Goal: Task Accomplishment & Management: Use online tool/utility

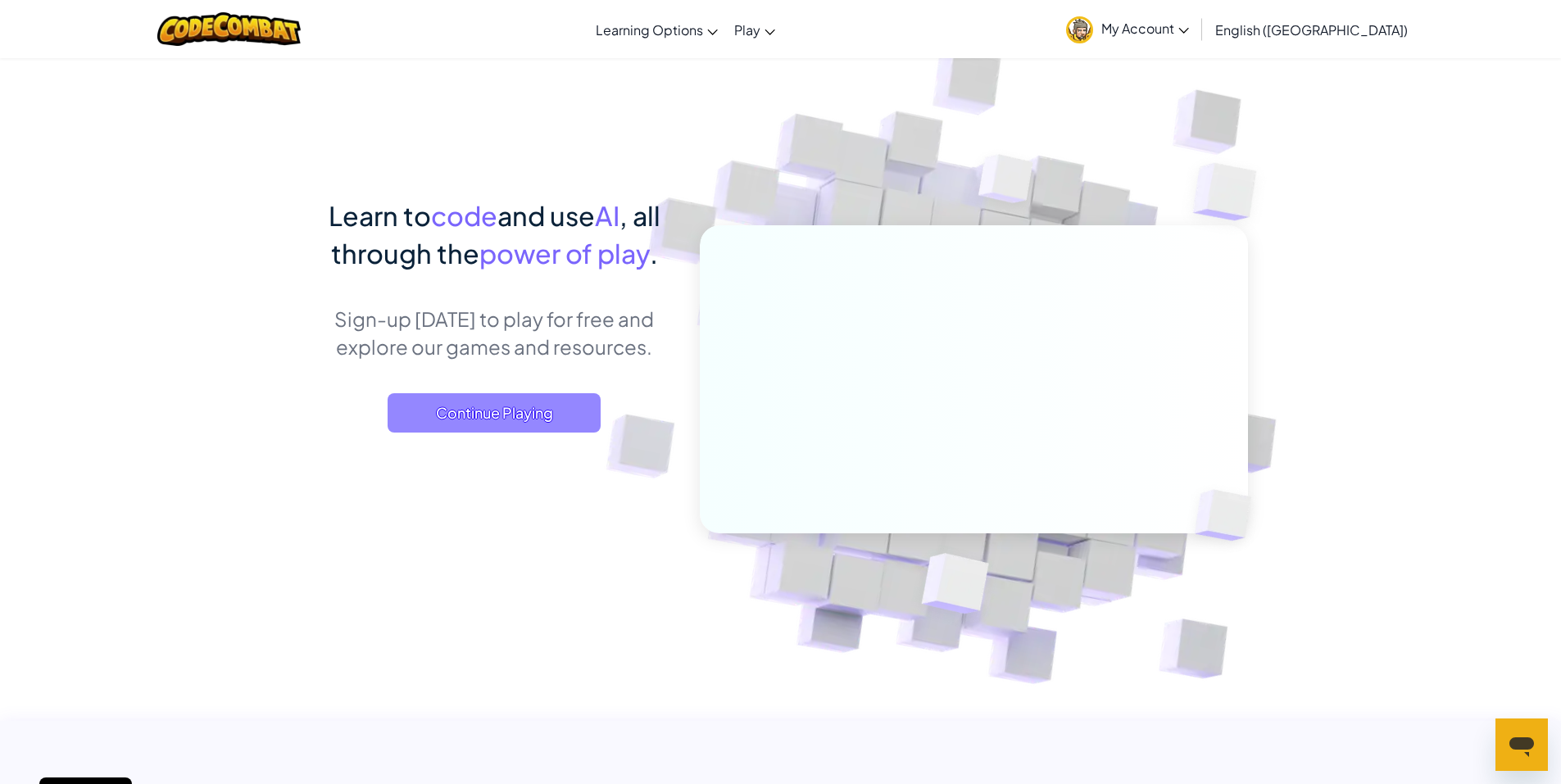
click at [446, 410] on span "Continue Playing" at bounding box center [494, 412] width 213 height 39
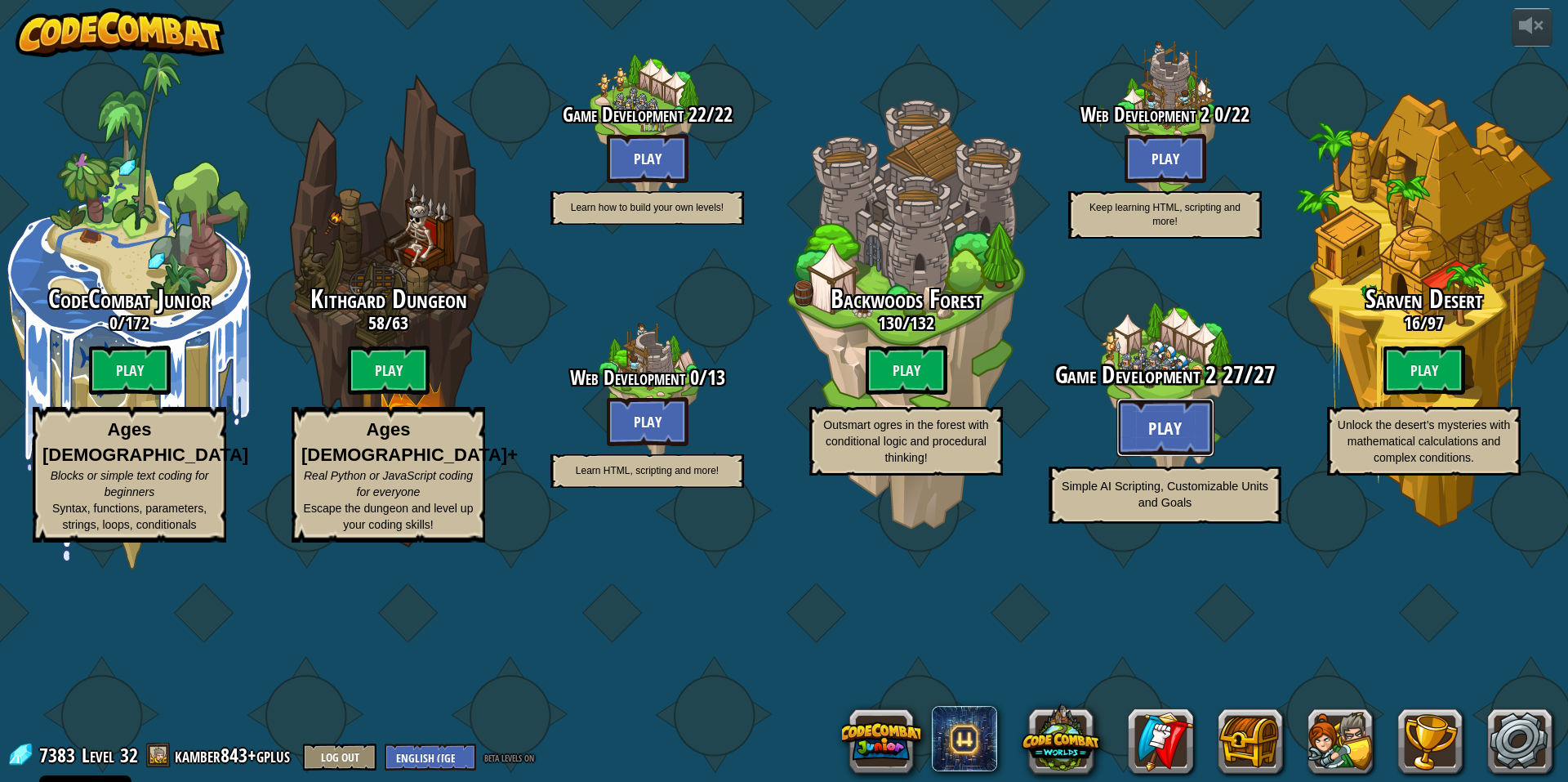
click at [1195, 456] on button "Play" at bounding box center [1165, 427] width 98 height 59
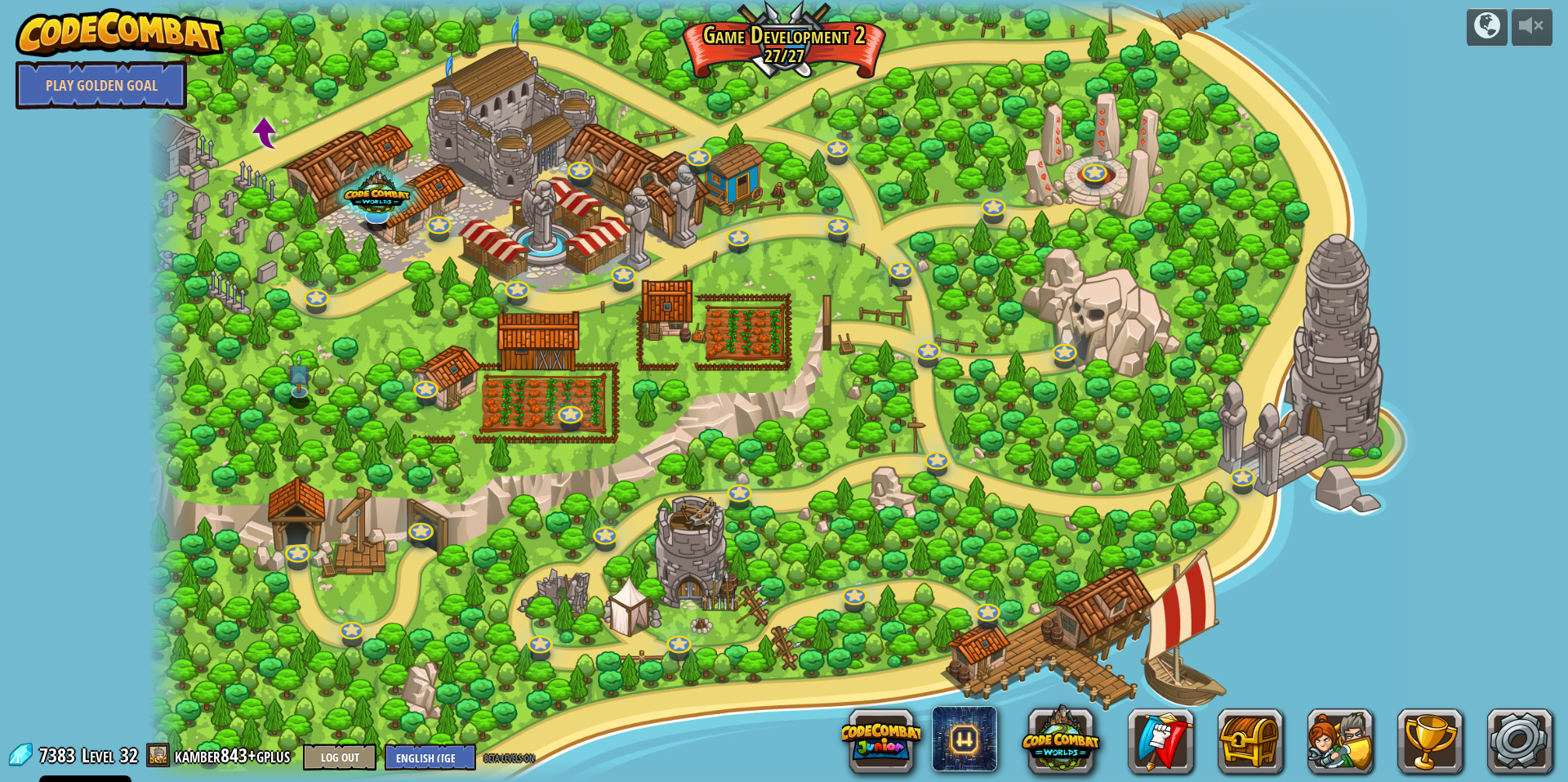
click at [1090, 211] on div at bounding box center [784, 391] width 1272 height 782
click at [1103, 189] on div at bounding box center [784, 391] width 1272 height 782
click at [1092, 182] on div "Game of Coins Step 3: Enemies Let's add some enemies to our game. Basic Syntax …" at bounding box center [784, 391] width 1272 height 782
click at [1082, 173] on link at bounding box center [1092, 166] width 33 height 33
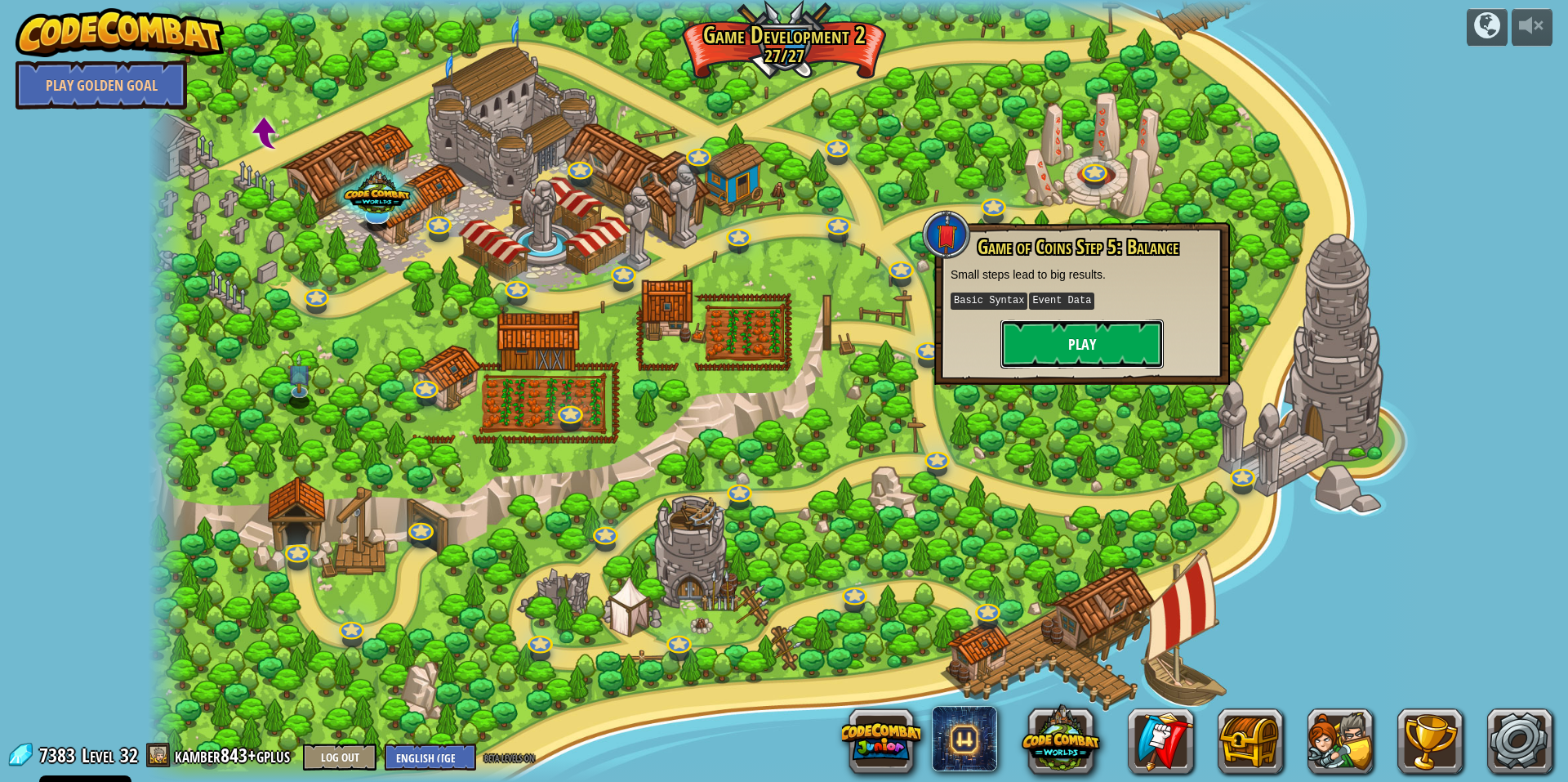
click at [1065, 335] on button "Play" at bounding box center [1082, 344] width 163 height 49
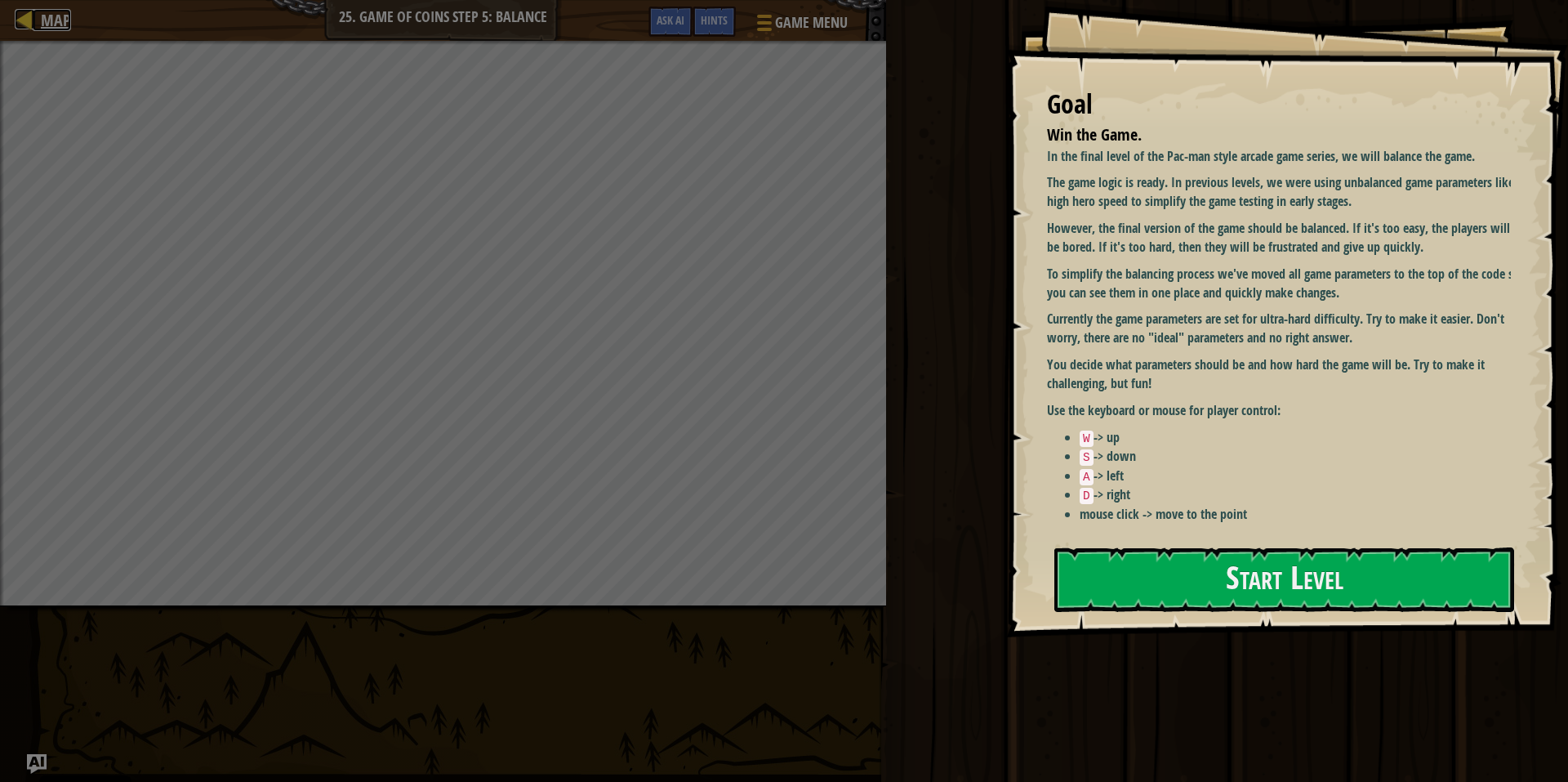
click at [45, 21] on span "Map" at bounding box center [56, 19] width 30 height 22
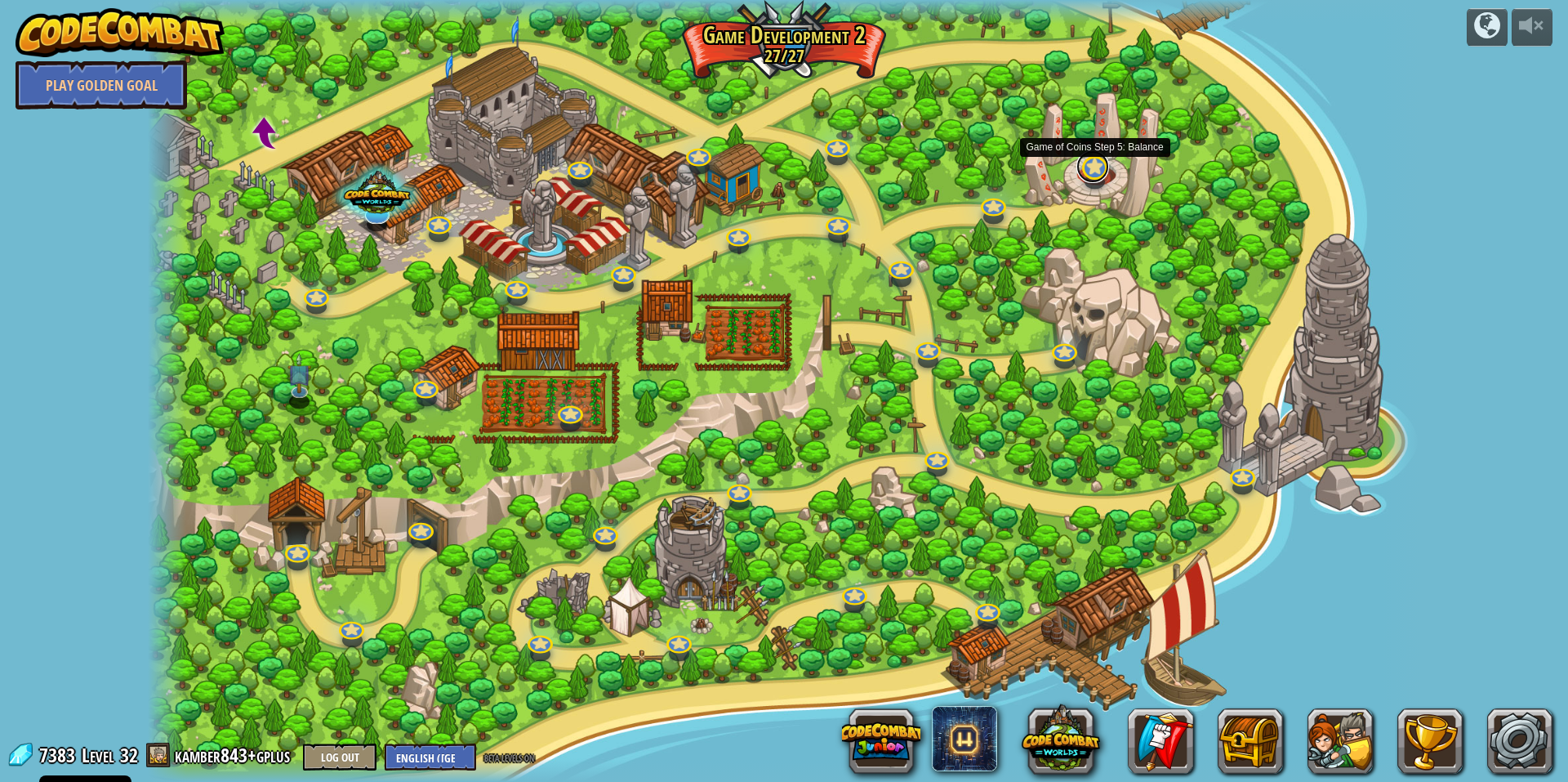
click at [1103, 162] on link at bounding box center [1092, 166] width 33 height 33
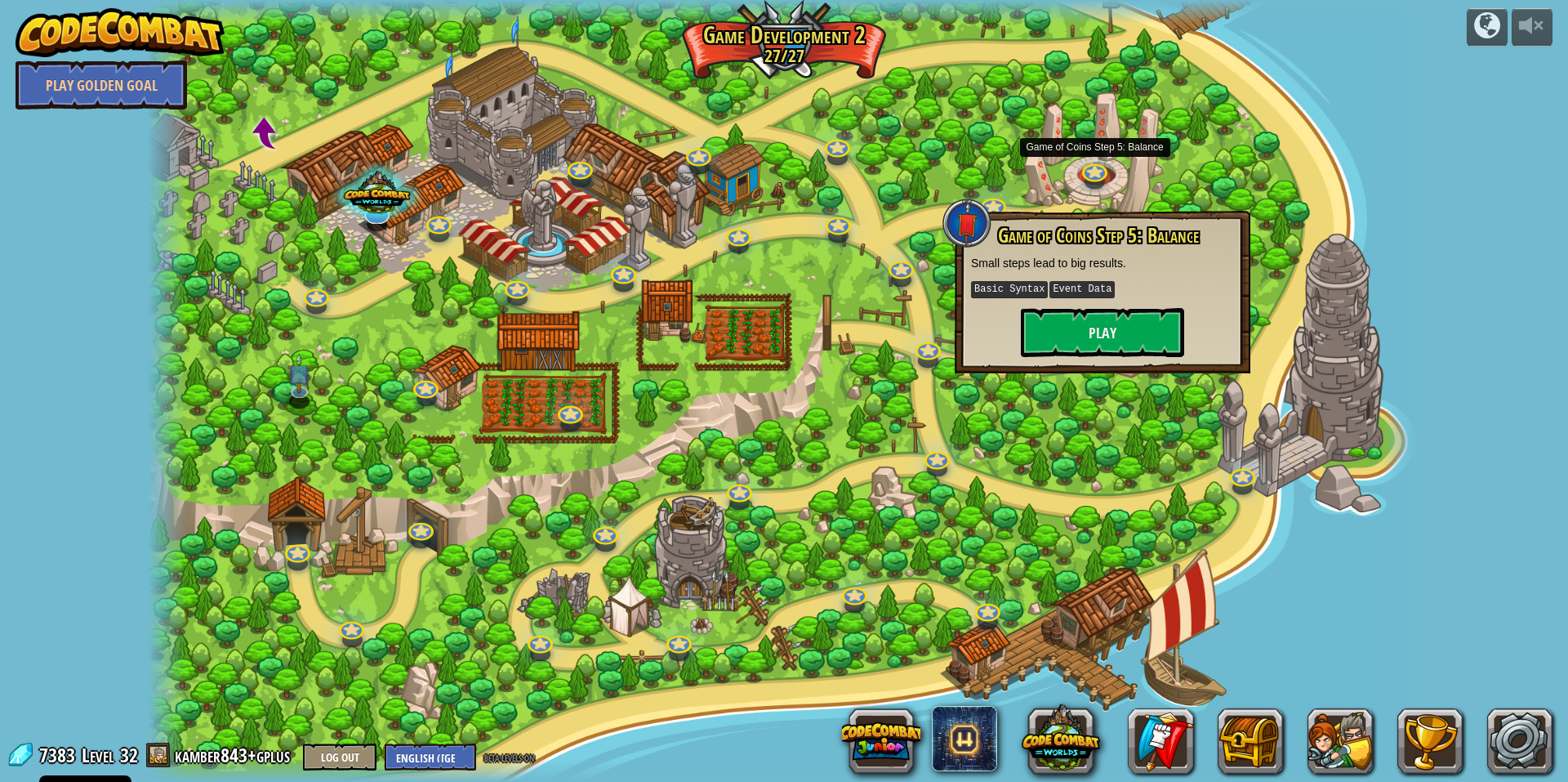
click at [972, 167] on div at bounding box center [784, 391] width 1272 height 782
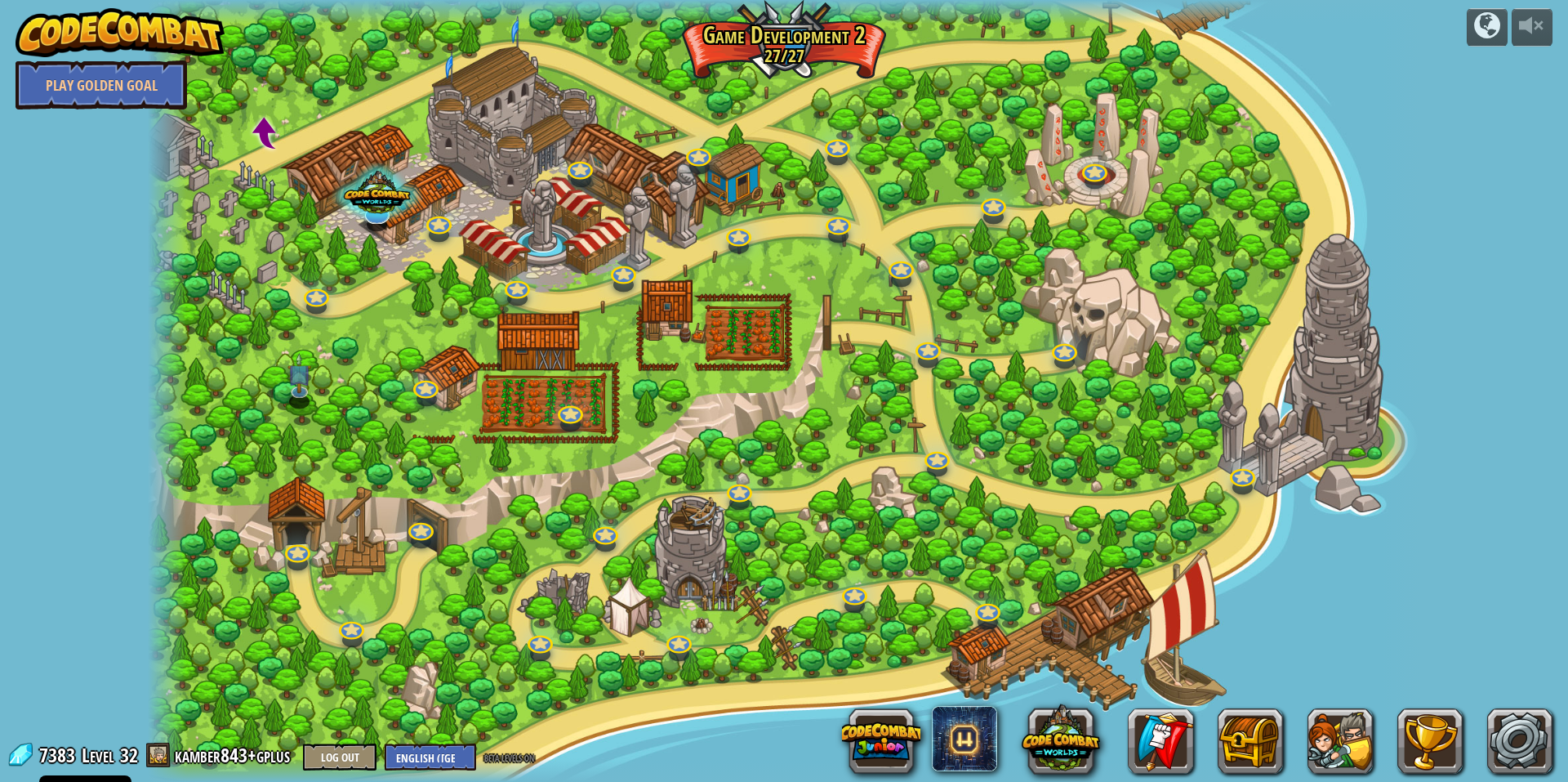
drag, startPoint x: 1054, startPoint y: 322, endPoint x: 1069, endPoint y: 338, distance: 21.9
click at [1069, 338] on div at bounding box center [784, 391] width 1272 height 782
click at [845, 229] on link at bounding box center [836, 219] width 33 height 33
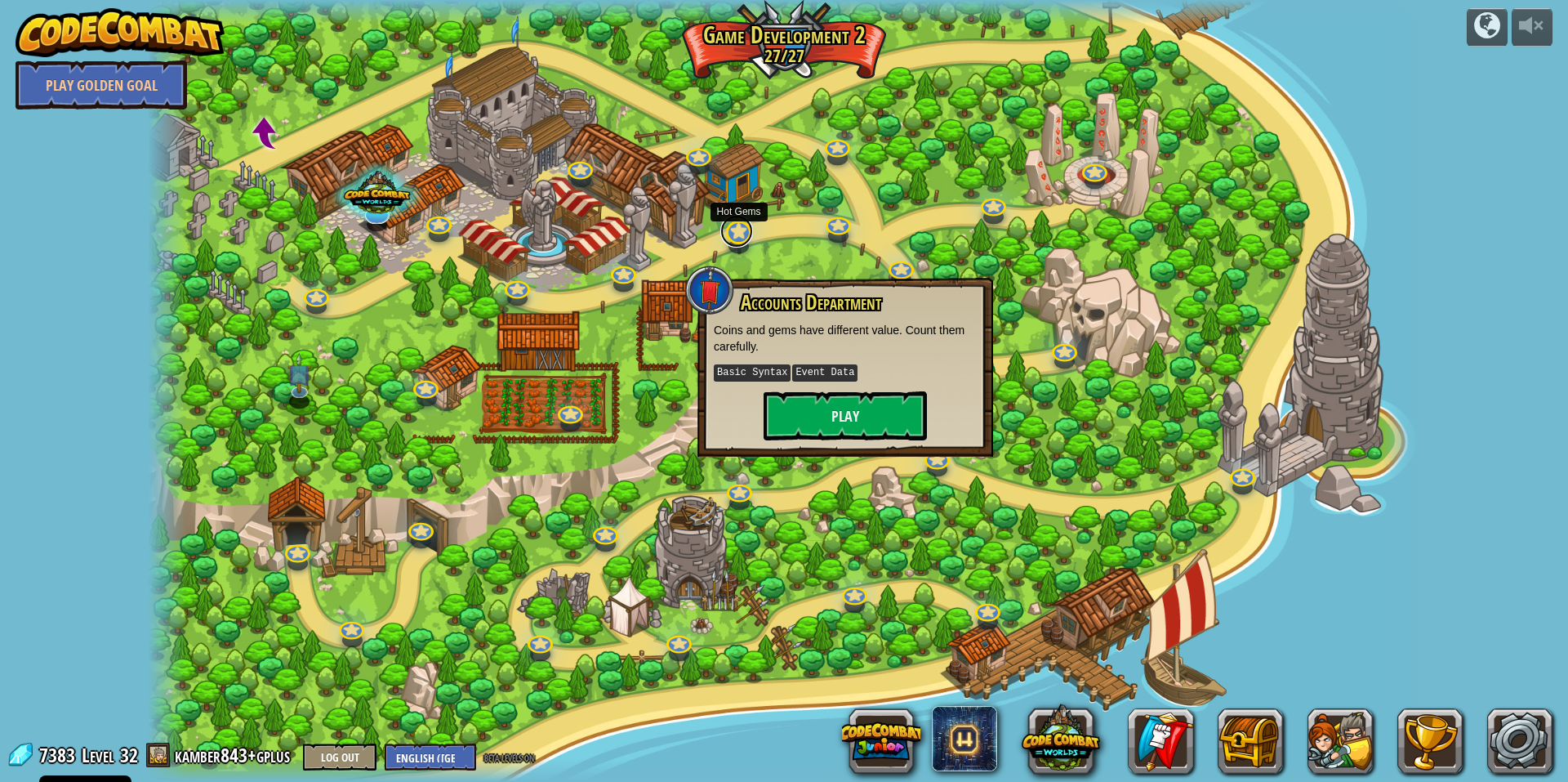
click at [737, 230] on link at bounding box center [736, 230] width 33 height 33
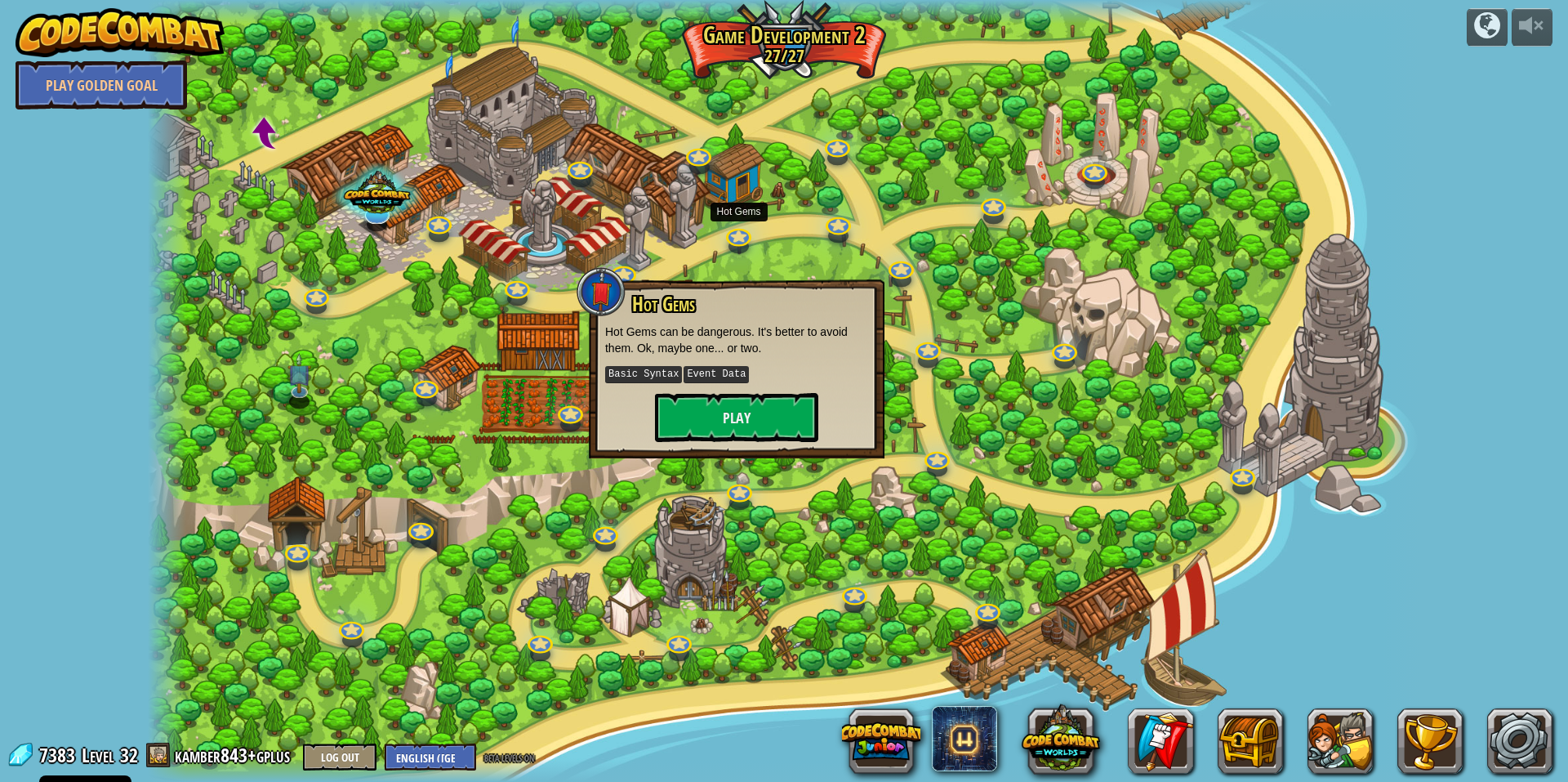
click at [683, 257] on div at bounding box center [784, 391] width 1272 height 782
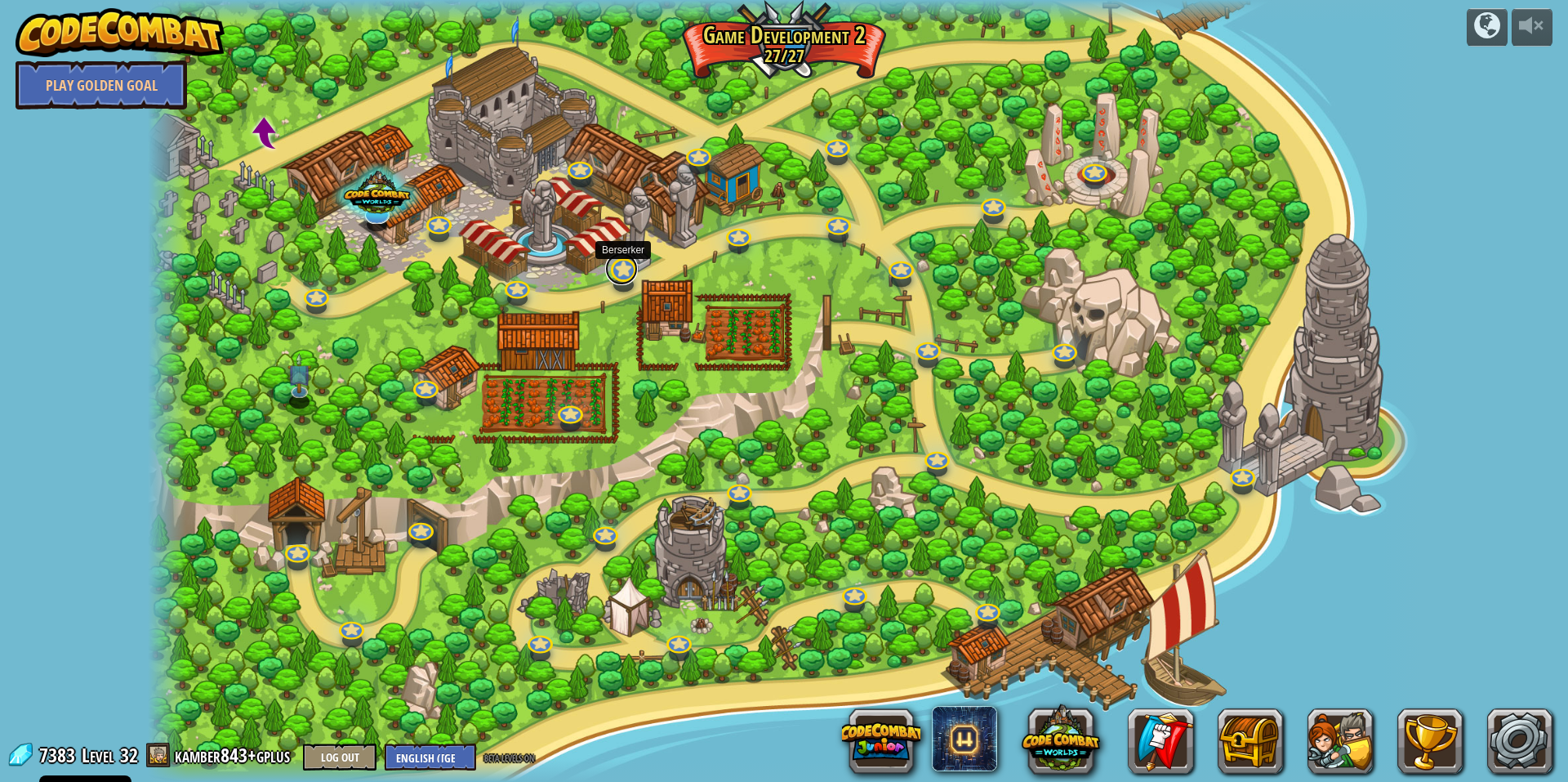
click at [624, 268] on link at bounding box center [621, 268] width 33 height 33
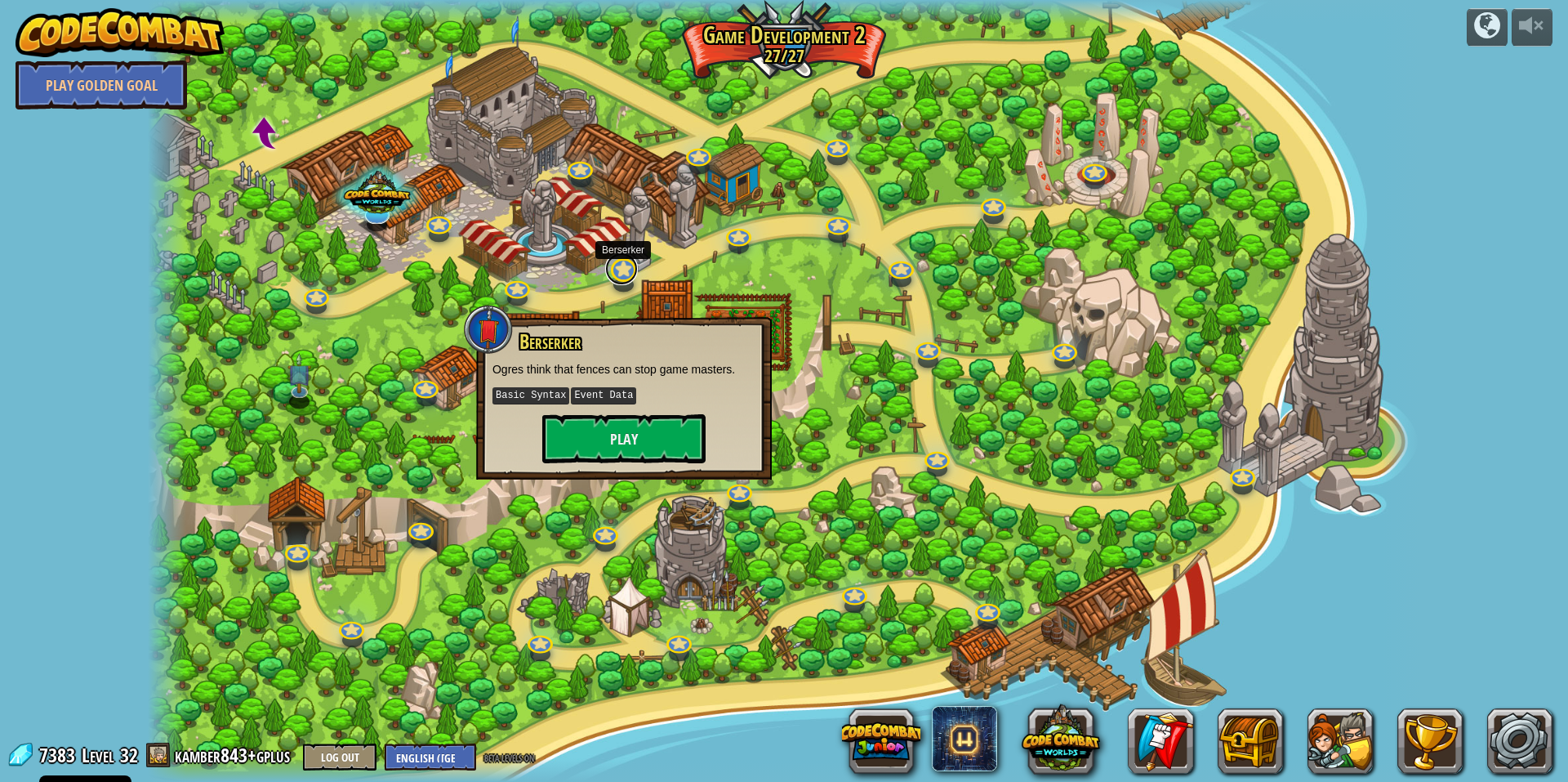
click at [625, 269] on link at bounding box center [621, 268] width 33 height 33
click at [518, 274] on div at bounding box center [784, 391] width 1272 height 782
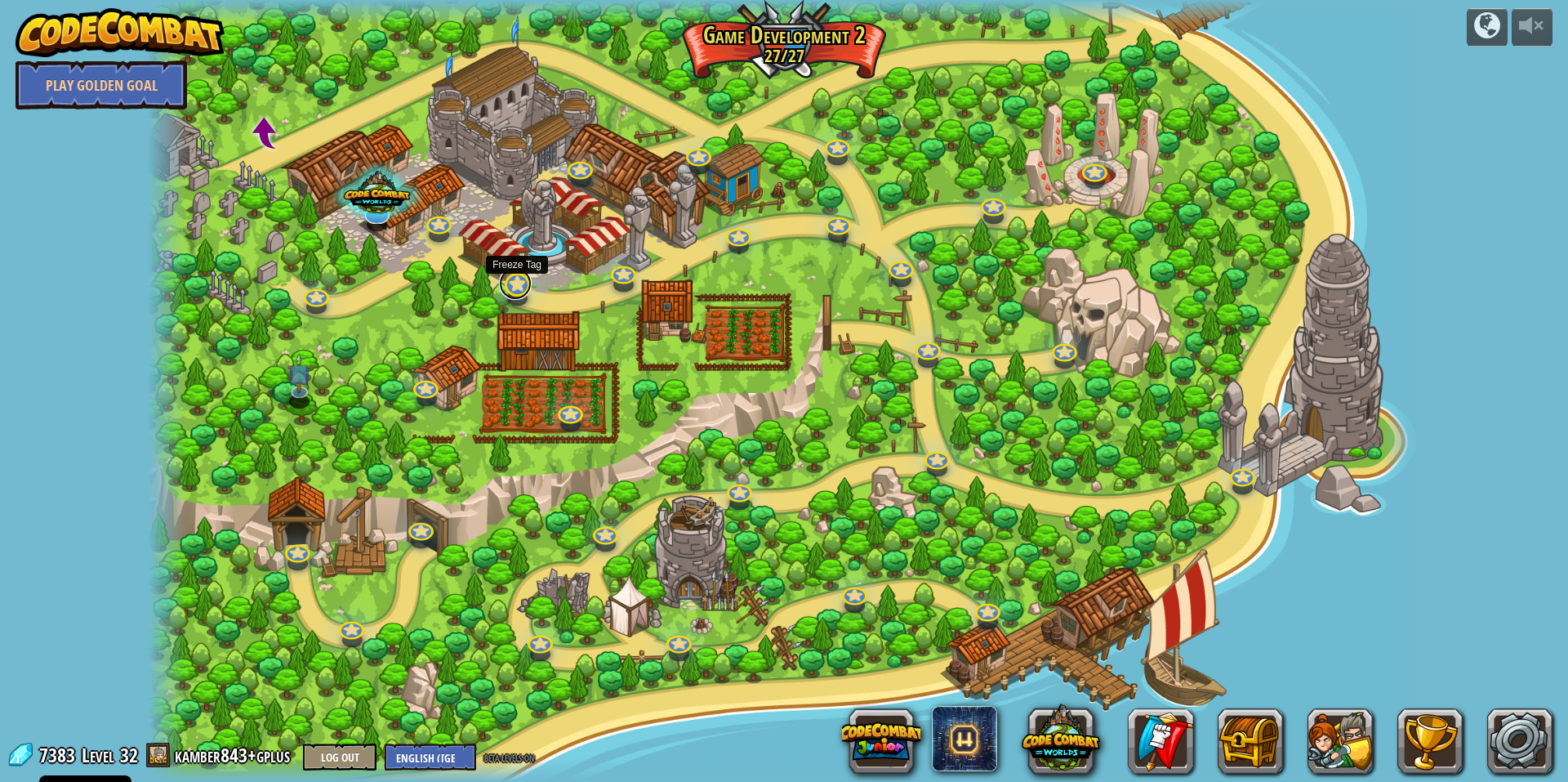
click at [512, 278] on link at bounding box center [515, 283] width 33 height 33
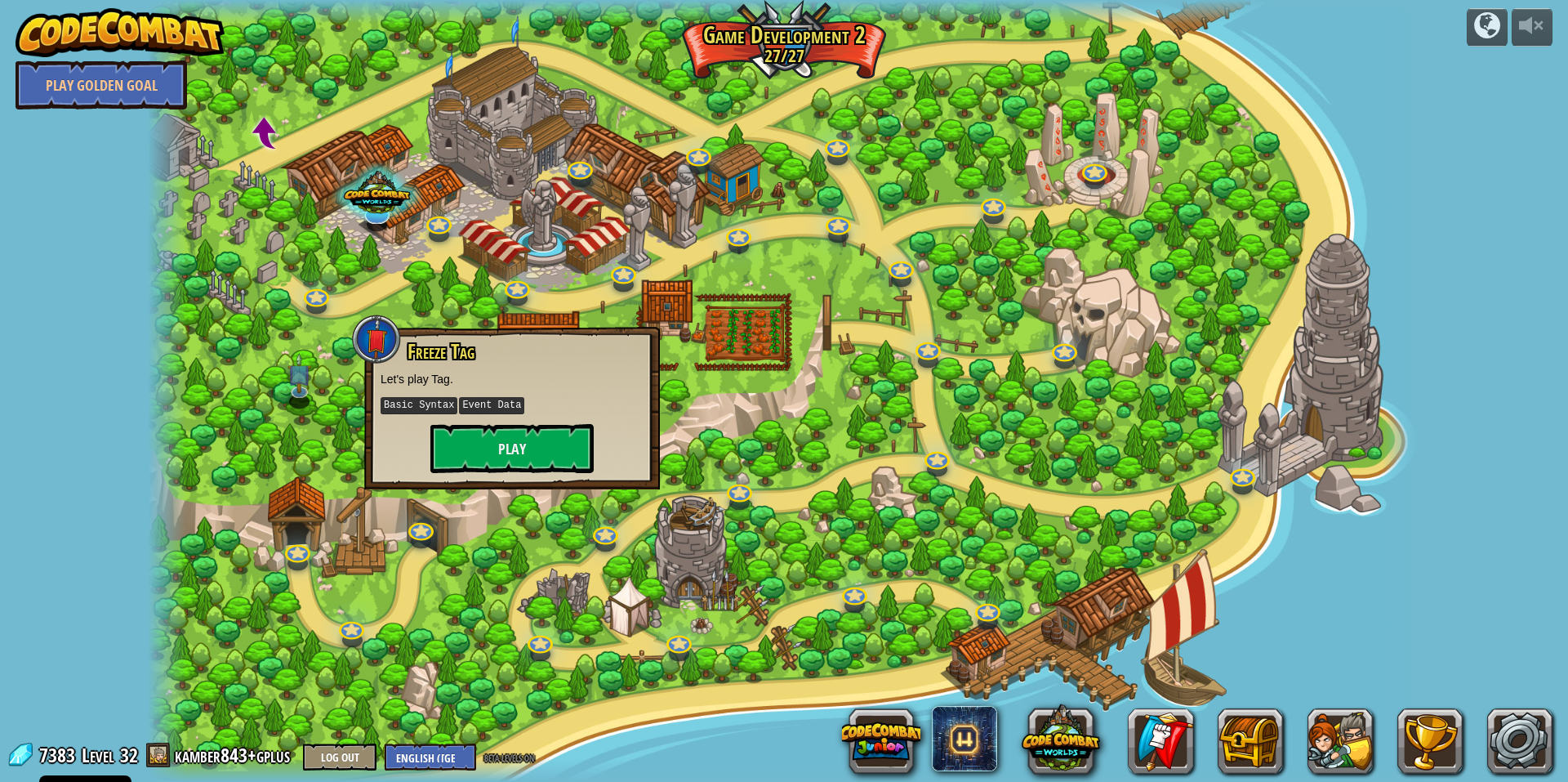
click at [544, 280] on div at bounding box center [784, 391] width 1272 height 782
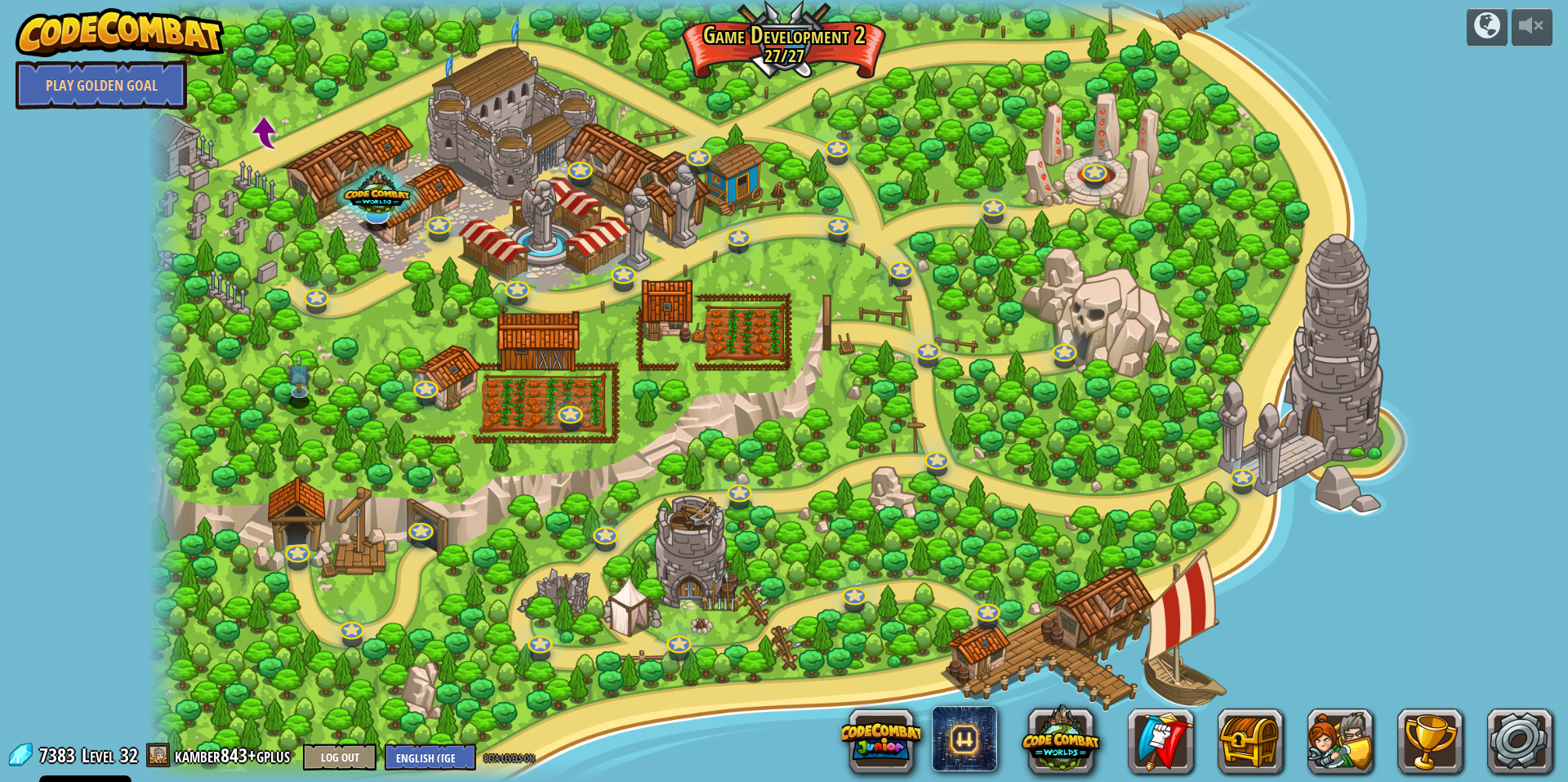
drag, startPoint x: 560, startPoint y: 272, endPoint x: 568, endPoint y: 280, distance: 11.3
click at [562, 273] on div at bounding box center [784, 391] width 1272 height 782
click at [444, 215] on link at bounding box center [437, 219] width 33 height 33
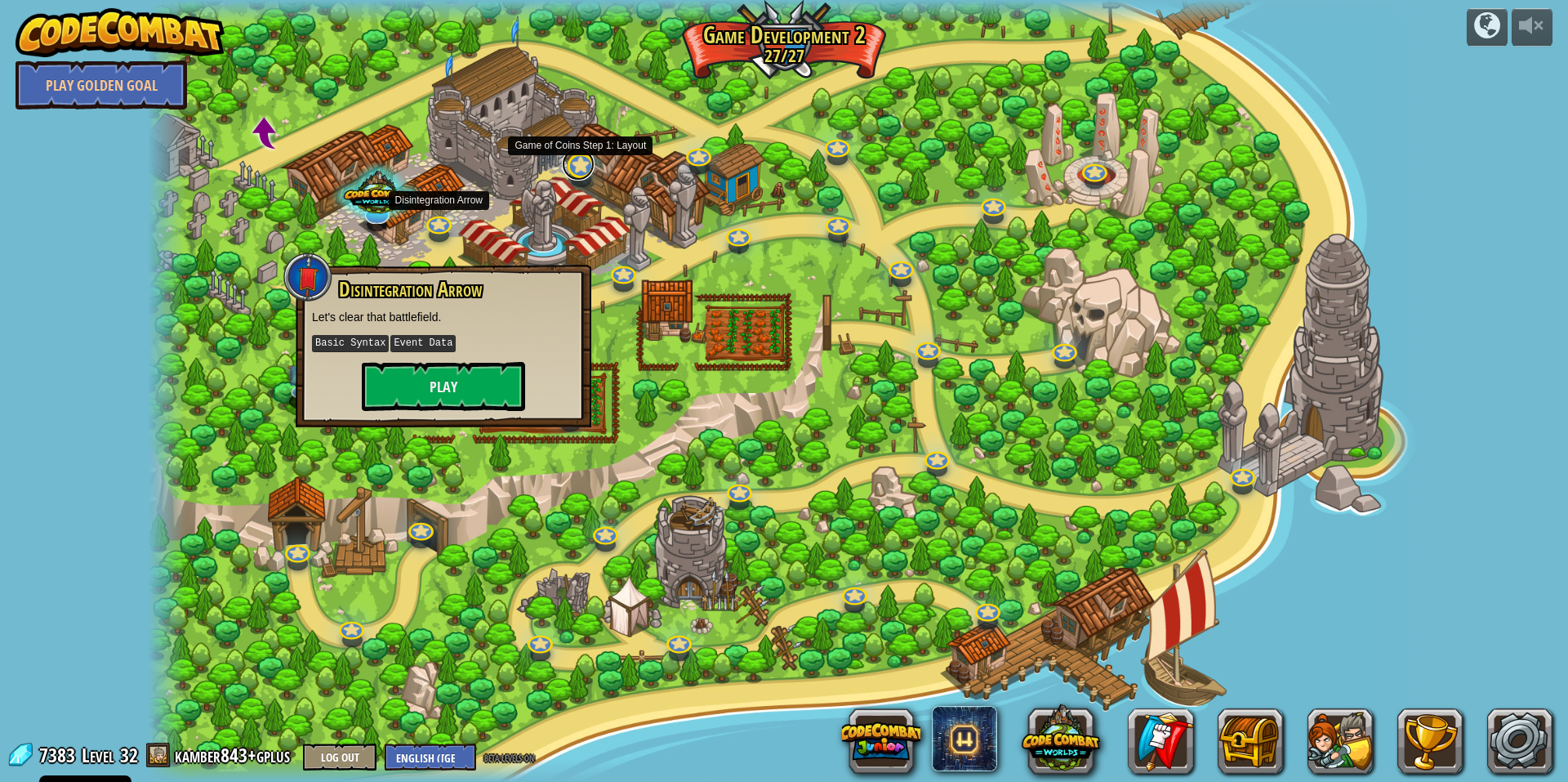
click at [576, 157] on link at bounding box center [578, 164] width 33 height 33
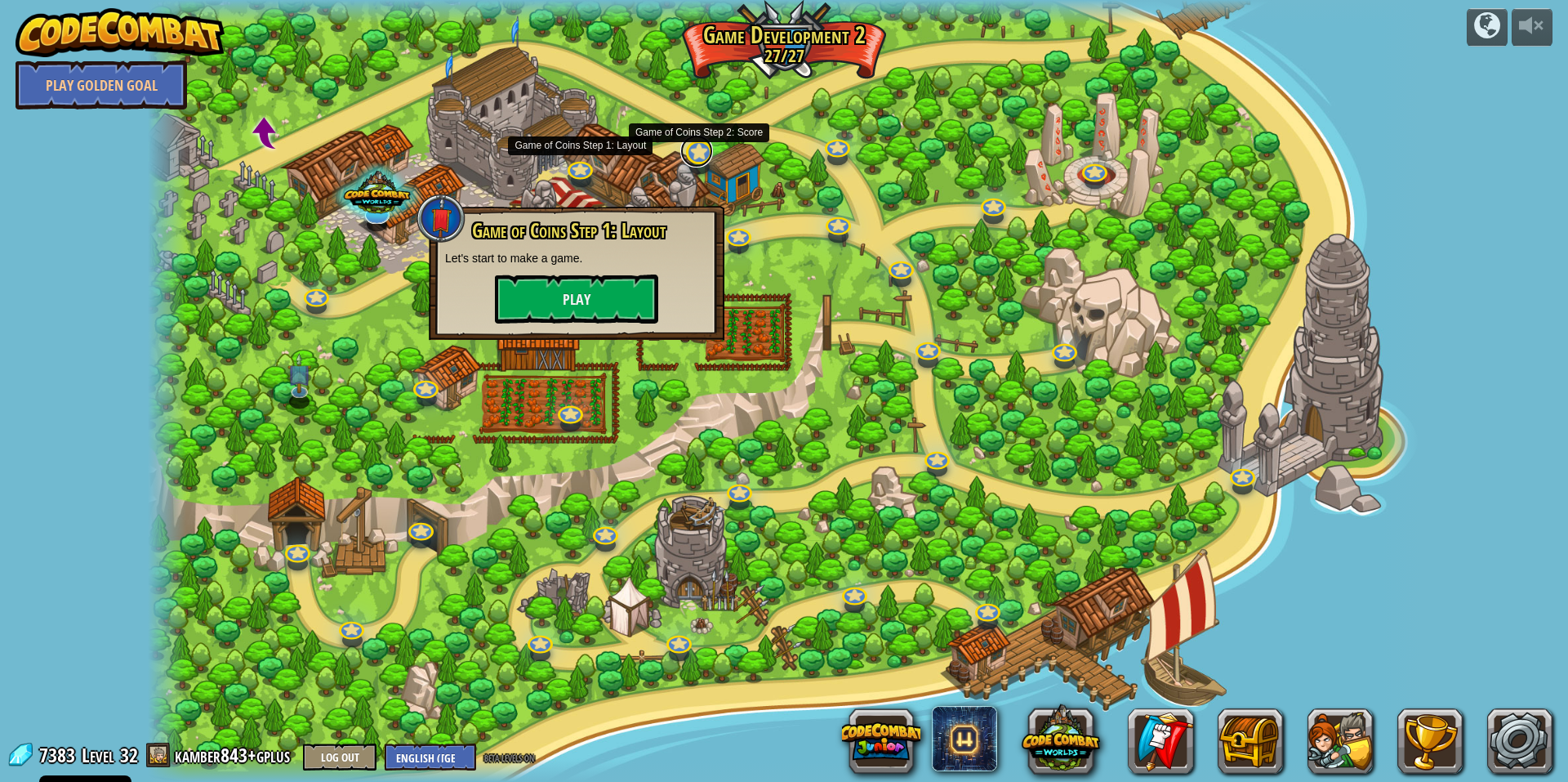
click at [698, 154] on link at bounding box center [696, 151] width 33 height 33
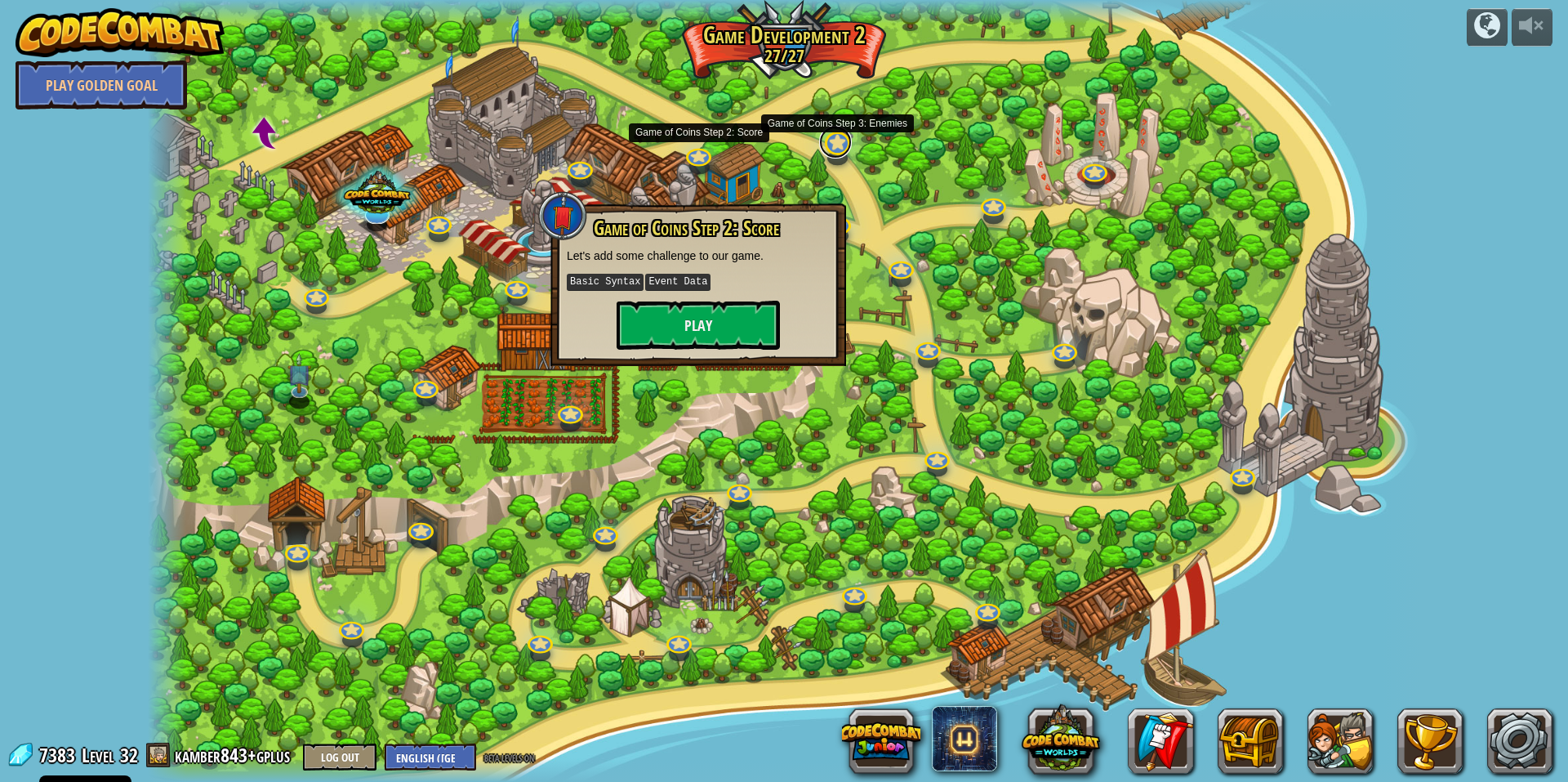
click at [835, 148] on link at bounding box center [835, 142] width 33 height 33
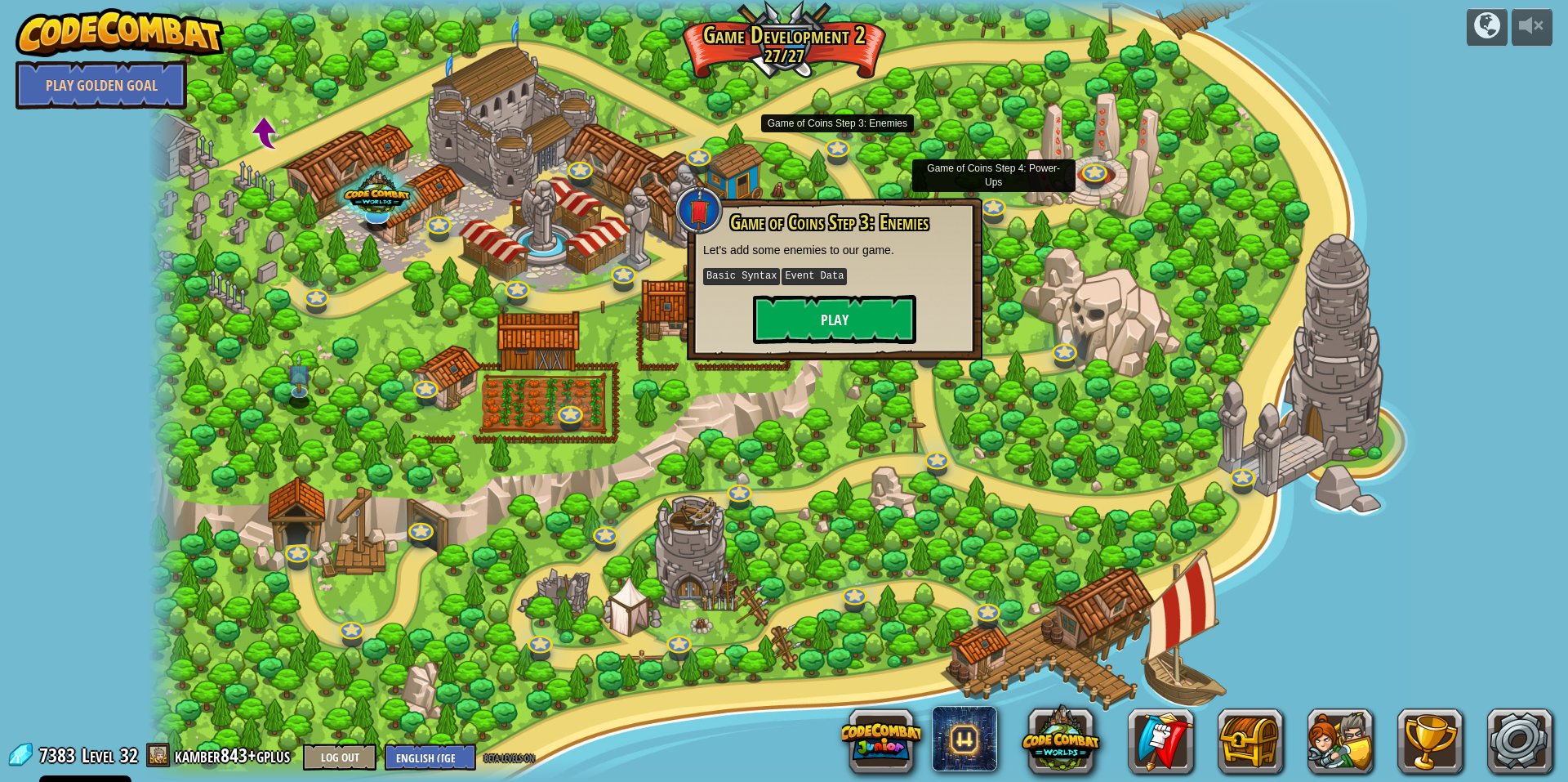
click at [996, 225] on div at bounding box center [784, 391] width 1272 height 782
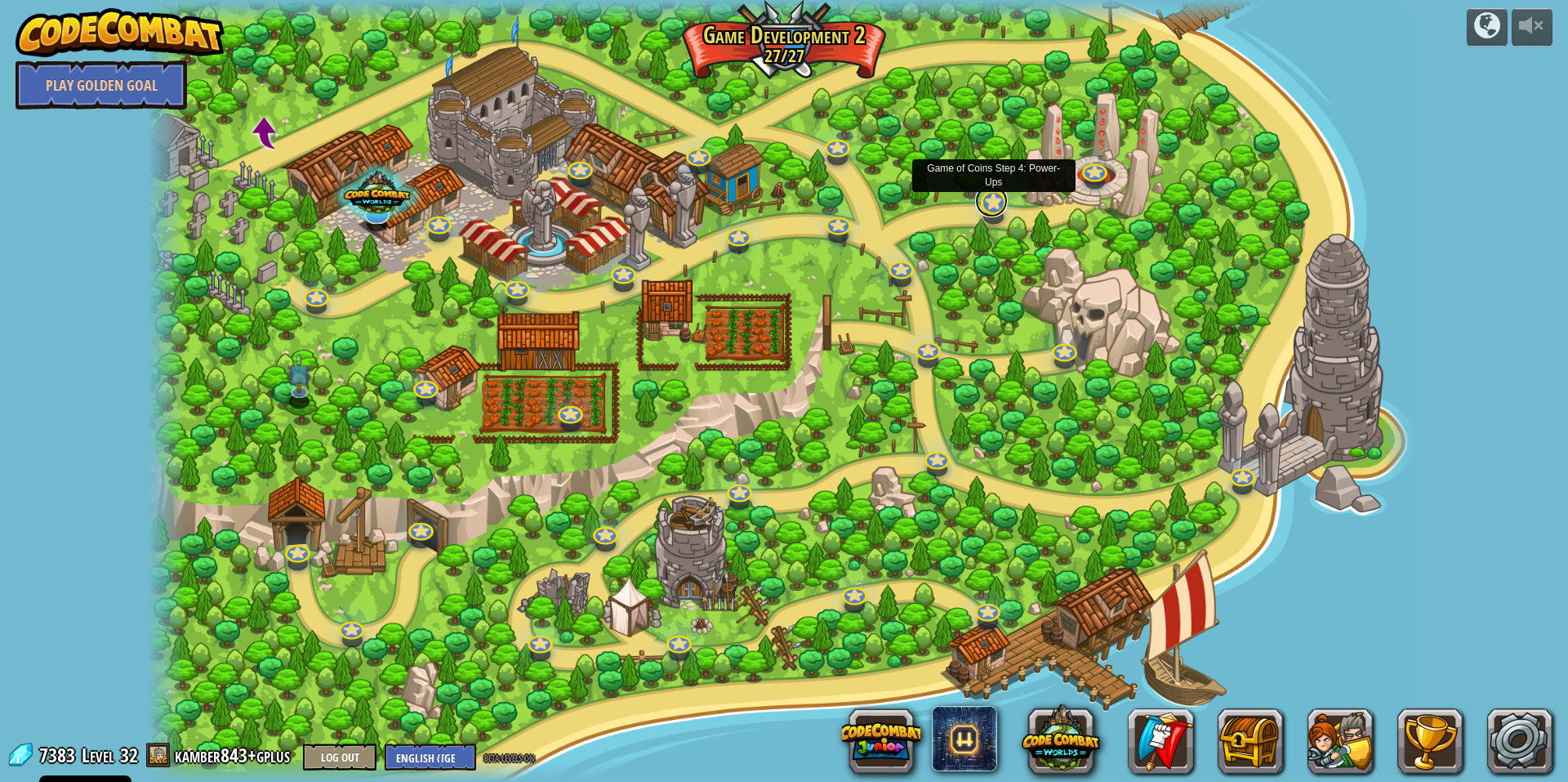
click at [980, 210] on link at bounding box center [991, 200] width 33 height 33
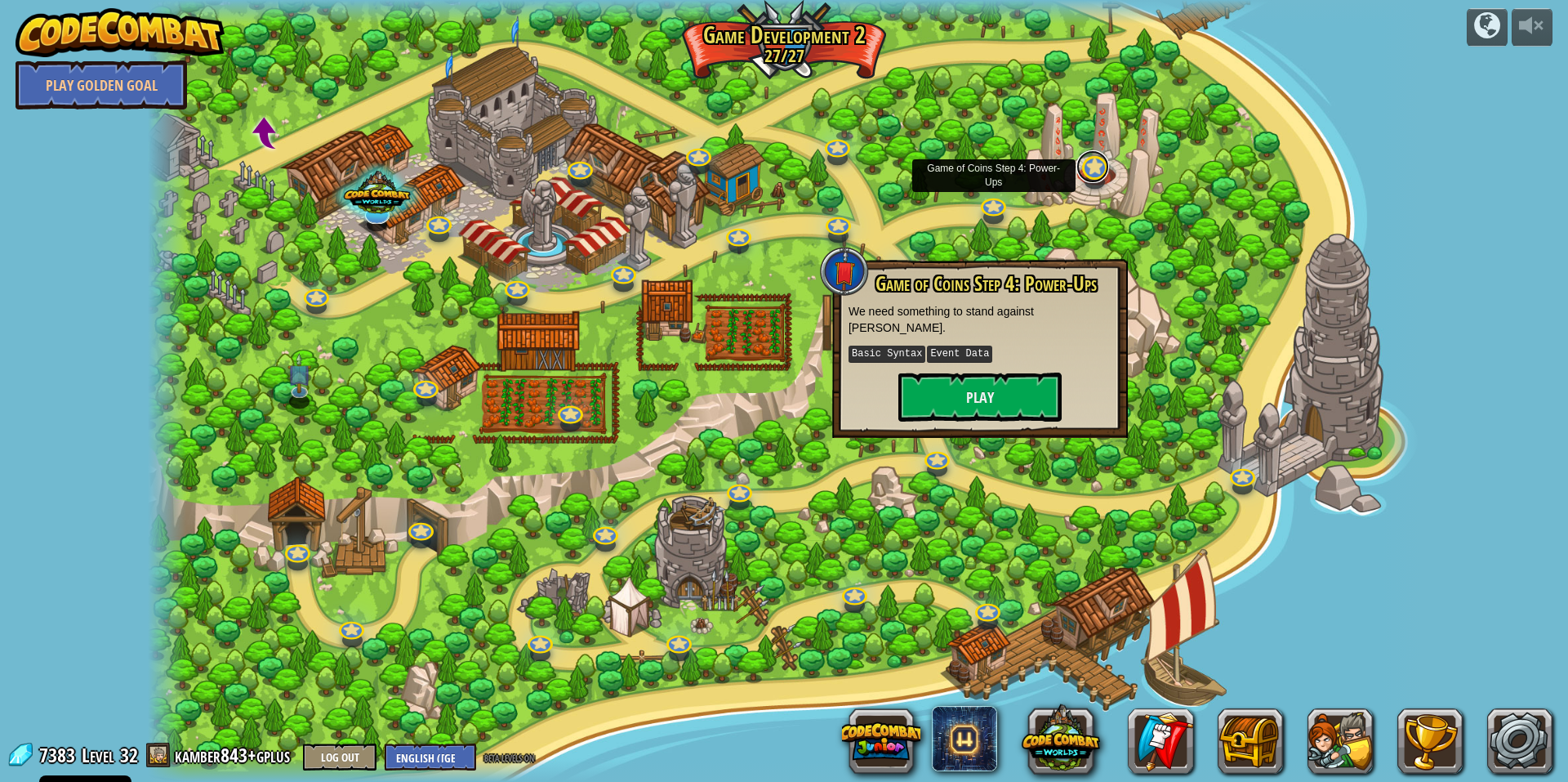
click at [1103, 168] on link at bounding box center [1092, 166] width 33 height 33
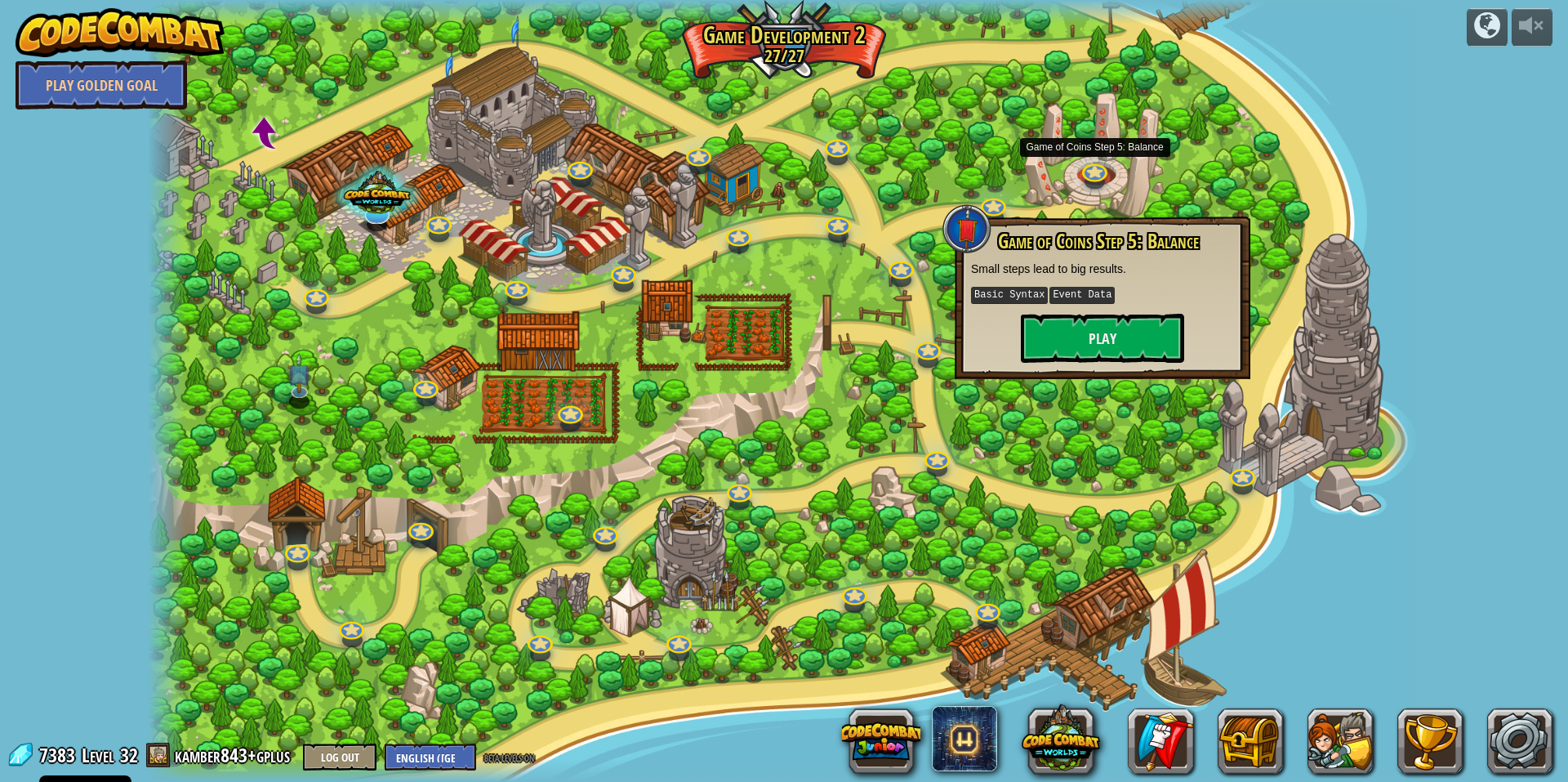
click at [1265, 413] on div at bounding box center [784, 391] width 1272 height 782
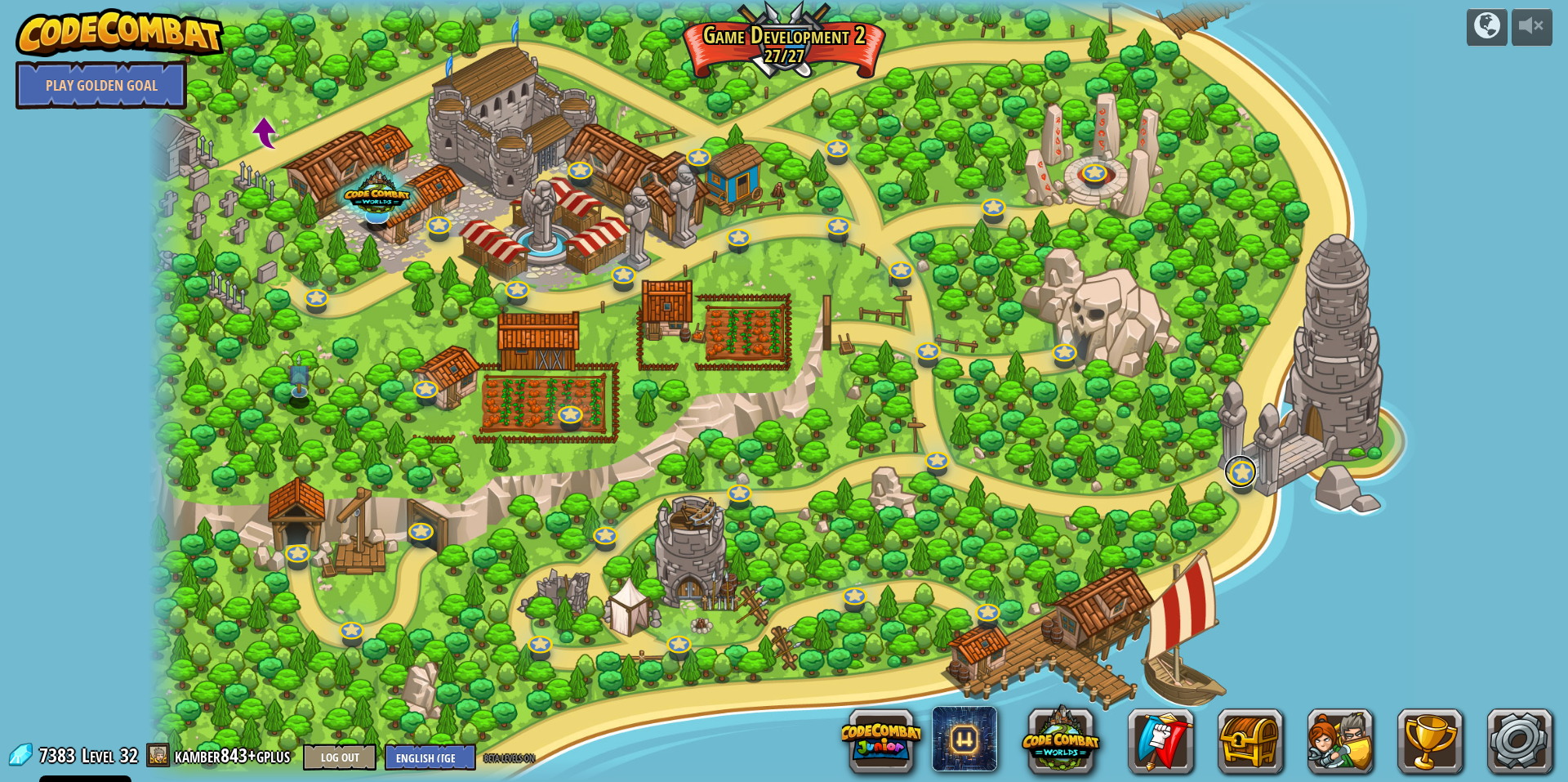
click at [1248, 469] on link at bounding box center [1240, 471] width 33 height 33
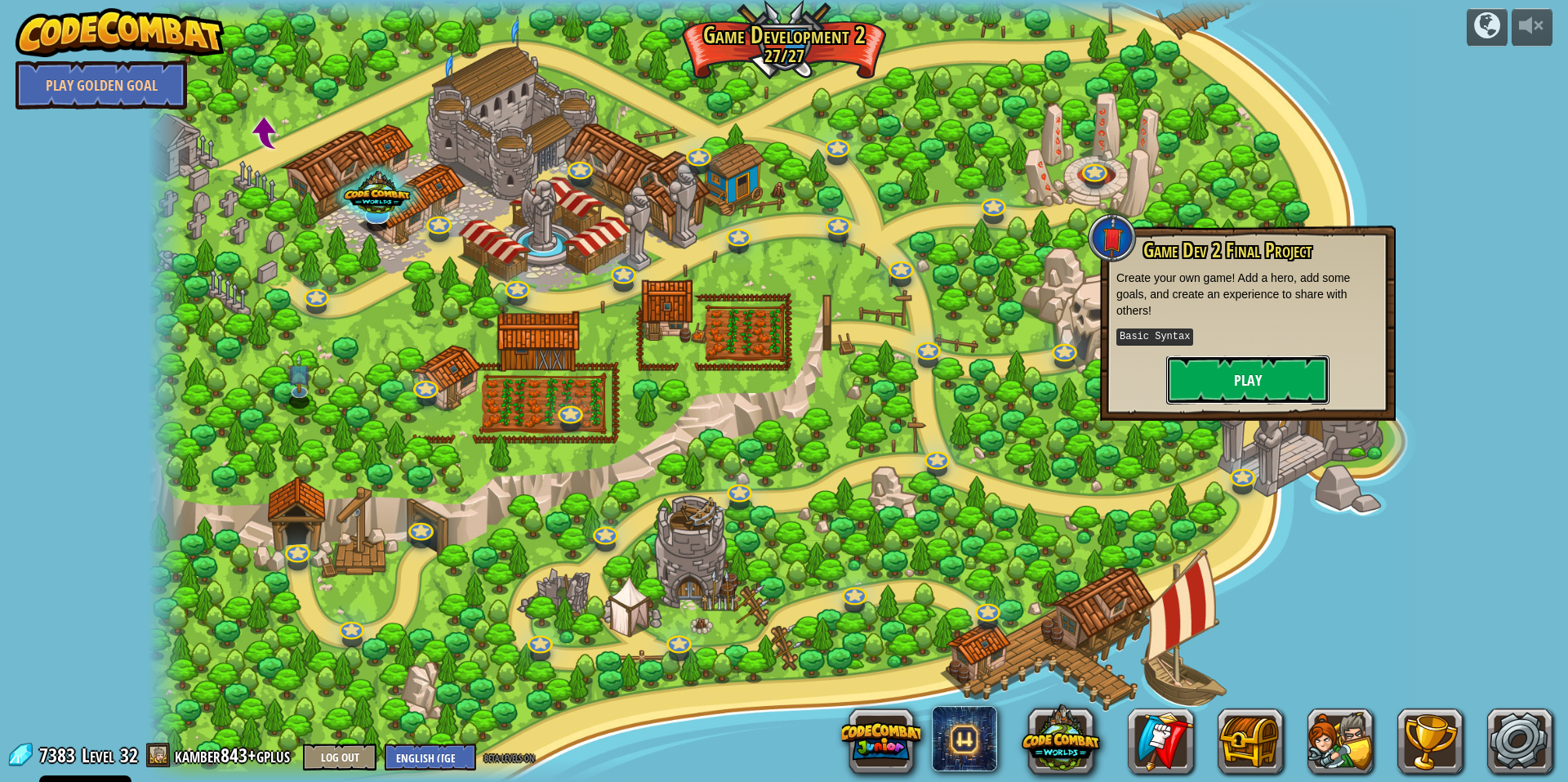
click at [1239, 378] on button "Play" at bounding box center [1248, 380] width 163 height 49
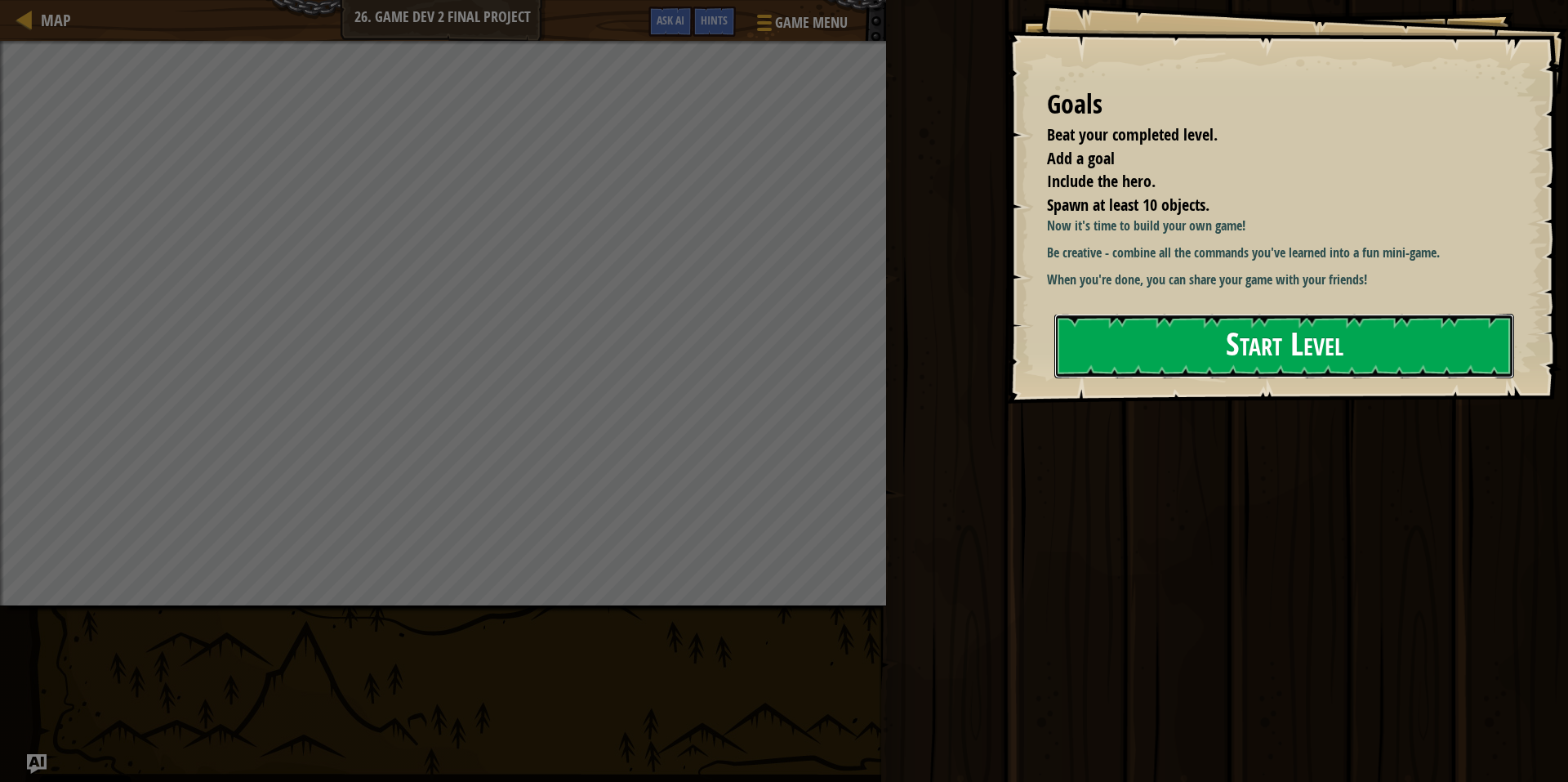
click at [1263, 367] on button "Start Level" at bounding box center [1284, 345] width 460 height 64
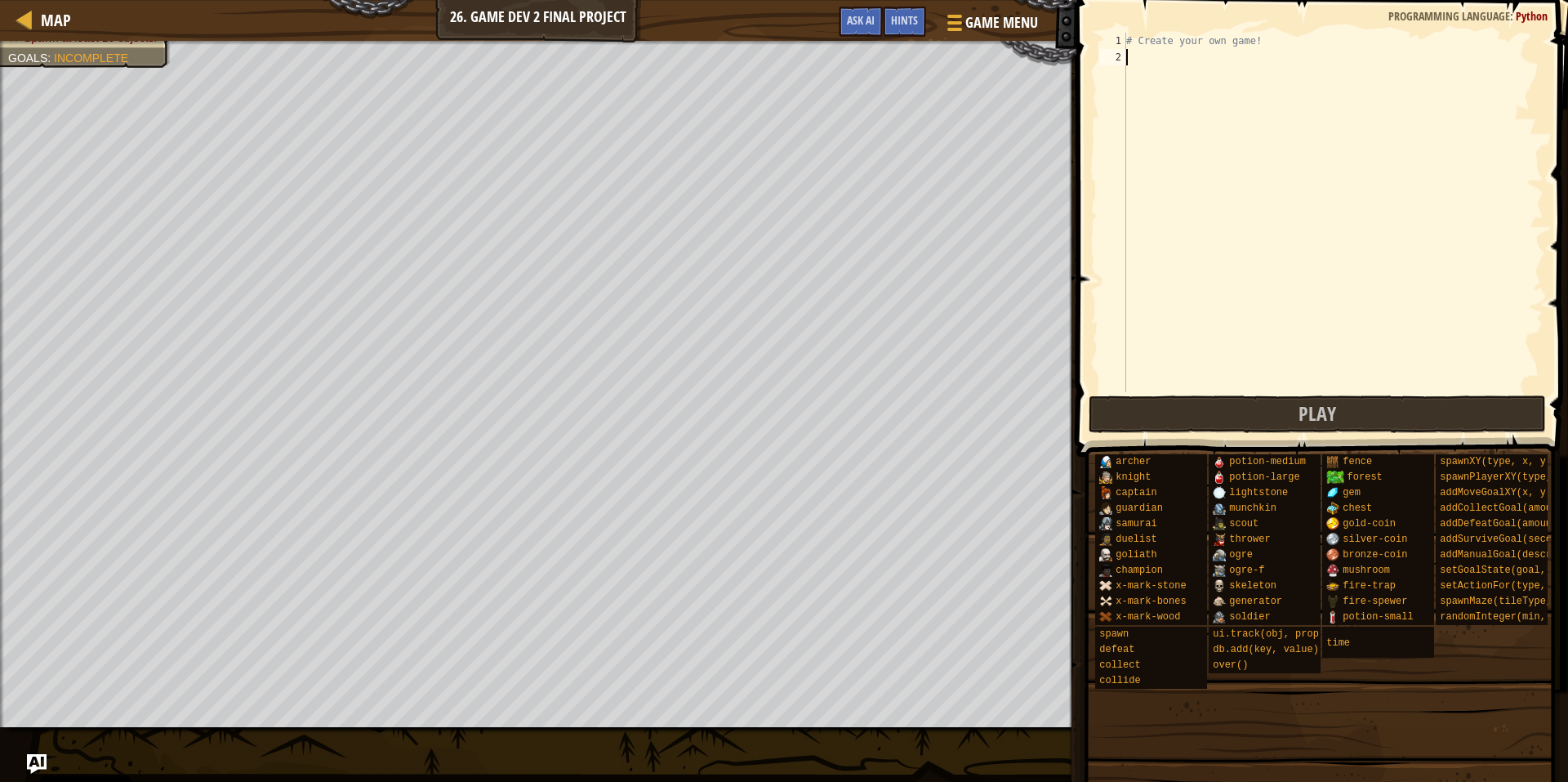
drag, startPoint x: 1071, startPoint y: 39, endPoint x: 1435, endPoint y: 710, distance: 763.4
click at [1435, 710] on div "Hints Game 1 2 # Create your own game! הההההההההההההההההההההההההההההההההההההההה…" at bounding box center [1319, 387] width 497 height 774
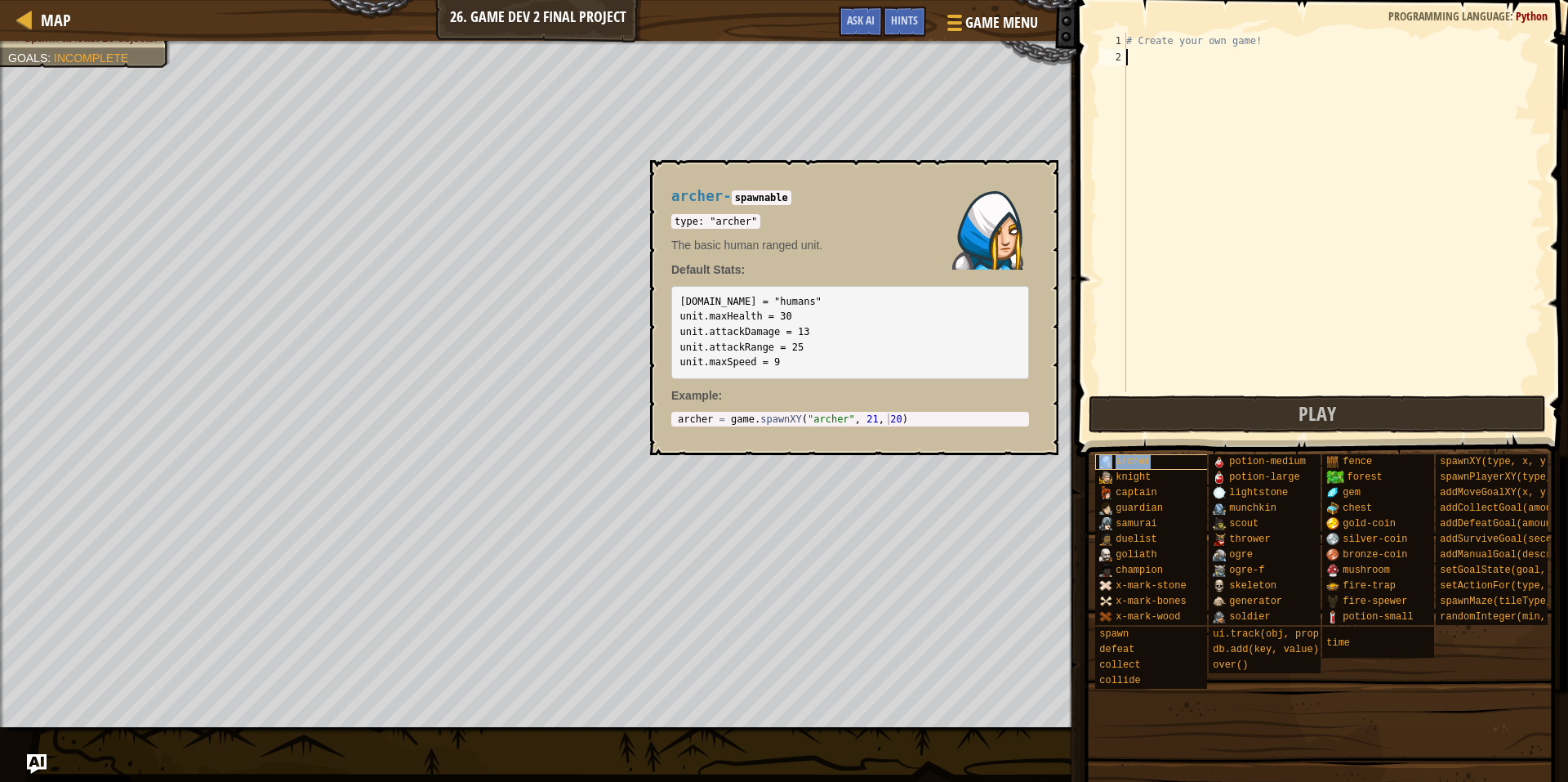
click at [1152, 457] on div "archer" at bounding box center [1174, 462] width 157 height 16
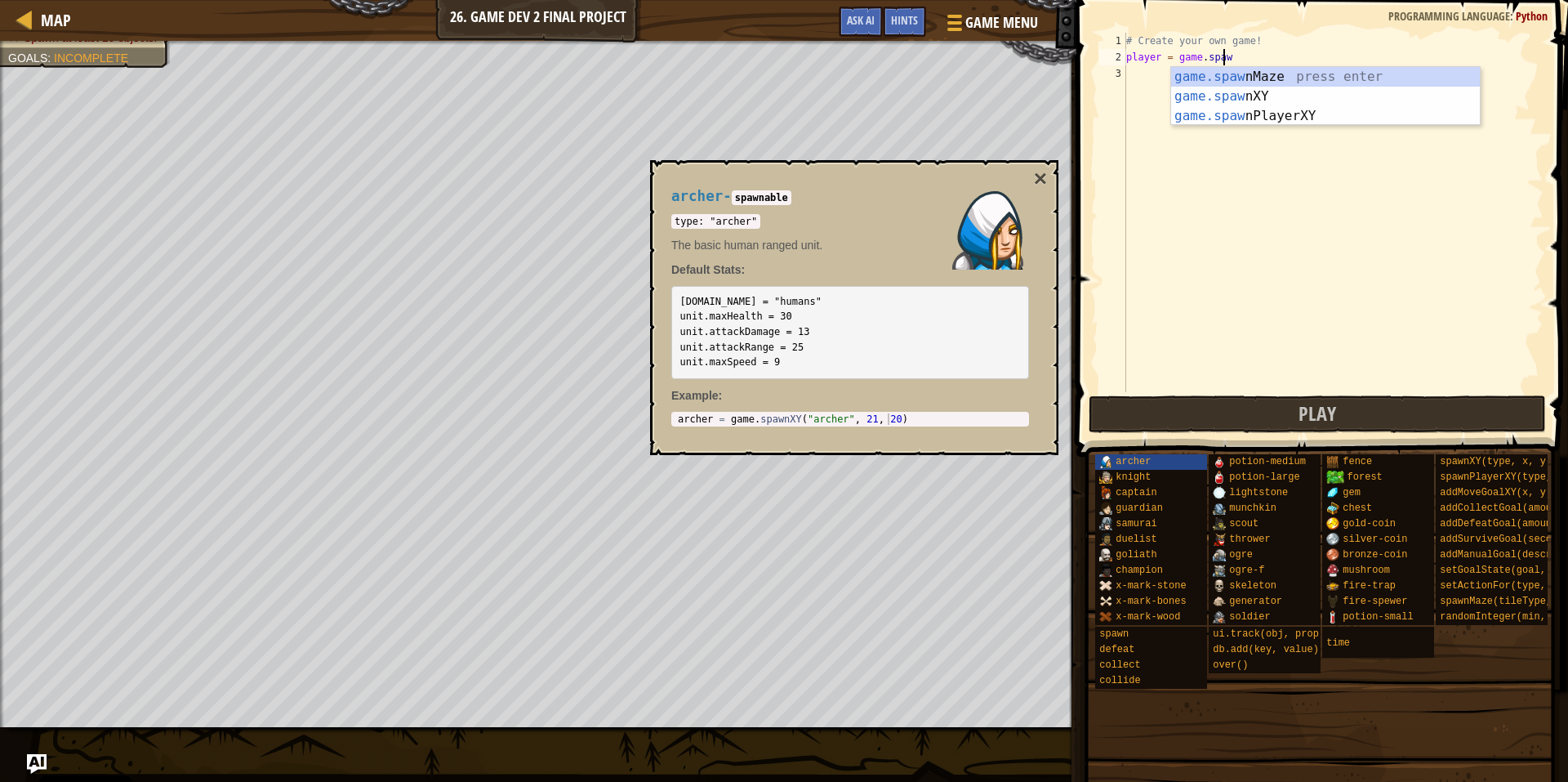
scroll to position [7, 7]
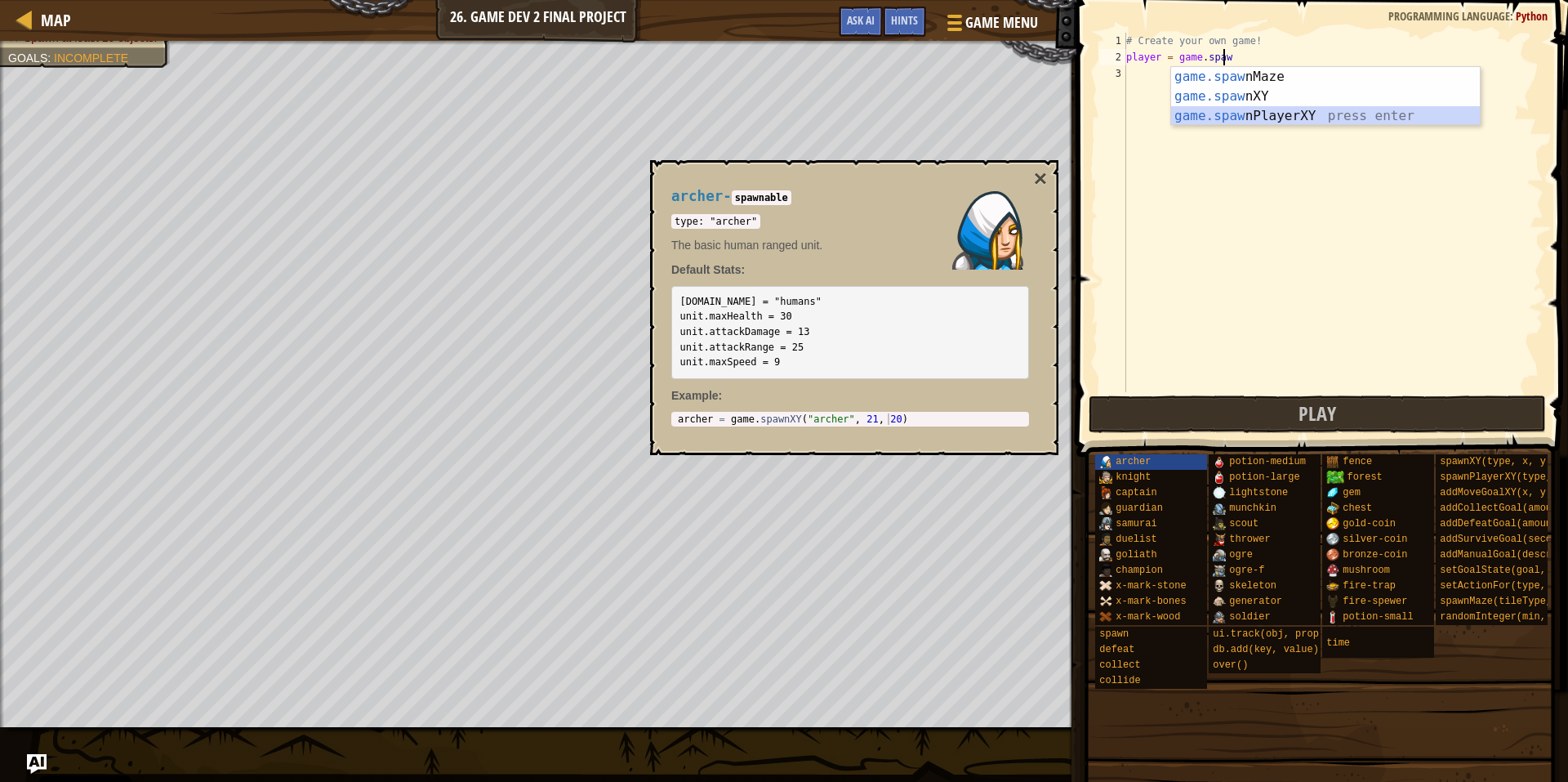
click at [1284, 109] on div "game.[PERSON_NAME] nMaze press enter game.[PERSON_NAME] nXY press enter game.[P…" at bounding box center [1325, 116] width 309 height 98
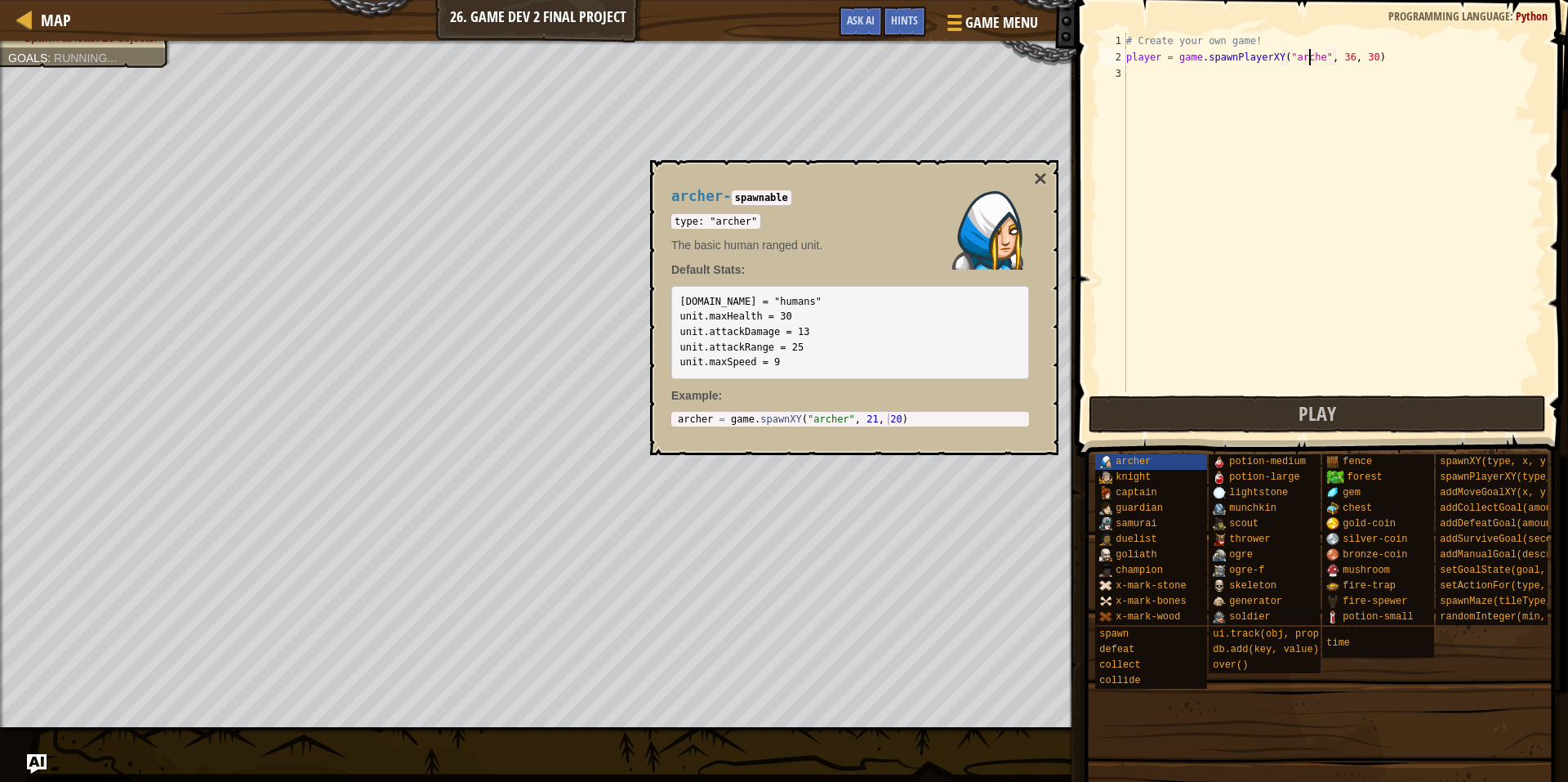
type textarea "player = game.spawnPlayerXY("[PERSON_NAME]", 36, 30)"
click at [1310, 87] on div "# Create your own game! player = game . spawnPlayerXY ( "[PERSON_NAME]" , 36 , …" at bounding box center [1333, 229] width 421 height 392
click at [1041, 178] on button "×" at bounding box center [1040, 179] width 13 height 23
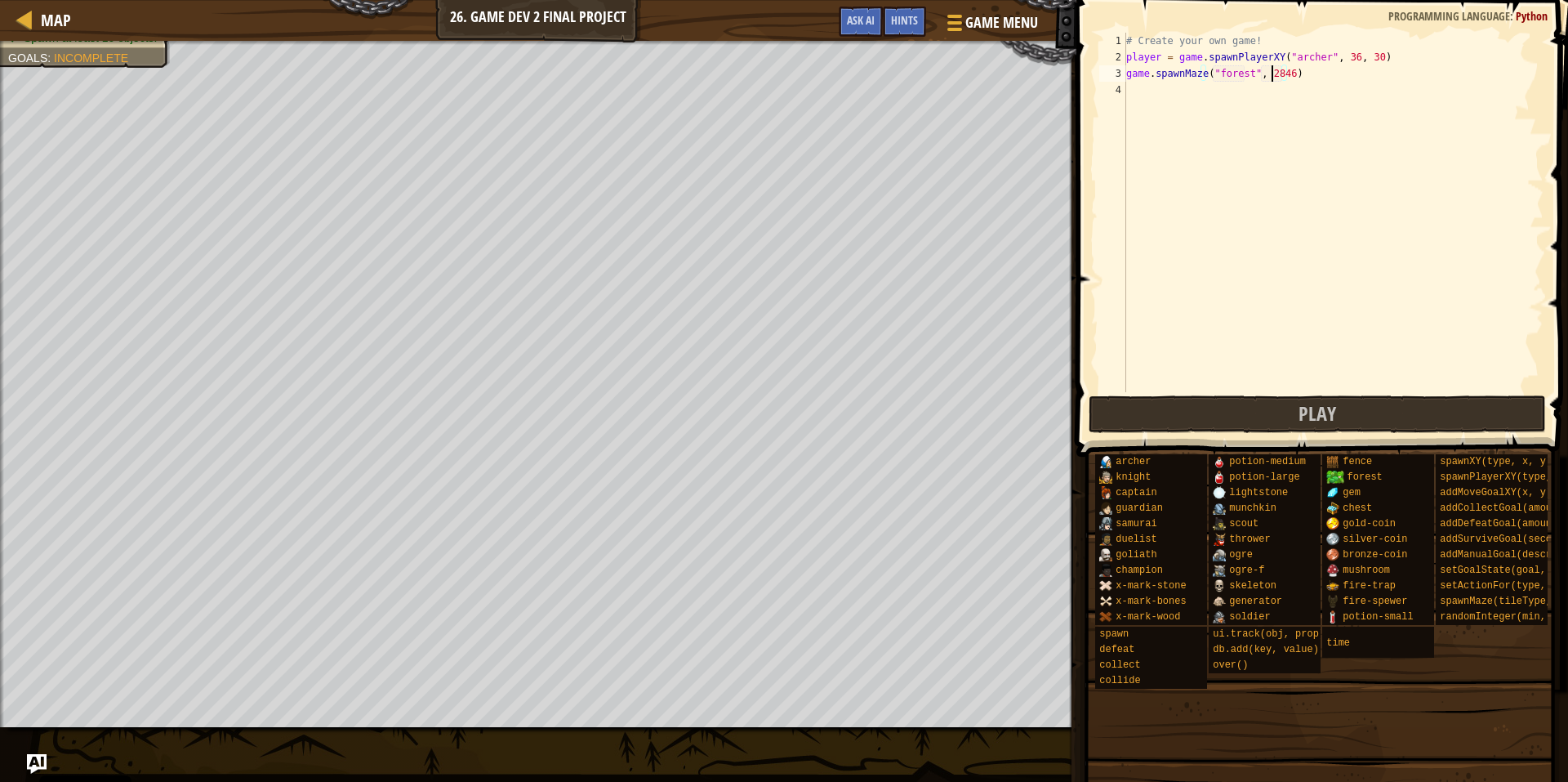
click at [1273, 73] on div "# Create your own game! player = game . spawnPlayerXY ( "[PERSON_NAME]" , 36 , …" at bounding box center [1333, 229] width 421 height 392
type textarea "game.spawnMaze("forest", 2834552567234462168085846)"
click at [1310, 124] on div "# Create your own game! player = game . spawnPlayerXY ( "[PERSON_NAME]" , 36 , …" at bounding box center [1333, 229] width 421 height 392
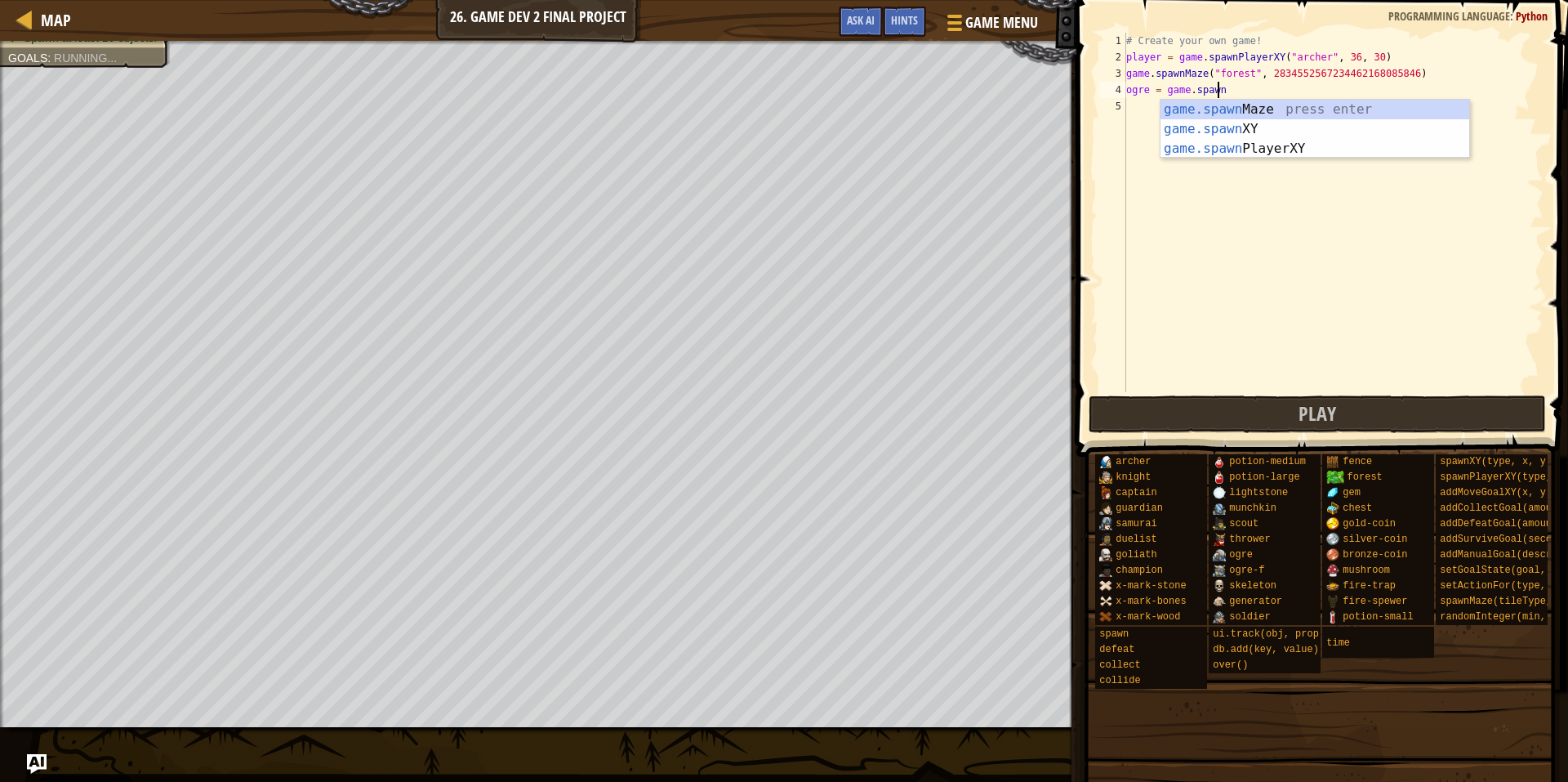
scroll to position [7, 6]
drag, startPoint x: 1310, startPoint y: 126, endPoint x: 1287, endPoint y: 136, distance: 25.1
click at [1293, 136] on div "game.spawn Maze press enter game.spawn XY press enter game.spawn PlayerXY press…" at bounding box center [1315, 148] width 309 height 98
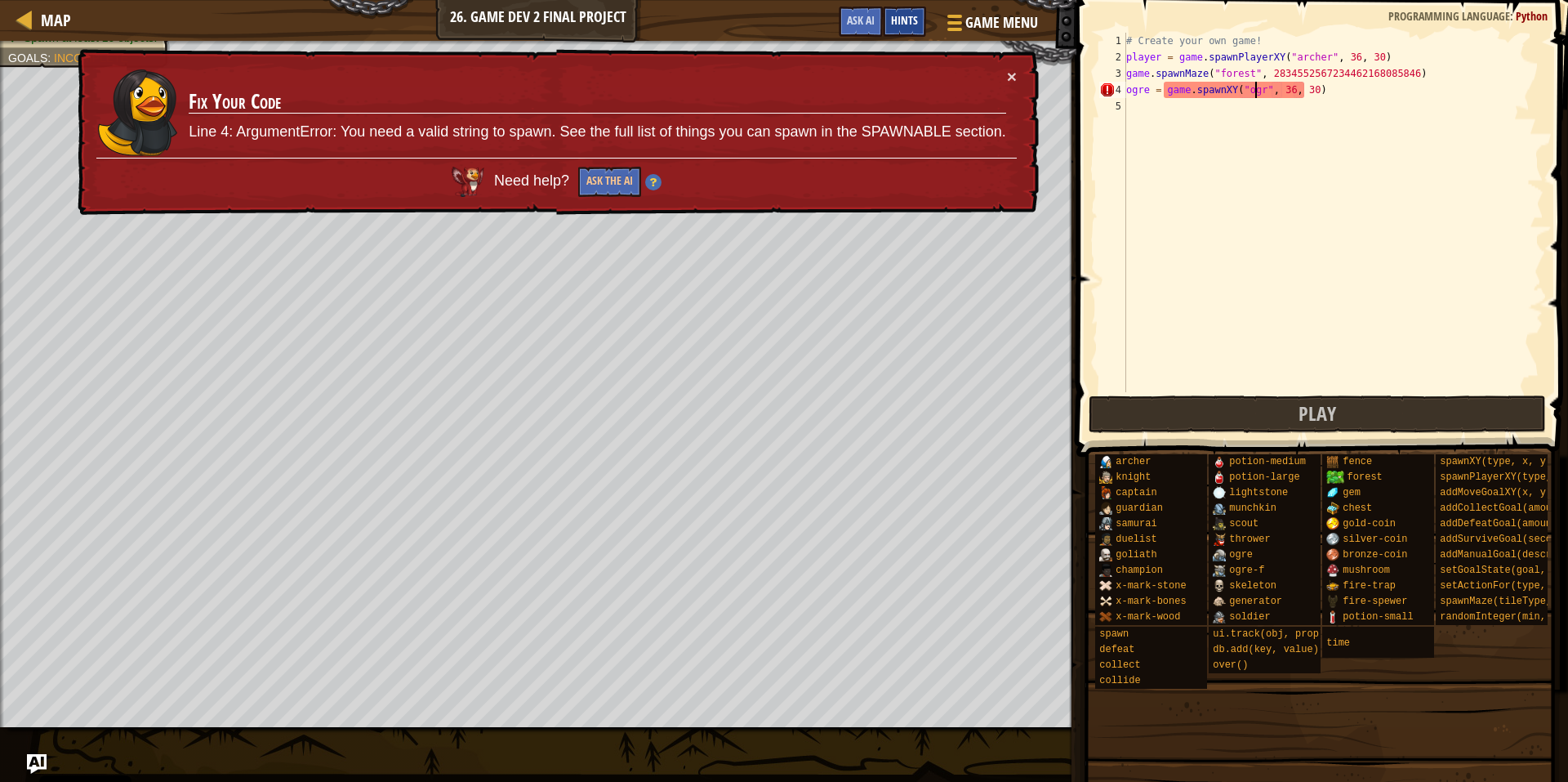
scroll to position [7, 11]
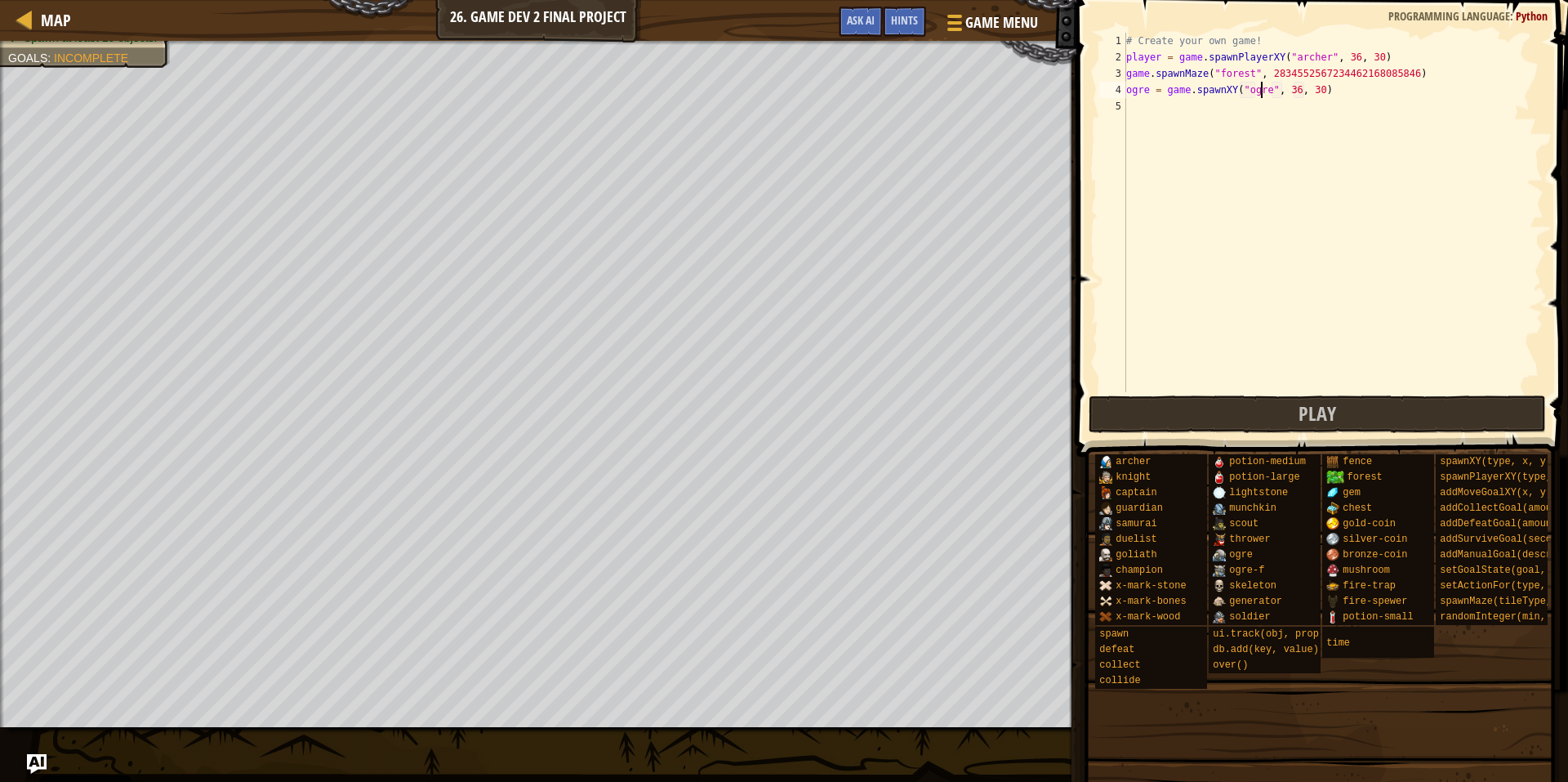
click at [1289, 91] on div "# Create your own game! player = game . spawnPlayerXY ( "[PERSON_NAME]" , 36 , …" at bounding box center [1333, 229] width 421 height 392
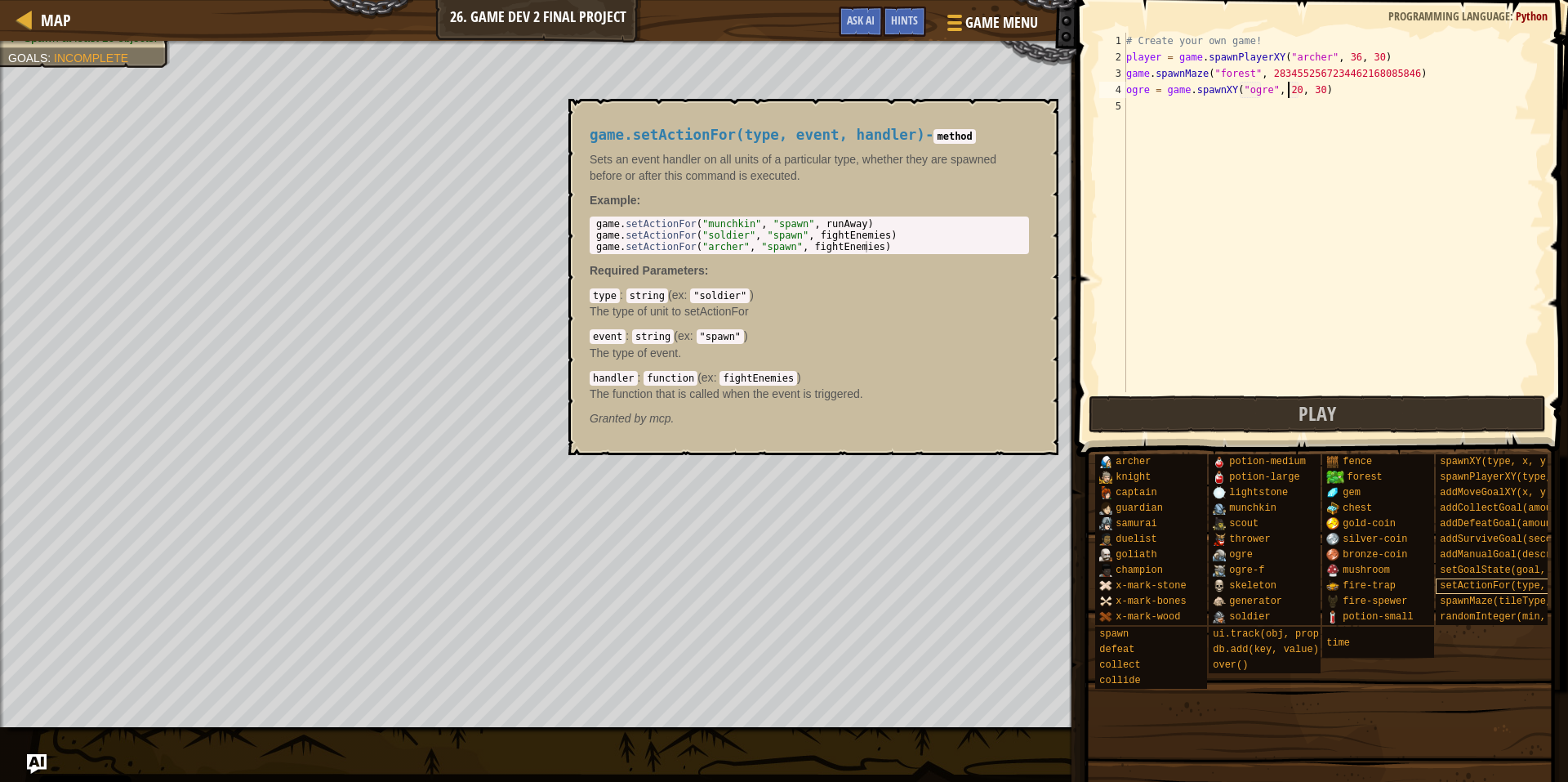
type textarea "ogre = game.spawnXY("ogre", 20, 30)"
click at [1512, 578] on div "setActionFor(type, event, handler)" at bounding box center [1514, 586] width 157 height 16
click at [46, 5] on div "Map" at bounding box center [52, 20] width 39 height 41
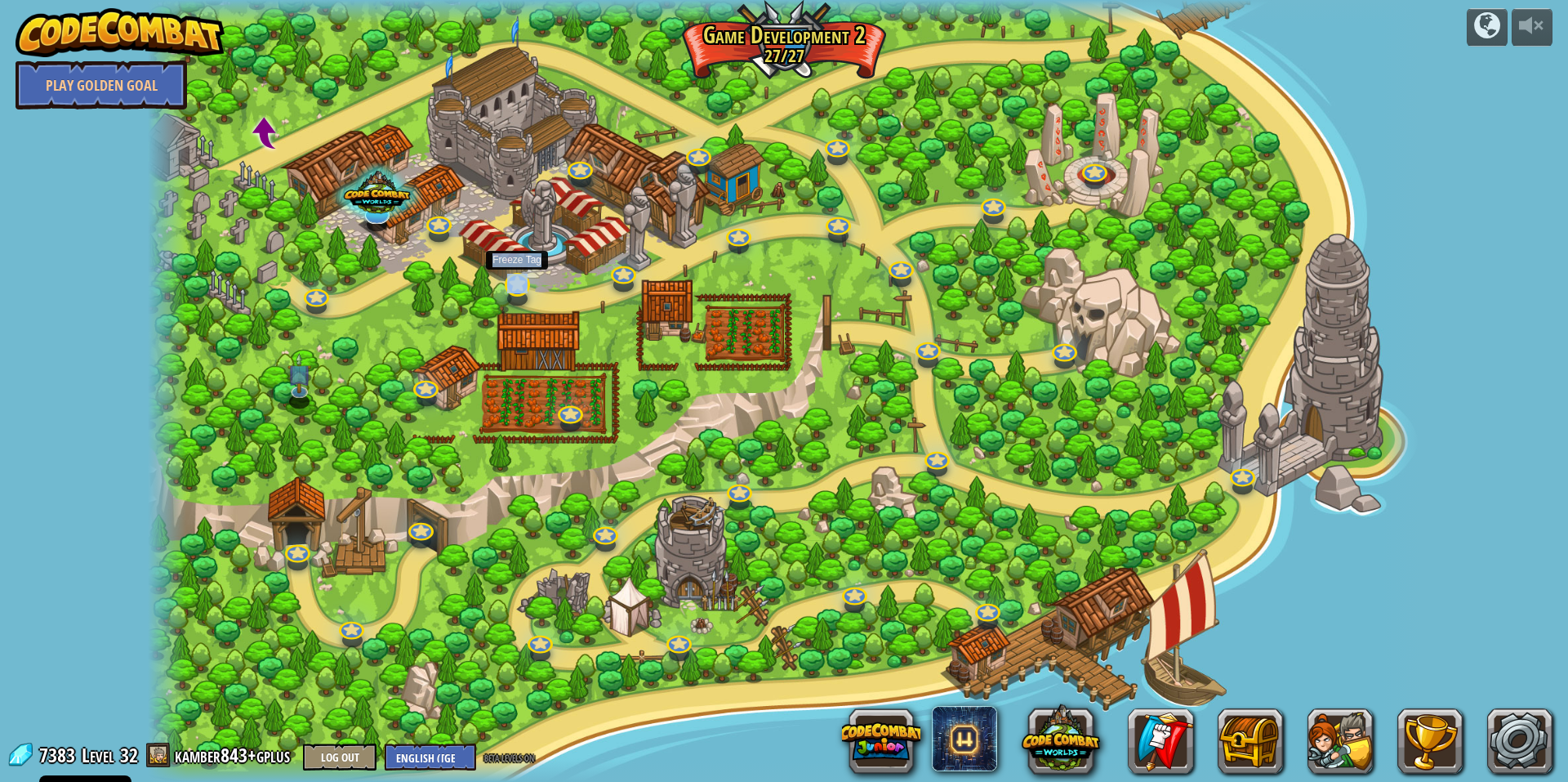
click at [512, 296] on div "Game of Coins Step 3: Enemies Let's add some enemies to our game. Basic Syntax …" at bounding box center [784, 391] width 1272 height 782
drag, startPoint x: 512, startPoint y: 296, endPoint x: 480, endPoint y: 294, distance: 32.1
click at [480, 292] on div at bounding box center [784, 391] width 1272 height 782
click at [589, 173] on link at bounding box center [578, 164] width 33 height 33
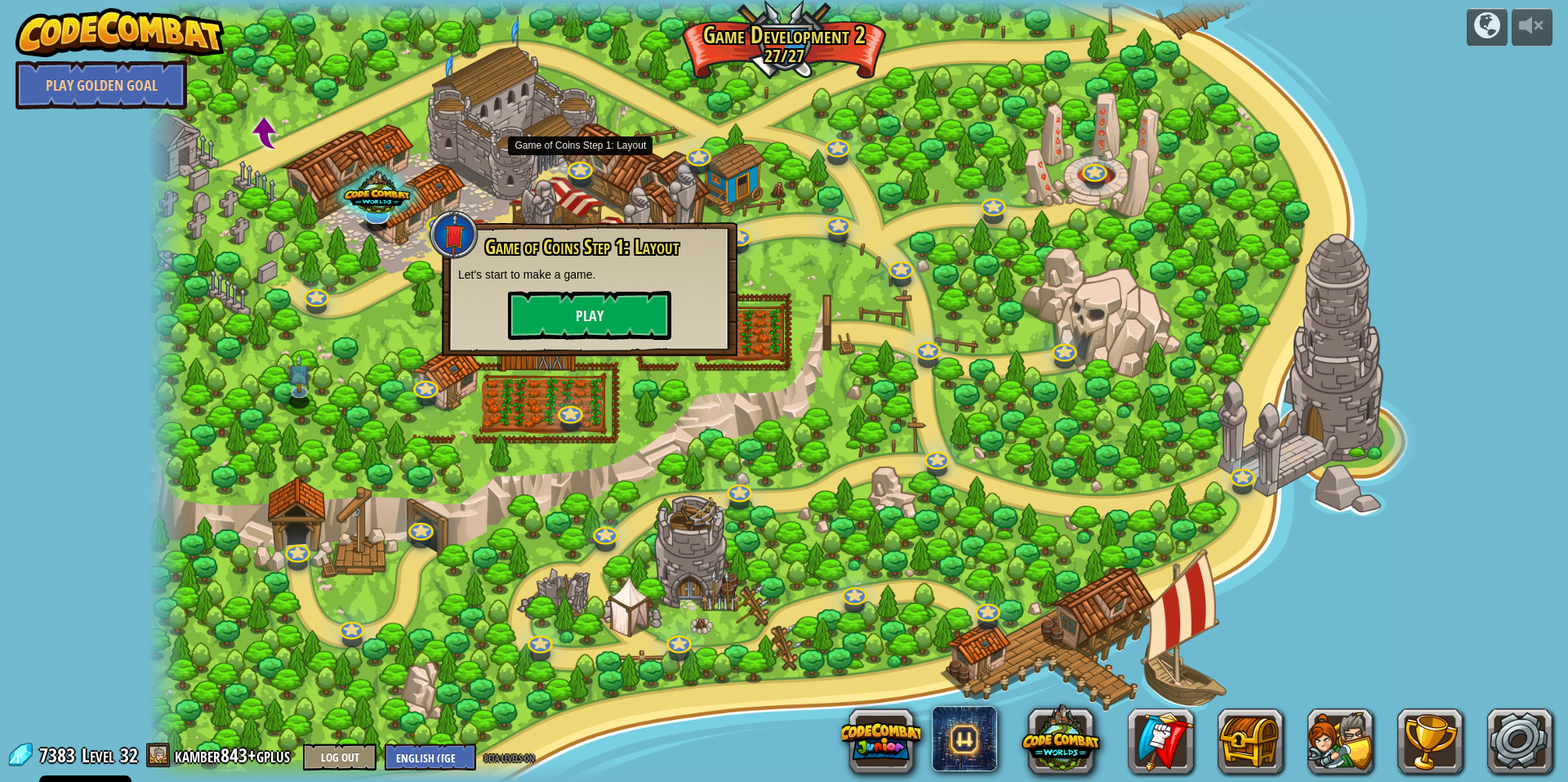
click at [525, 196] on div at bounding box center [784, 391] width 1272 height 782
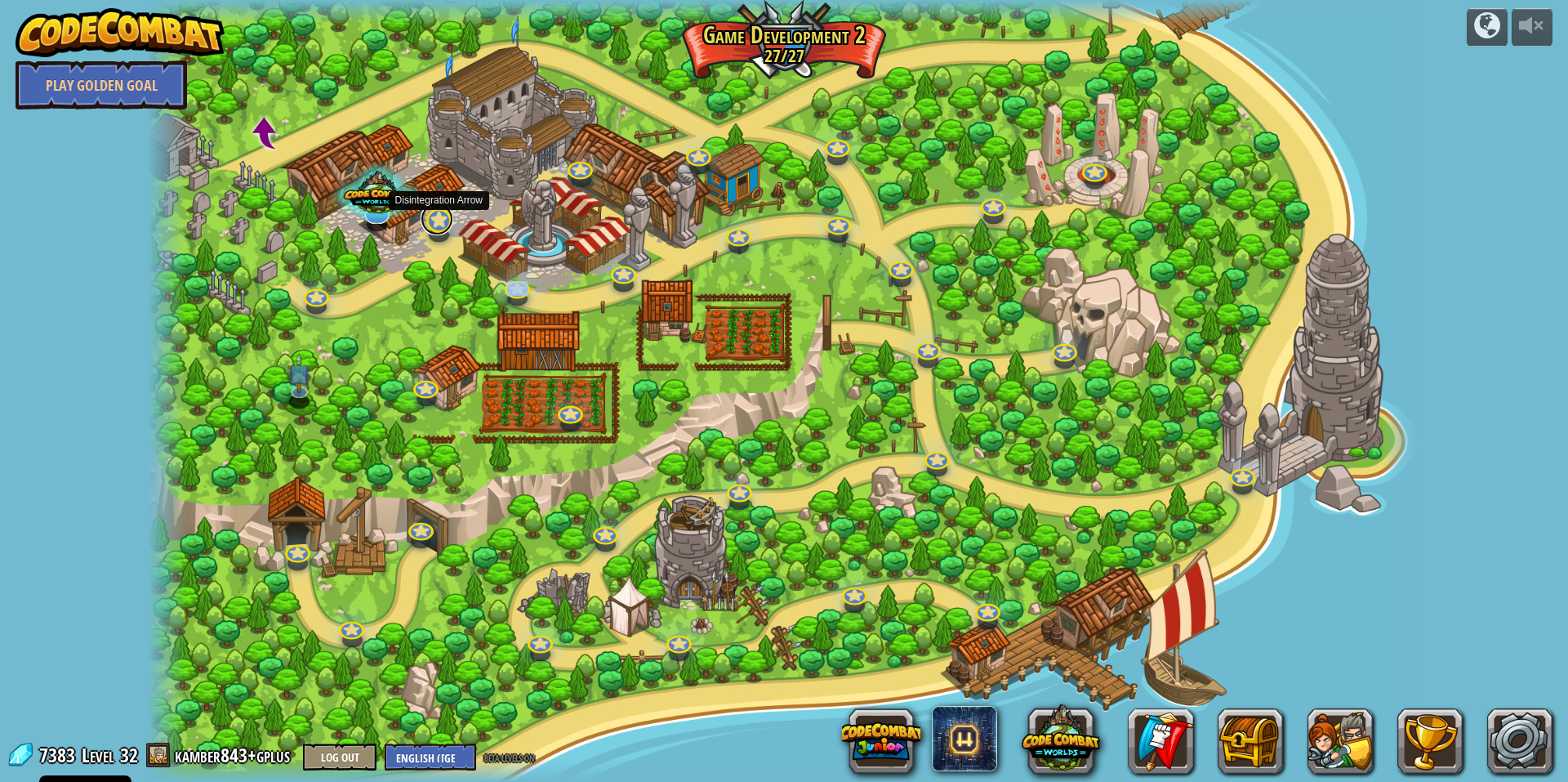
click at [442, 230] on link at bounding box center [437, 219] width 33 height 33
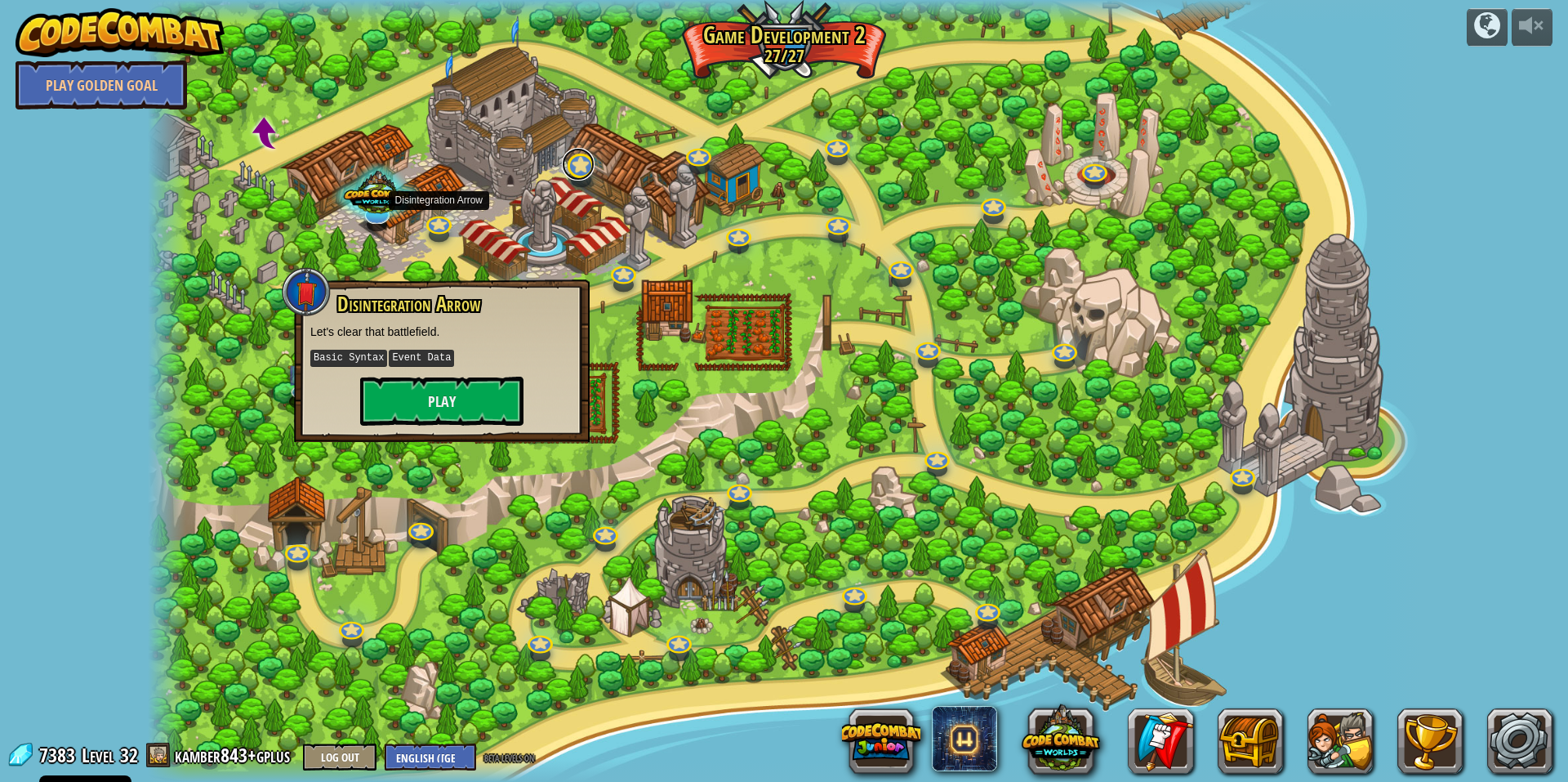
click at [580, 174] on link at bounding box center [578, 164] width 33 height 33
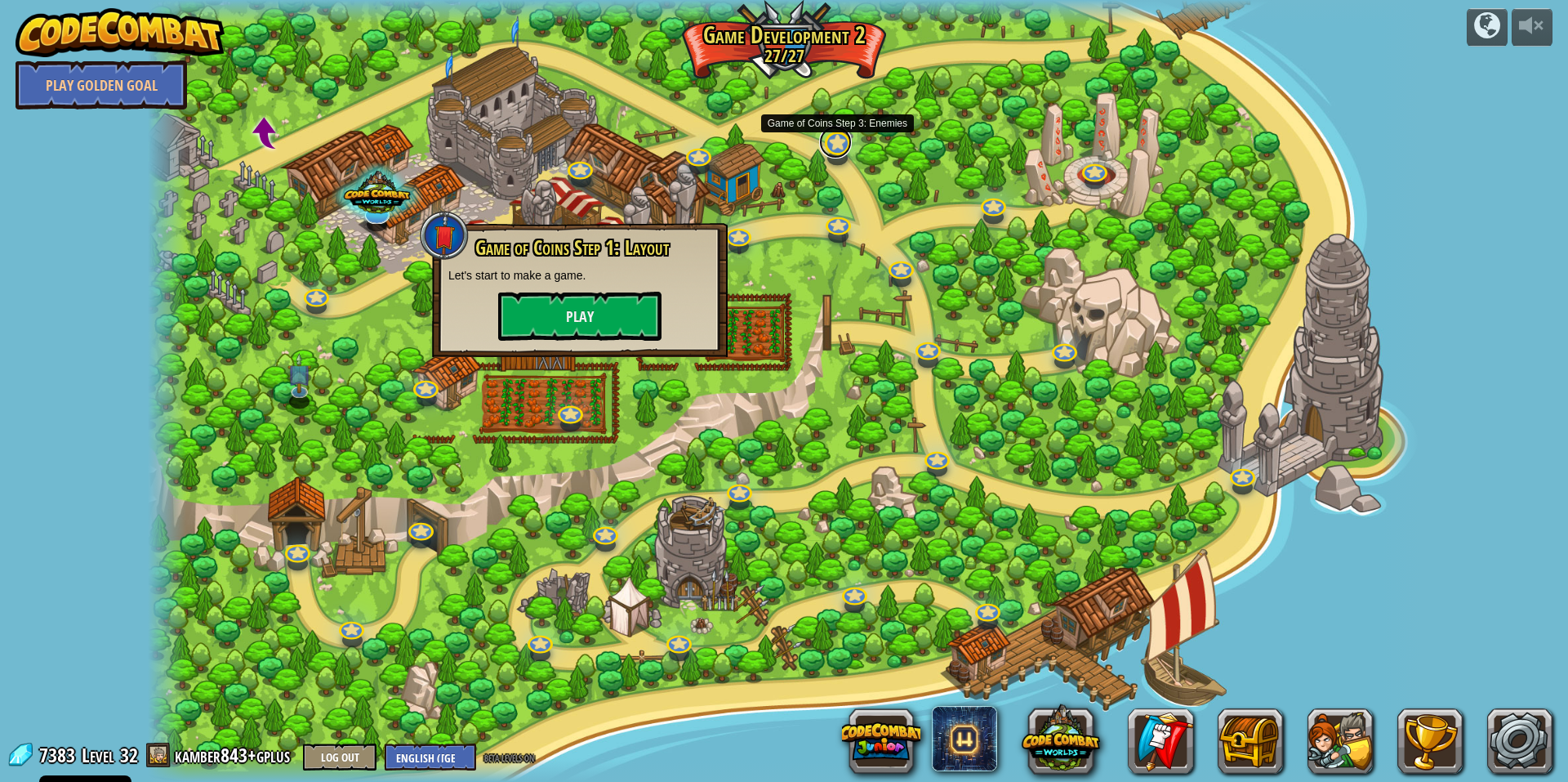
click at [842, 149] on link at bounding box center [835, 142] width 33 height 33
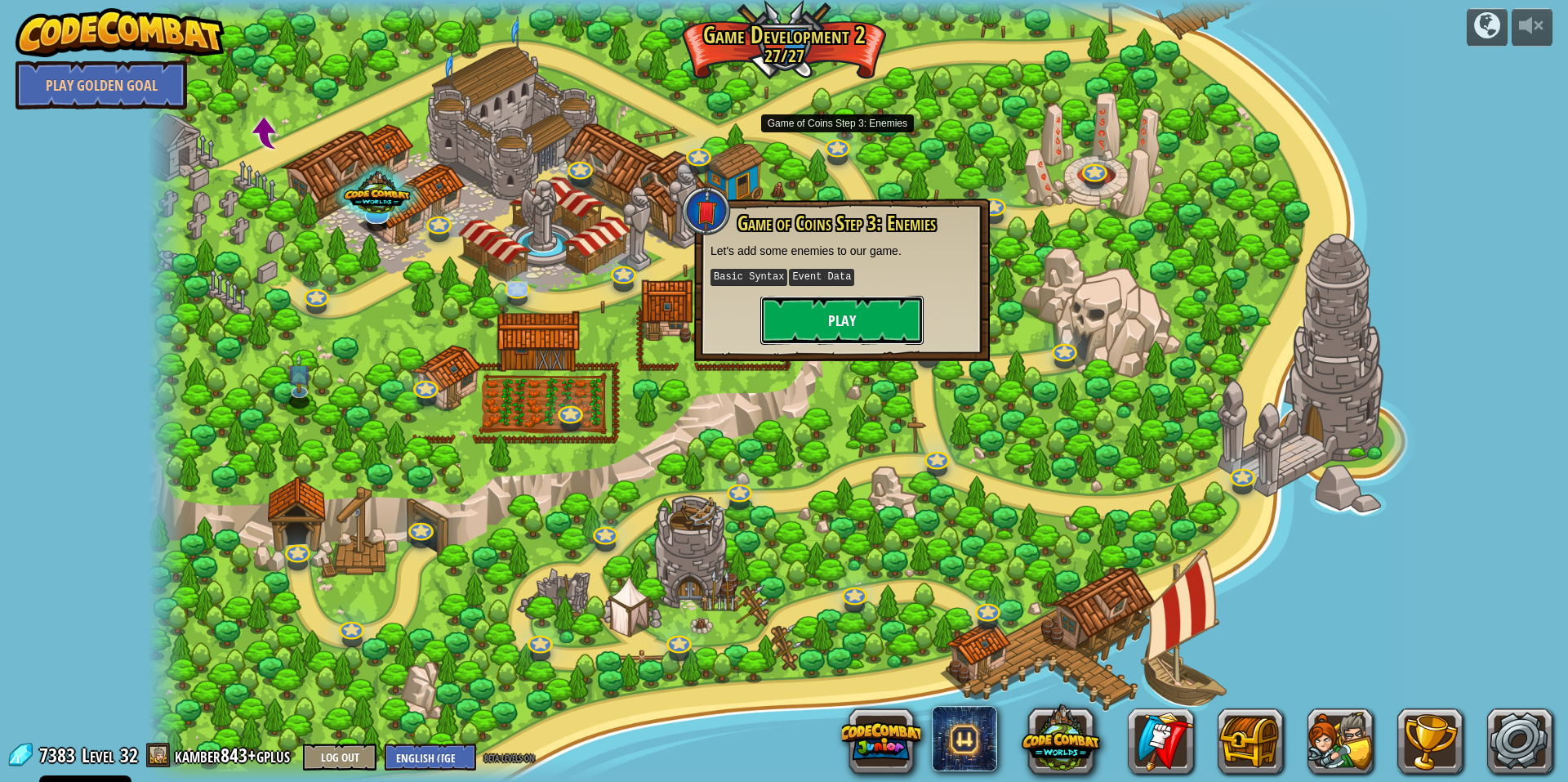
click at [893, 323] on button "Play" at bounding box center [842, 320] width 163 height 49
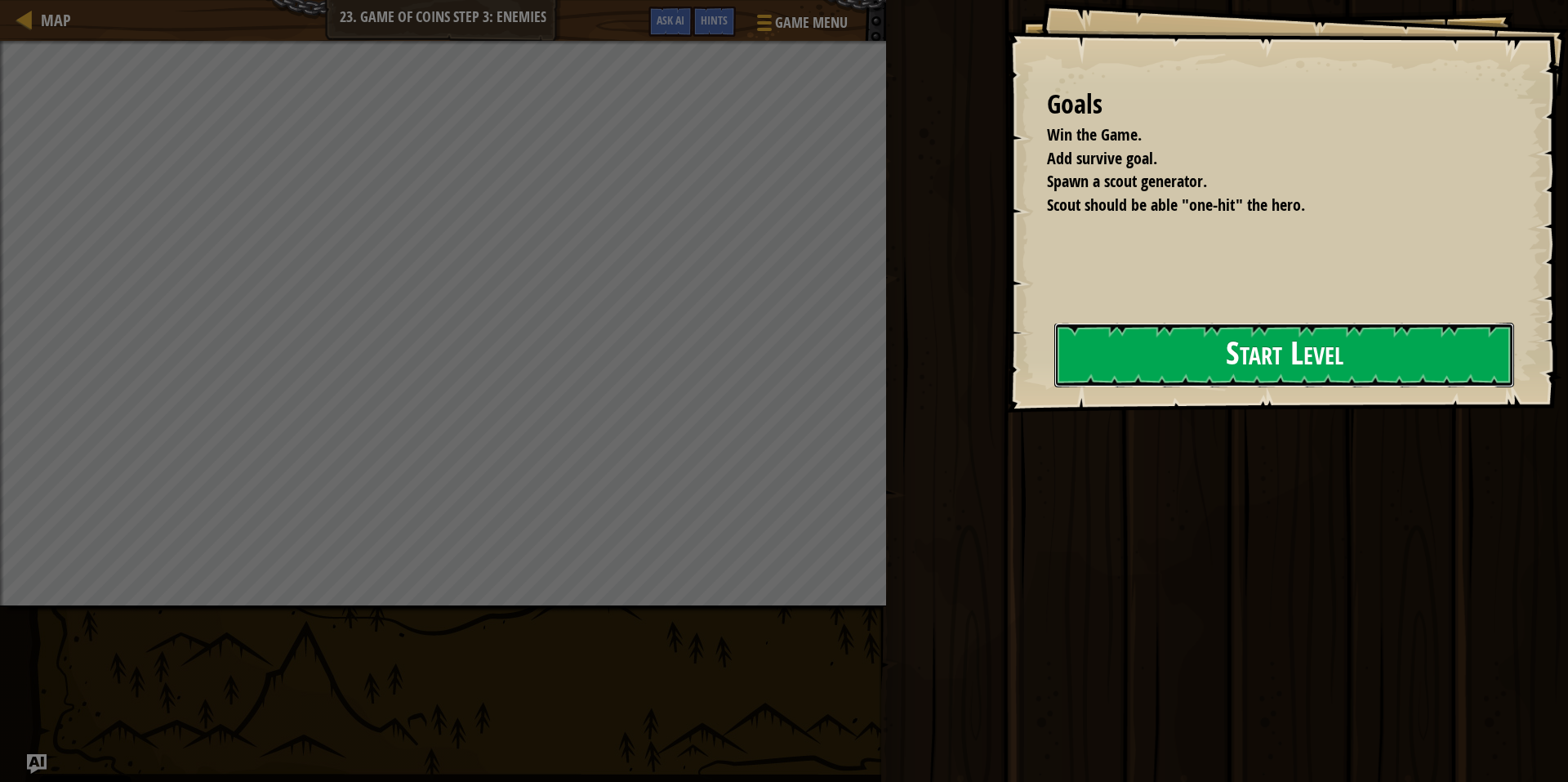
click at [1114, 342] on button "Start Level" at bounding box center [1284, 355] width 460 height 64
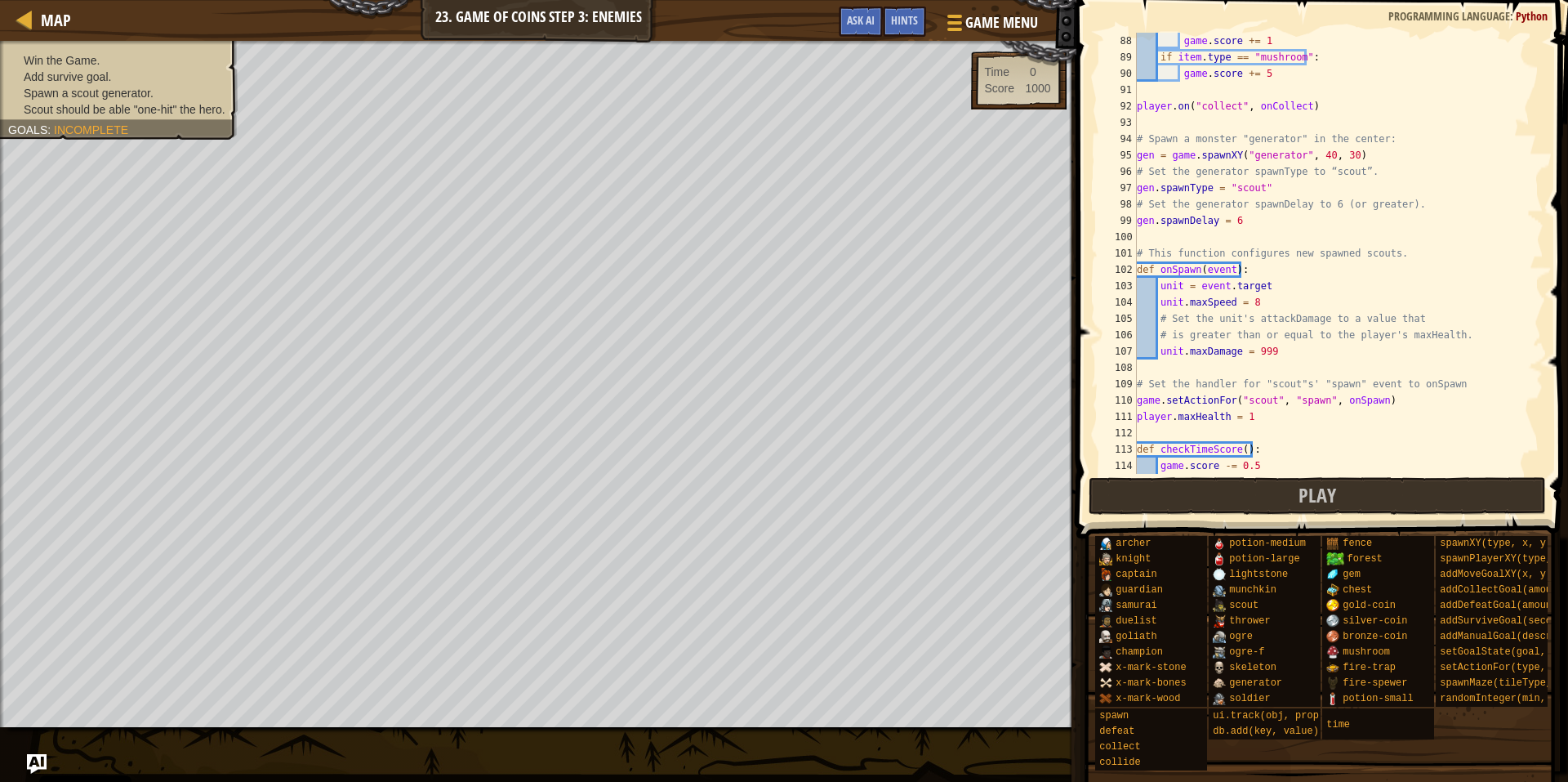
scroll to position [1470, 0]
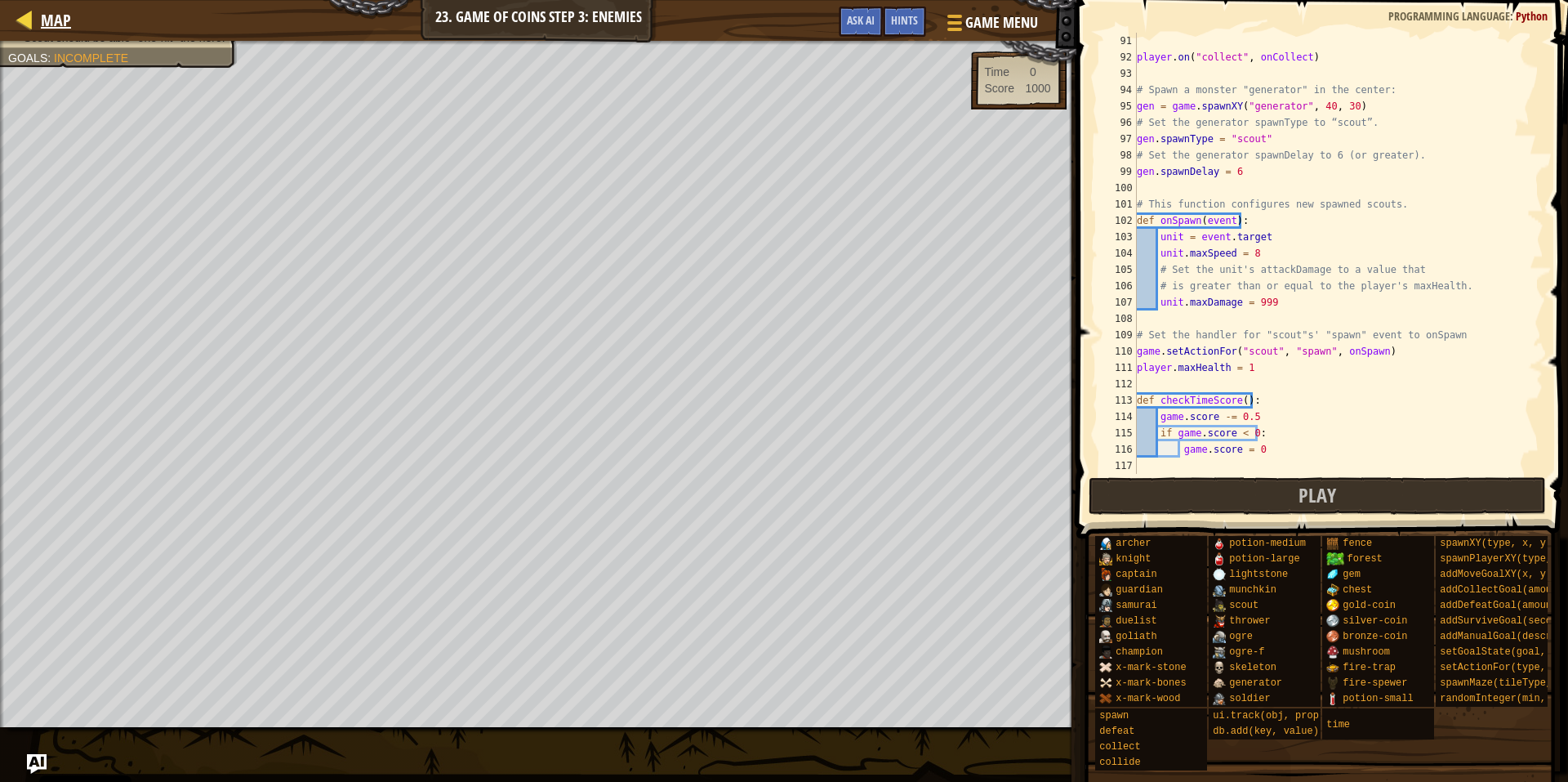
click at [64, 1] on div "Map" at bounding box center [52, 20] width 39 height 41
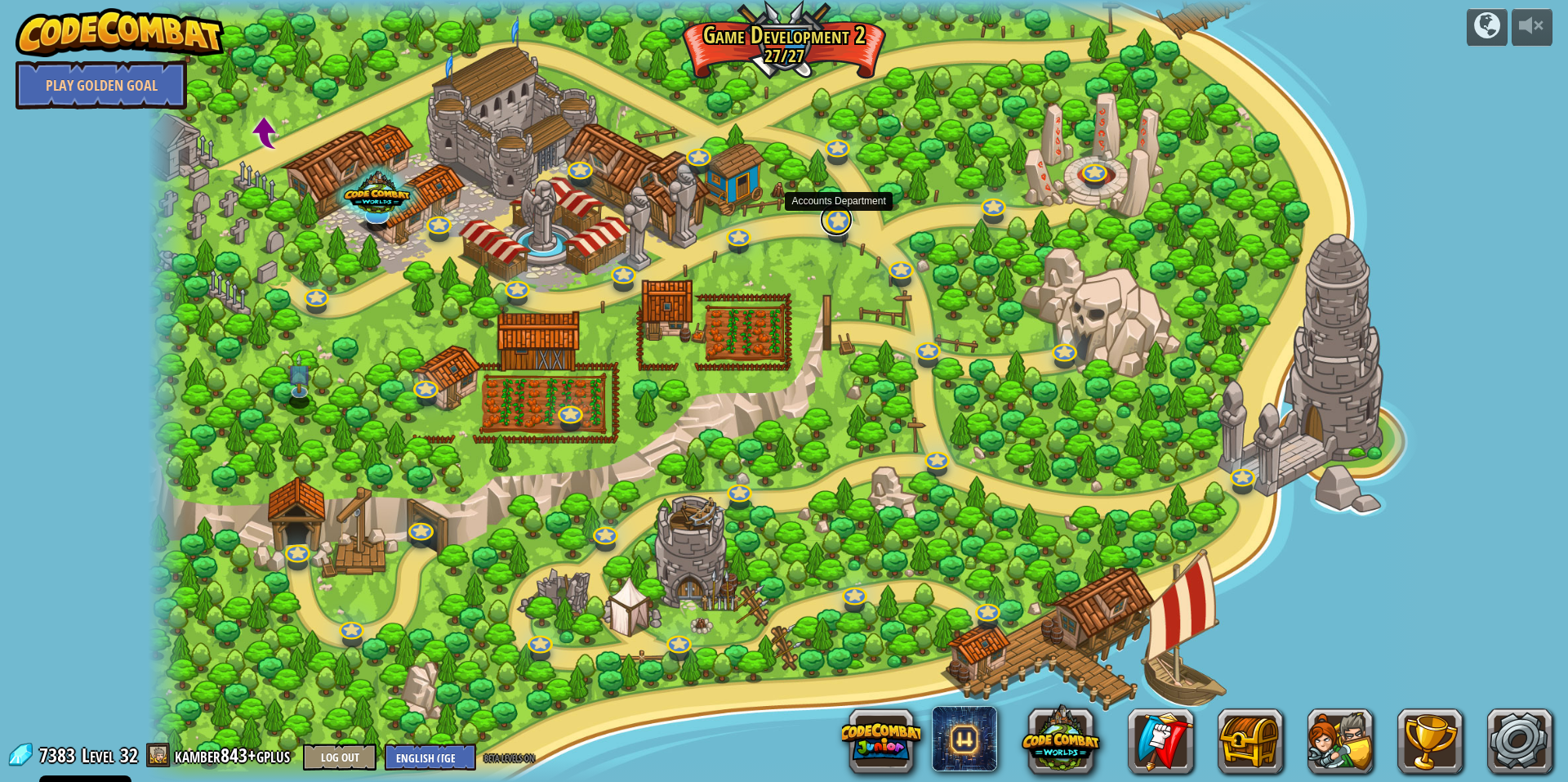
click at [840, 224] on link at bounding box center [836, 219] width 33 height 33
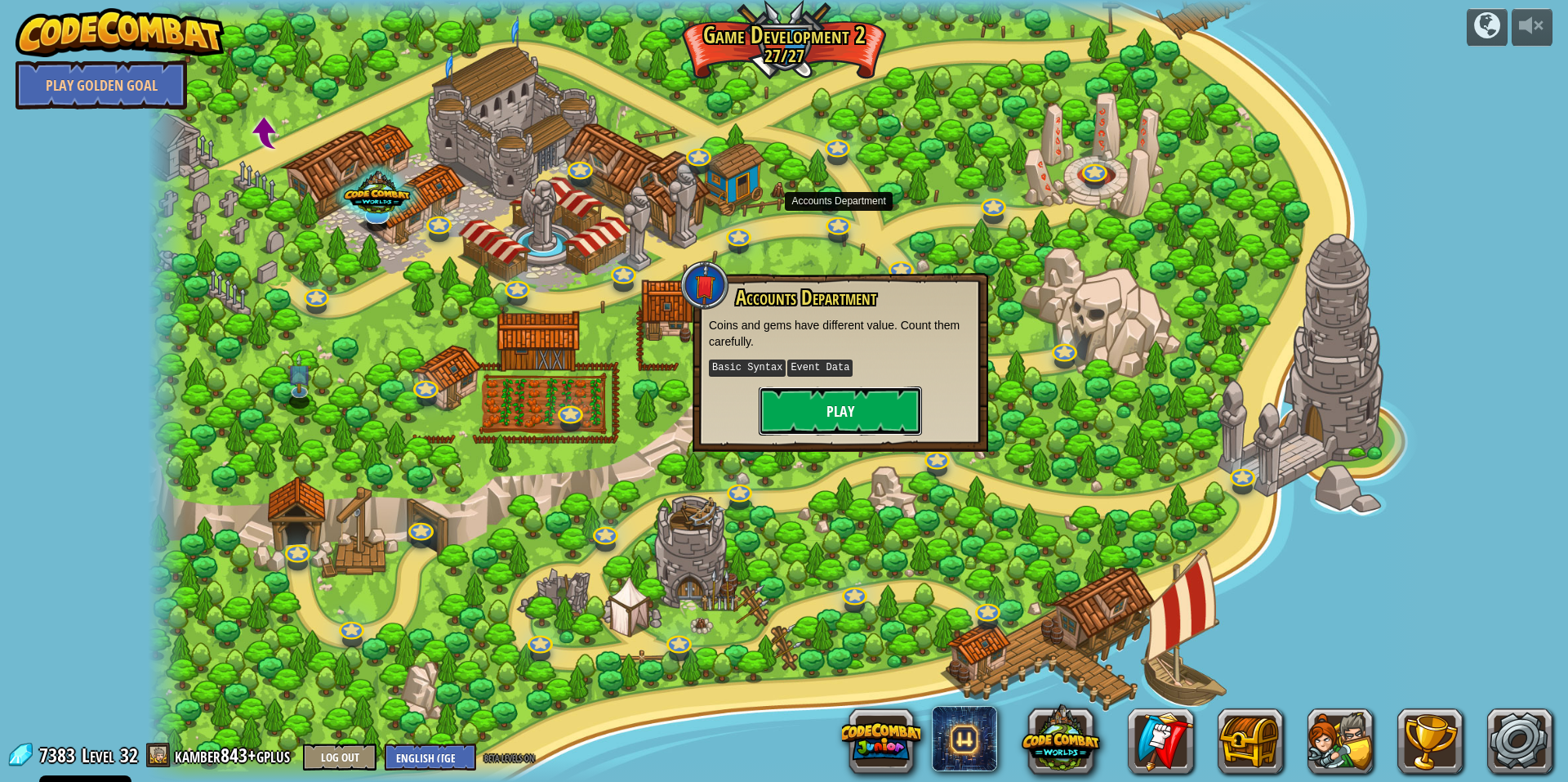
click at [841, 397] on button "Play" at bounding box center [840, 411] width 163 height 49
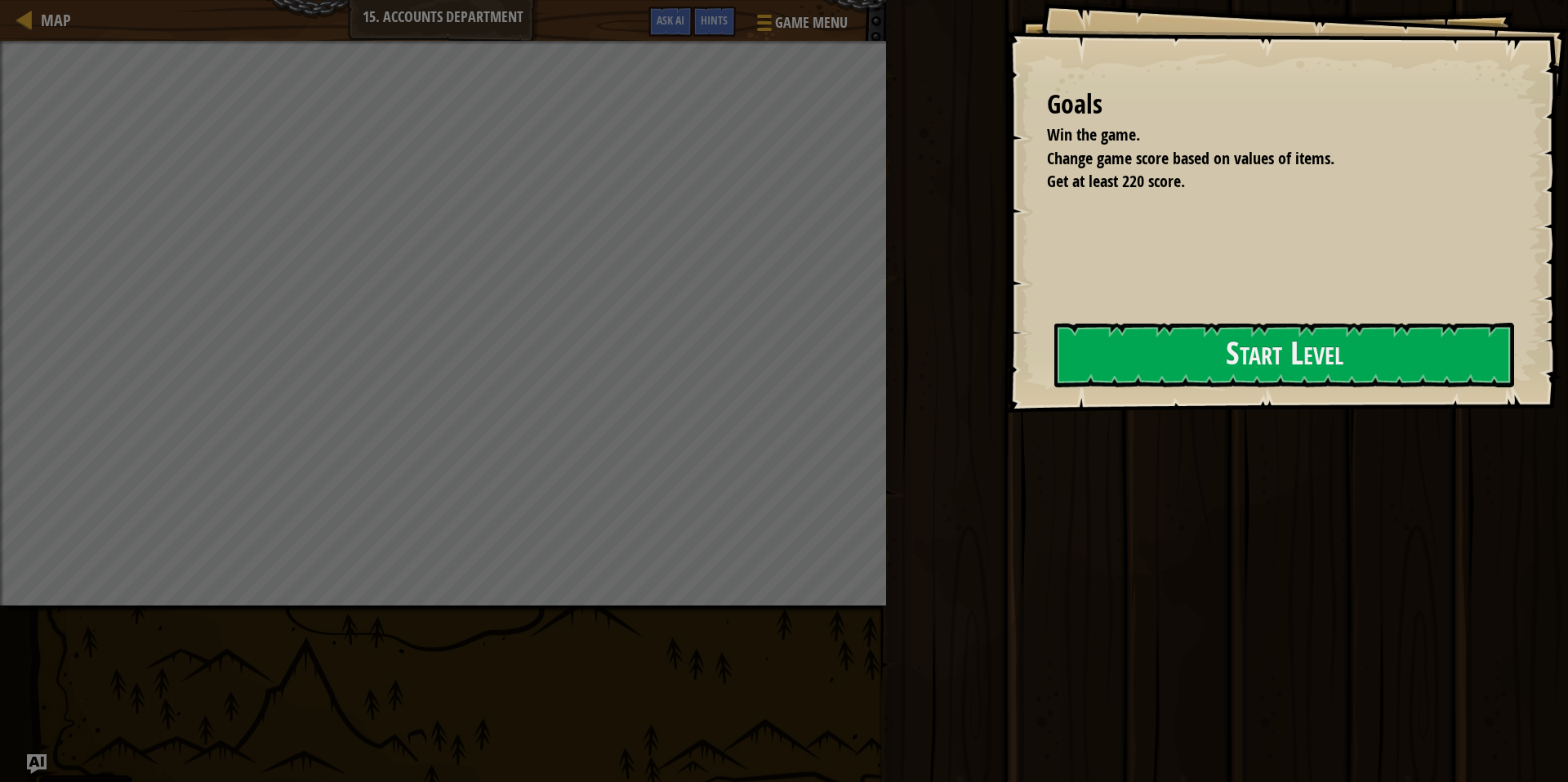
click at [1244, 272] on div "Goals Win the game. Change game score based on values of items. Get at least 22…" at bounding box center [1287, 206] width 562 height 412
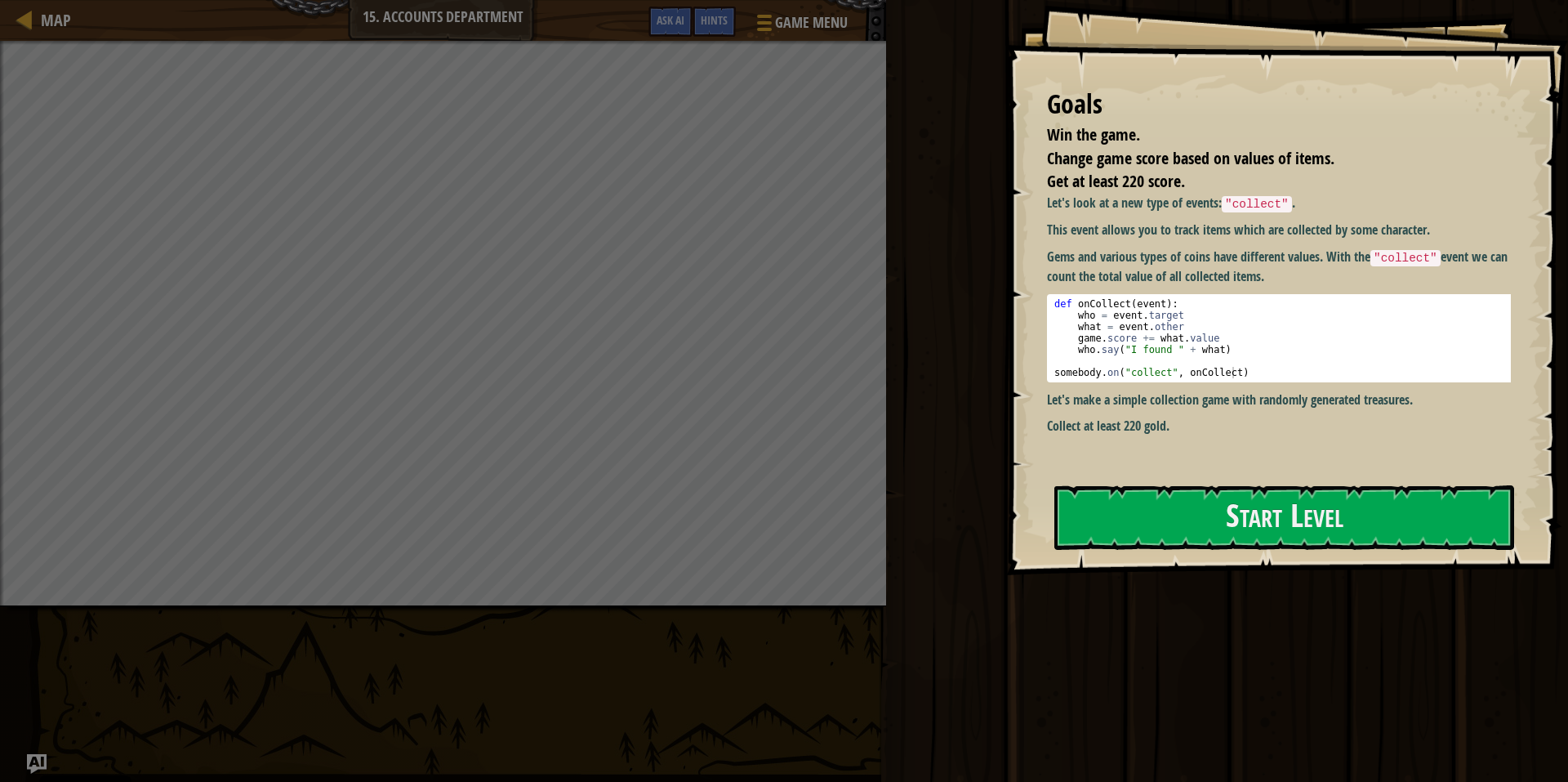
click at [1242, 456] on div "Let's look at a new type of events: "collect" . This event allows you to track …" at bounding box center [1286, 331] width 476 height 276
click at [1204, 517] on button "Start Level" at bounding box center [1284, 517] width 460 height 64
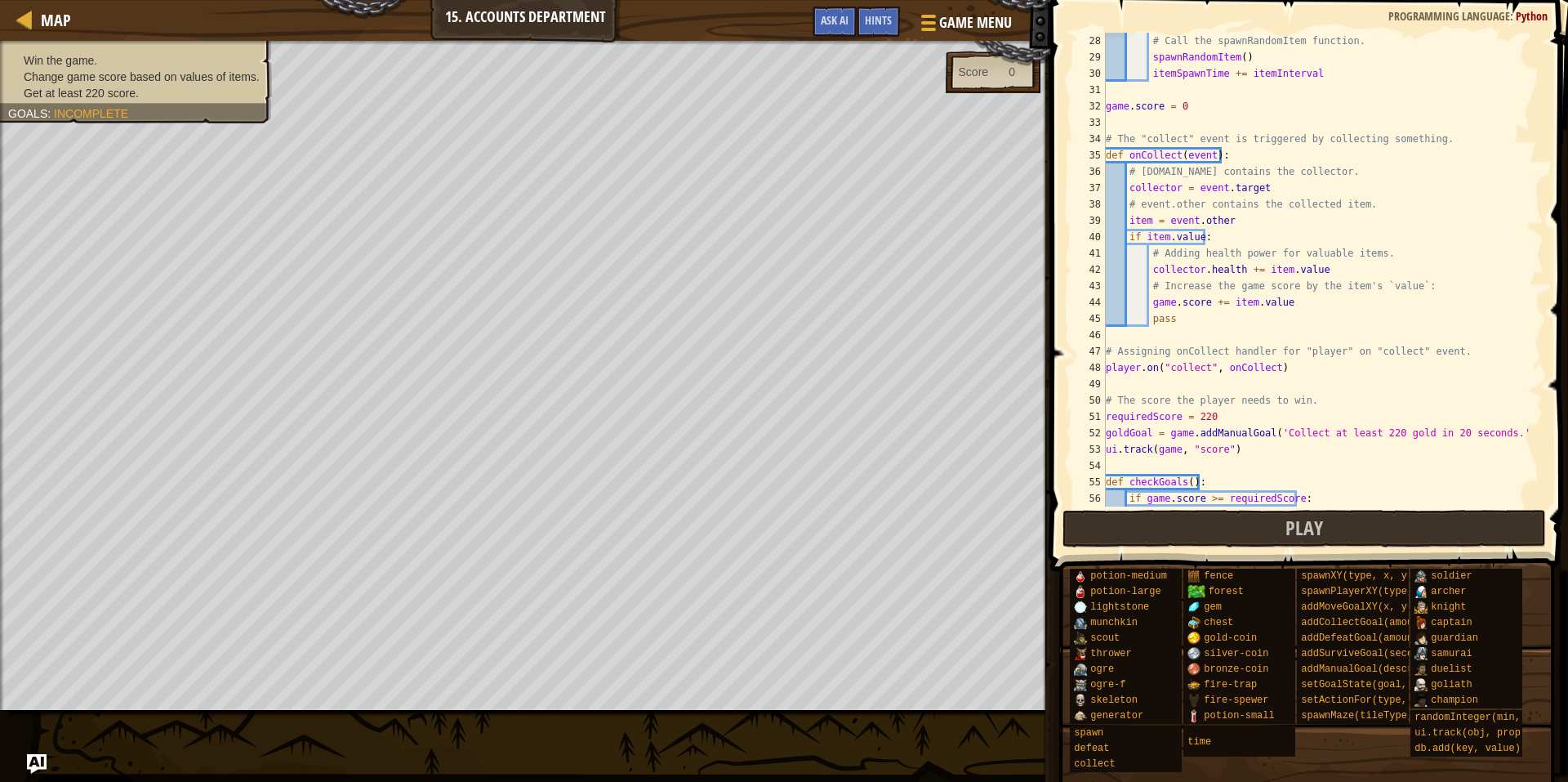
scroll to position [539, 0]
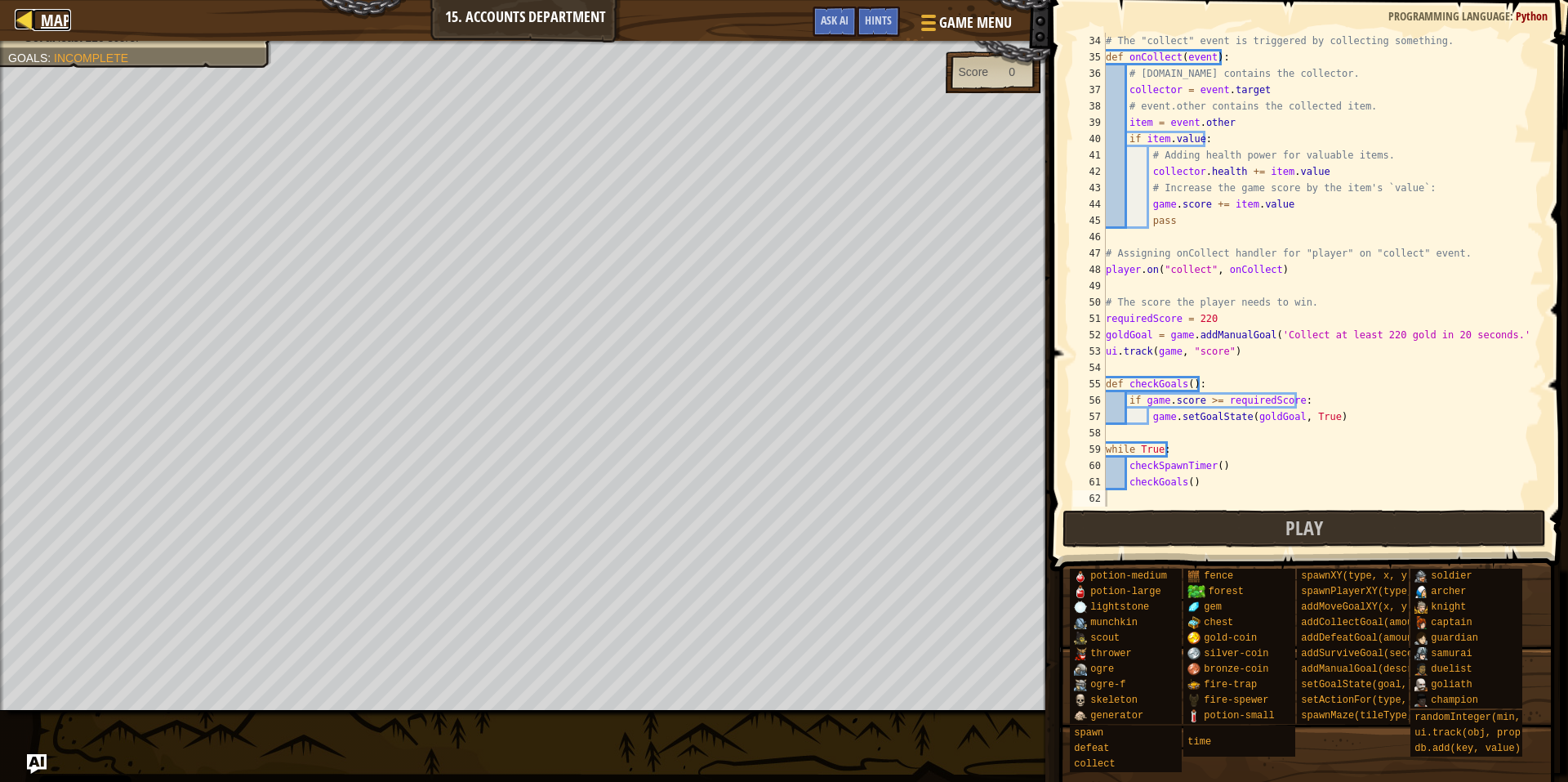
click at [45, 21] on span "Map" at bounding box center [56, 19] width 30 height 22
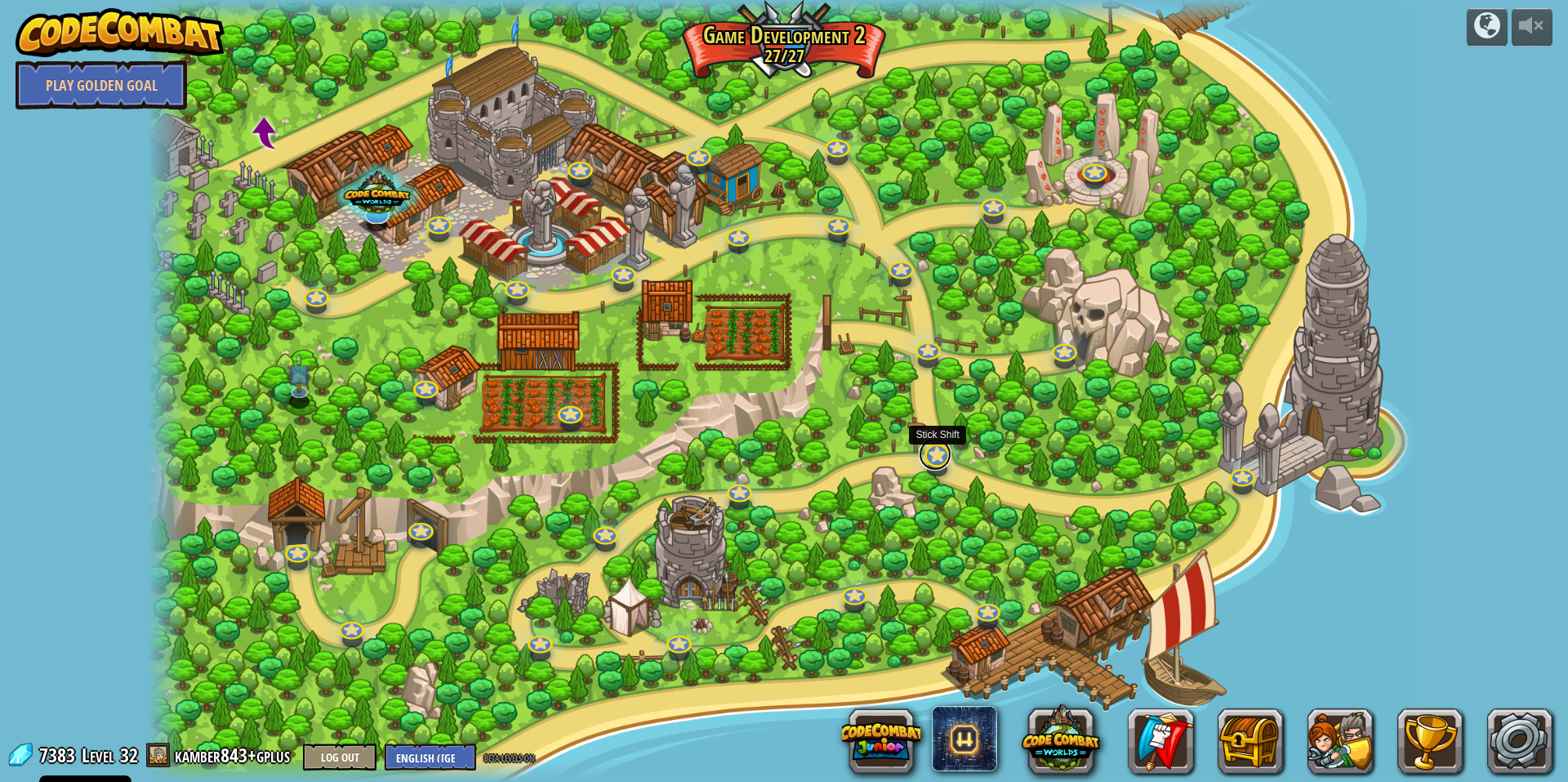
click at [941, 457] on link at bounding box center [934, 454] width 33 height 33
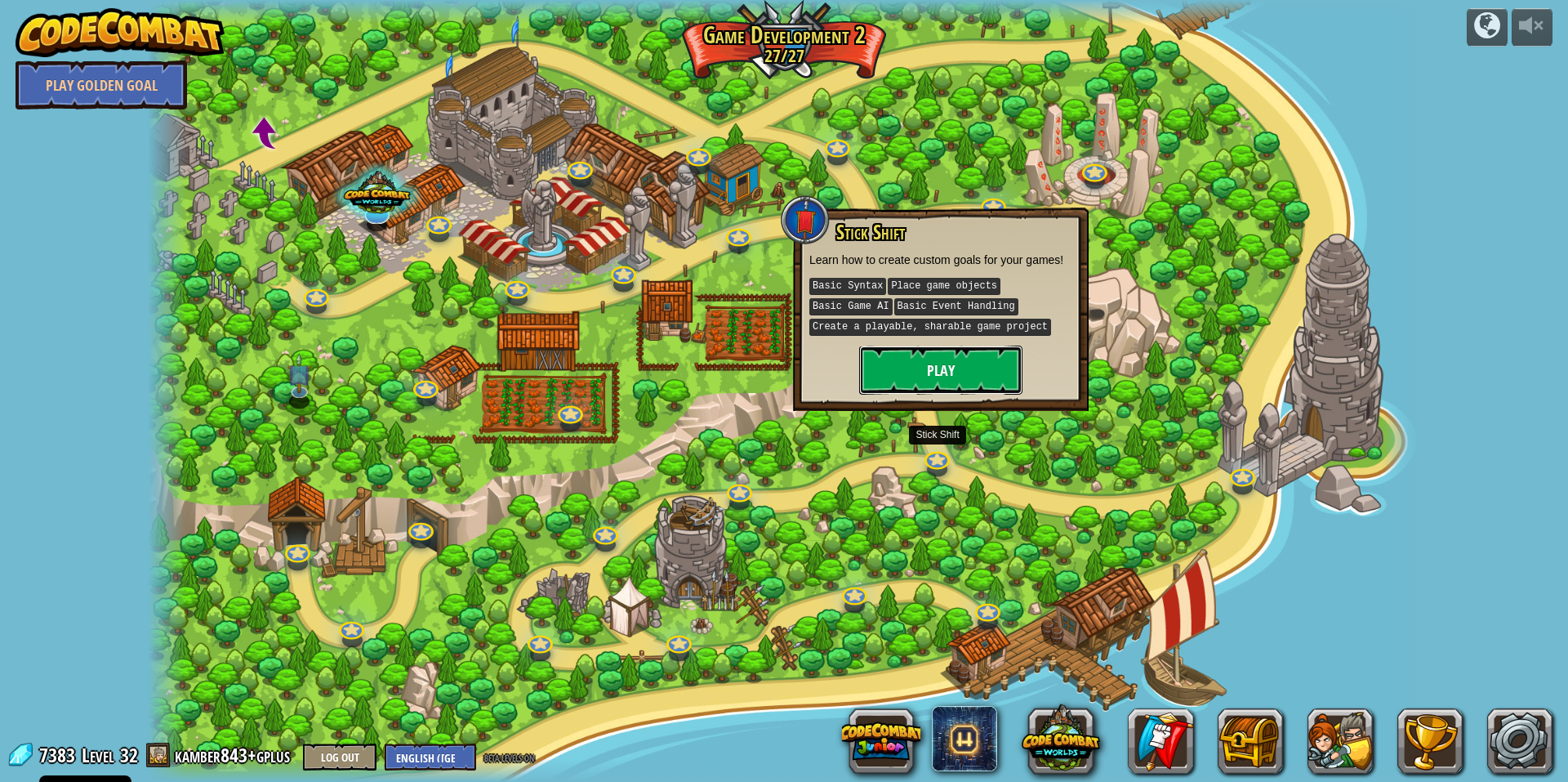
click at [955, 356] on button "Play" at bounding box center [941, 371] width 163 height 49
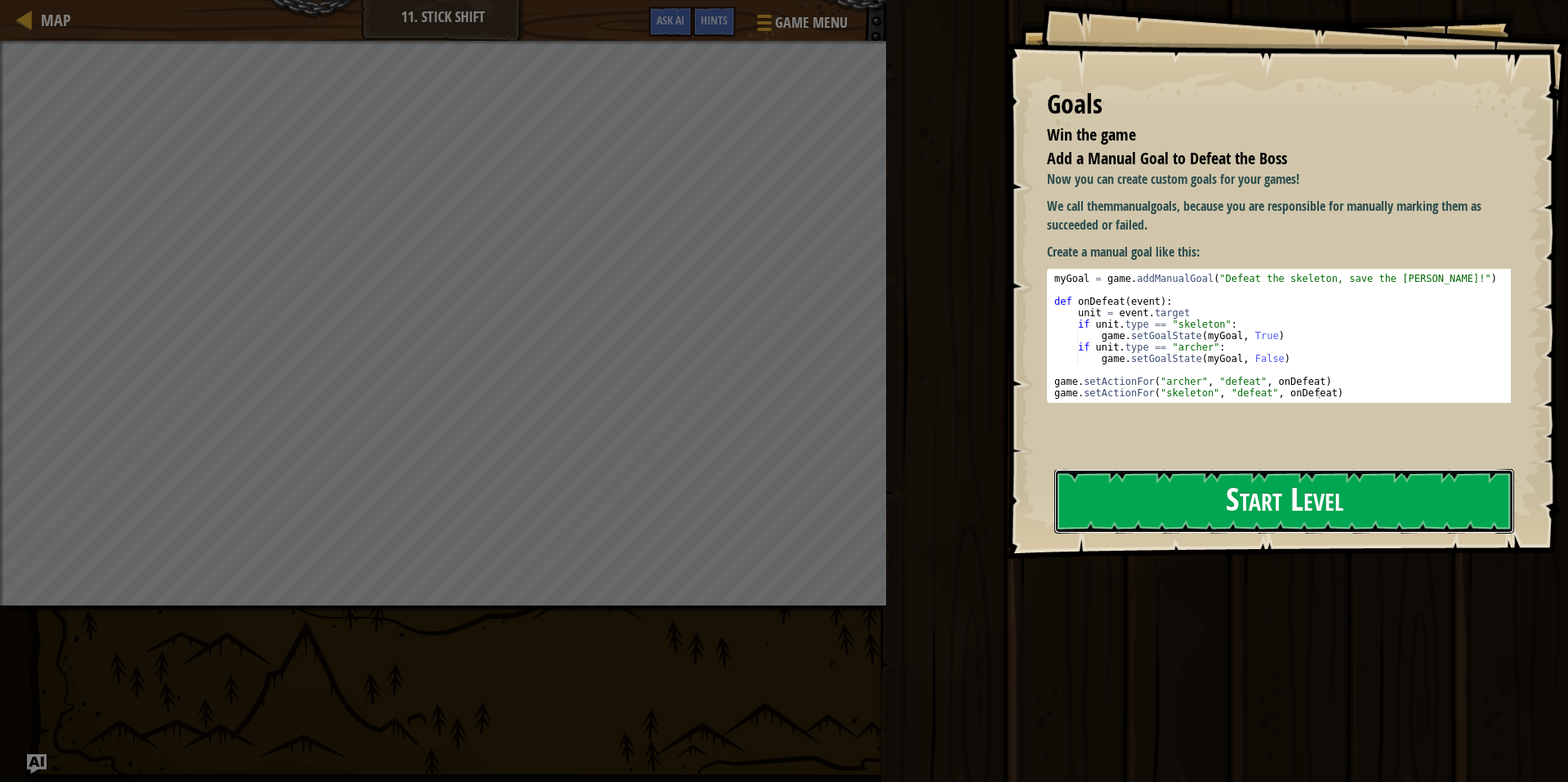
click at [1211, 469] on button "Start Level" at bounding box center [1284, 500] width 460 height 64
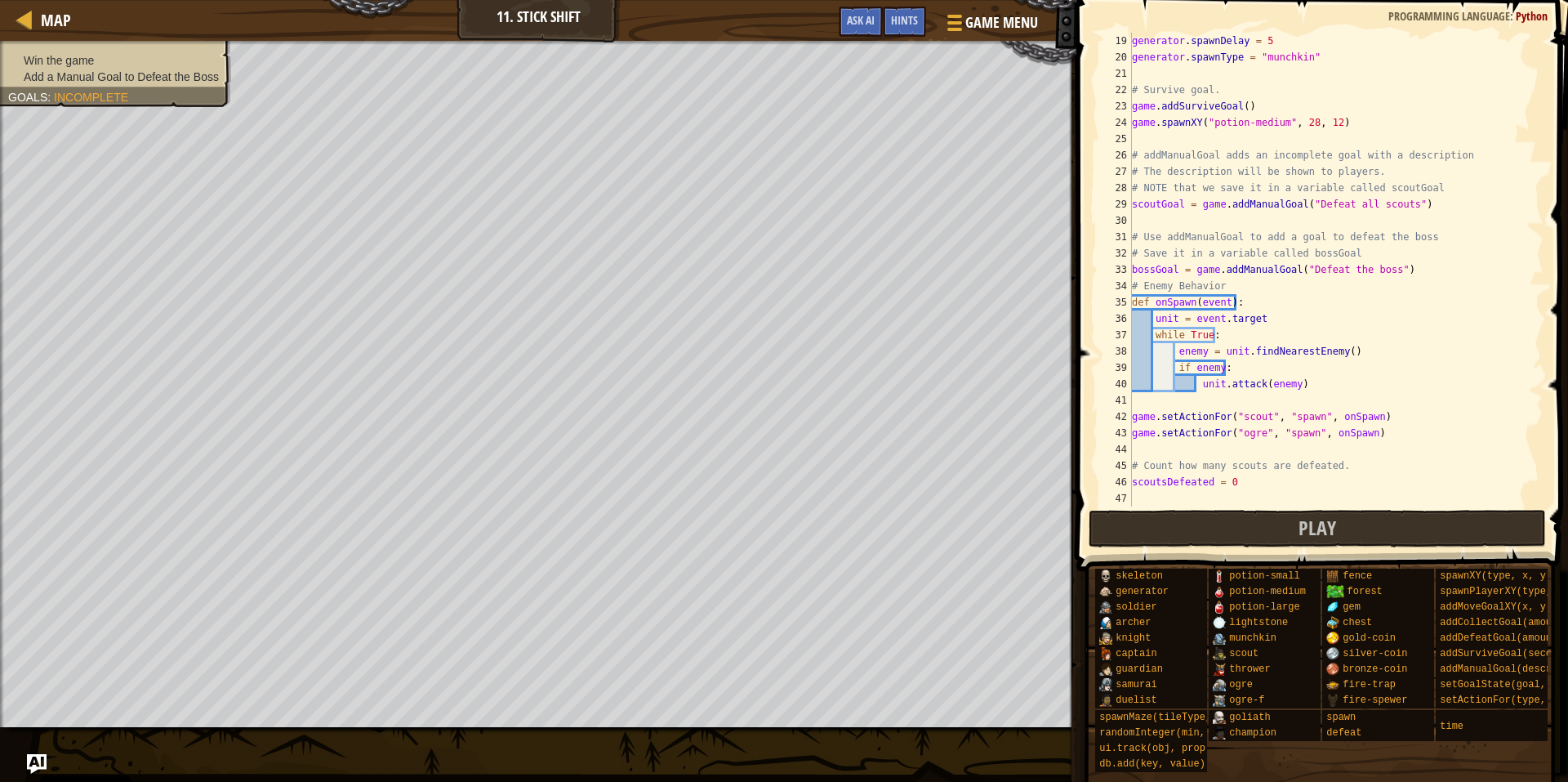
scroll to position [441, 0]
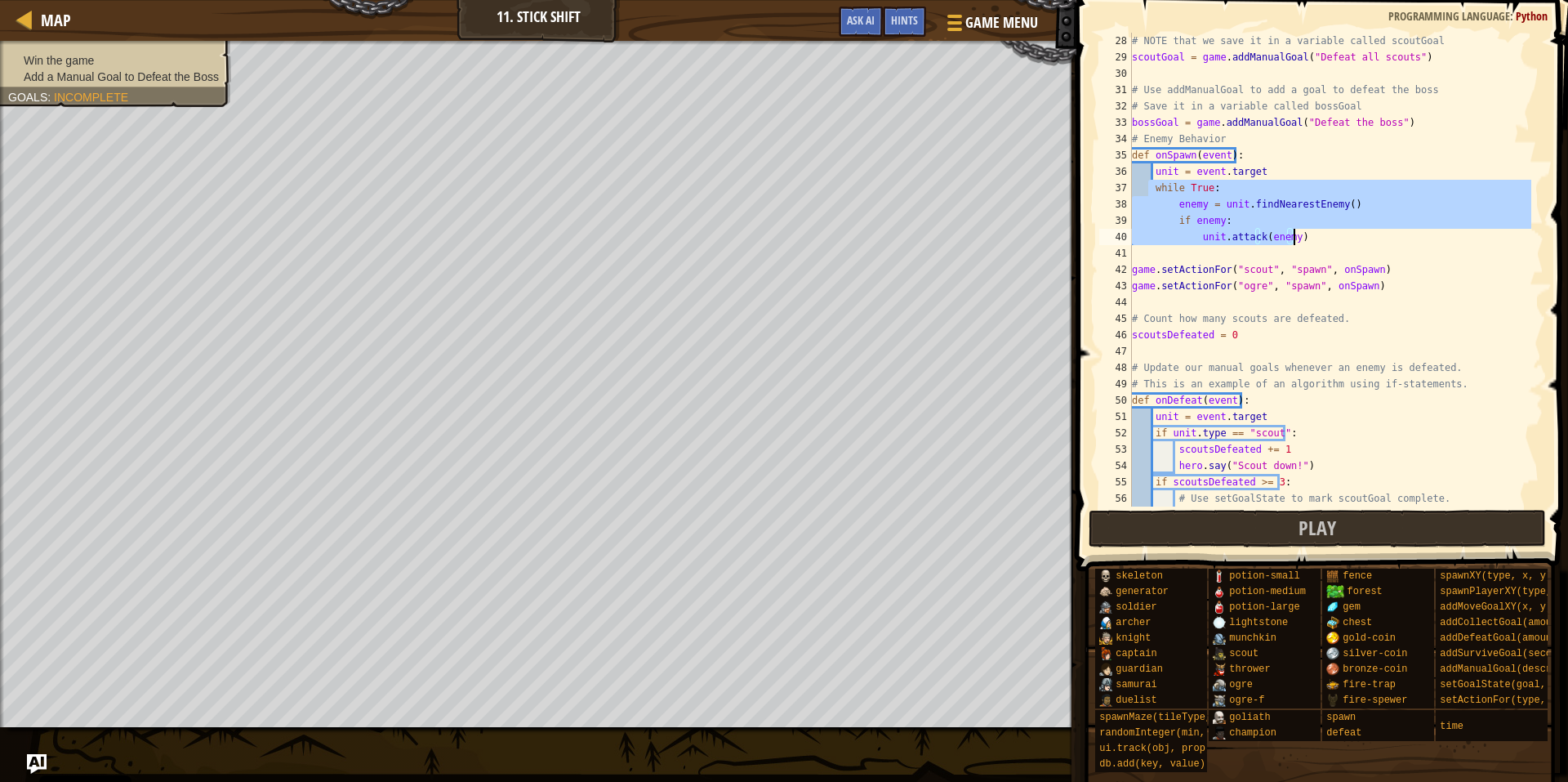
drag, startPoint x: 1150, startPoint y: 189, endPoint x: 1410, endPoint y: 242, distance: 265.3
click at [1411, 241] on div "# NOTE that we save it in a variable called scoutGoal scoutGoal = game . addMan…" at bounding box center [1330, 286] width 402 height 507
type textarea "if enemy: unit.attack(enemy)"
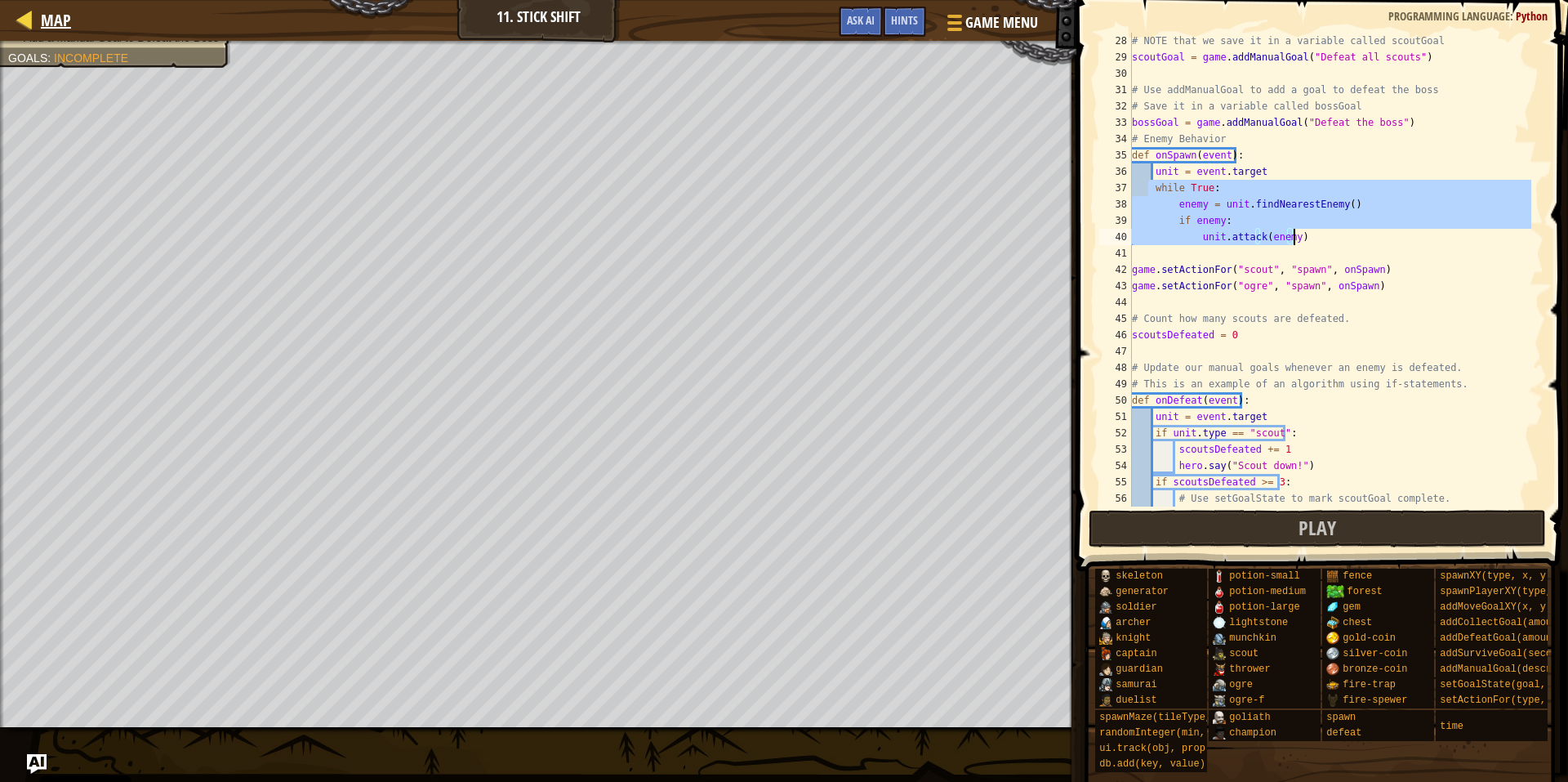
click at [56, 31] on div "Map" at bounding box center [52, 20] width 39 height 41
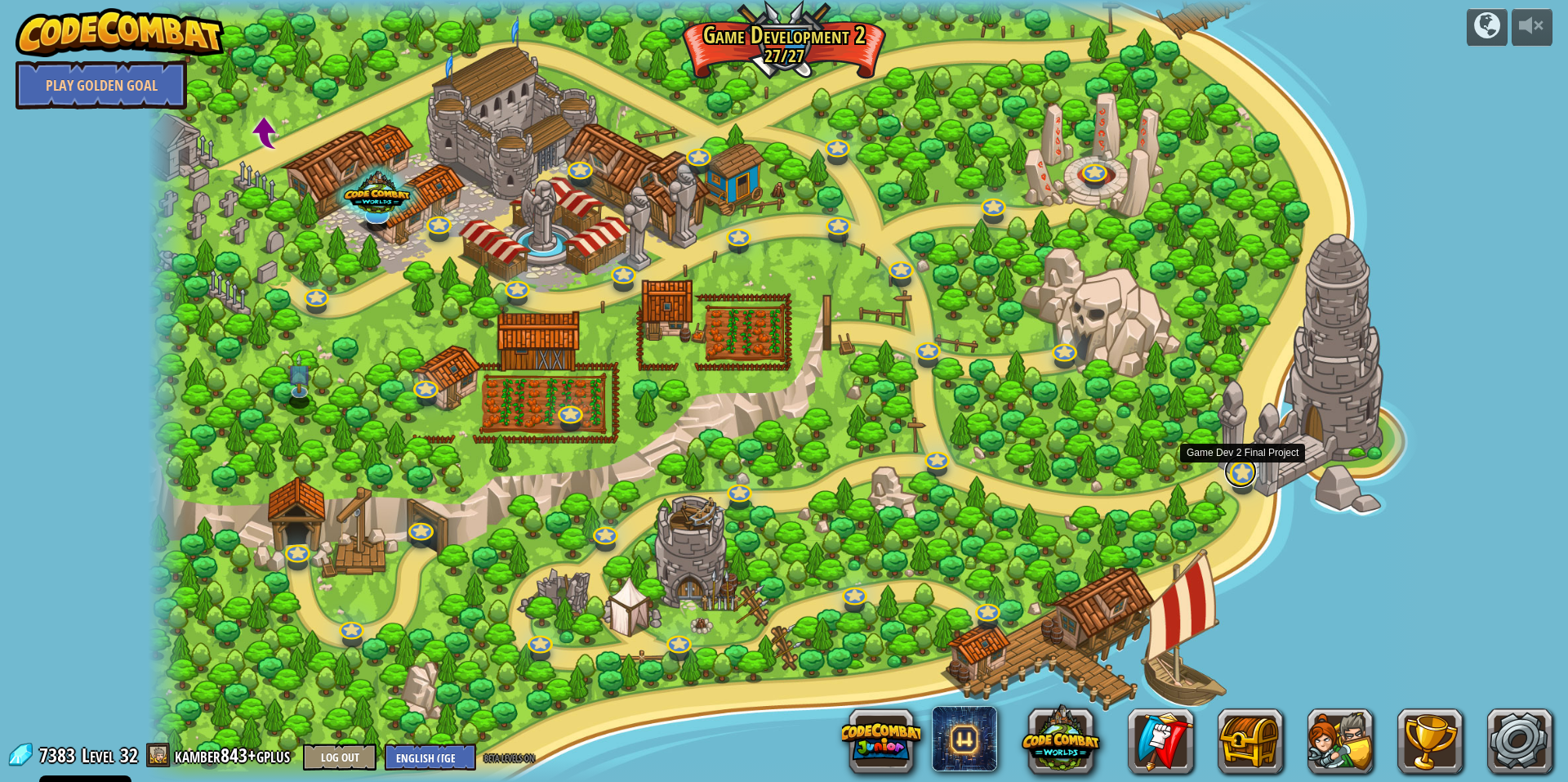
click at [1235, 483] on link at bounding box center [1240, 471] width 33 height 33
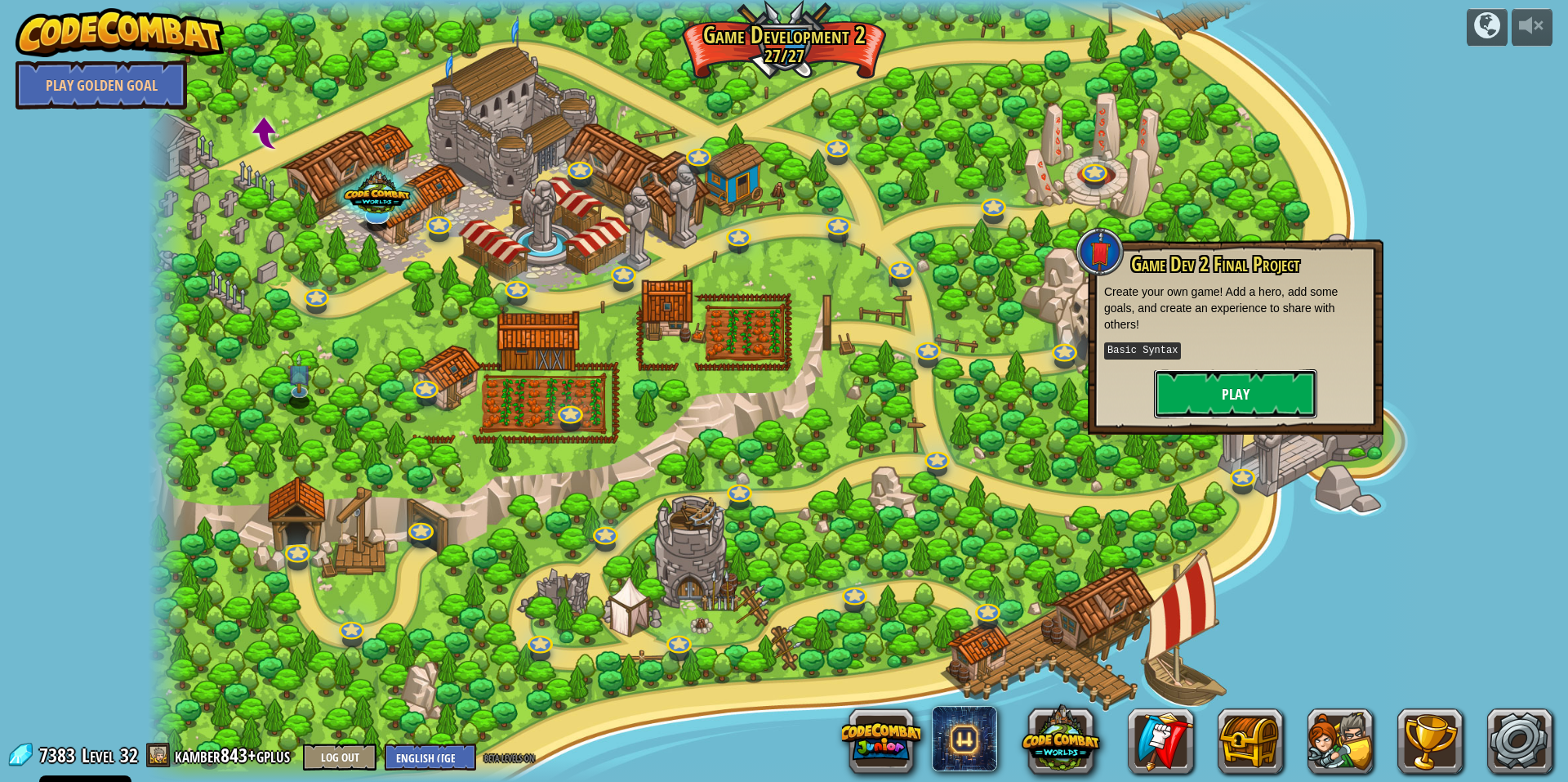
click at [1234, 385] on button "Play" at bounding box center [1235, 394] width 163 height 49
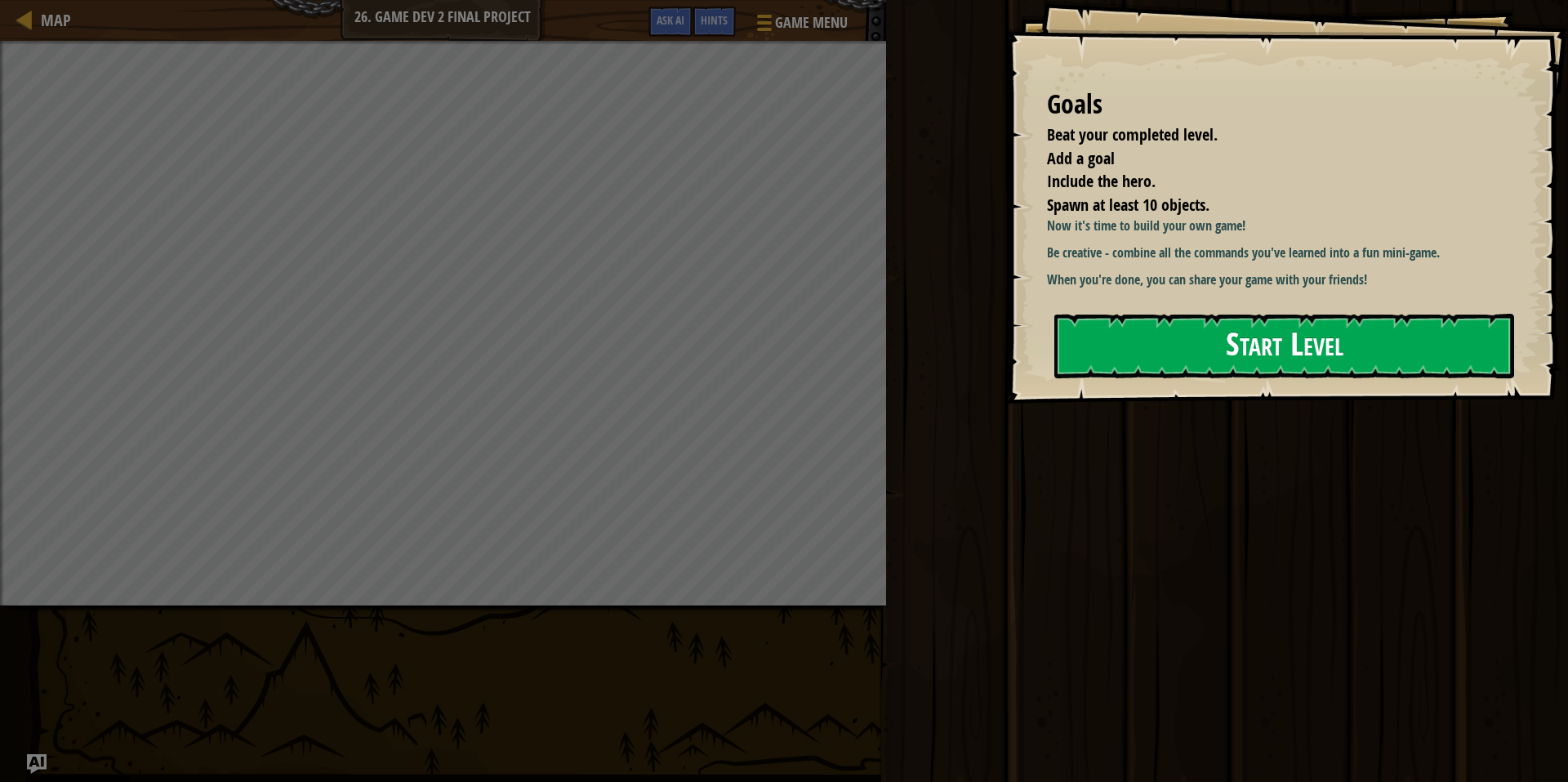
click at [1155, 363] on button "Start Level" at bounding box center [1284, 345] width 460 height 64
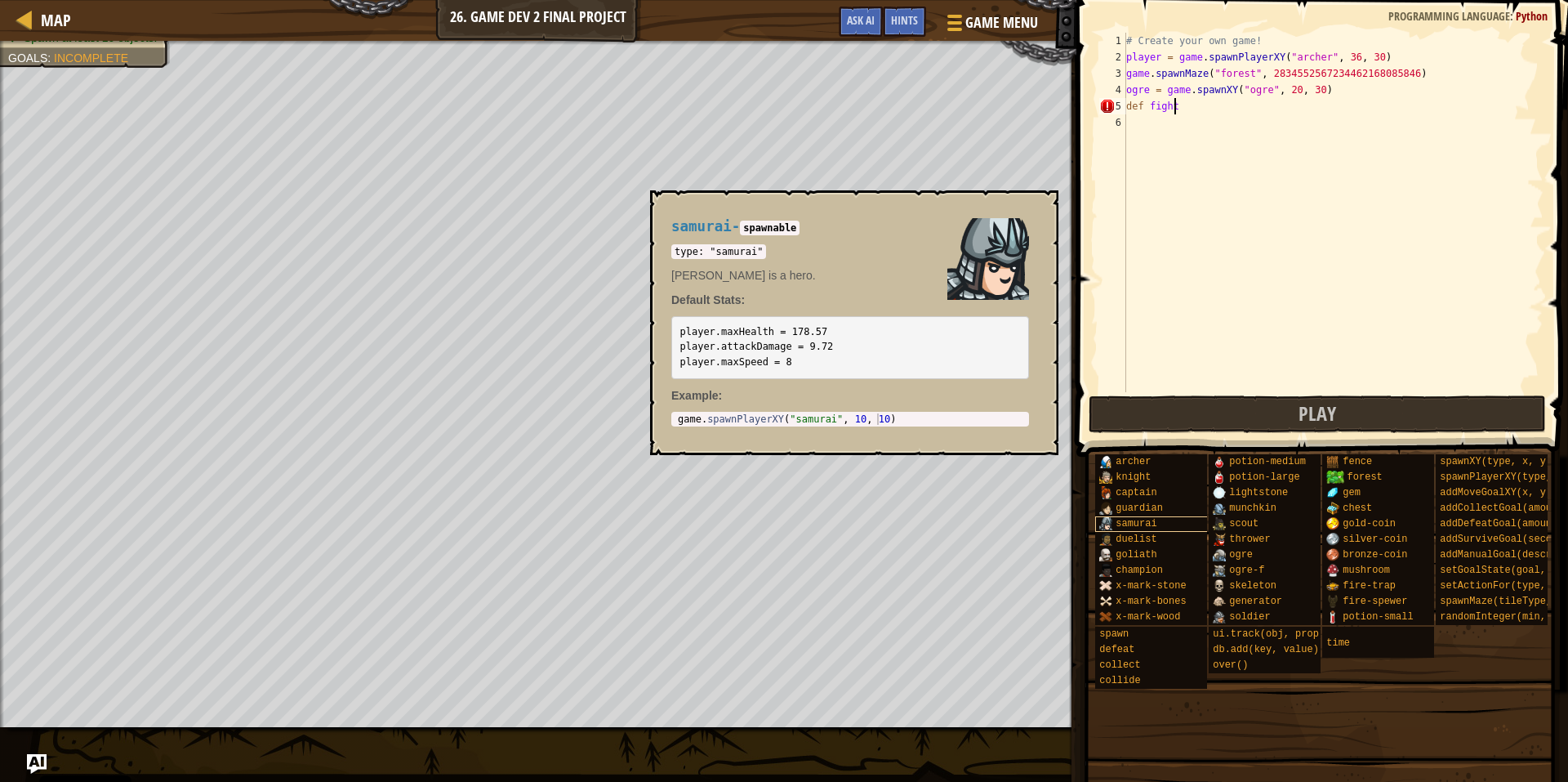
scroll to position [7, 4]
type textarea "def fight(event):"
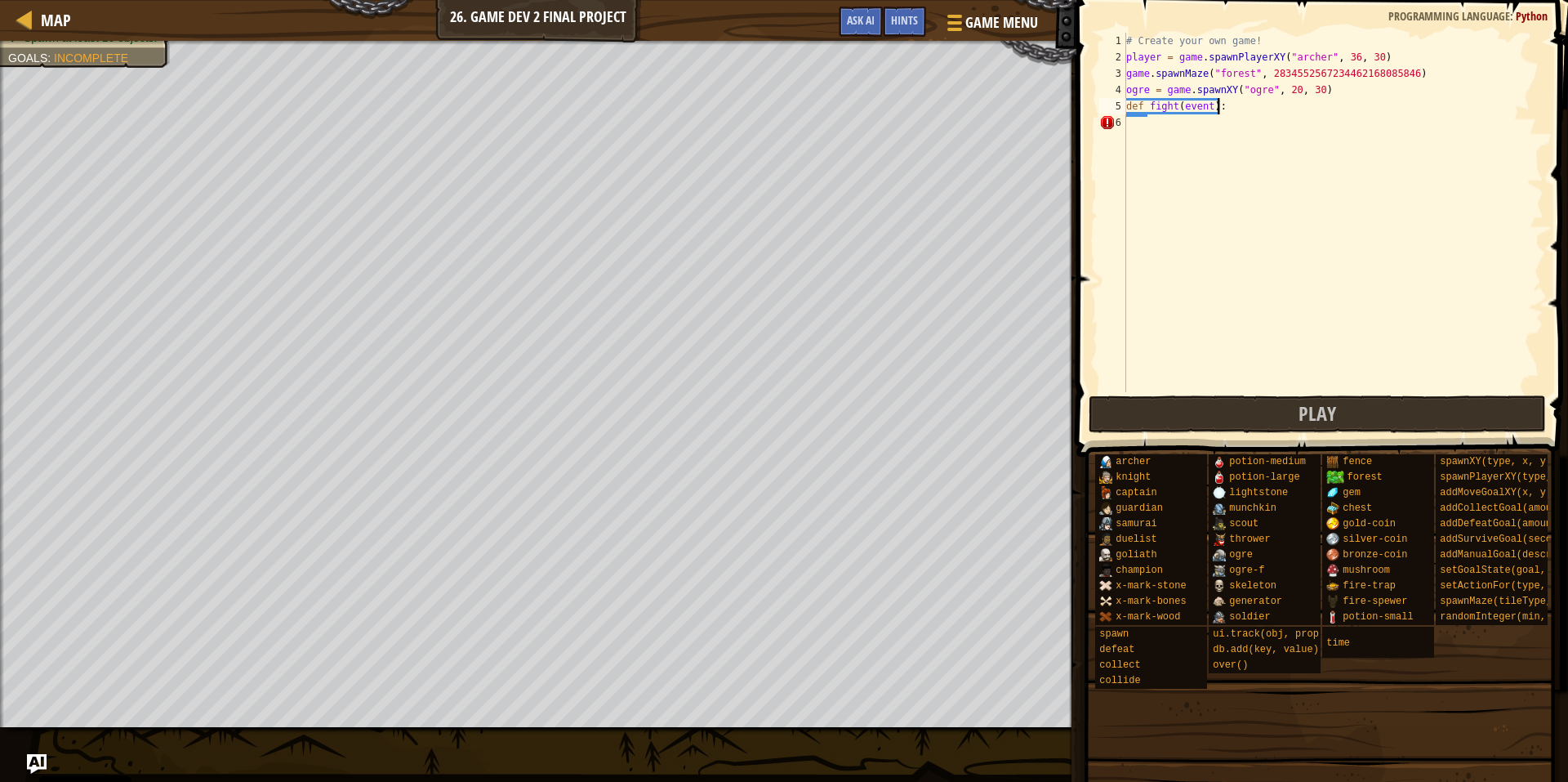
scroll to position [7, 1]
click at [1250, 102] on div "# Create your own game! player = game . spawnPlayerXY ( "[PERSON_NAME]" , 36 , …" at bounding box center [1335, 229] width 416 height 392
type textarea "def fight(event):"
click at [1143, 128] on div "# Create your own game! player = game . spawnPlayerXY ( "[PERSON_NAME]" , 36 , …" at bounding box center [1335, 229] width 416 height 392
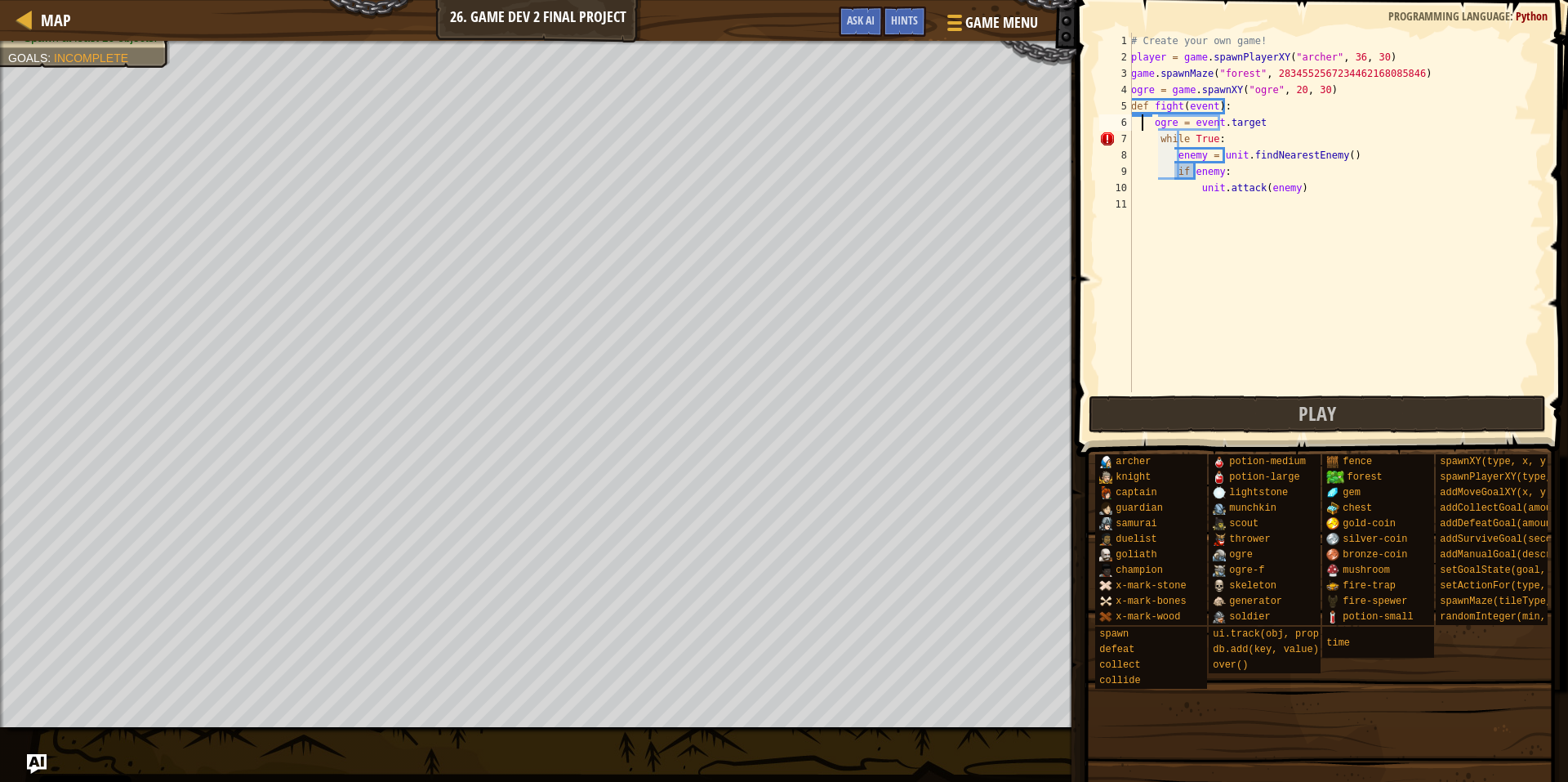
click at [1159, 126] on div "# Create your own game! player = game . spawnPlayerXY ( "[PERSON_NAME]" , 36 , …" at bounding box center [1335, 229] width 416 height 392
click at [1146, 124] on div "# Create your own game! player = game . spawnPlayerXY ( "[PERSON_NAME]" , 36 , …" at bounding box center [1335, 229] width 416 height 392
click at [1168, 162] on div "# Create your own game! player = game . spawnPlayerXY ( "[PERSON_NAME]" , 36 , …" at bounding box center [1335, 229] width 416 height 392
click at [1172, 172] on div "# Create your own game! player = game . spawnPlayerXY ( "[PERSON_NAME]" , 36 , …" at bounding box center [1335, 229] width 416 height 392
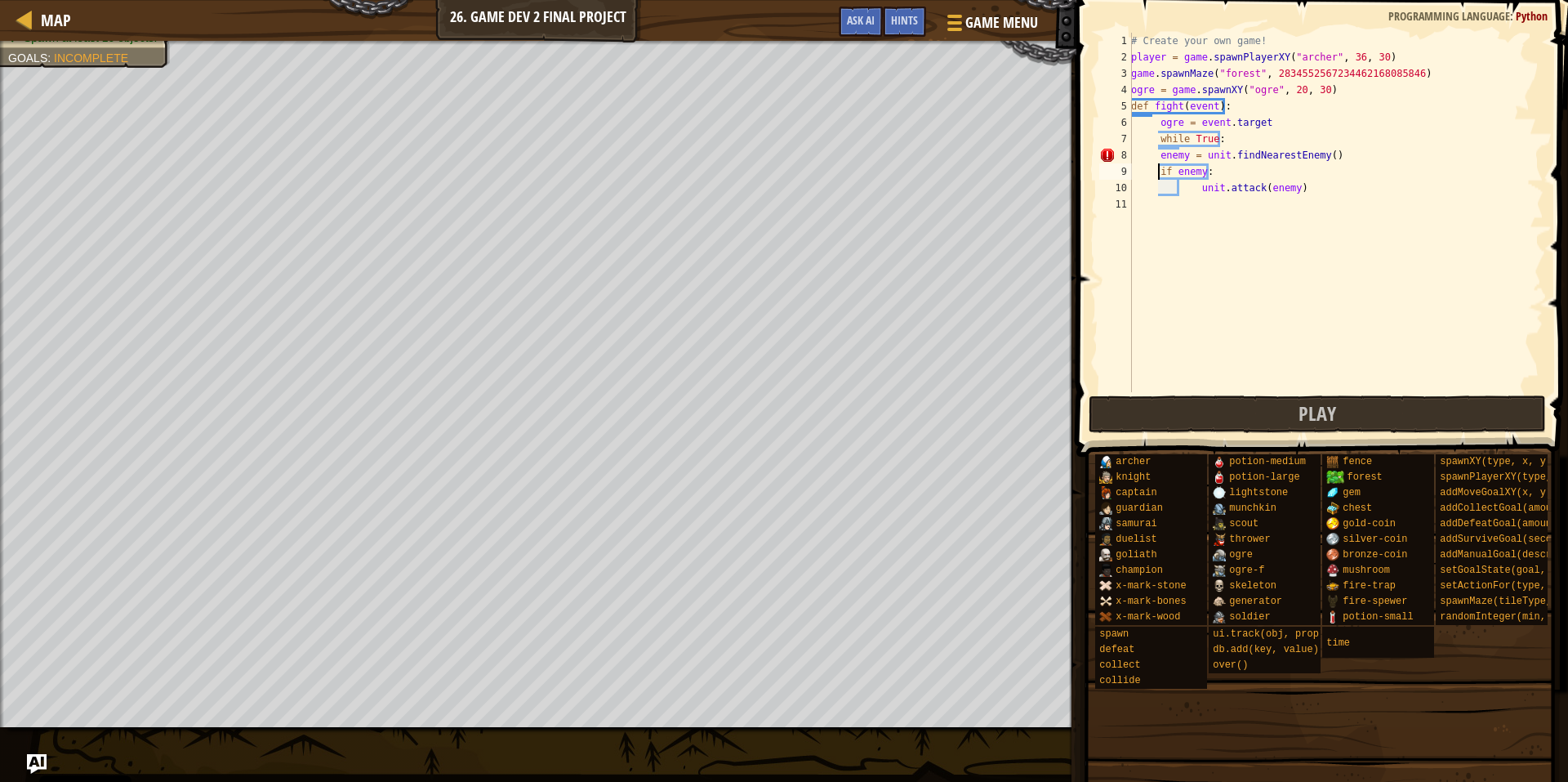
click at [1199, 187] on div "# Create your own game! player = game . spawnPlayerXY ( "[PERSON_NAME]" , 36 , …" at bounding box center [1335, 229] width 416 height 392
click at [1169, 189] on div "# Create your own game! player = game . spawnPlayerXY ( "[PERSON_NAME]" , 36 , …" at bounding box center [1335, 229] width 416 height 392
click at [1174, 192] on div "# Create your own game! player = game . spawnPlayerXY ( "[PERSON_NAME]" , 36 , …" at bounding box center [1335, 229] width 416 height 392
click at [1190, 185] on div "# Create your own game! player = game . spawnPlayerXY ( "[PERSON_NAME]" , 36 , …" at bounding box center [1335, 229] width 416 height 392
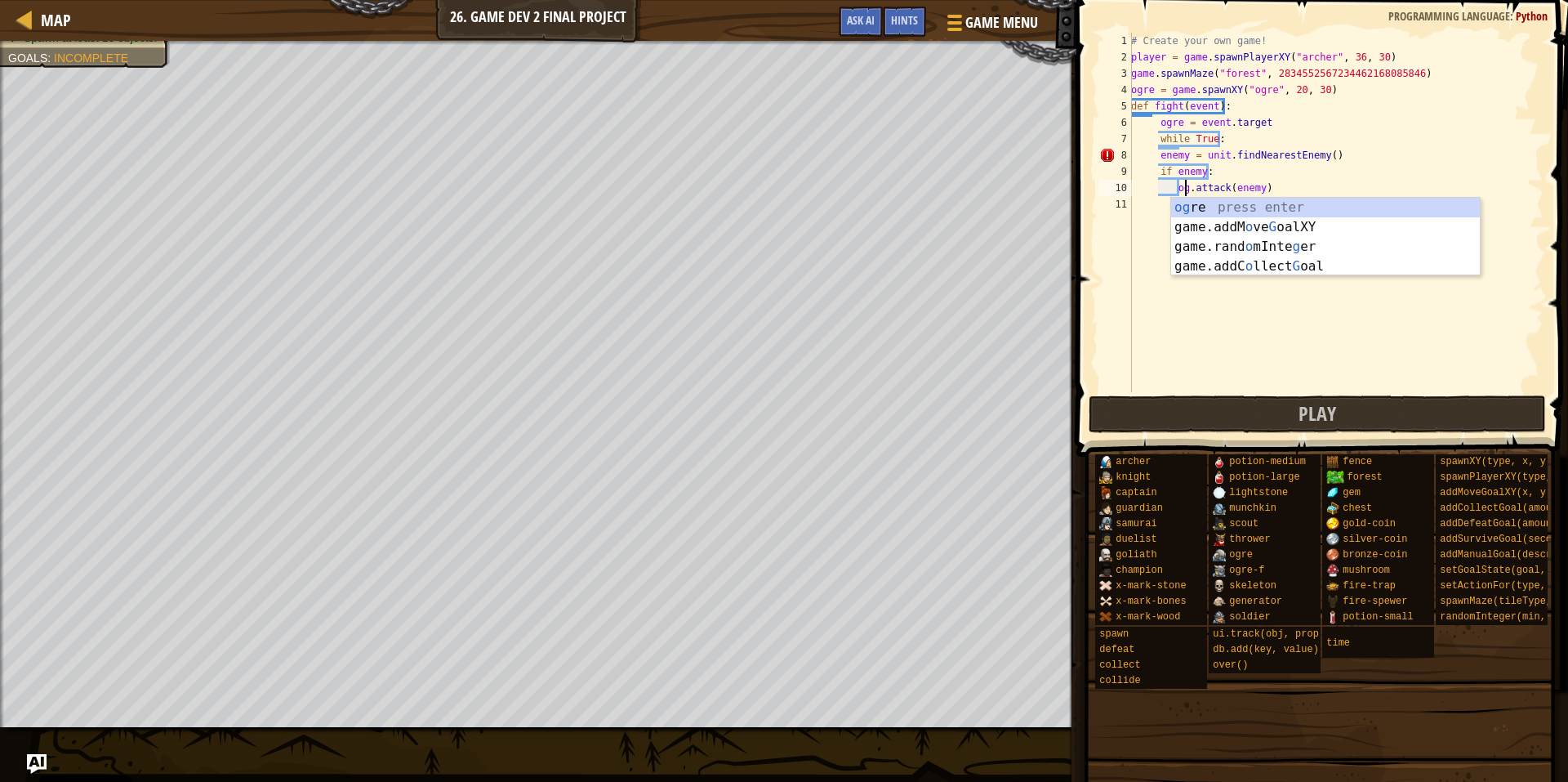
scroll to position [7, 5]
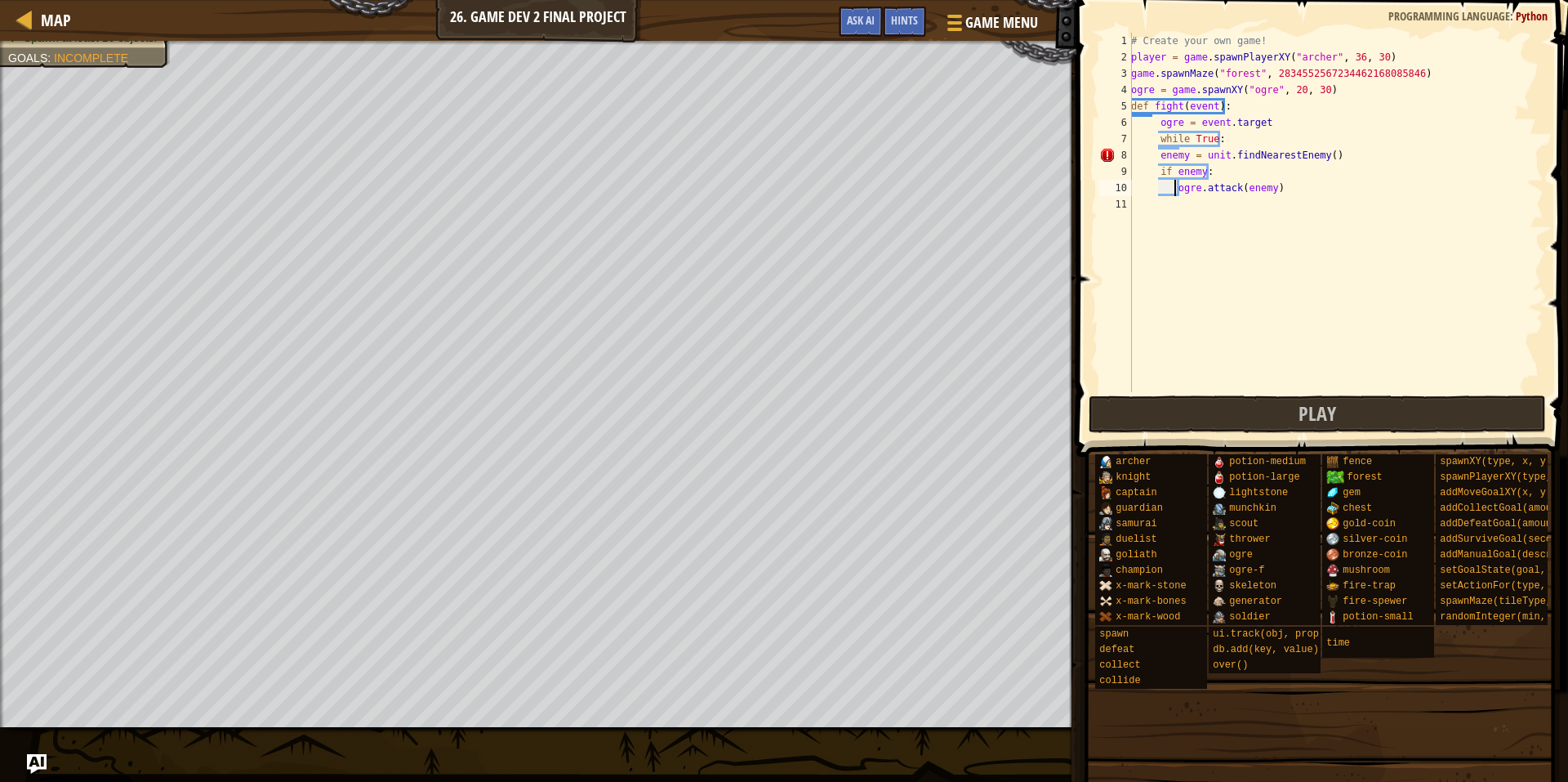
click at [1174, 193] on div "# Create your own game! player = game . spawnPlayerXY ( "[PERSON_NAME]" , 36 , …" at bounding box center [1335, 229] width 416 height 392
type textarea "ogre.attack(enemy)"
click at [1317, 251] on div "# Create your own game! player = game . spawnPlayerXY ( "[PERSON_NAME]" , 36 , …" at bounding box center [1335, 229] width 416 height 392
click at [1182, 105] on div "# Create your own game! player = game . spawnPlayerXY ( "[PERSON_NAME]" , 36 , …" at bounding box center [1335, 229] width 416 height 392
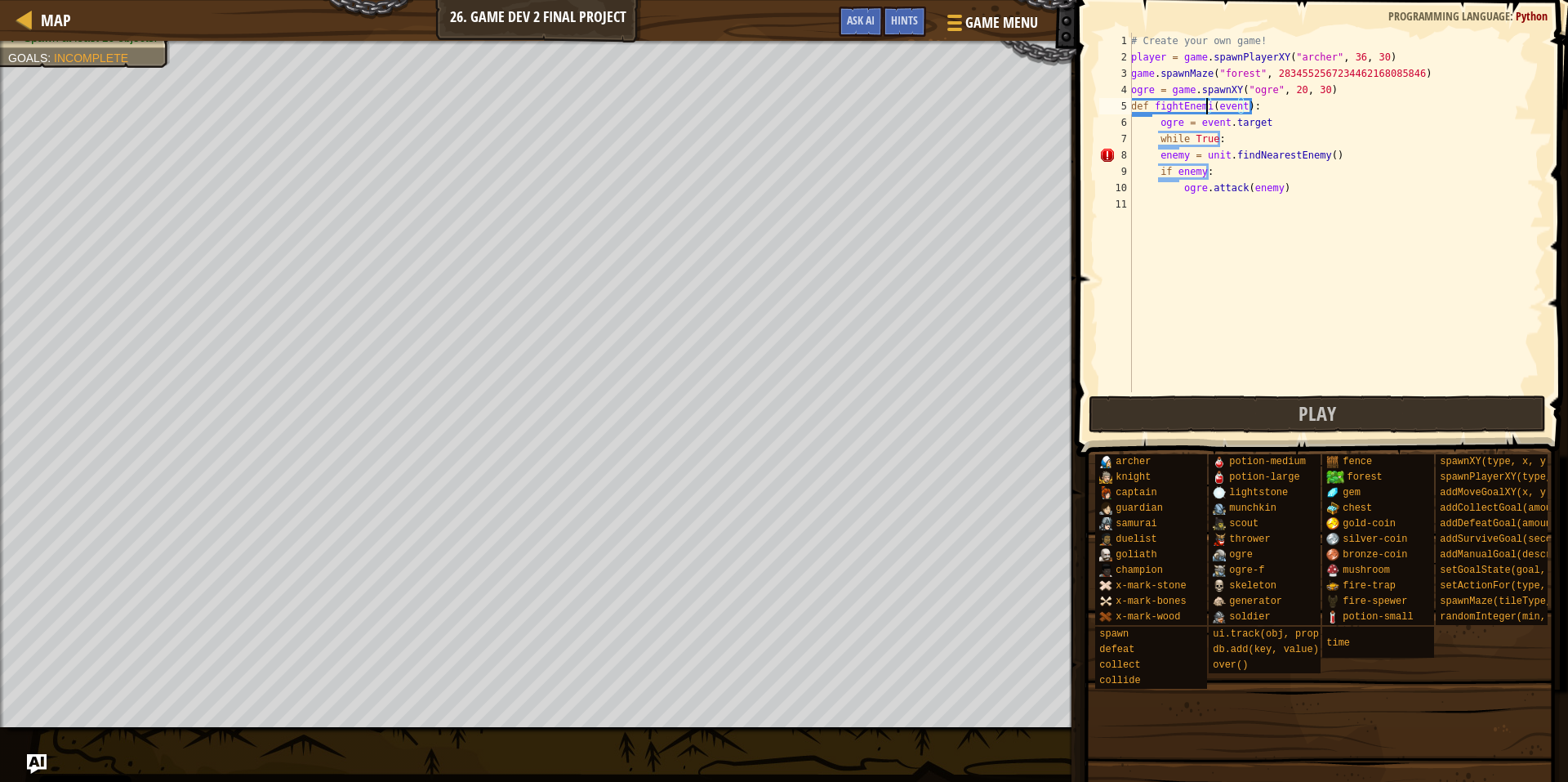
scroll to position [7, 6]
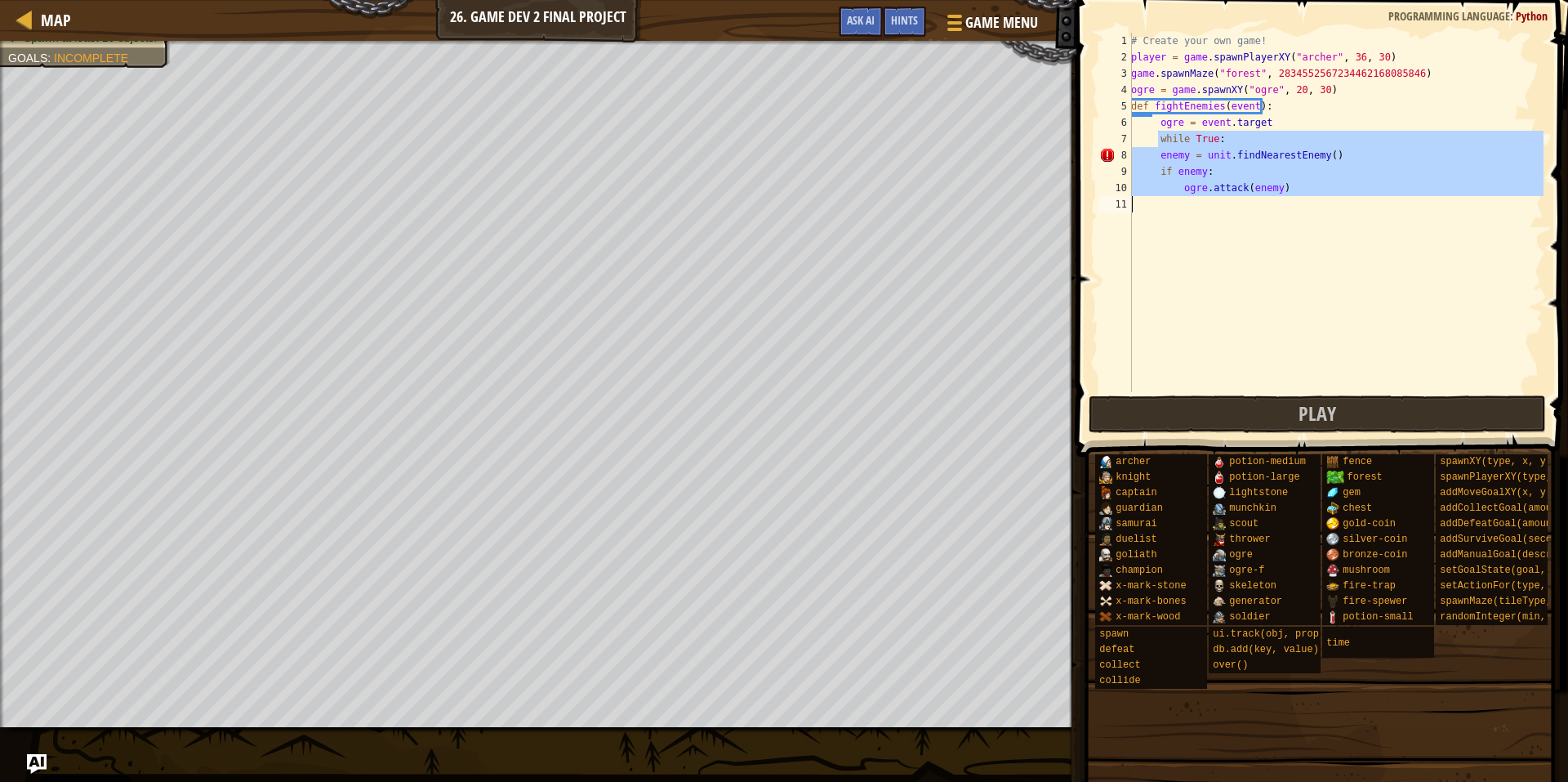
drag, startPoint x: 1159, startPoint y: 138, endPoint x: 1528, endPoint y: 252, distance: 386.2
click at [1528, 252] on div "# Create your own game! player = game . spawnPlayerXY ( "[PERSON_NAME]" , 36 , …" at bounding box center [1335, 229] width 416 height 392
type textarea "ogre.attack(enemy)"
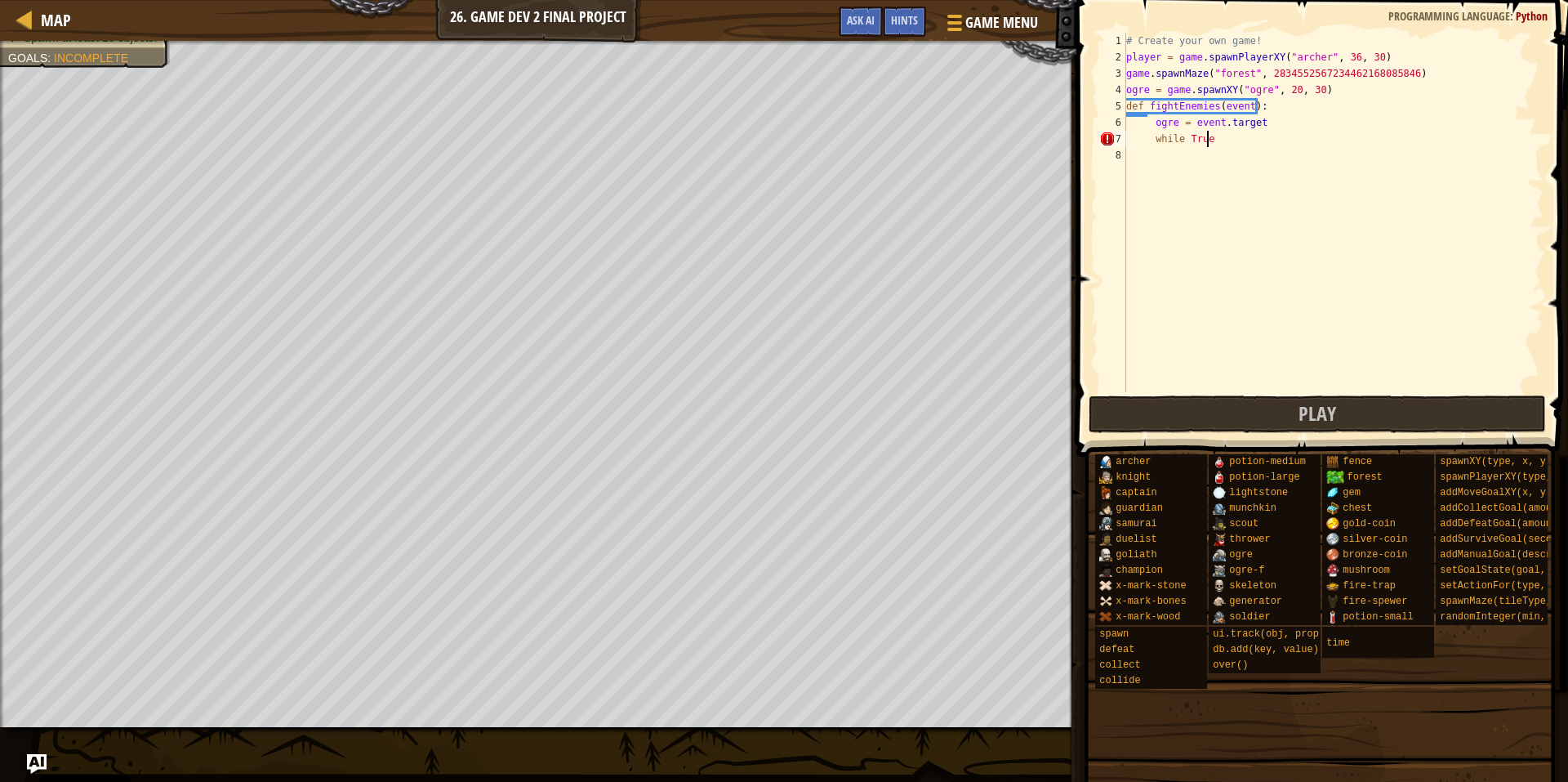
type textarea "while True:"
type textarea "u"
type textarea "enemy = ogre.findNearestEnemy()"
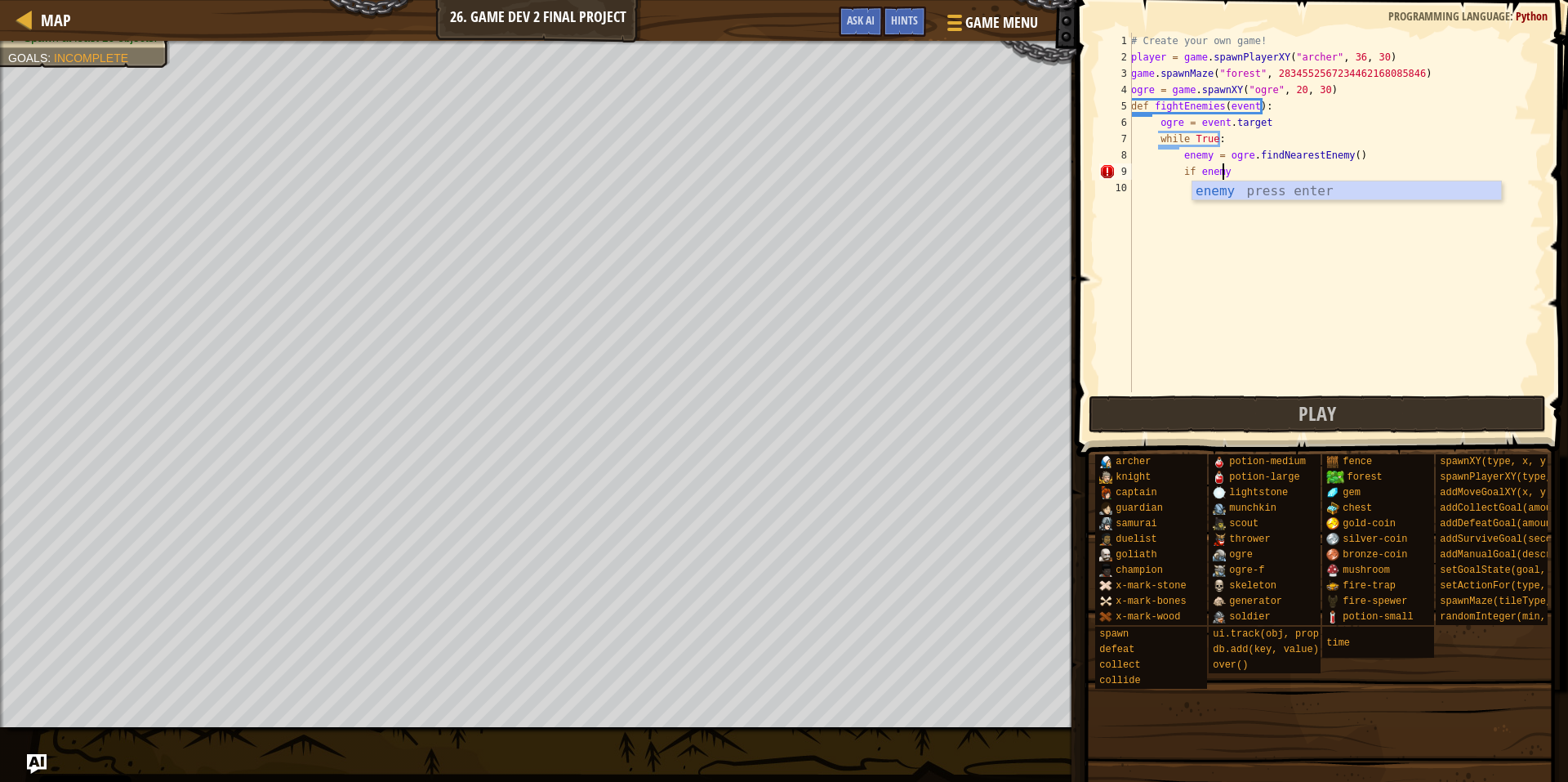
scroll to position [7, 6]
type textarea "if enemy:"
click at [1161, 149] on div "# Create your own game! player = game . spawnPlayerXY ( "[PERSON_NAME]" , 36 , …" at bounding box center [1335, 229] width 416 height 392
click at [1347, 183] on div "# Create your own game! player = game . spawnPlayerXY ( "[PERSON_NAME]" , 36 , …" at bounding box center [1335, 229] width 416 height 392
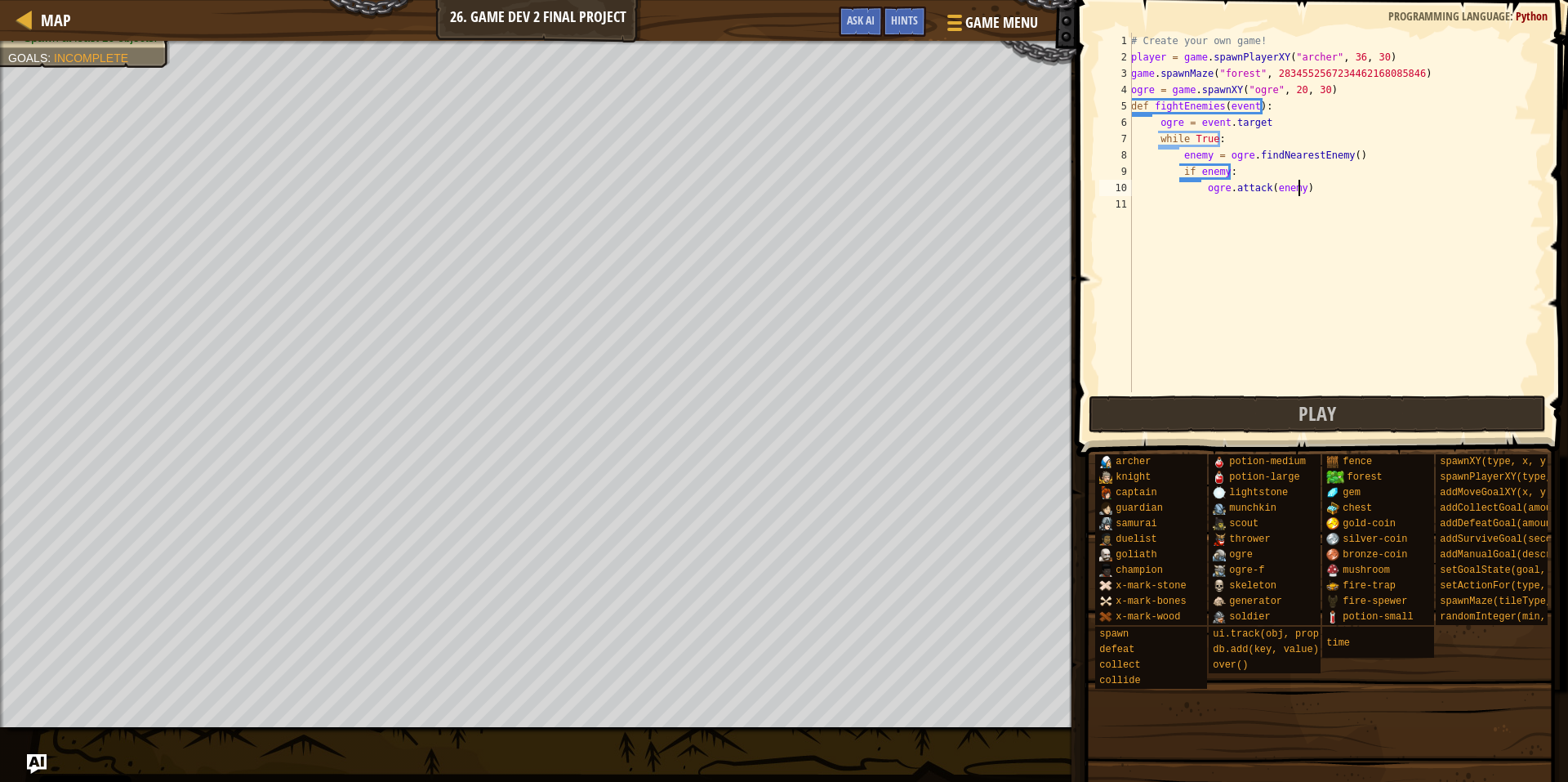
type textarea "ogre.attack(enemy)"
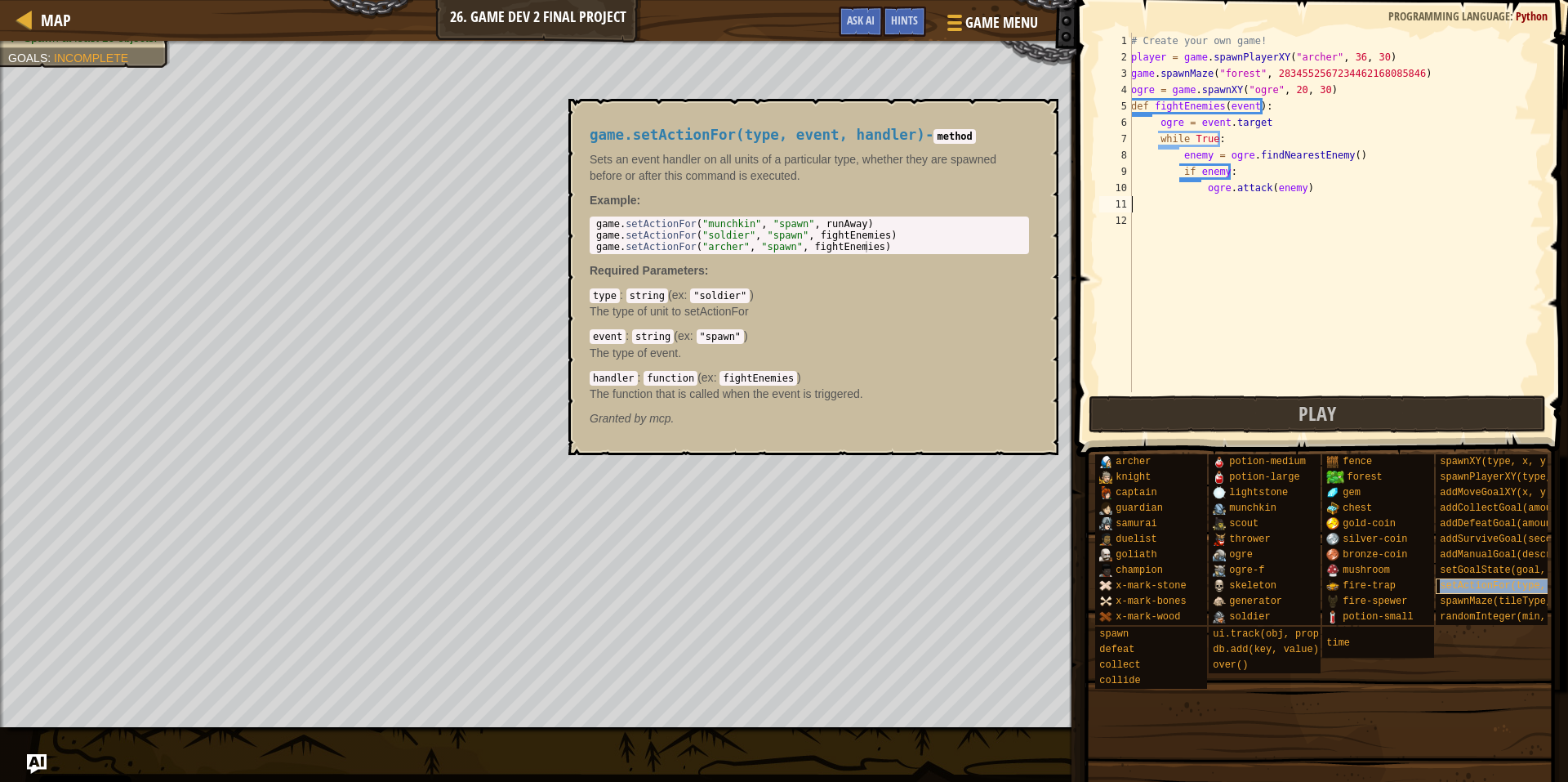
click at [1480, 587] on span "setActionFor(type, event, handler)" at bounding box center [1540, 585] width 200 height 11
click at [1189, 219] on div "# Create your own game! player = game . spawnPlayerXY ( "[PERSON_NAME]" , 36 , …" at bounding box center [1335, 229] width 416 height 392
click at [1186, 209] on div "# Create your own game! player = game . spawnPlayerXY ( "[PERSON_NAME]" , 36 , …" at bounding box center [1335, 229] width 416 height 392
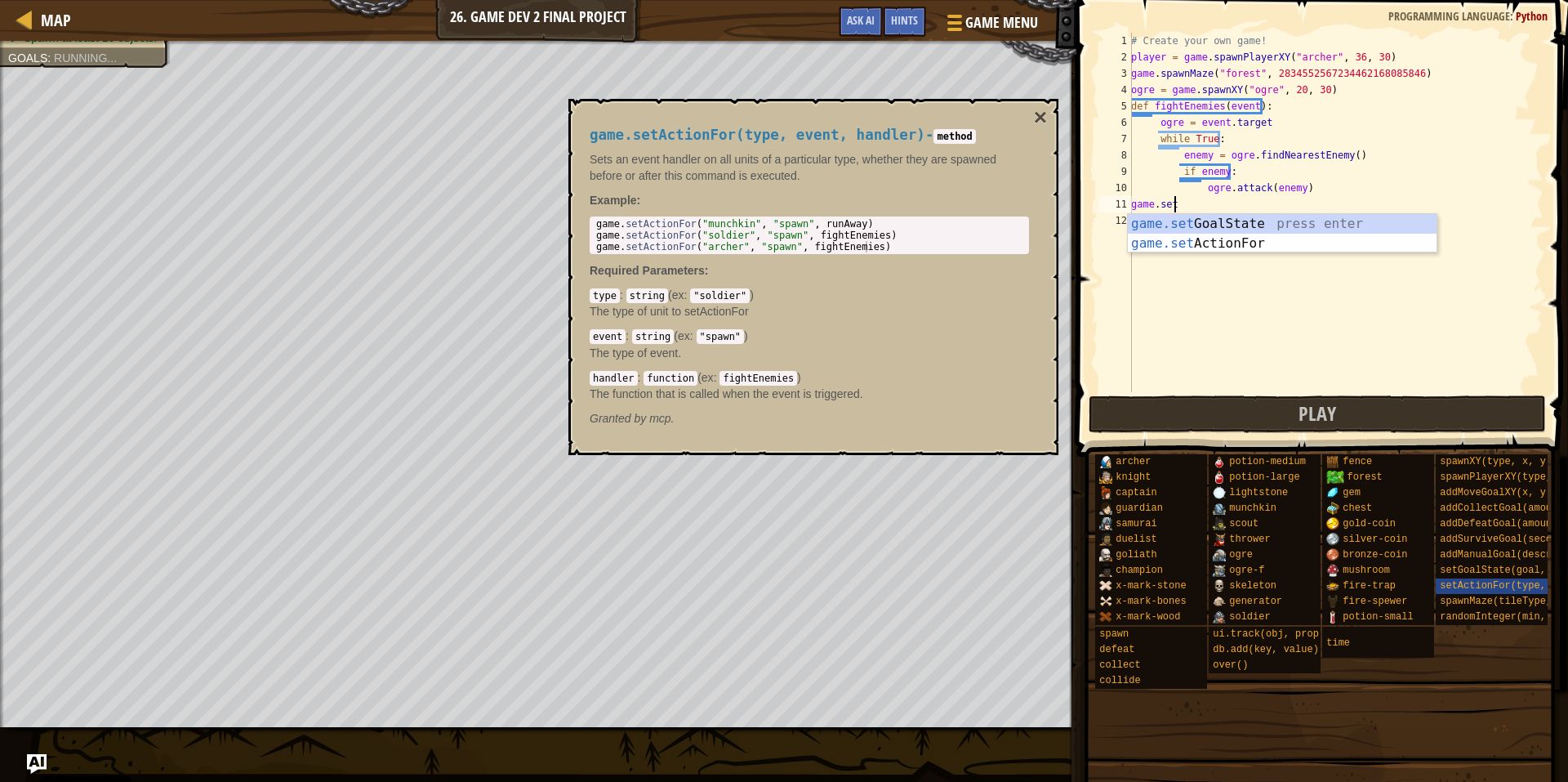
scroll to position [7, 3]
click at [1185, 215] on div "game.setA ctionFor press enter game.set Go a lState press enter" at bounding box center [1282, 252] width 309 height 79
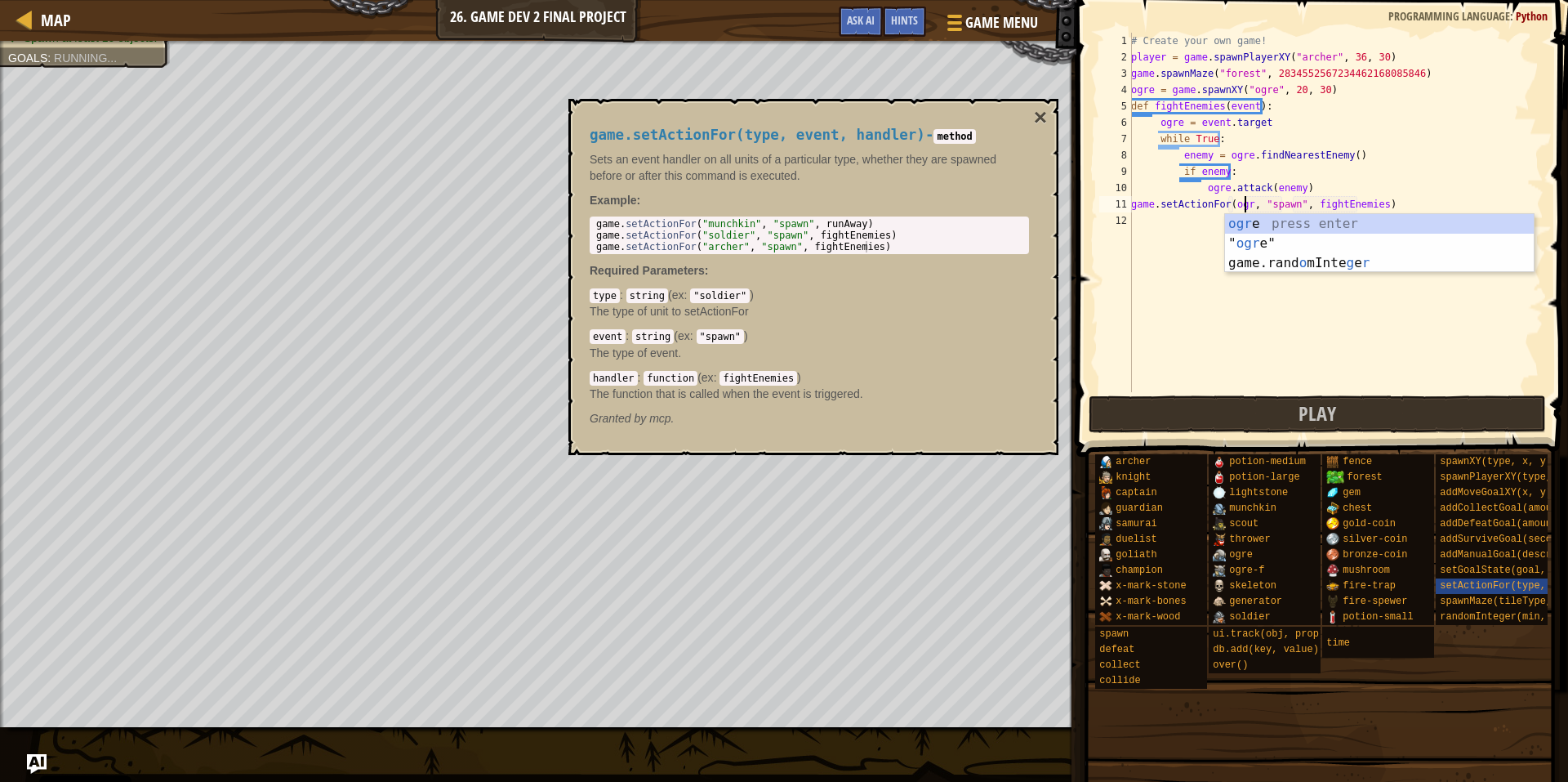
scroll to position [7, 10]
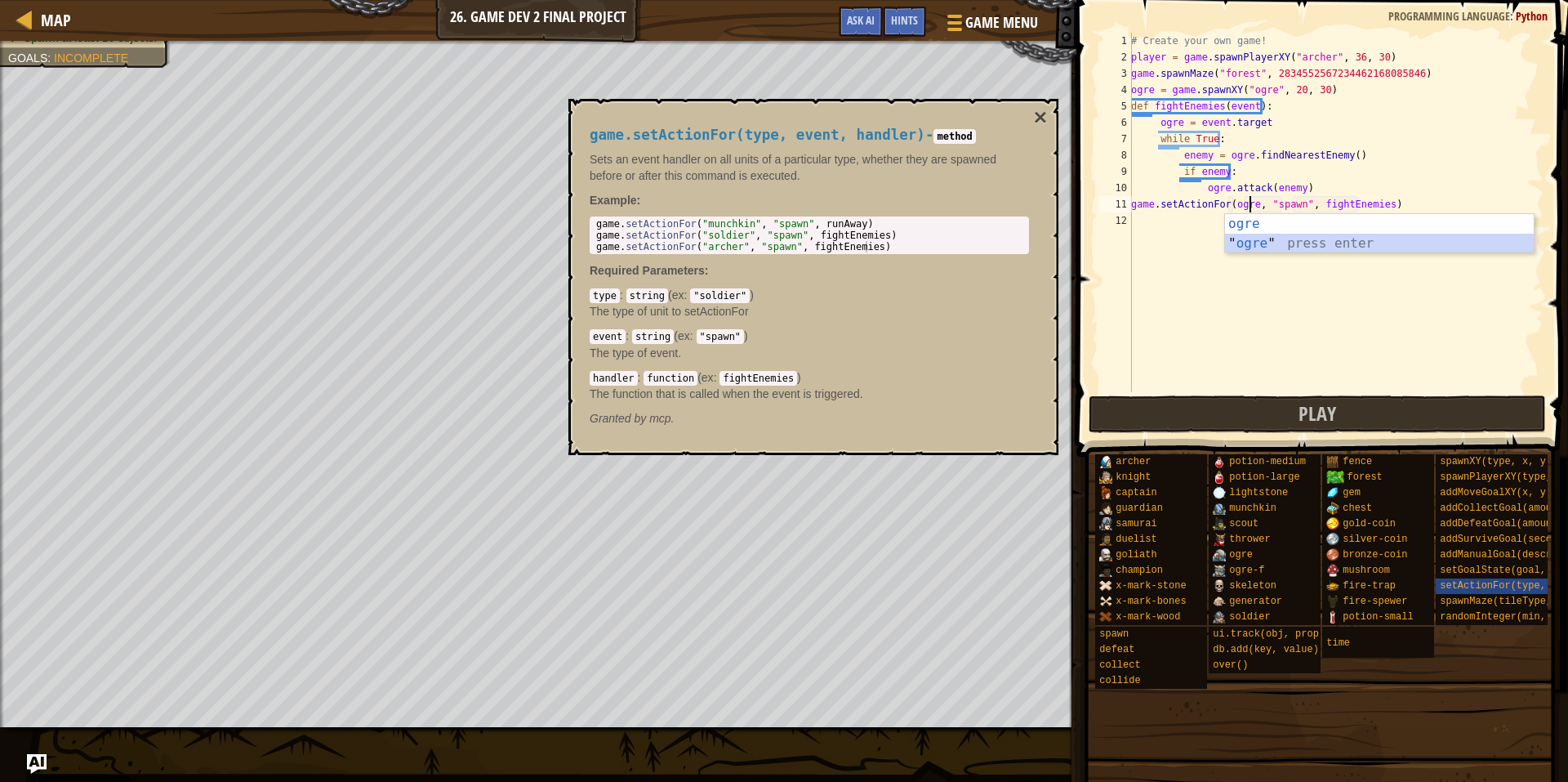
click at [1299, 250] on div "ogre press enter " ogre " press enter" at bounding box center [1379, 252] width 309 height 79
drag, startPoint x: 1369, startPoint y: 204, endPoint x: 1394, endPoint y: 199, distance: 25.5
click at [1371, 204] on div "# Create your own game! player = game . spawnPlayerXY ( "[PERSON_NAME]" , 36 , …" at bounding box center [1335, 229] width 416 height 392
click at [1339, 206] on div "# Create your own game! player = game . spawnPlayerXY ( "[PERSON_NAME]" , 36 , …" at bounding box center [1335, 229] width 416 height 392
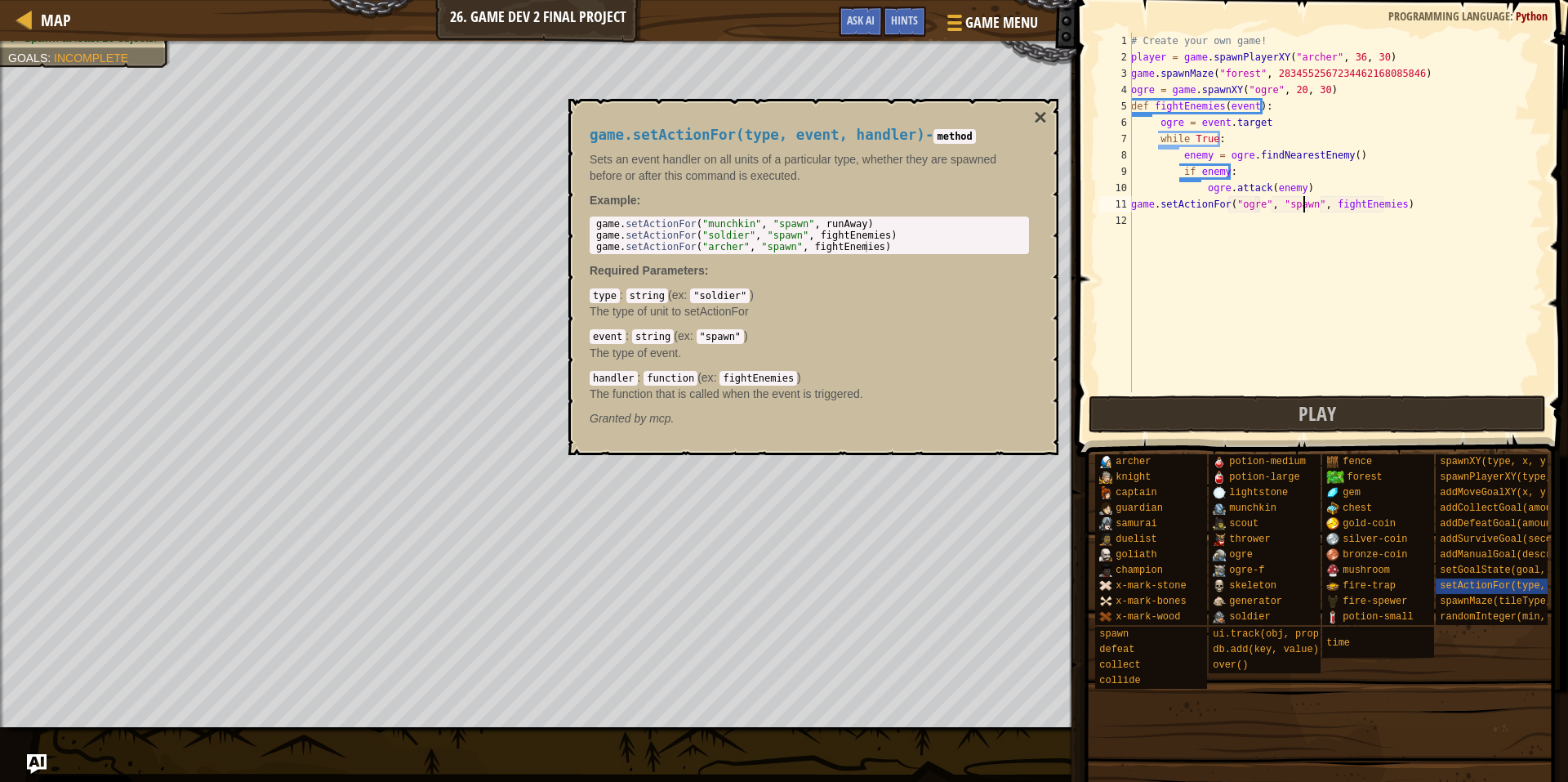
click at [1302, 210] on div "# Create your own game! player = game . spawnPlayerXY ( "[PERSON_NAME]" , 36 , …" at bounding box center [1335, 229] width 416 height 392
type textarea "game.setActionFor("ogre", "spawn", fightEnemies)"
click at [1309, 404] on span "Play" at bounding box center [1317, 414] width 38 height 26
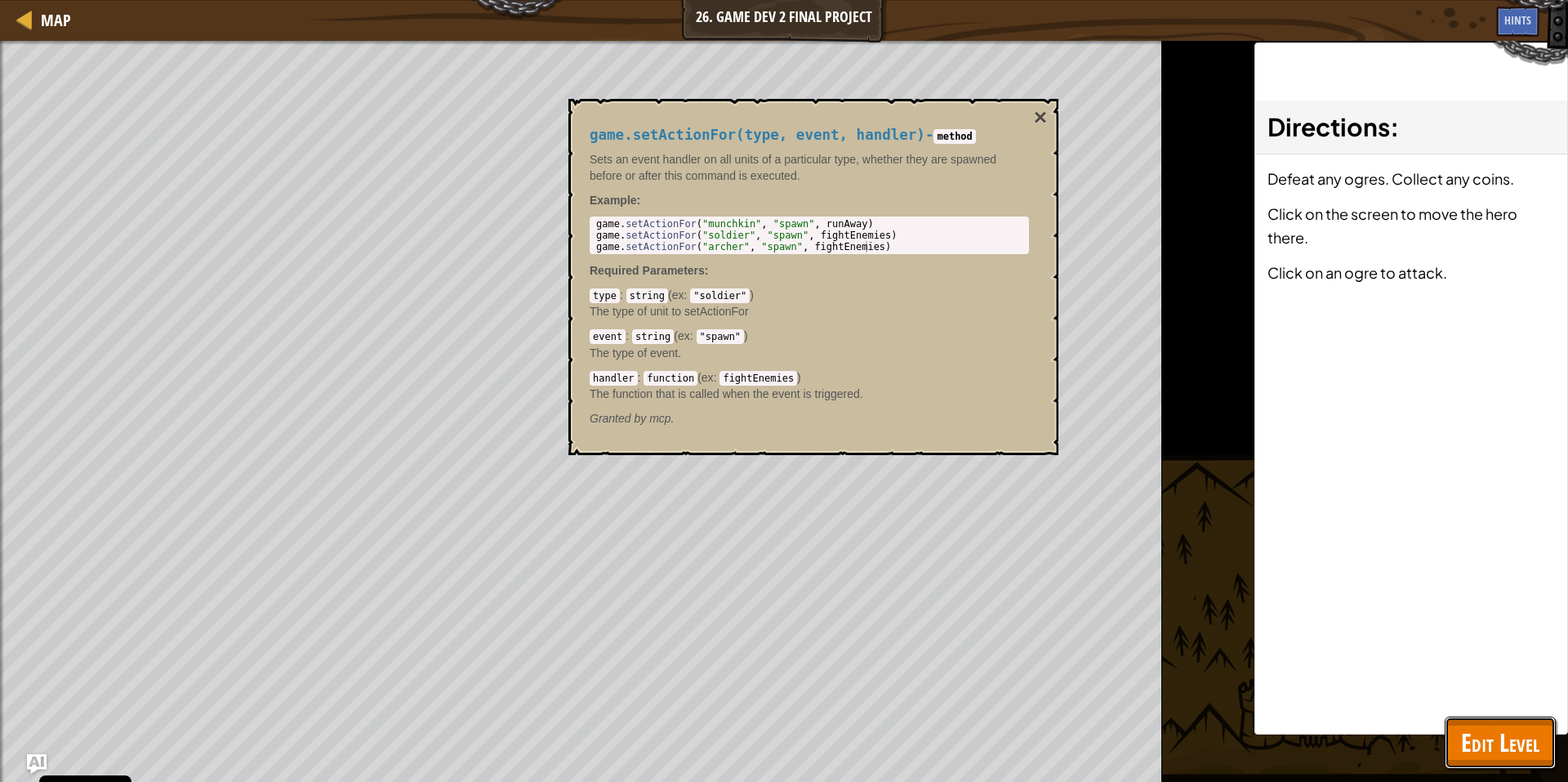
click at [1467, 738] on span "Edit Level" at bounding box center [1500, 742] width 79 height 34
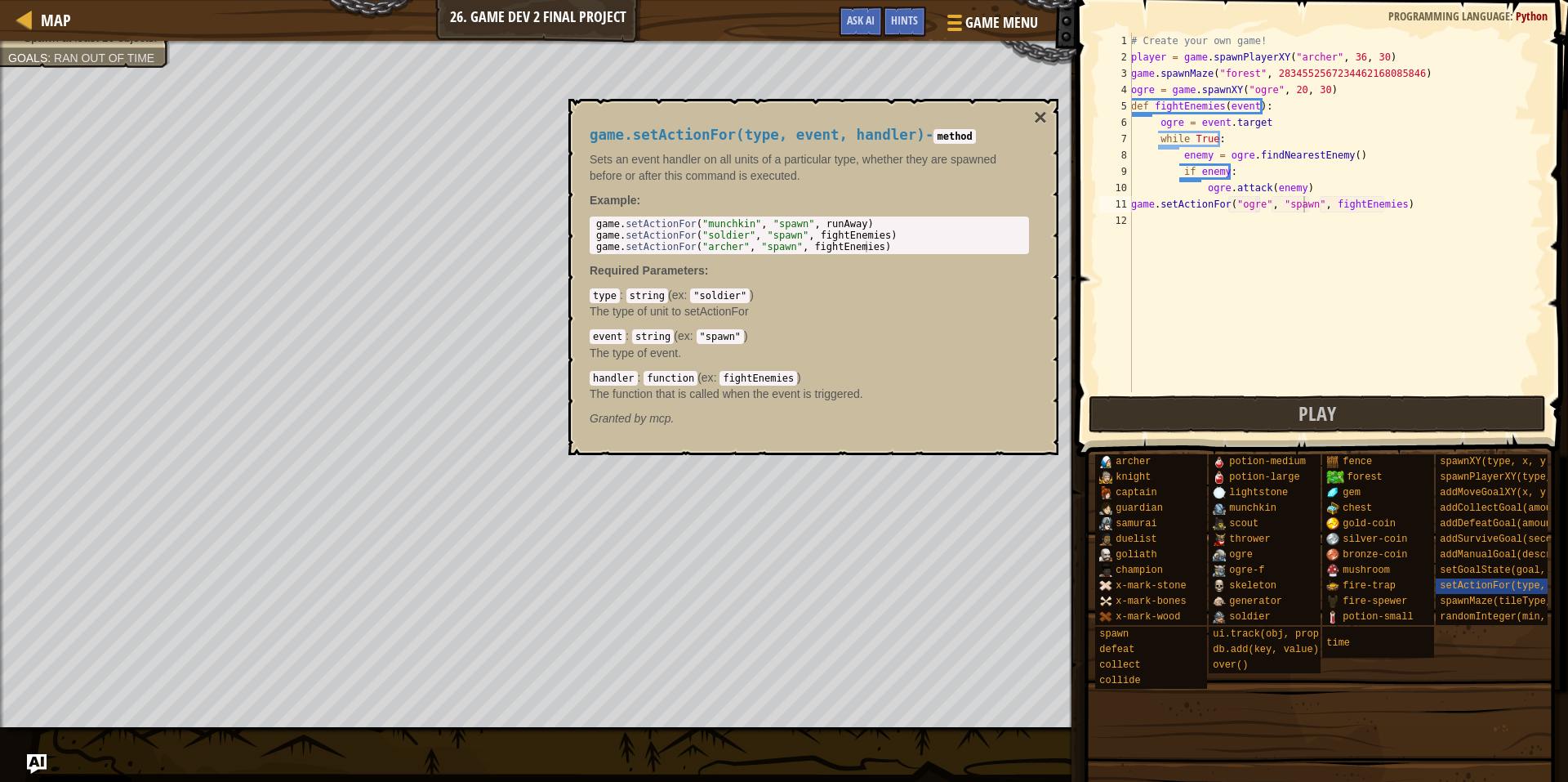
click at [1032, 110] on div "game.setActionFor(type, event, handler) - method Sets an event handler on all u…" at bounding box center [813, 277] width 490 height 357
click at [1039, 112] on button "×" at bounding box center [1040, 117] width 13 height 23
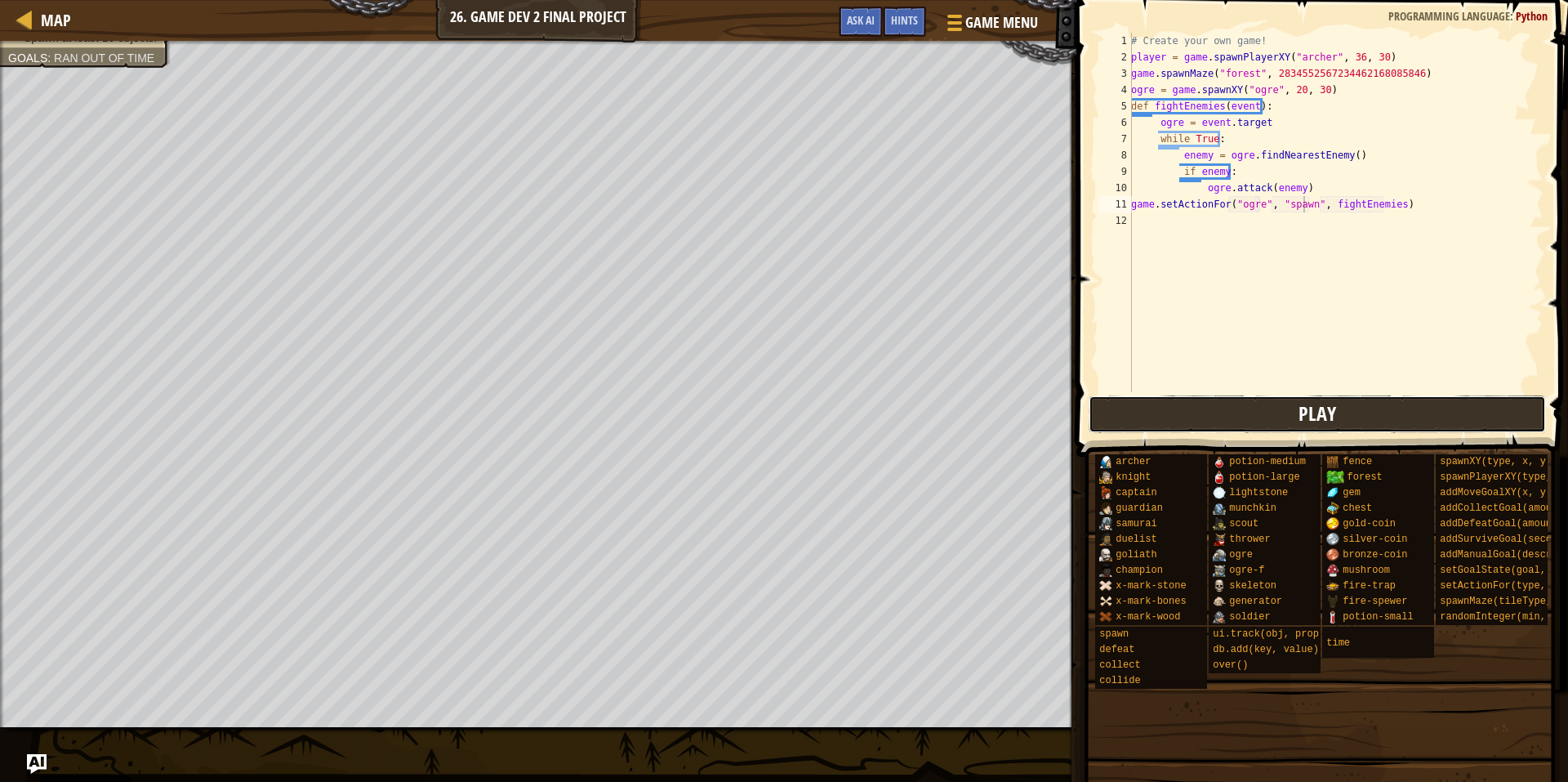
click at [1159, 423] on button "Play" at bounding box center [1317, 414] width 458 height 38
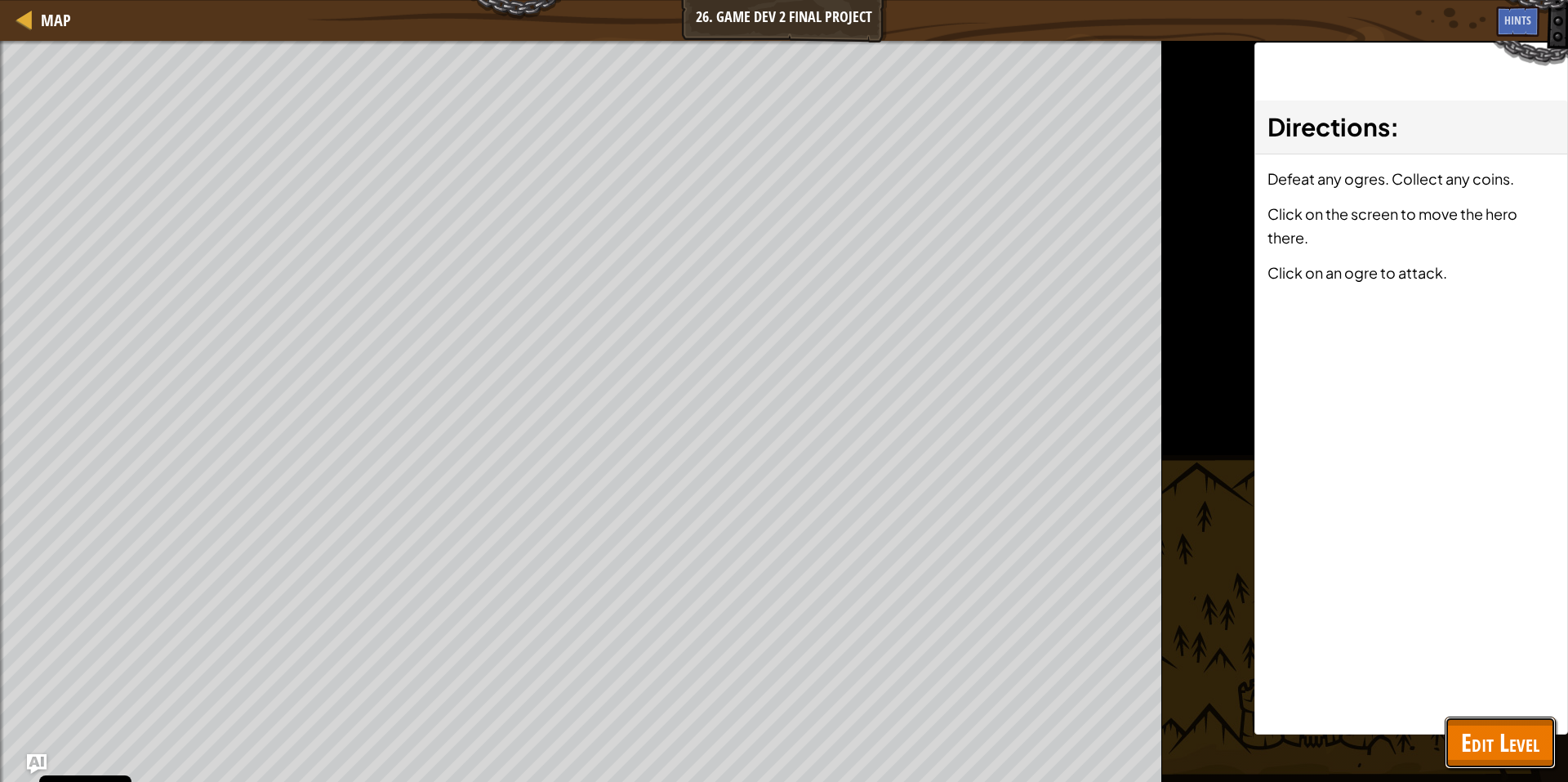
click at [1519, 741] on span "Edit Level" at bounding box center [1500, 742] width 79 height 34
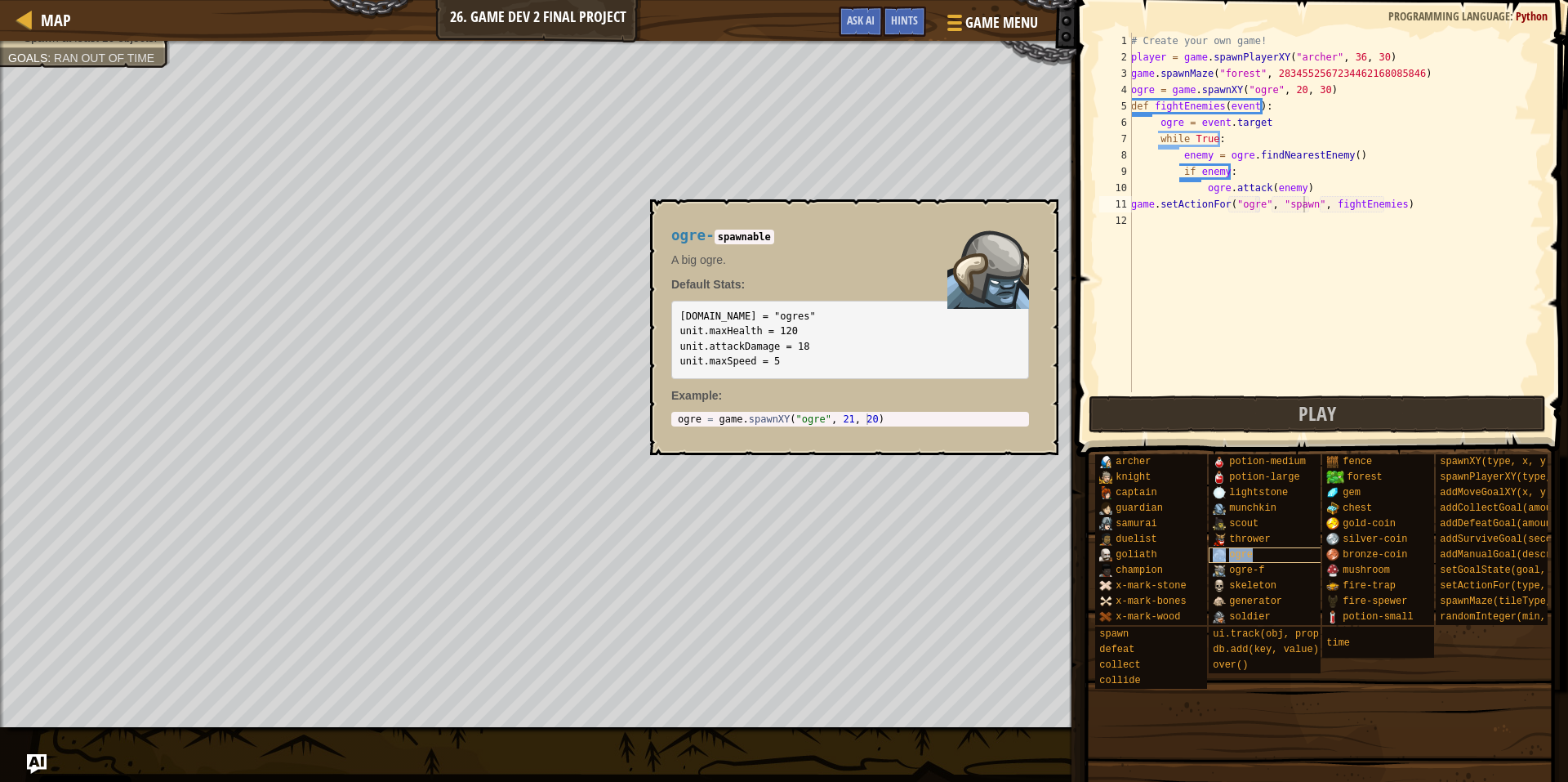
click at [1237, 555] on span "ogre" at bounding box center [1241, 554] width 24 height 11
click at [1241, 224] on div "# Create your own game! player = game . spawnPlayerXY ( "[PERSON_NAME]" , 36 , …" at bounding box center [1335, 229] width 416 height 392
type textarea "ogre.maxSpeed = 18"
click at [1262, 220] on div "# Create your own game! player = game . spawnPlayerXY ( "[PERSON_NAME]" , 36 , …" at bounding box center [1335, 229] width 416 height 392
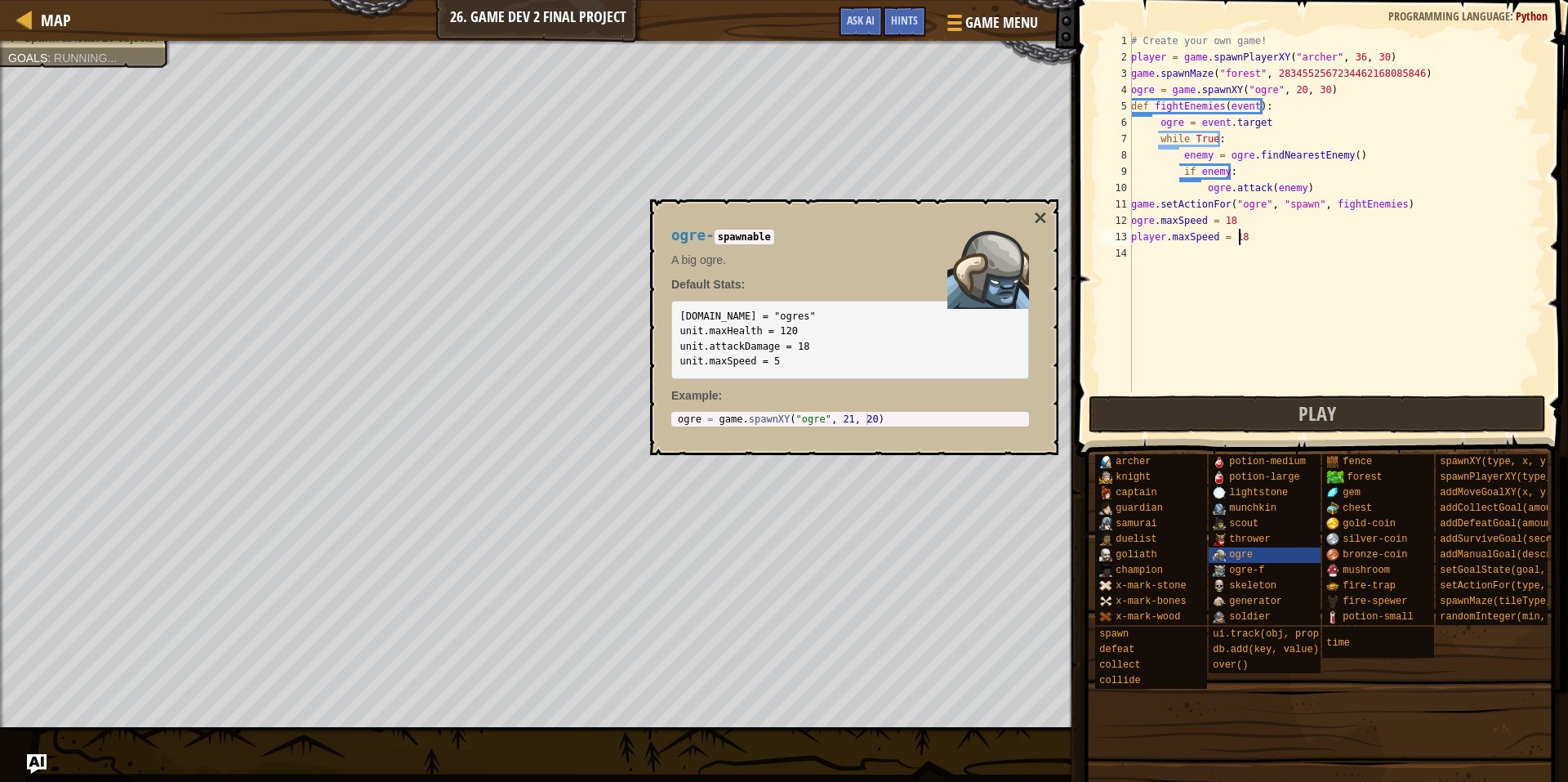
scroll to position [7, 8]
click at [1038, 214] on button "×" at bounding box center [1040, 218] width 13 height 23
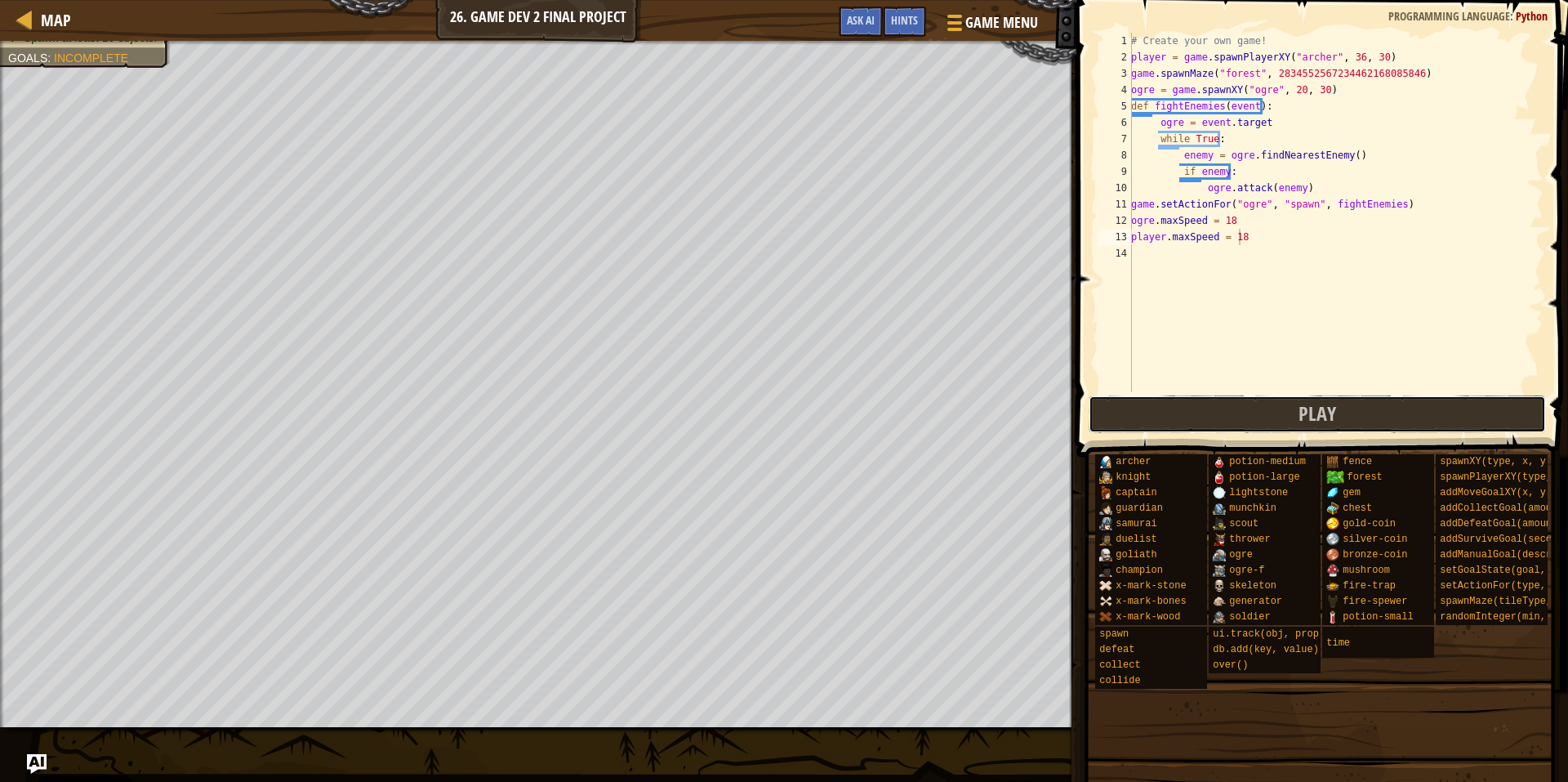
click at [1239, 423] on button "Play" at bounding box center [1317, 414] width 458 height 38
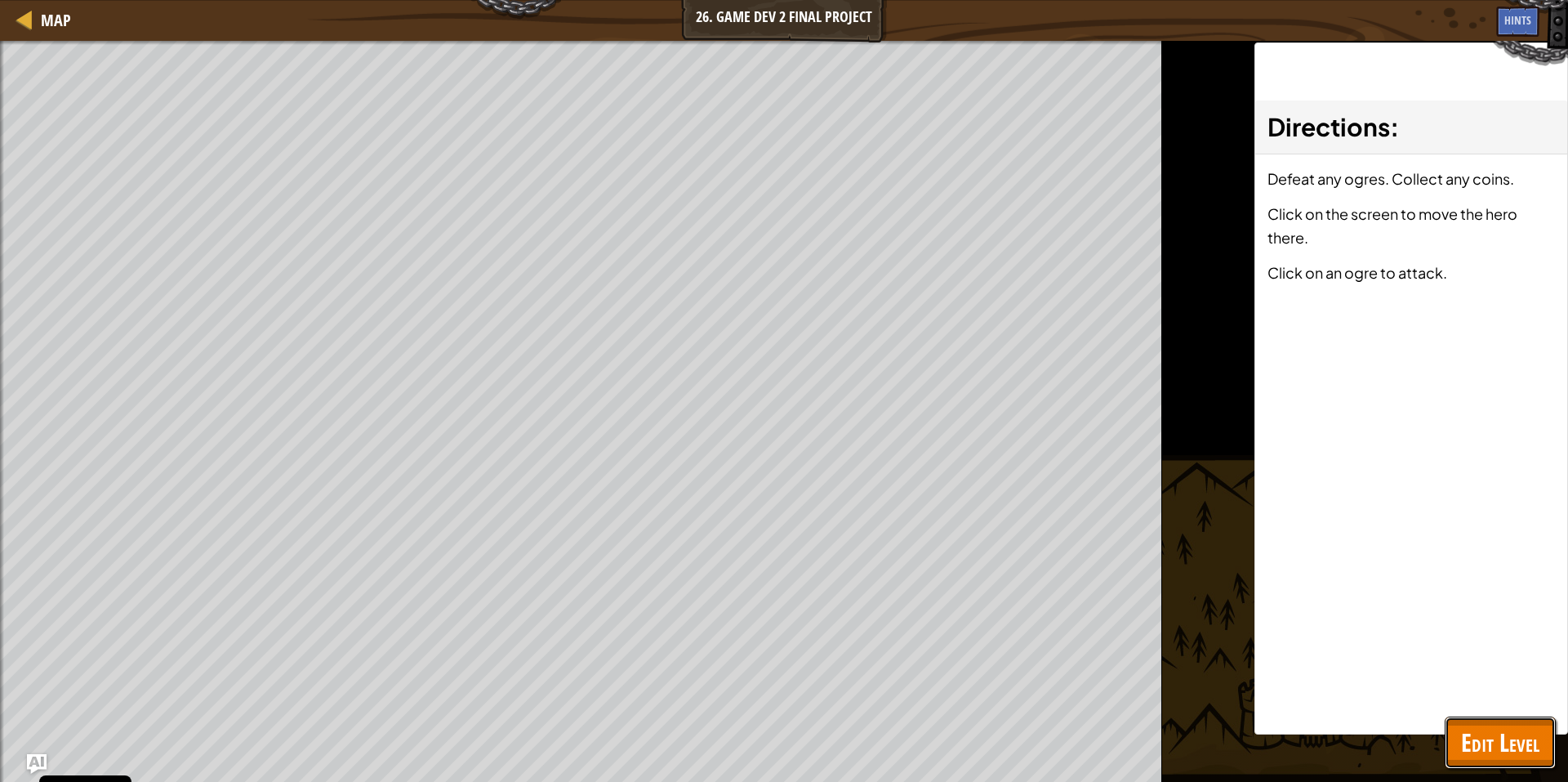
click at [1504, 736] on span "Edit Level" at bounding box center [1500, 742] width 79 height 34
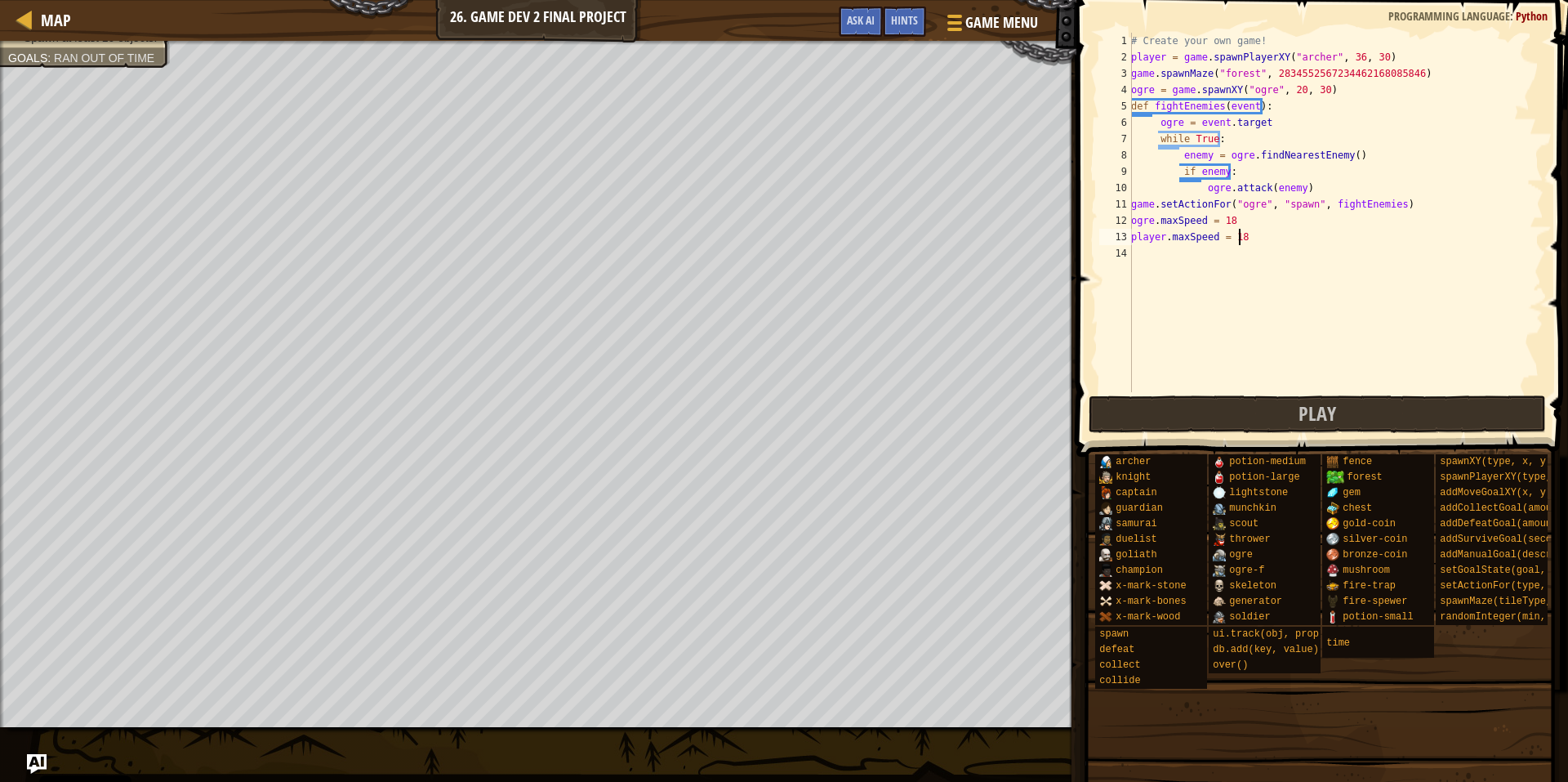
click at [1253, 232] on div "# Create your own game! player = game . spawnPlayerXY ( "[PERSON_NAME]" , 36 , …" at bounding box center [1335, 229] width 416 height 392
click at [1236, 214] on div "# Create your own game! player = game . spawnPlayerXY ( "[PERSON_NAME]" , 36 , …" at bounding box center [1335, 229] width 416 height 392
type textarea "ogre.maxSpeed = 14"
click at [1191, 408] on button "Play" at bounding box center [1317, 414] width 458 height 38
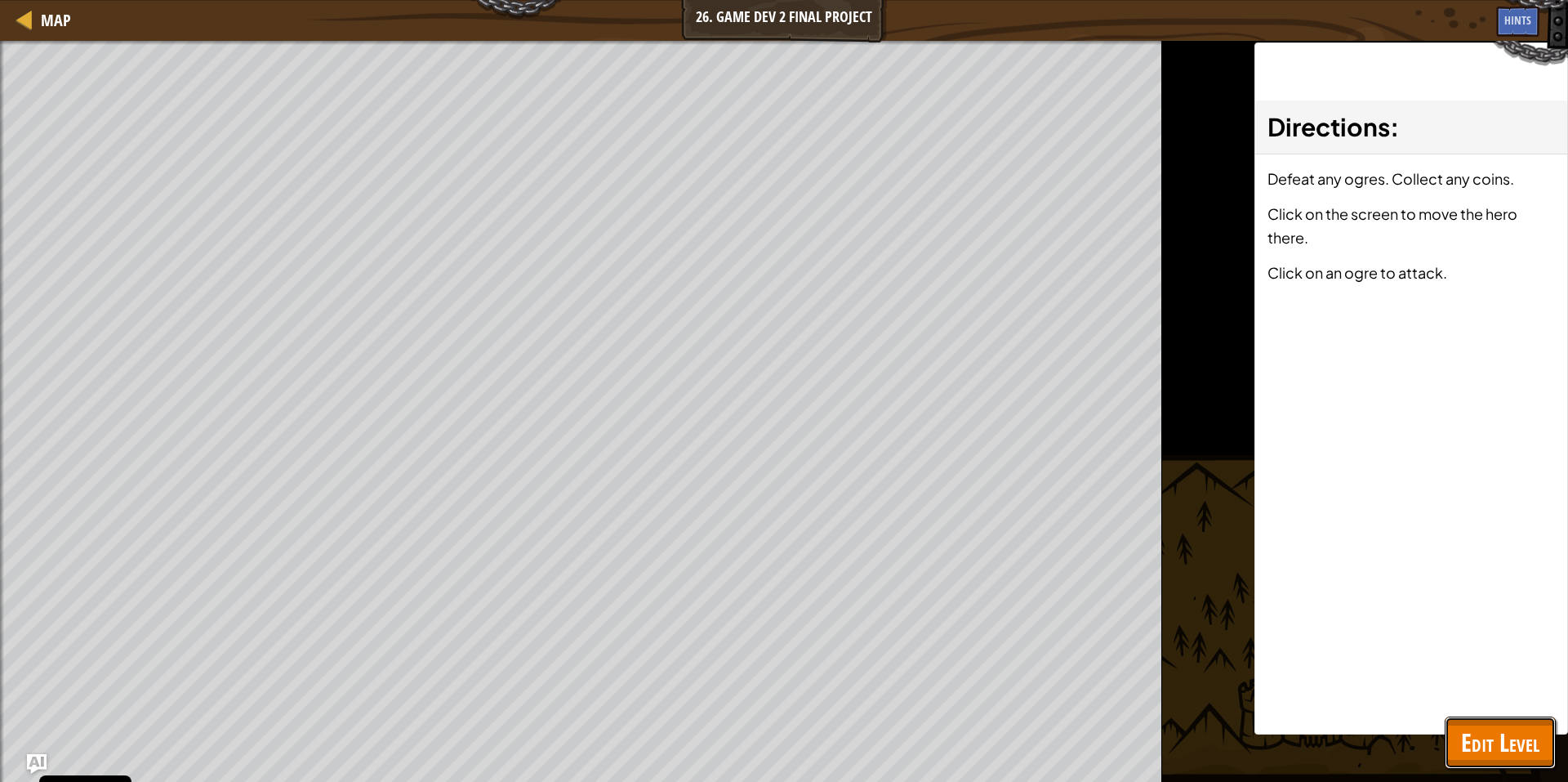
click at [1504, 737] on span "Edit Level" at bounding box center [1500, 742] width 79 height 34
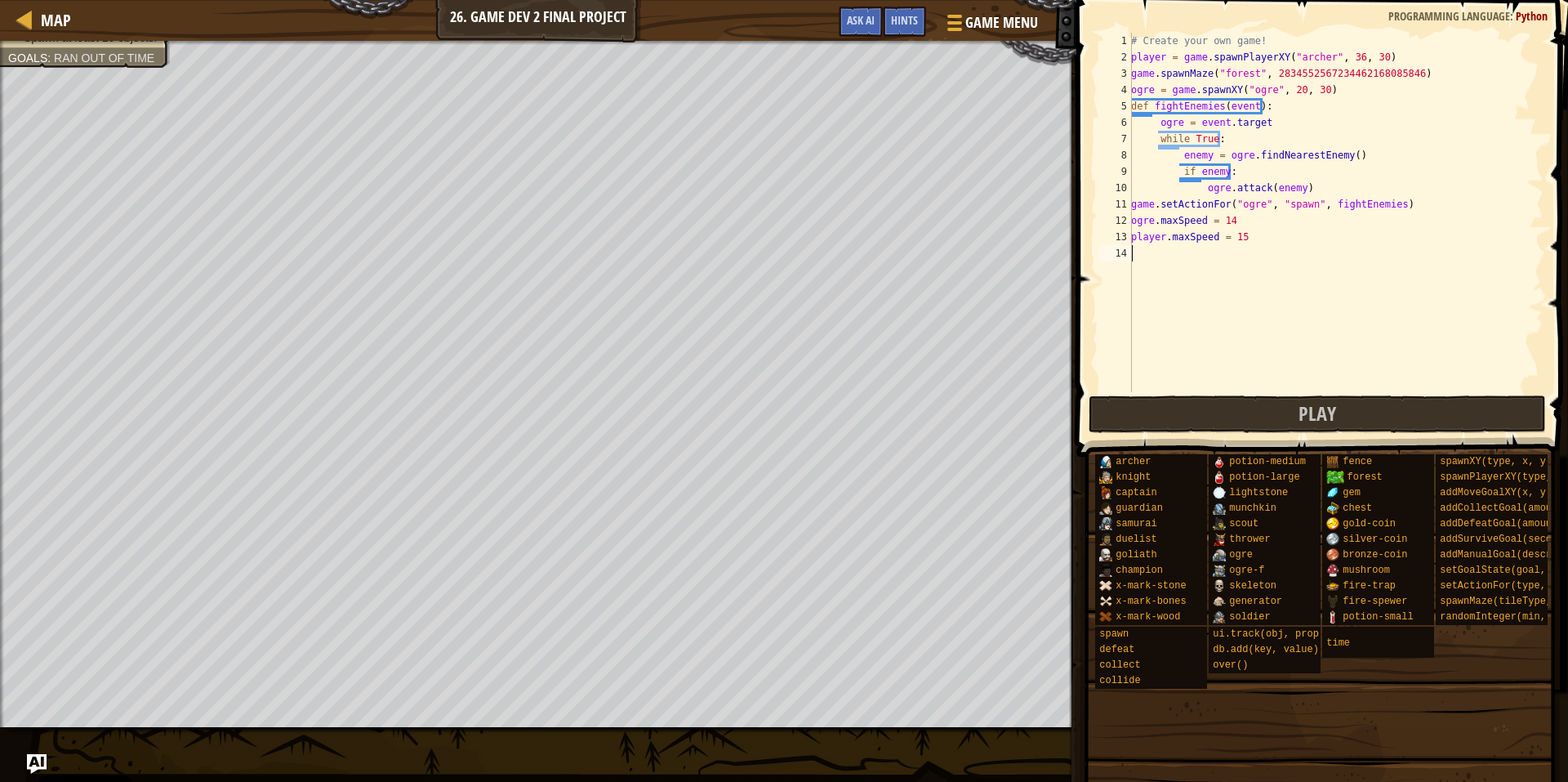
click at [1182, 254] on div "# Create your own game! player = game . spawnPlayerXY ( "[PERSON_NAME]" , 36 , …" at bounding box center [1335, 229] width 416 height 392
type textarea "player.maxHealth = 0.1"
click at [1307, 423] on span "Play" at bounding box center [1317, 414] width 38 height 26
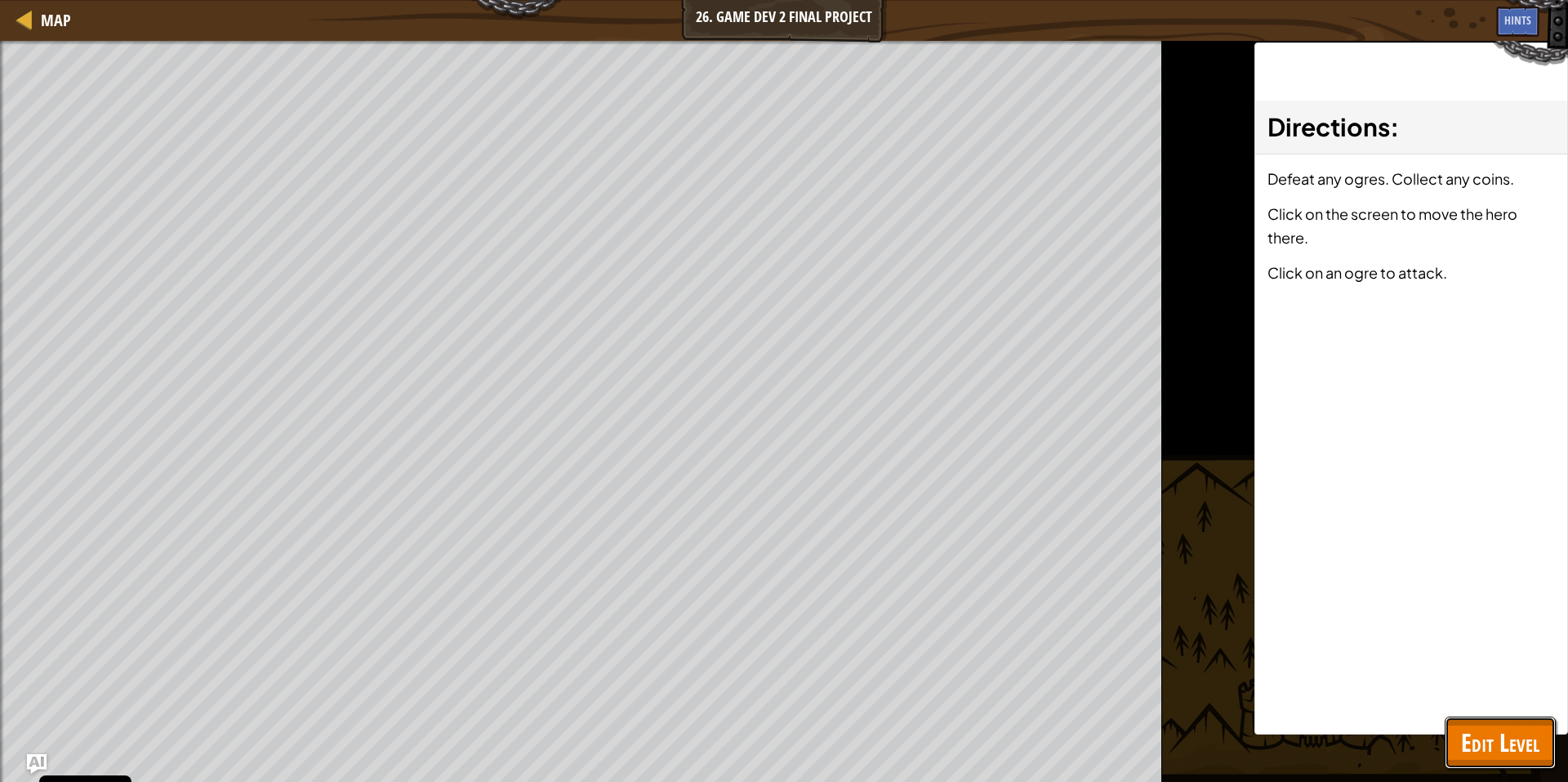
click at [1479, 738] on span "Edit Level" at bounding box center [1500, 742] width 79 height 34
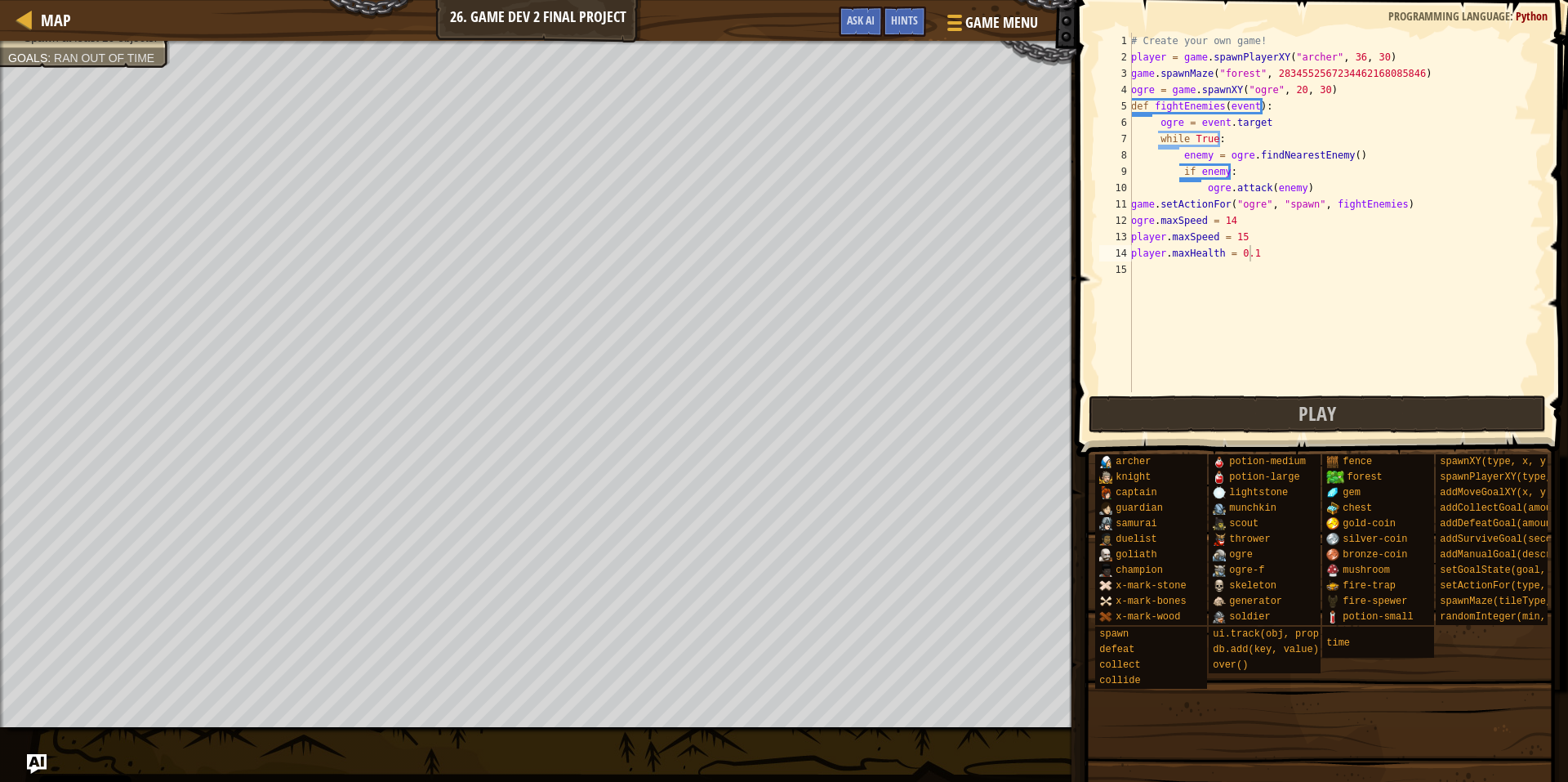
click at [1204, 270] on div "# Create your own game! player = game . spawnPlayerXY ( "[PERSON_NAME]" , 36 , …" at bounding box center [1335, 229] width 416 height 392
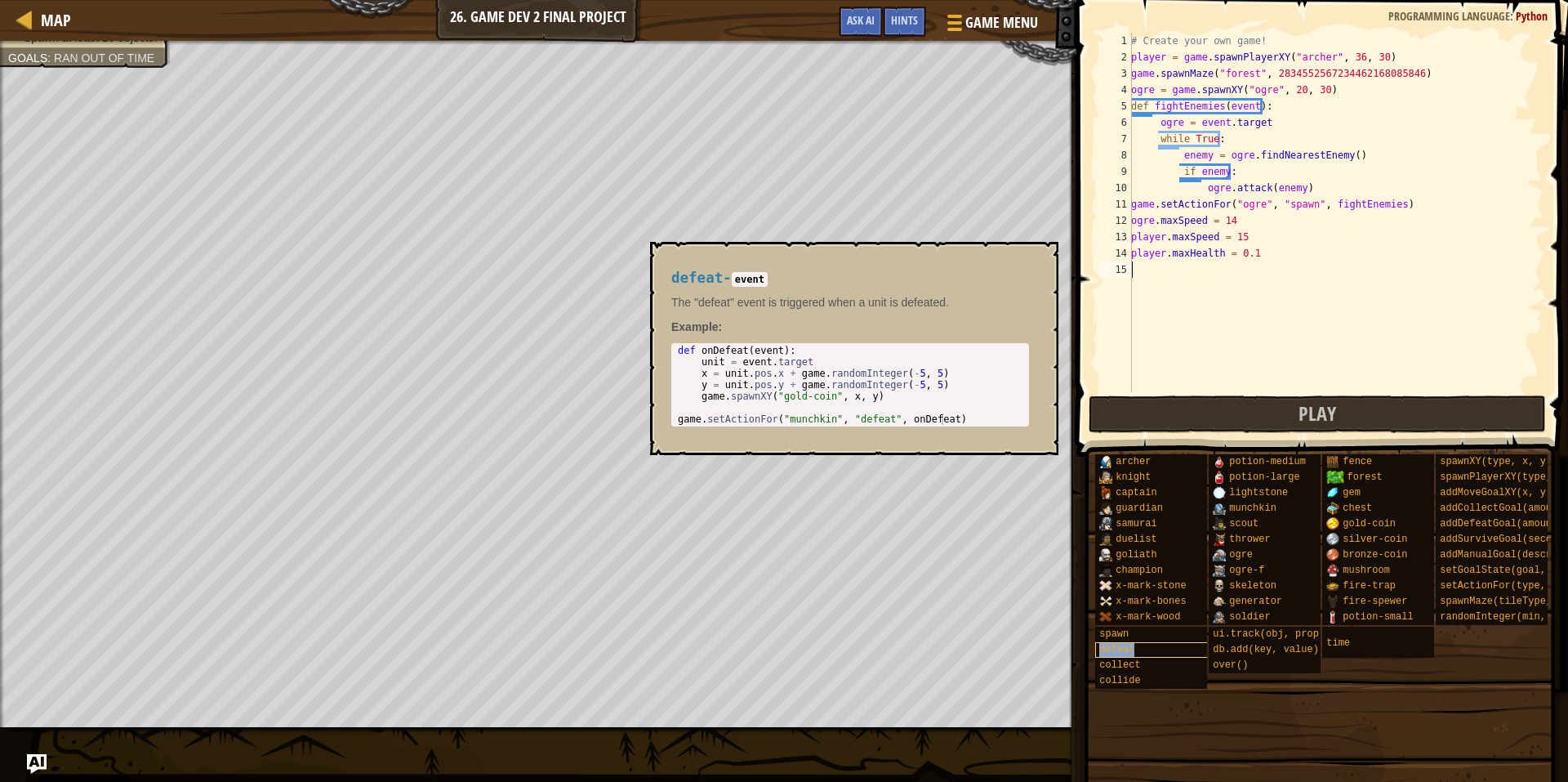
click at [1155, 646] on div "defeat" at bounding box center [1174, 650] width 157 height 16
click at [1154, 269] on div "# Create your own game! player = game . spawnPlayerXY ( "[PERSON_NAME]" , 36 , …" at bounding box center [1335, 229] width 416 height 392
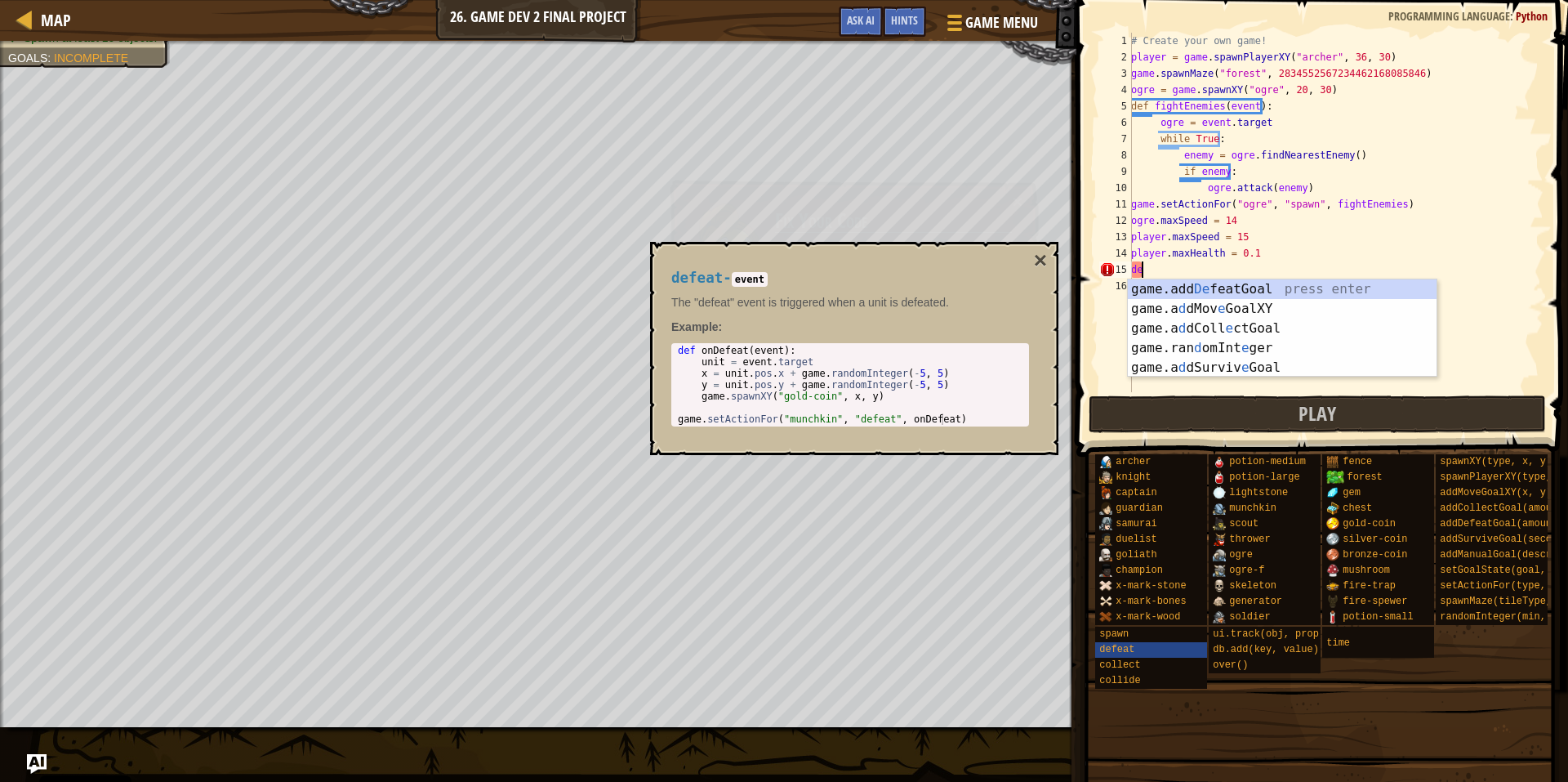
type textarea "d"
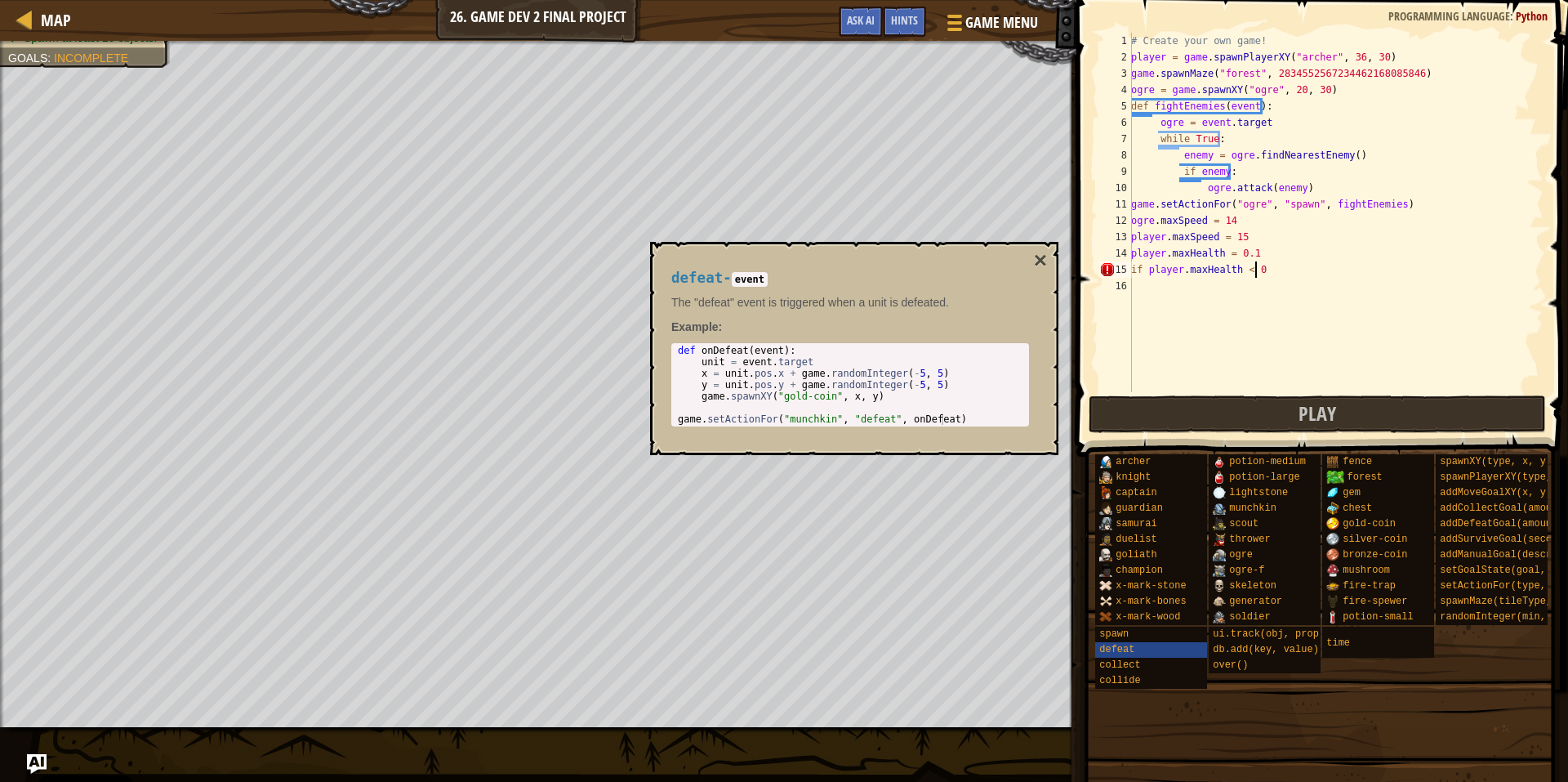
scroll to position [7, 10]
type textarea "if player.maxHealth < 0.1:"
drag, startPoint x: 1234, startPoint y: 403, endPoint x: 1183, endPoint y: 404, distance: 51.0
click at [1235, 403] on button "Play" at bounding box center [1317, 414] width 458 height 38
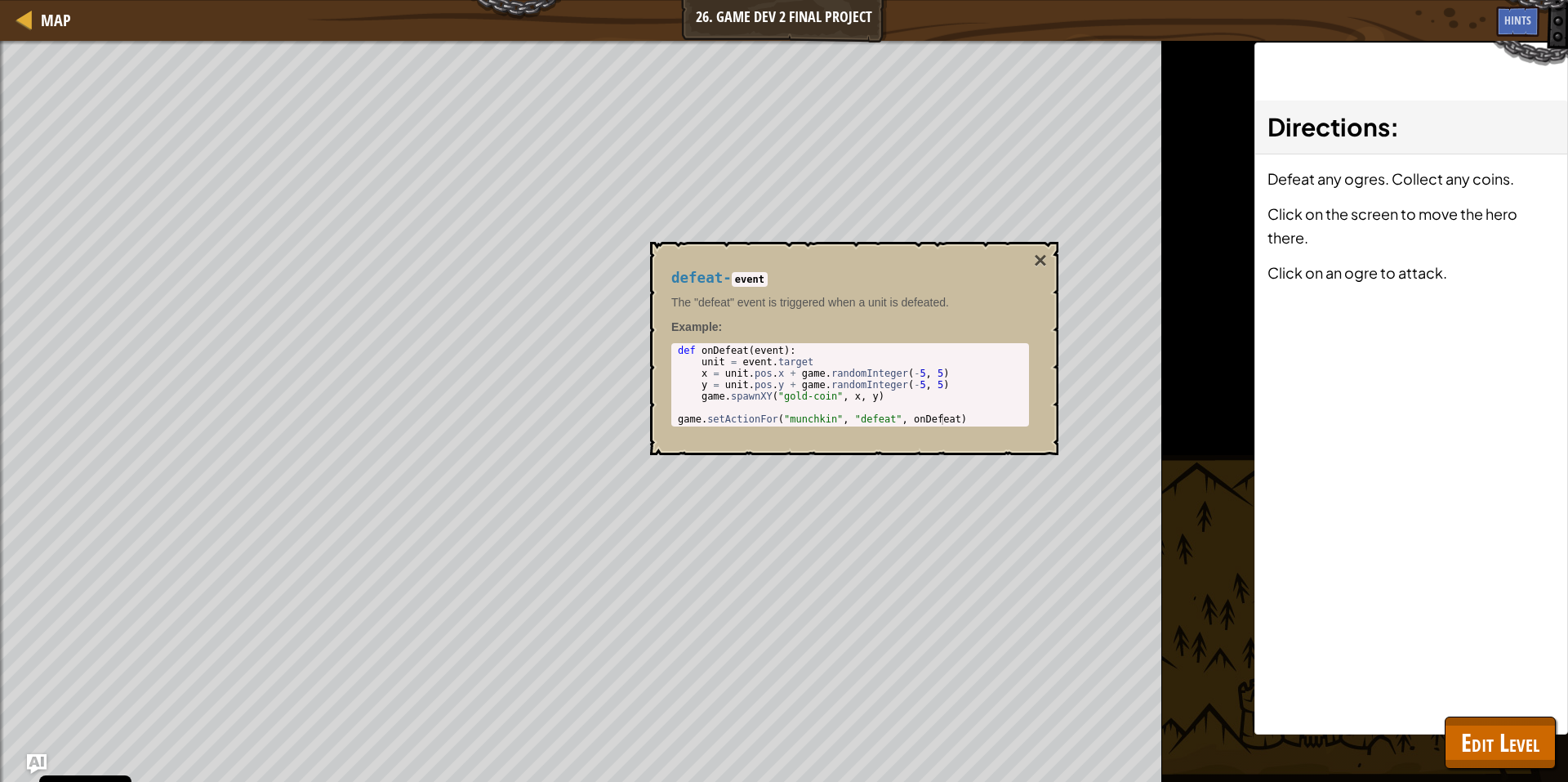
click at [1029, 265] on div "defeat - event The "defeat" event is triggered when a unit is defeated. Example…" at bounding box center [850, 349] width 380 height 187
click at [1044, 260] on button "×" at bounding box center [1040, 260] width 13 height 23
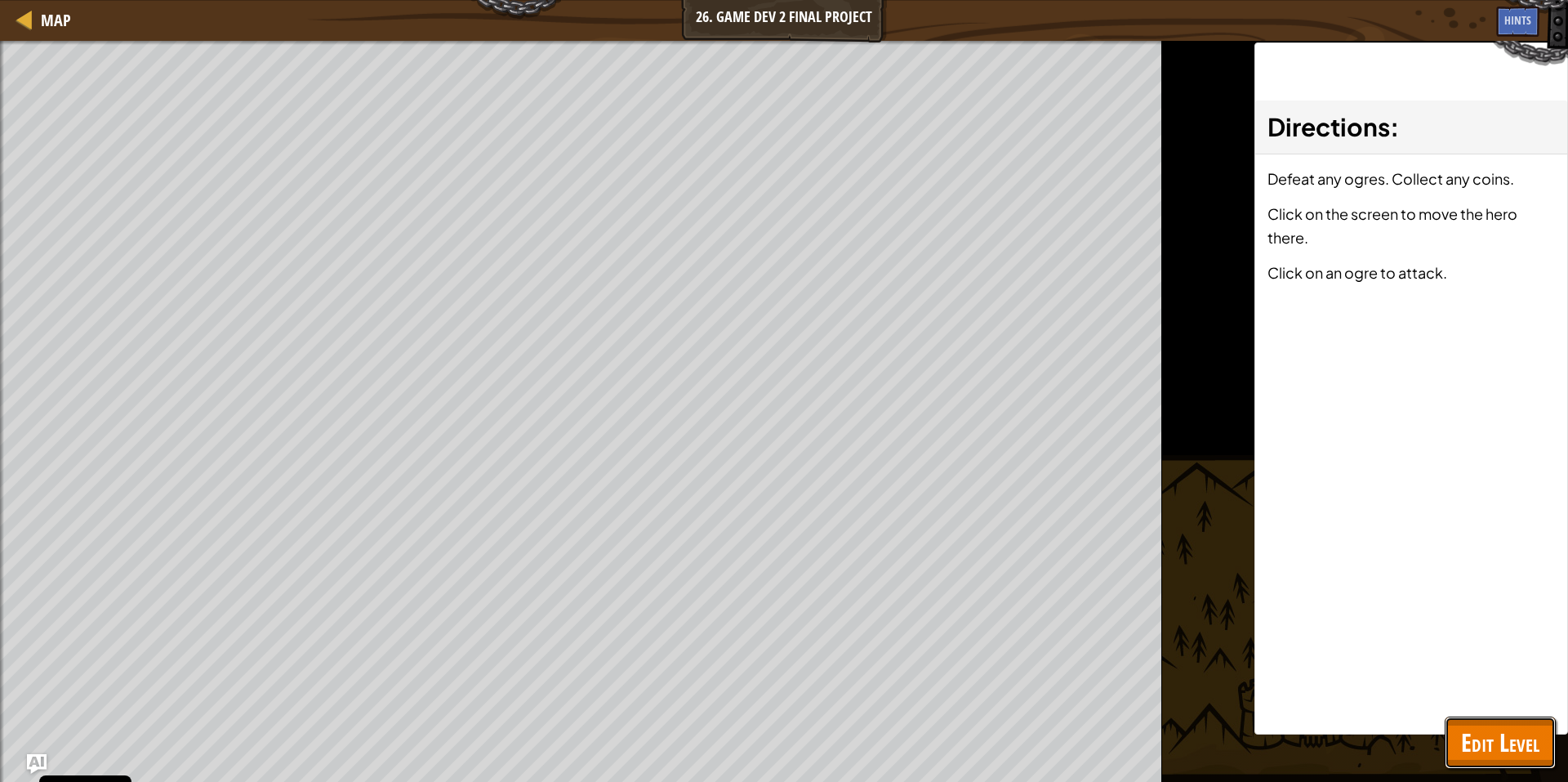
click at [1517, 727] on span "Edit Level" at bounding box center [1500, 742] width 79 height 34
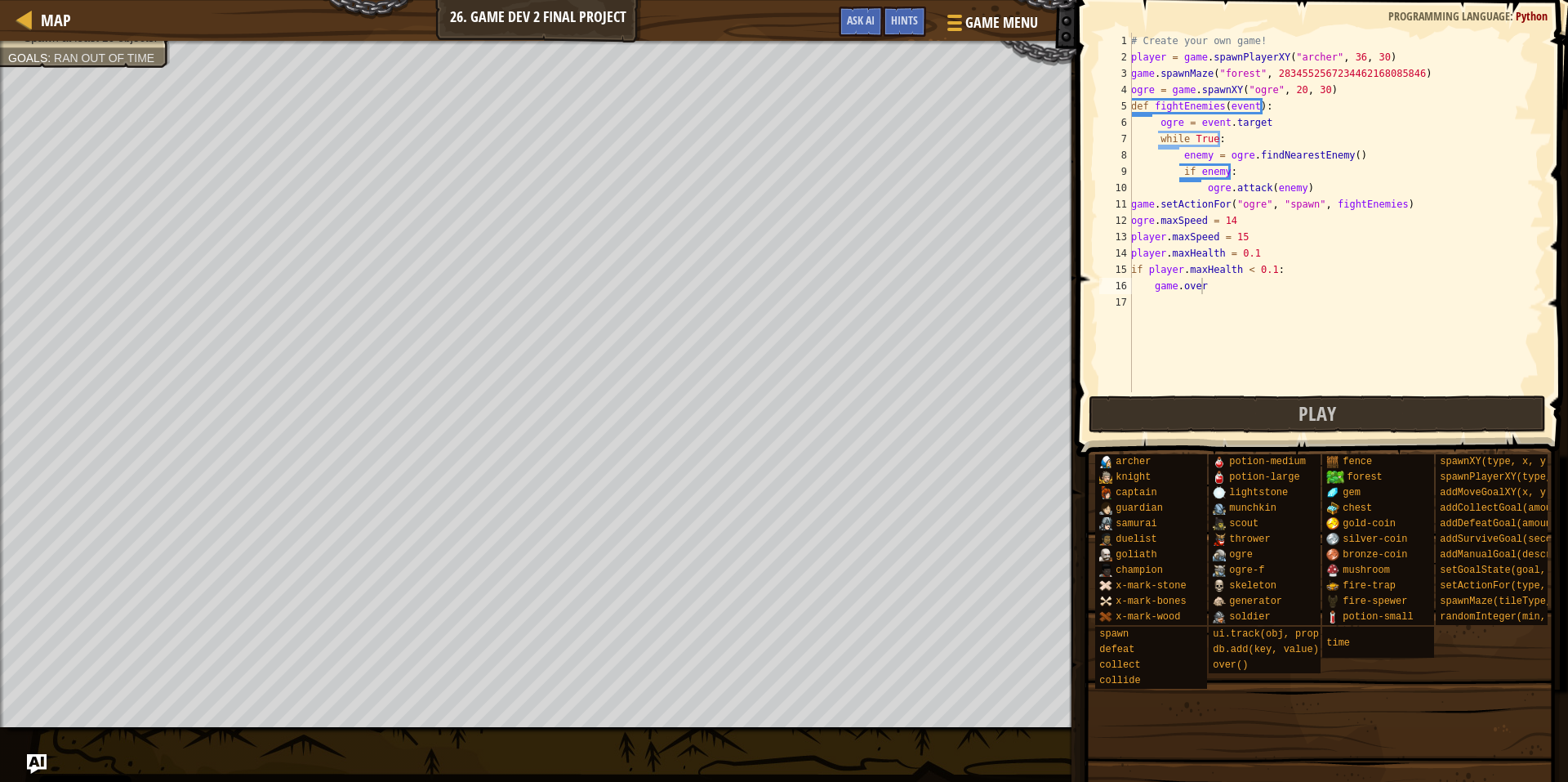
click at [1253, 251] on div "# Create your own game! player = game . spawnPlayerXY ( "[PERSON_NAME]" , 36 , …" at bounding box center [1335, 229] width 416 height 392
click at [1260, 269] on div "# Create your own game! player = game . spawnPlayerXY ( "[PERSON_NAME]" , 36 , …" at bounding box center [1335, 229] width 416 height 392
click at [1270, 269] on div "# Create your own game! player = game . spawnPlayerXY ( "[PERSON_NAME]" , 36 , …" at bounding box center [1335, 229] width 416 height 392
click at [1269, 269] on div "# Create your own game! player = game . spawnPlayerXY ( "[PERSON_NAME]" , 36 , …" at bounding box center [1335, 229] width 416 height 392
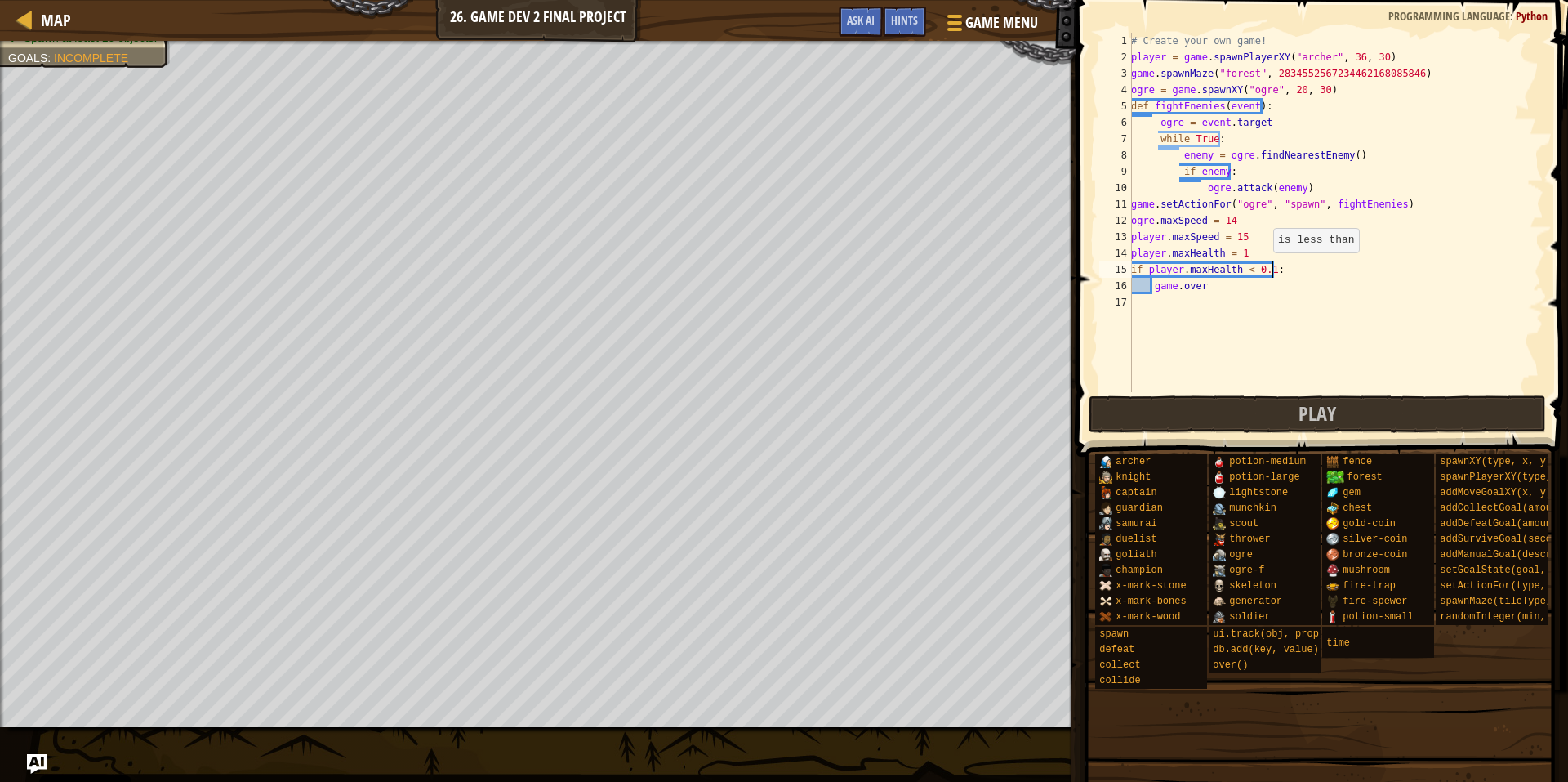
click at [1262, 268] on div "# Create your own game! player = game . spawnPlayerXY ( "[PERSON_NAME]" , 36 , …" at bounding box center [1335, 229] width 416 height 392
click at [1263, 268] on div "# Create your own game! player = game . spawnPlayerXY ( "[PERSON_NAME]" , 36 , …" at bounding box center [1335, 229] width 416 height 392
click at [1252, 274] on div "# Create your own game! player = game . spawnPlayerXY ( "[PERSON_NAME]" , 36 , …" at bounding box center [1335, 229] width 416 height 392
click at [1252, 273] on div "# Create your own game! player = game . spawnPlayerXY ( "[PERSON_NAME]" , 36 , …" at bounding box center [1335, 229] width 416 height 392
click at [1285, 403] on button "Play" at bounding box center [1317, 414] width 458 height 38
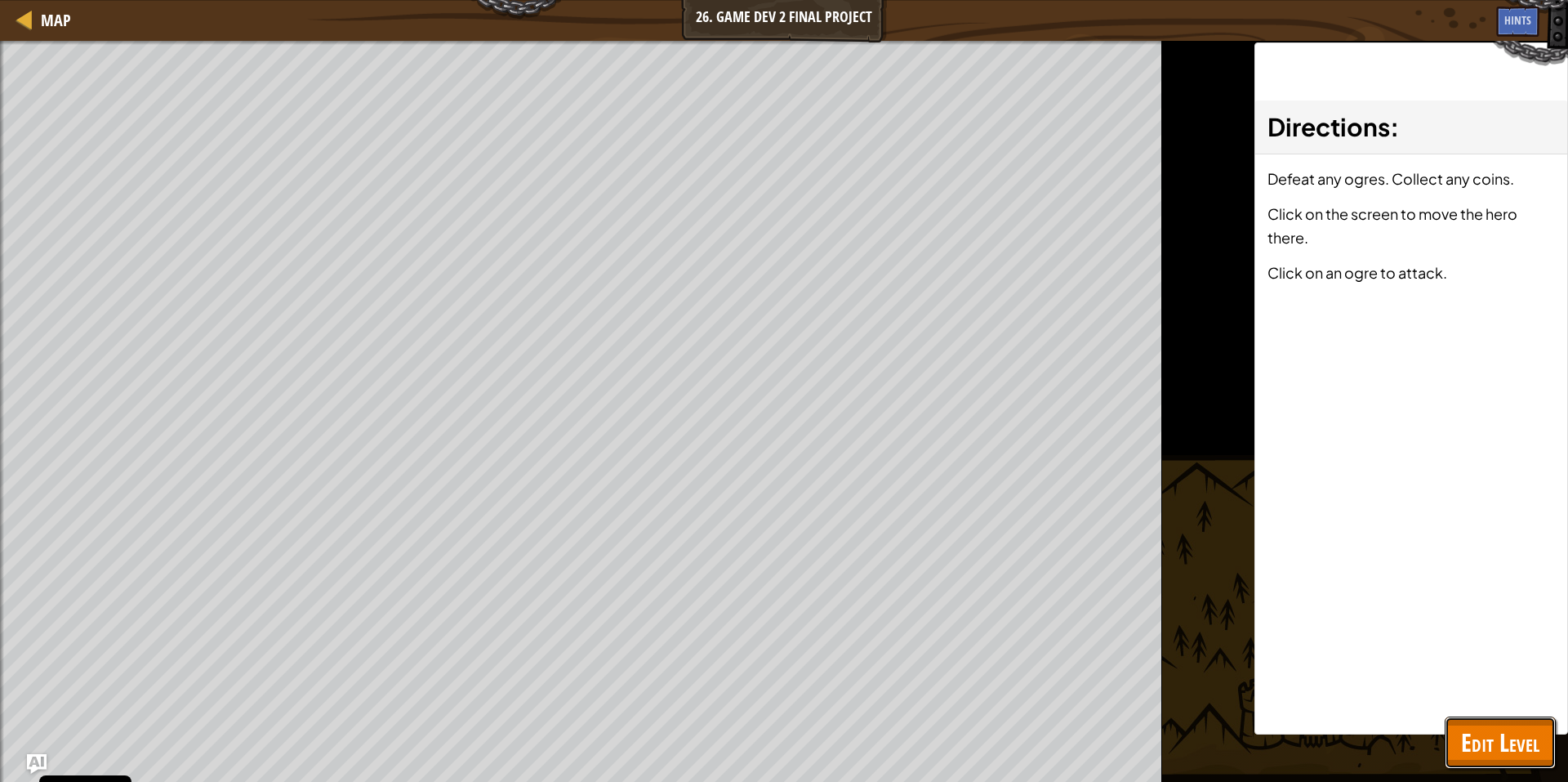
click at [1490, 763] on button "Edit Level" at bounding box center [1500, 742] width 111 height 52
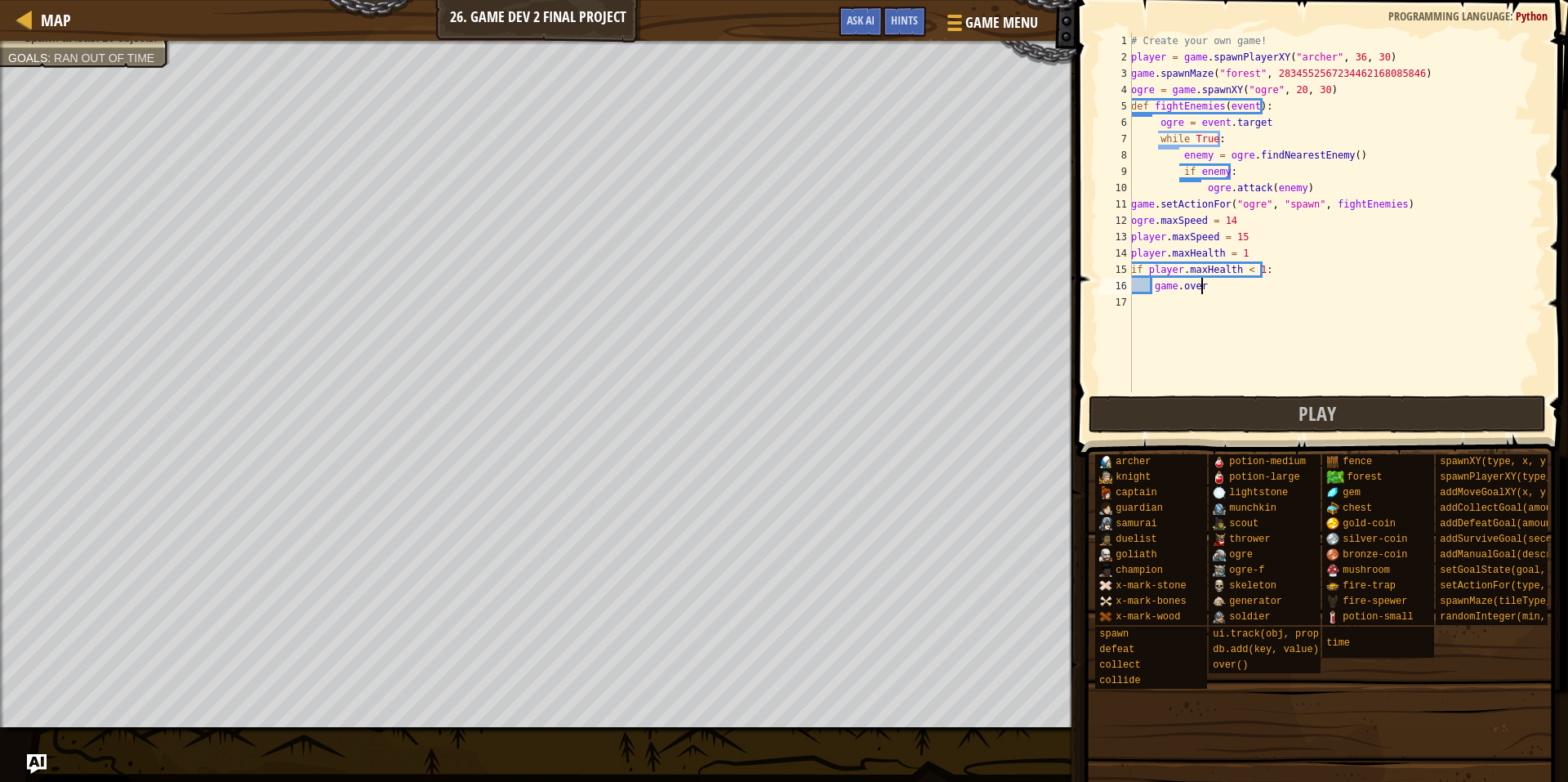
click at [1210, 289] on div "# Create your own game! player = game . spawnPlayerXY ( "[PERSON_NAME]" , 36 , …" at bounding box center [1335, 229] width 416 height 392
click at [1133, 411] on button "Play" at bounding box center [1317, 414] width 458 height 38
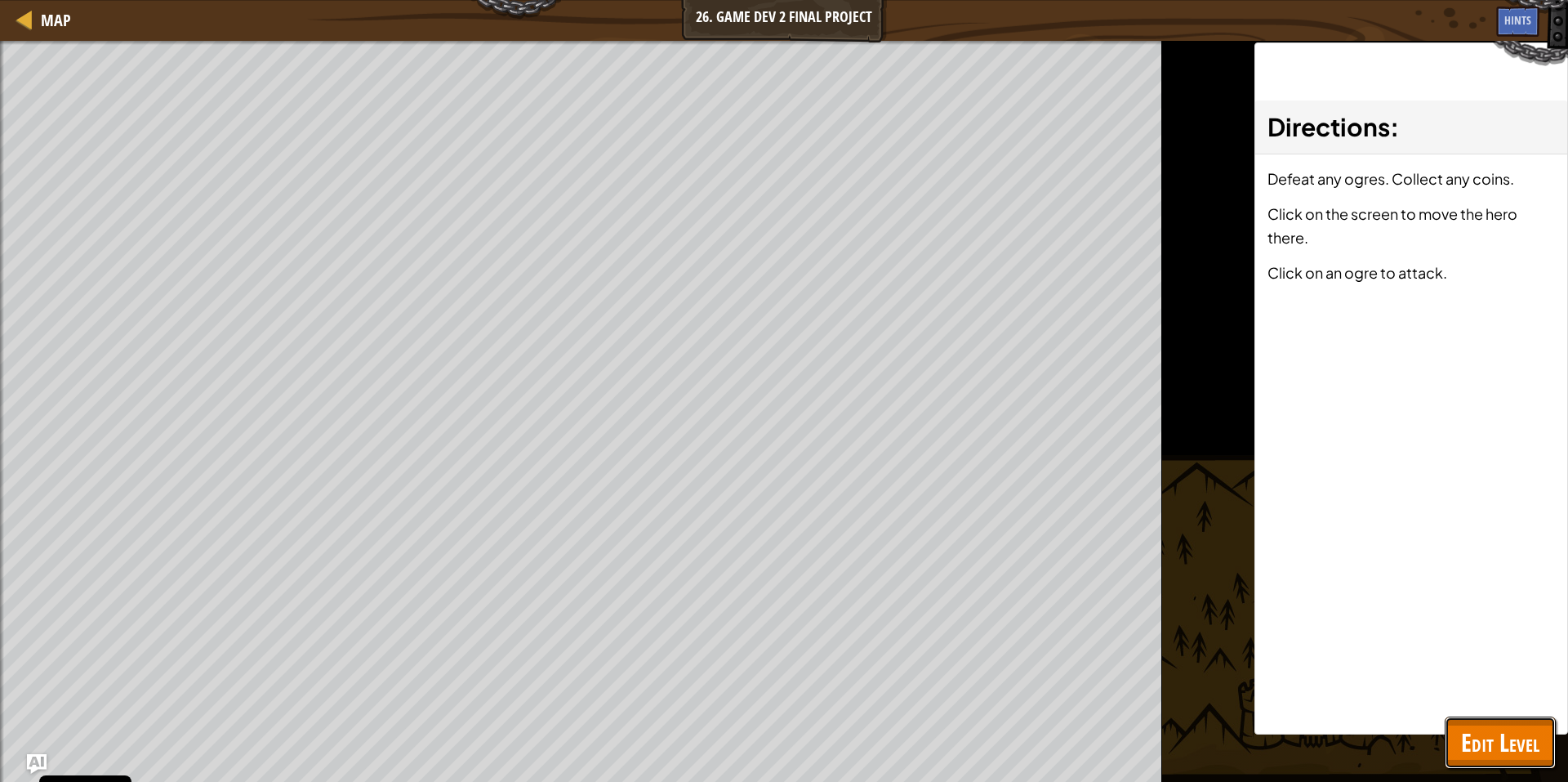
click at [1497, 753] on span "Edit Level" at bounding box center [1500, 742] width 79 height 34
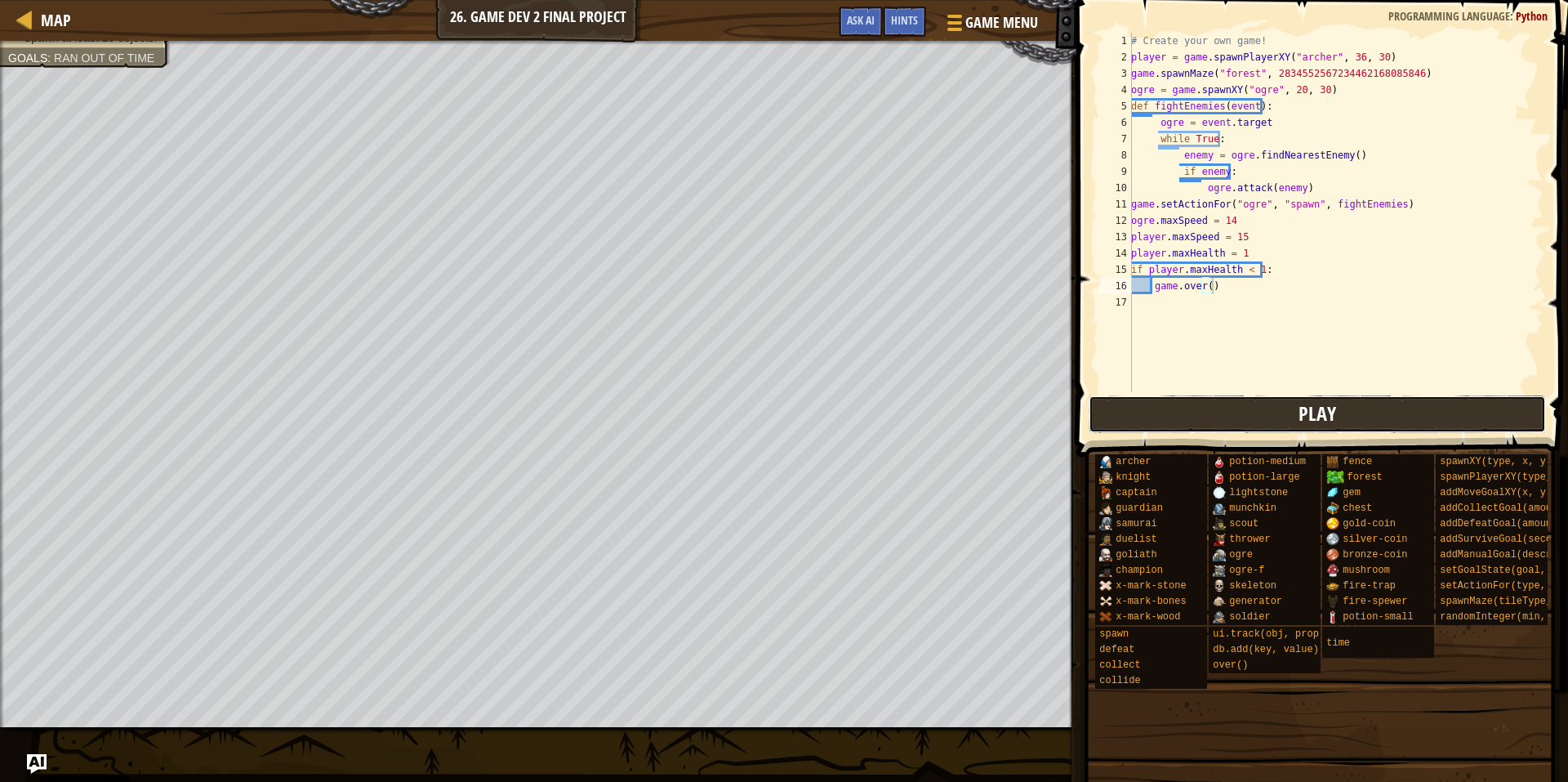
click at [1212, 427] on button "Play" at bounding box center [1317, 414] width 458 height 38
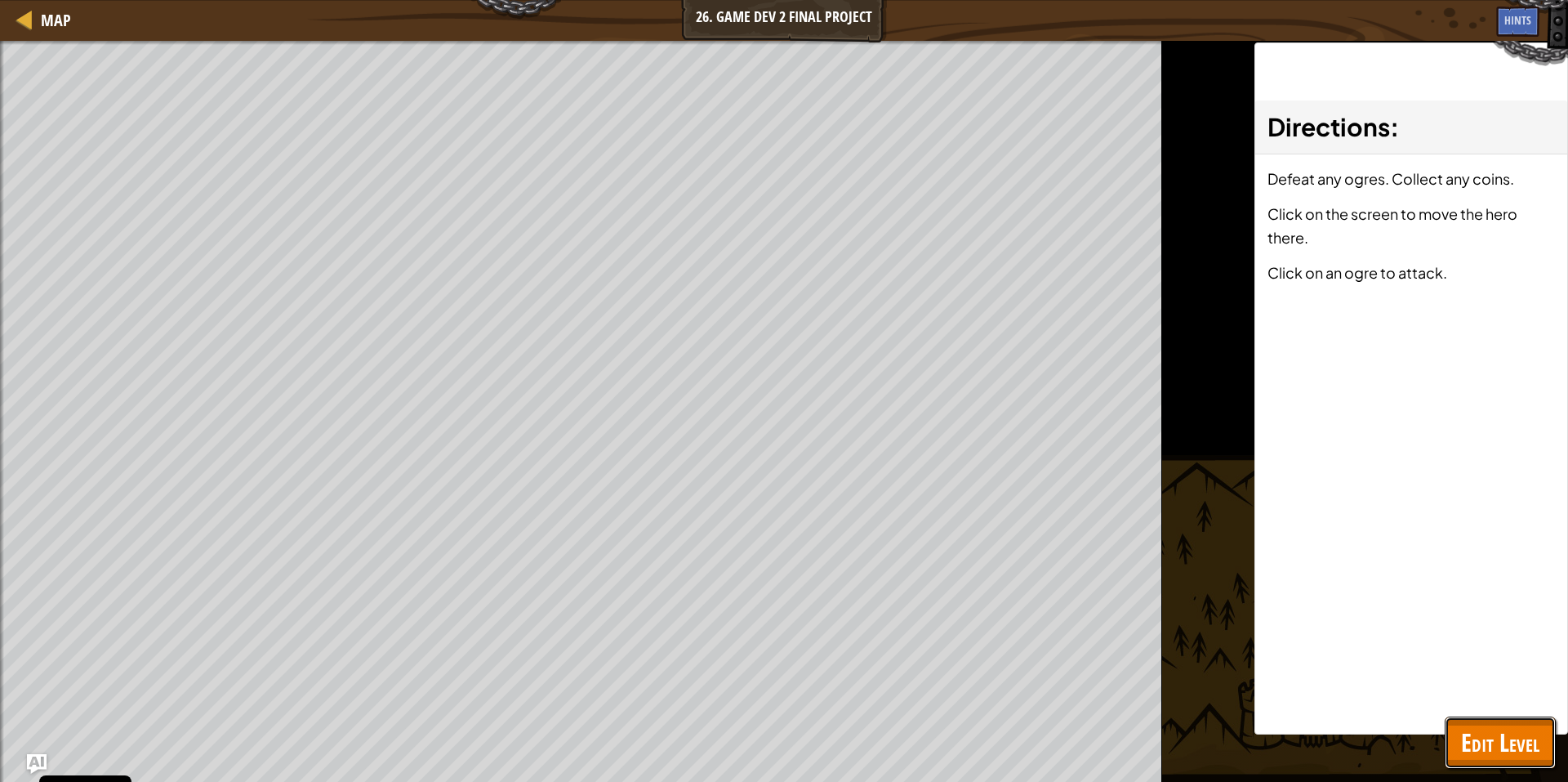
click at [1515, 725] on button "Edit Level" at bounding box center [1500, 742] width 111 height 52
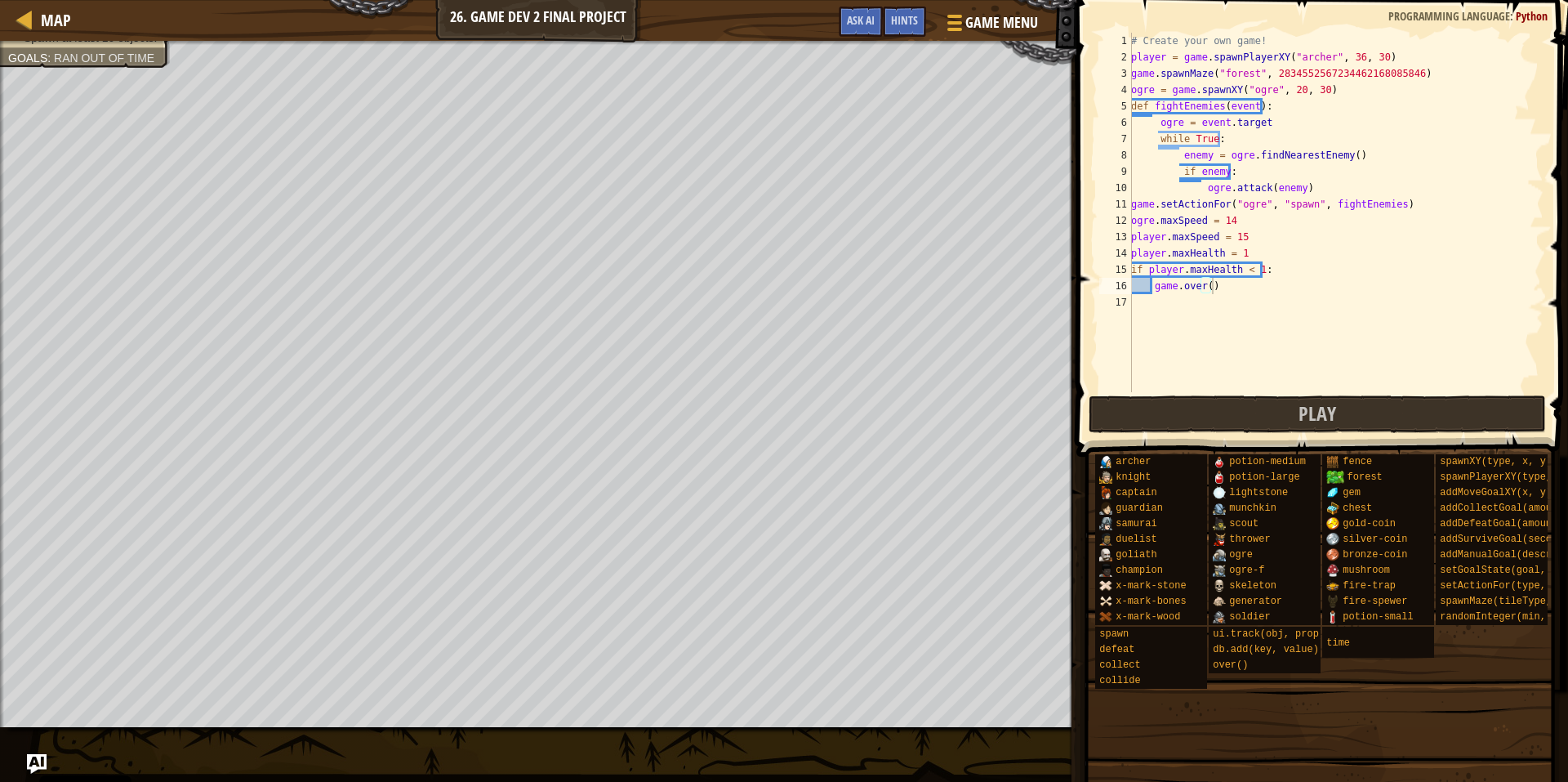
type textarea "player.maxHealth = 1"
click at [1256, 254] on div "# Create your own game! player = game . spawnPlayerXY ( "[PERSON_NAME]" , 36 , …" at bounding box center [1335, 229] width 416 height 392
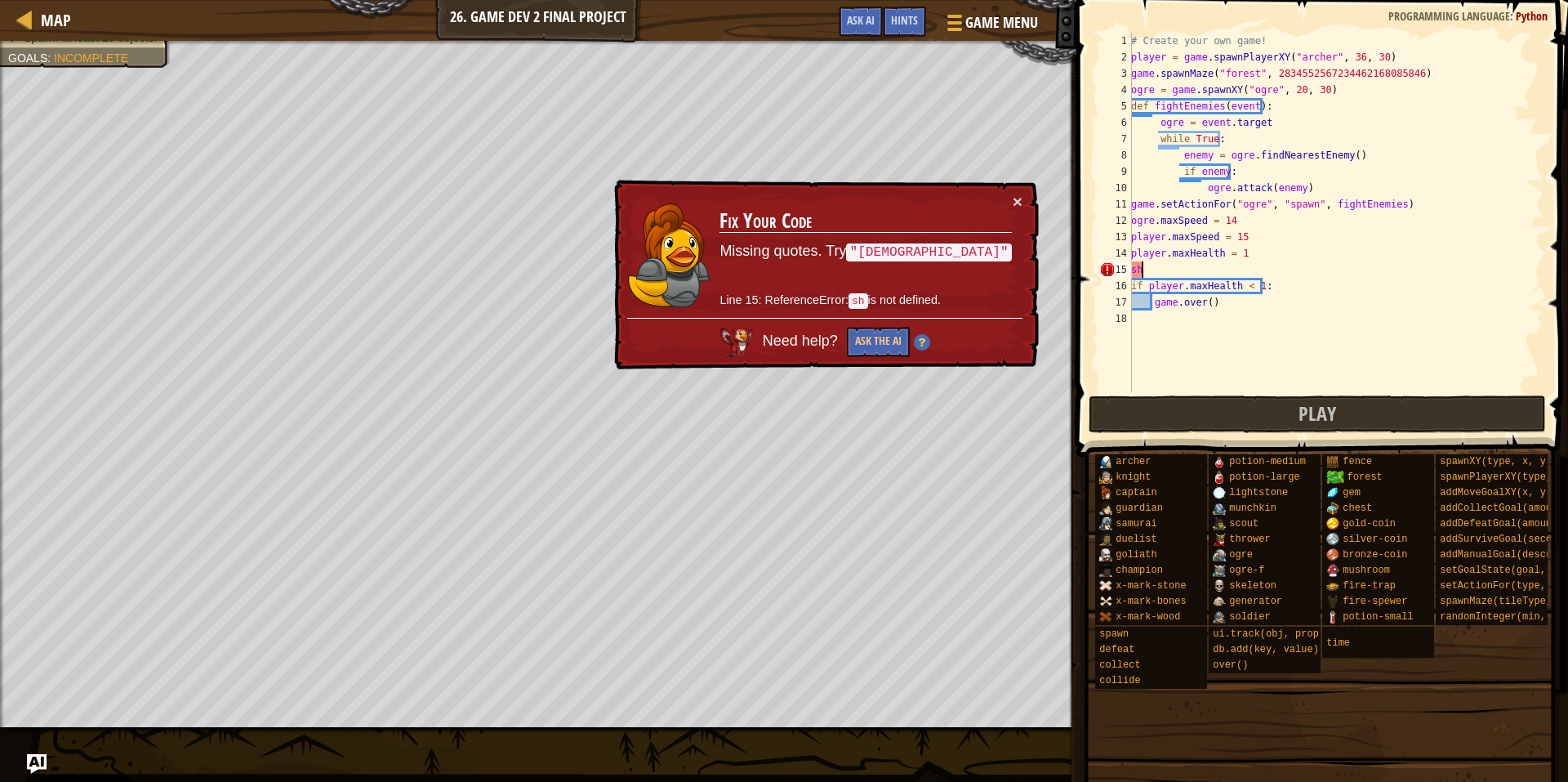
type textarea "s"
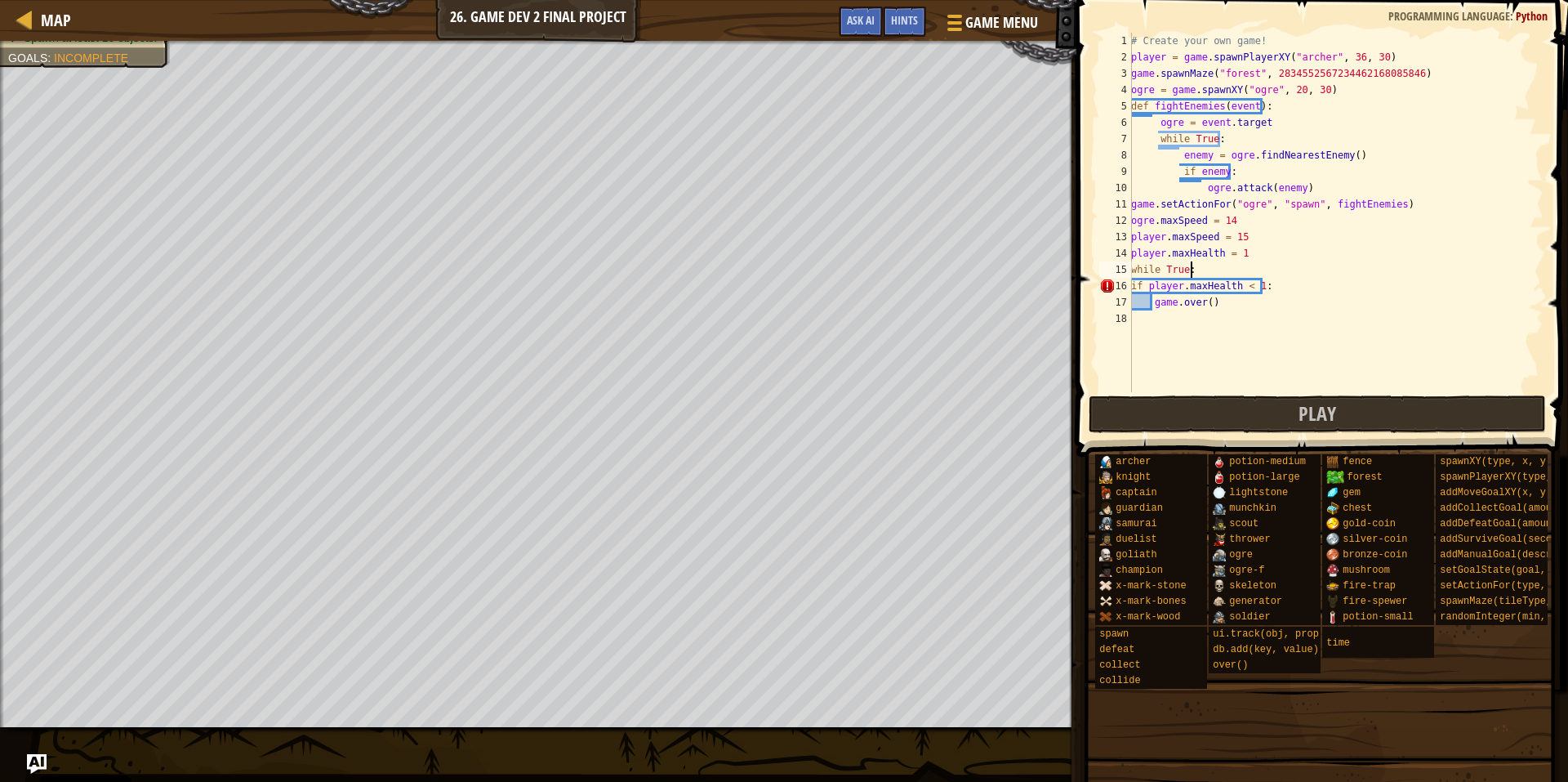
scroll to position [7, 4]
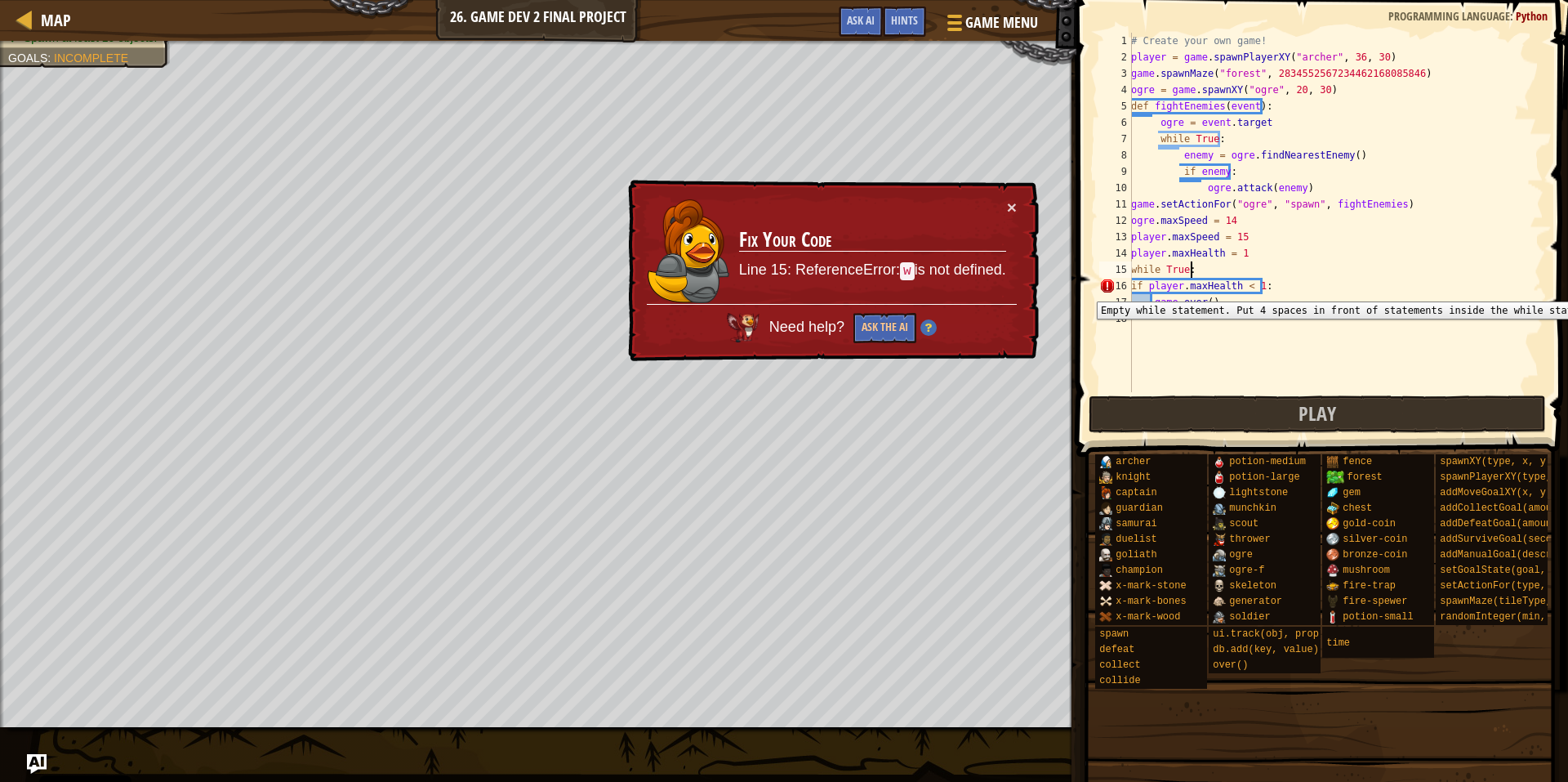
click at [1132, 289] on div "# Create your own game! player = game . spawnPlayerXY ( "[PERSON_NAME]" , 36 , …" at bounding box center [1335, 229] width 416 height 392
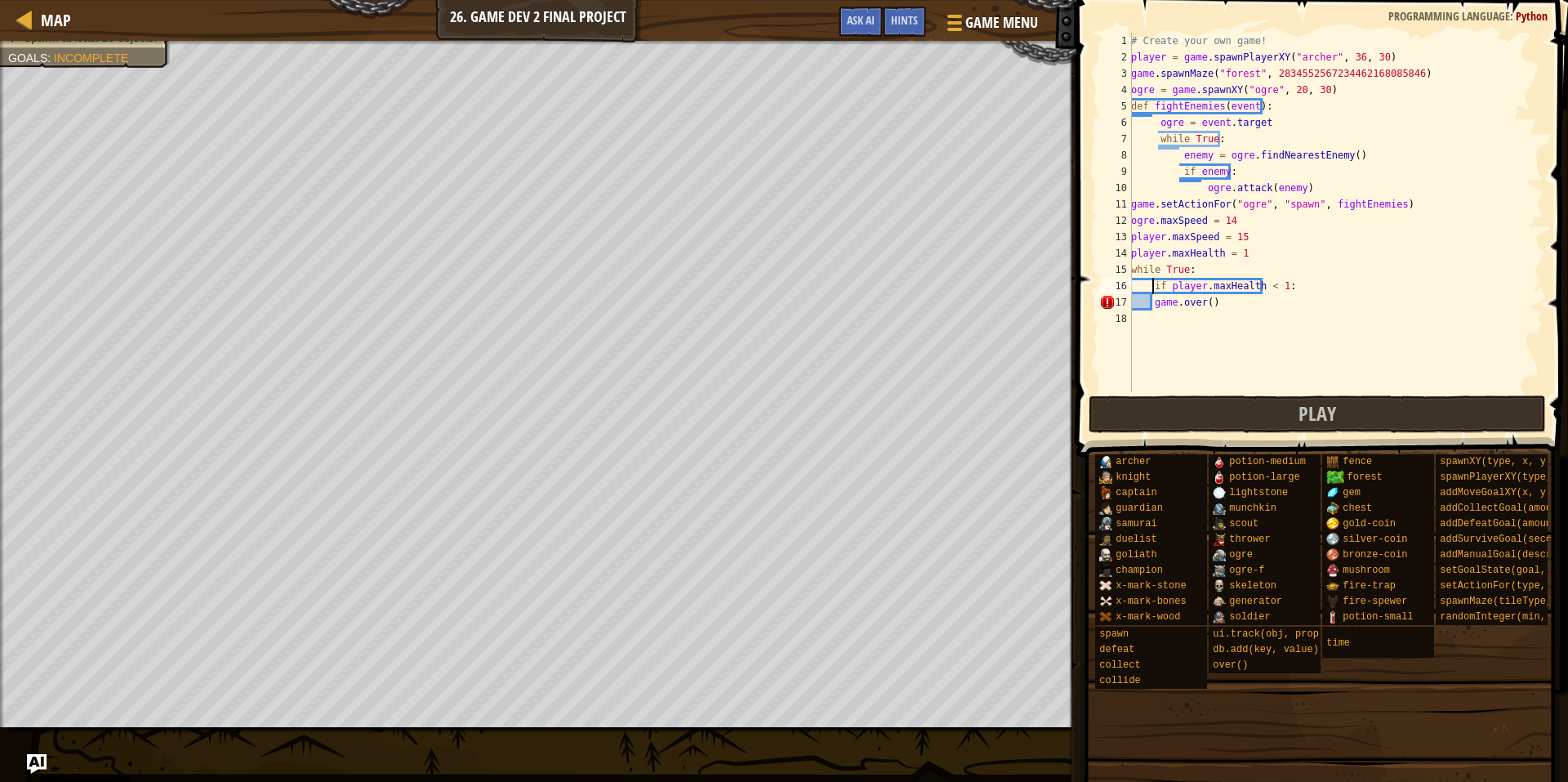
click at [1134, 301] on div "# Create your own game! player = game . spawnPlayerXY ( "[PERSON_NAME]" , 36 , …" at bounding box center [1335, 229] width 416 height 392
drag, startPoint x: 1169, startPoint y: 404, endPoint x: 1152, endPoint y: 422, distance: 24.8
click at [1151, 421] on button "Play" at bounding box center [1317, 414] width 458 height 38
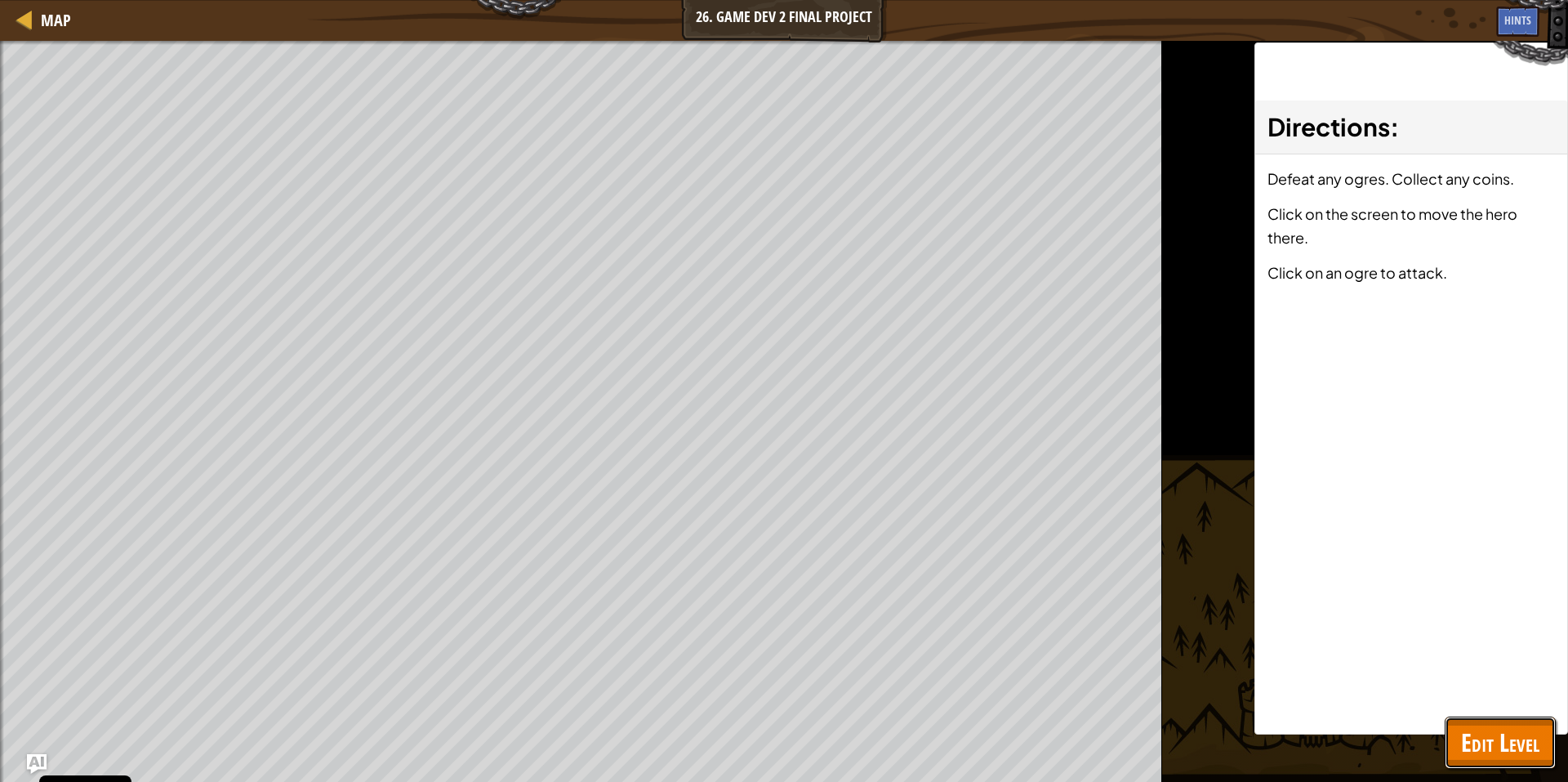
drag, startPoint x: 1526, startPoint y: 750, endPoint x: 1496, endPoint y: 717, distance: 44.6
click at [1498, 718] on button "Edit Level" at bounding box center [1500, 742] width 111 height 52
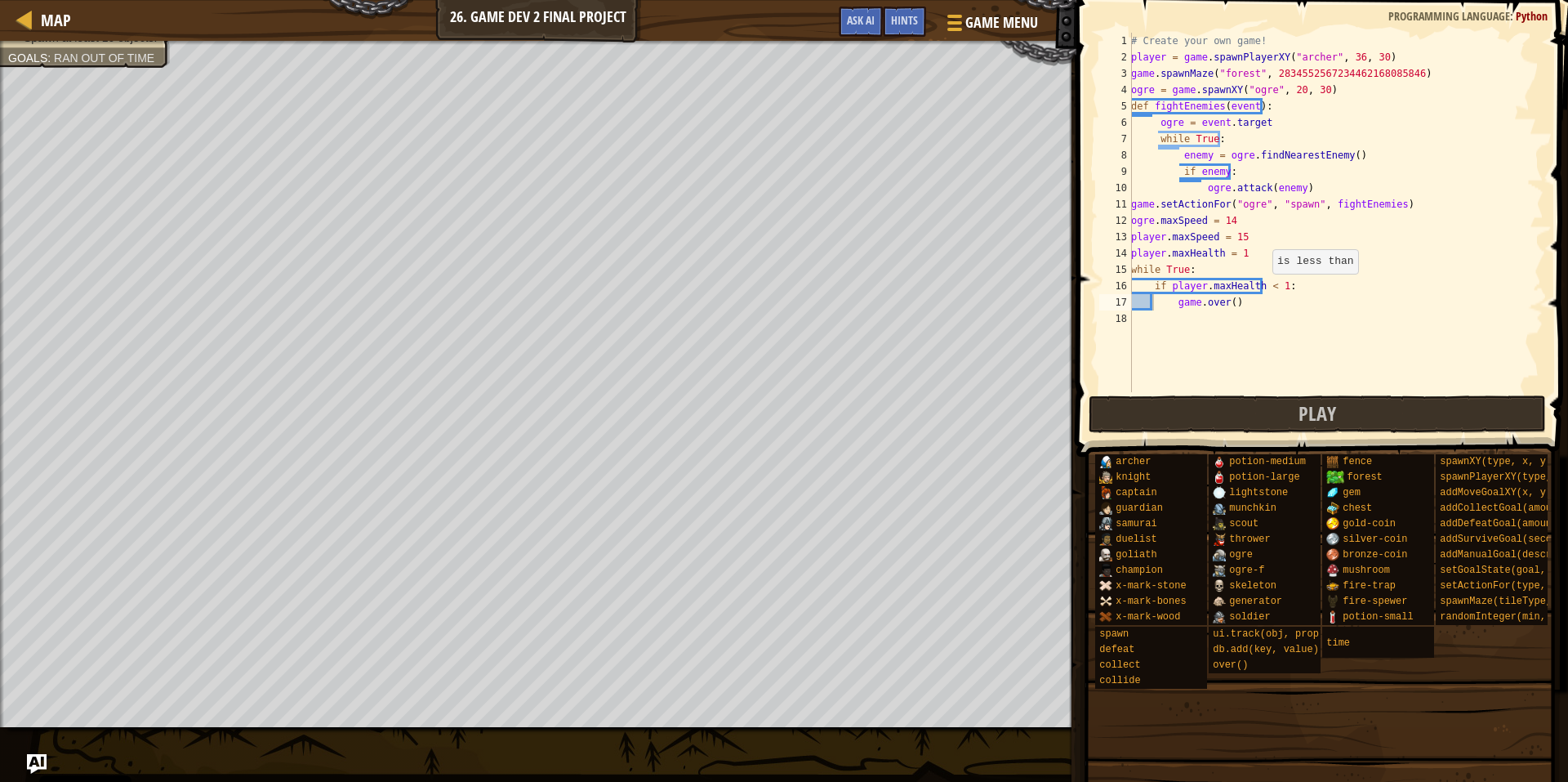
click at [1264, 290] on div "# Create your own game! player = game . spawnPlayerXY ( "[PERSON_NAME]" , 36 , …" at bounding box center [1335, 229] width 416 height 392
click at [1283, 283] on div "# Create your own game! player = game . spawnPlayerXY ( "[PERSON_NAME]" , 36 , …" at bounding box center [1335, 229] width 416 height 392
type textarea "if player.maxHealth <= 0:"
click at [1275, 407] on button "Play" at bounding box center [1317, 414] width 458 height 38
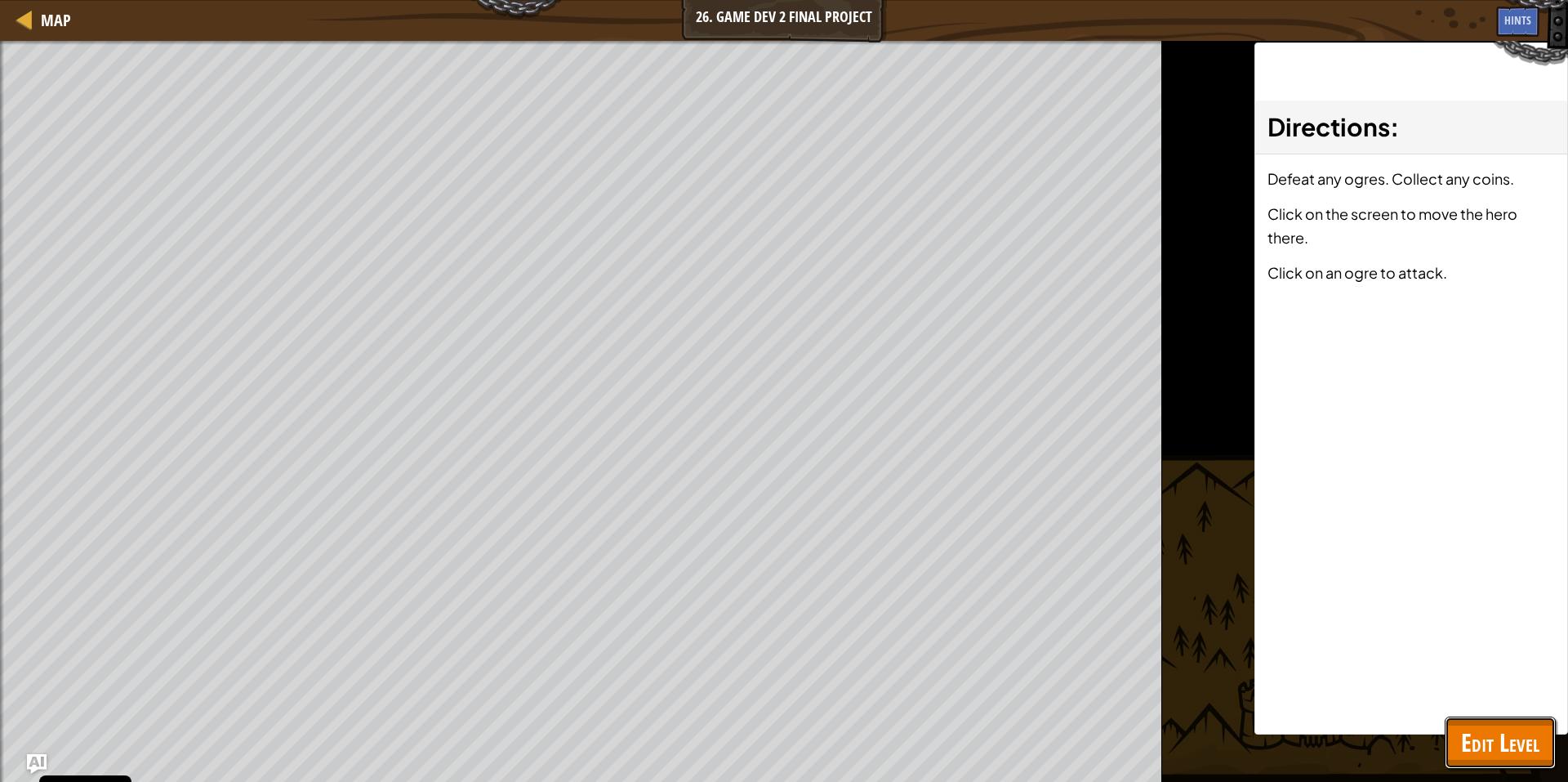
drag, startPoint x: 1509, startPoint y: 738, endPoint x: 1490, endPoint y: 696, distance: 46.1
click at [1490, 696] on div "Map 26. Game Dev 2 Final Project Game Menu Done Hints Ask AI 1 הההההההההההההההה…" at bounding box center [784, 391] width 1568 height 782
click at [1525, 756] on span "Edit Level" at bounding box center [1500, 742] width 79 height 34
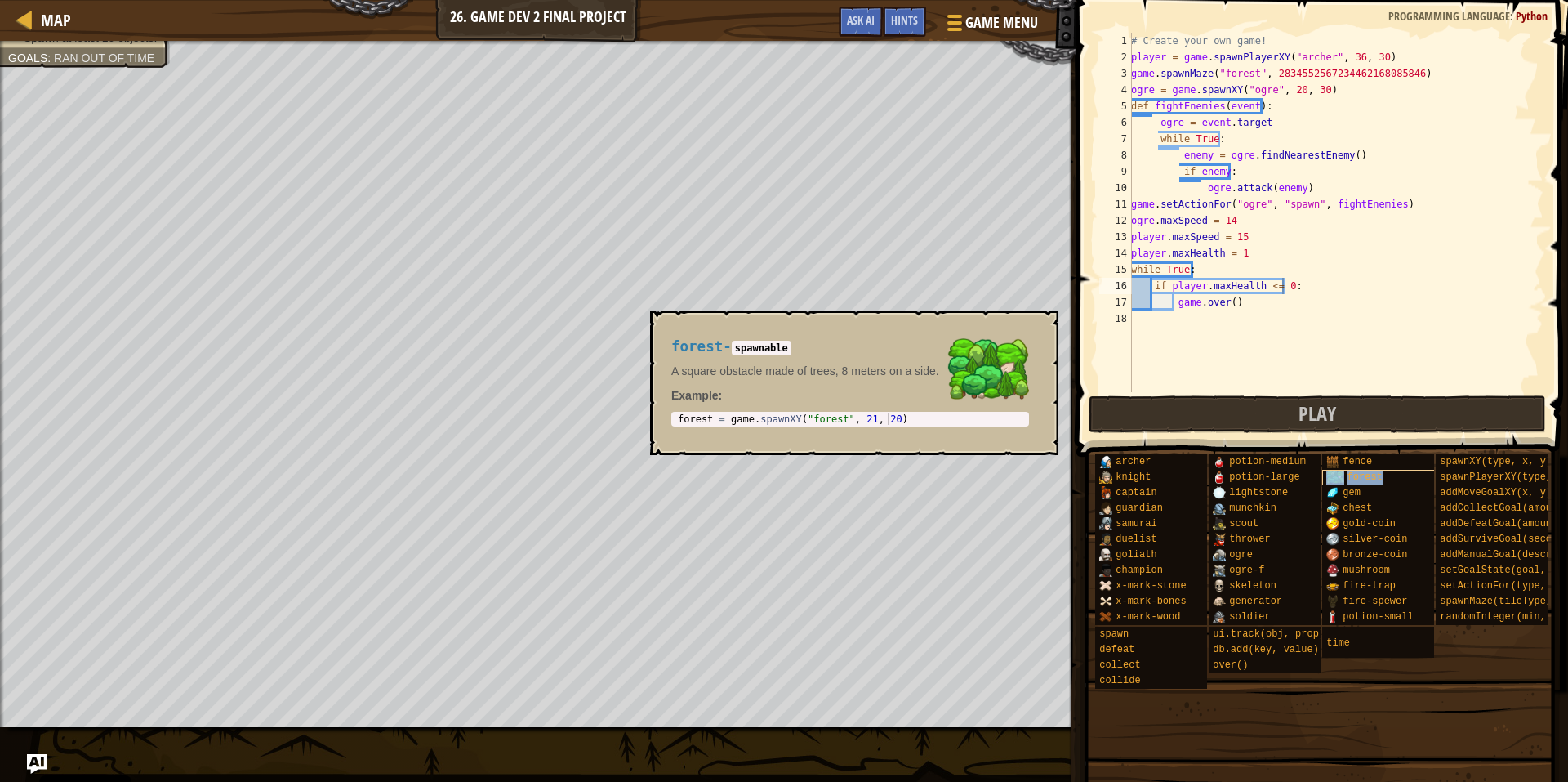
click at [1398, 478] on div "forest" at bounding box center [1400, 477] width 157 height 16
type textarea "forest = game.spawnXY("forest", 21, 20)"
drag, startPoint x: 678, startPoint y: 420, endPoint x: 896, endPoint y: 432, distance: 218.3
click at [896, 432] on div "forest - spawnable A square obstacle made of trees, 8 meters on a side. Example…" at bounding box center [850, 383] width 380 height 118
type textarea "# Create your own game!"
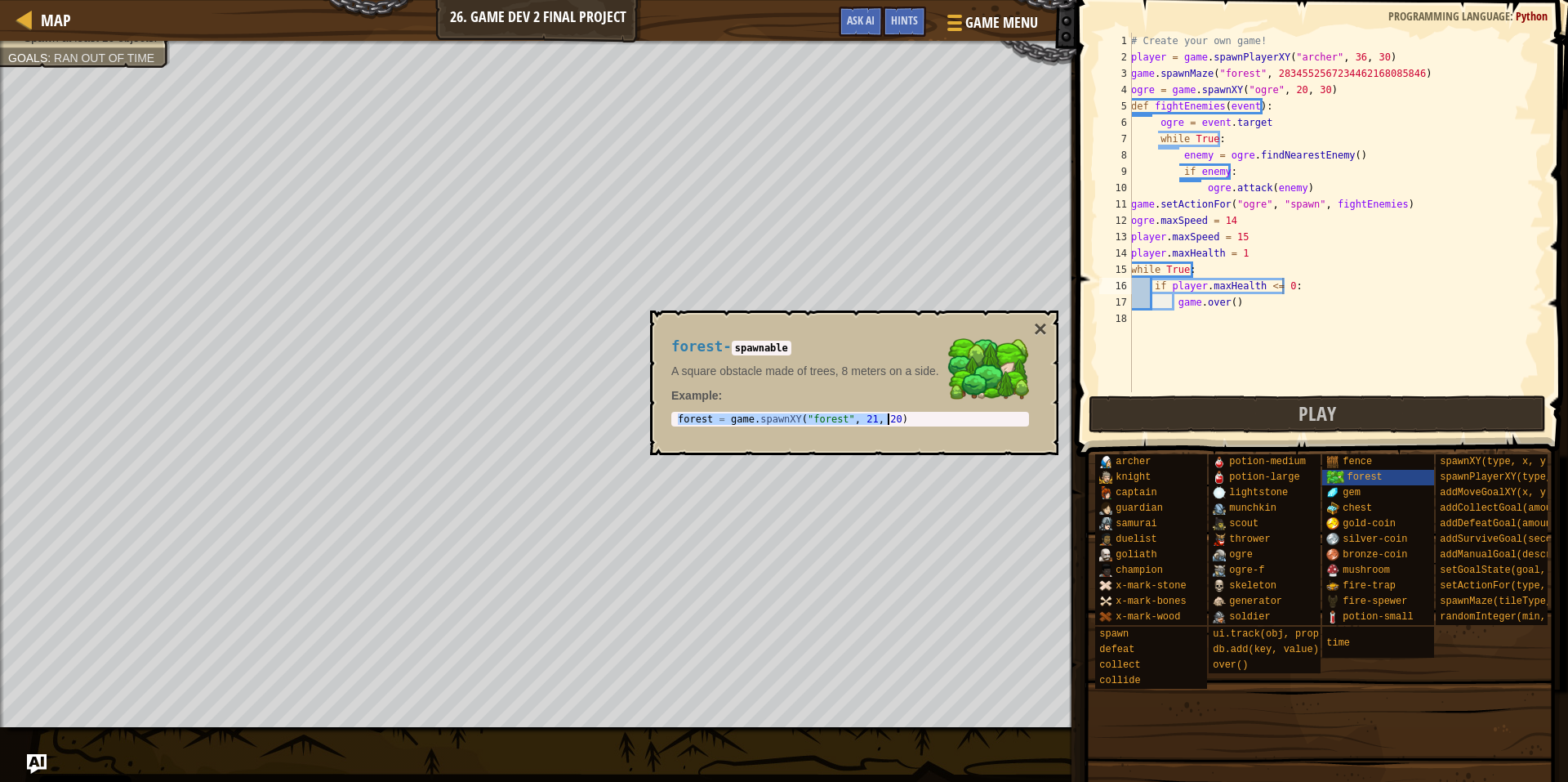
click at [1266, 36] on div "# Create your own game! player = game . spawnPlayerXY ( "[PERSON_NAME]" , 36 , …" at bounding box center [1335, 229] width 416 height 392
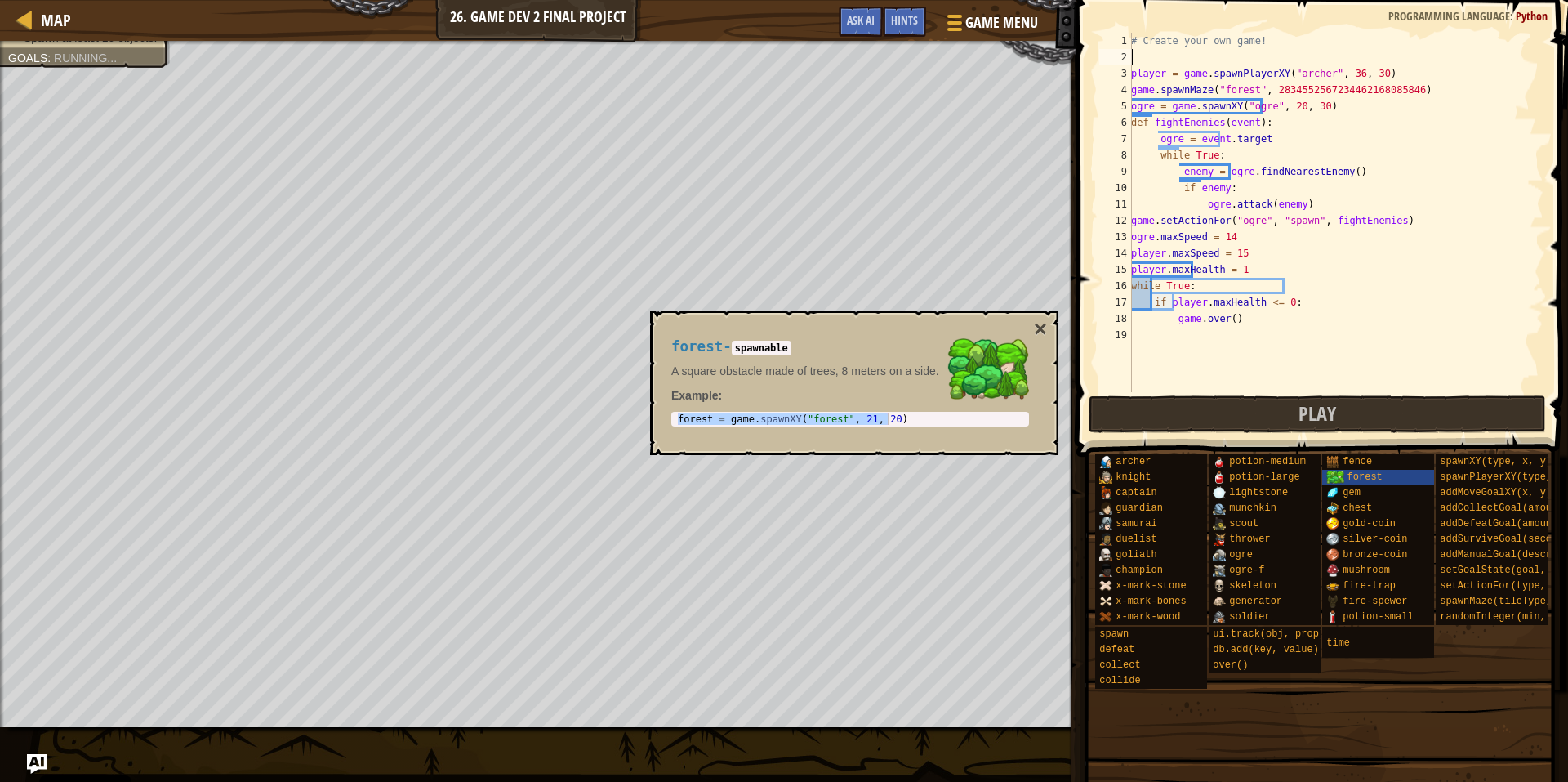
scroll to position [7, 0]
paste textarea "forest = game.spawnXY("forest", 21, 20)"
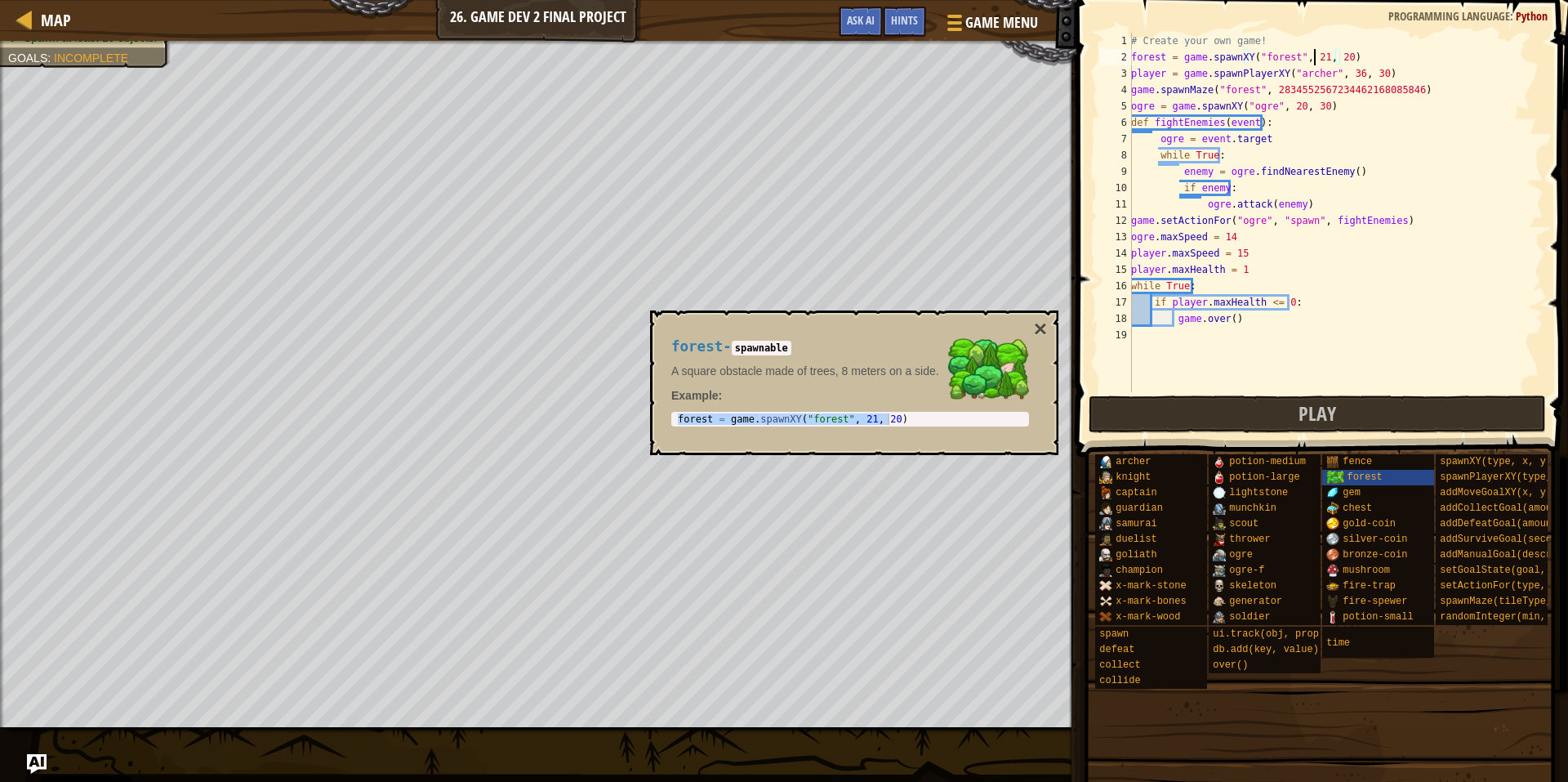
click at [1313, 64] on div "# Create your own game! forest = game . spawnXY ( "forest" , 21 , 20 ) player =…" at bounding box center [1335, 229] width 416 height 392
click at [1333, 61] on div "# Create your own game! forest = game . spawnXY ( "forest" , 45 , 20 ) player =…" at bounding box center [1335, 229] width 416 height 392
click at [1339, 59] on div "# Create your own game! forest = game . spawnXY ( "forest" , 45 , 20 ) player =…" at bounding box center [1335, 229] width 416 height 392
click at [1338, 58] on div "# Create your own game! forest = game . spawnXY ( "forest" , 45 , 20 ) player =…" at bounding box center [1335, 212] width 416 height 359
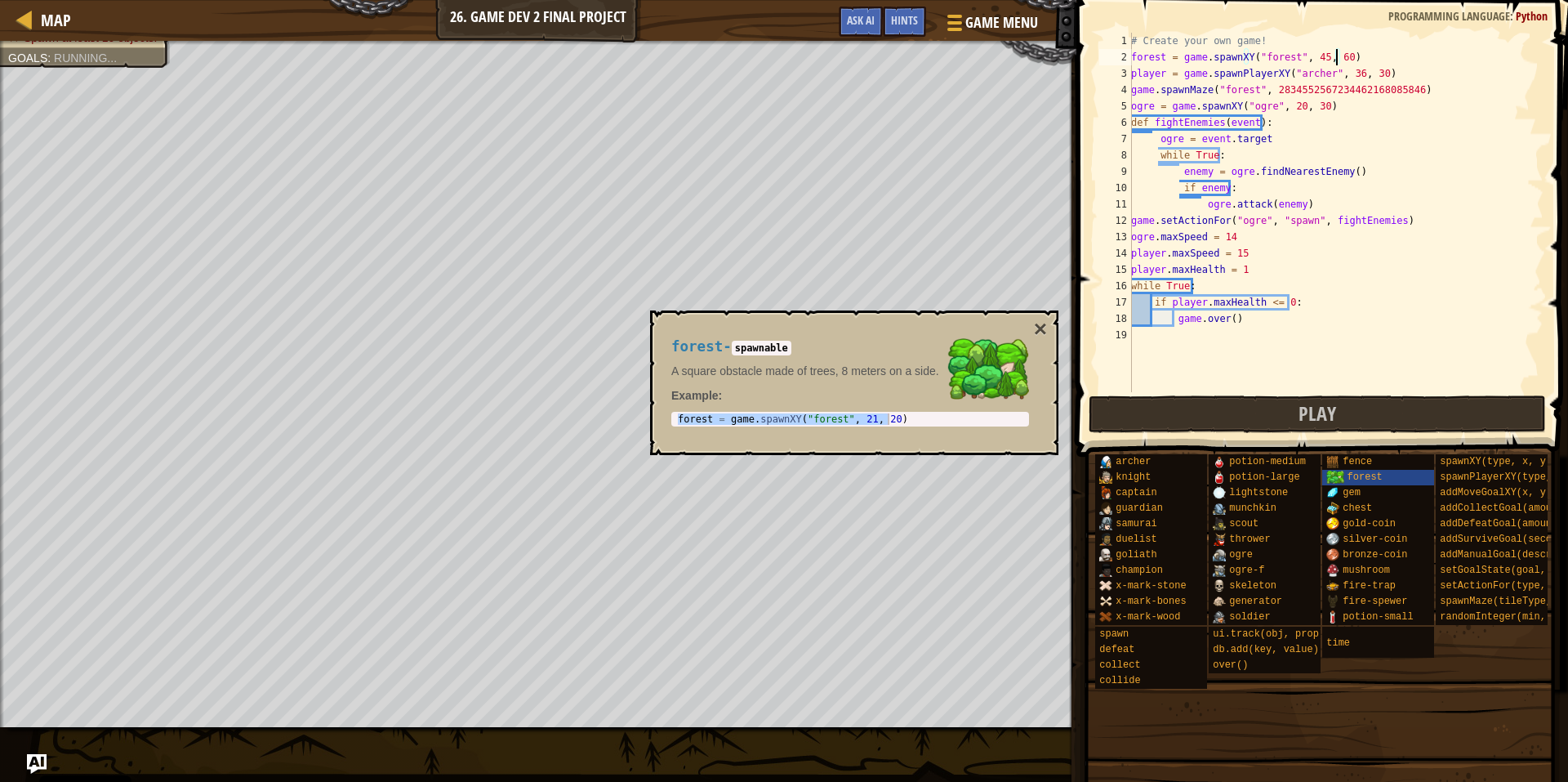
scroll to position [7, 17]
click at [1312, 63] on div "# Create your own game! forest = game . spawnXY ( "forest" , 45 , 60 ) player =…" at bounding box center [1335, 229] width 416 height 392
type textarea "forest = game.spawnXY("forest", 52, 60)"
click at [1047, 326] on button "×" at bounding box center [1040, 329] width 13 height 23
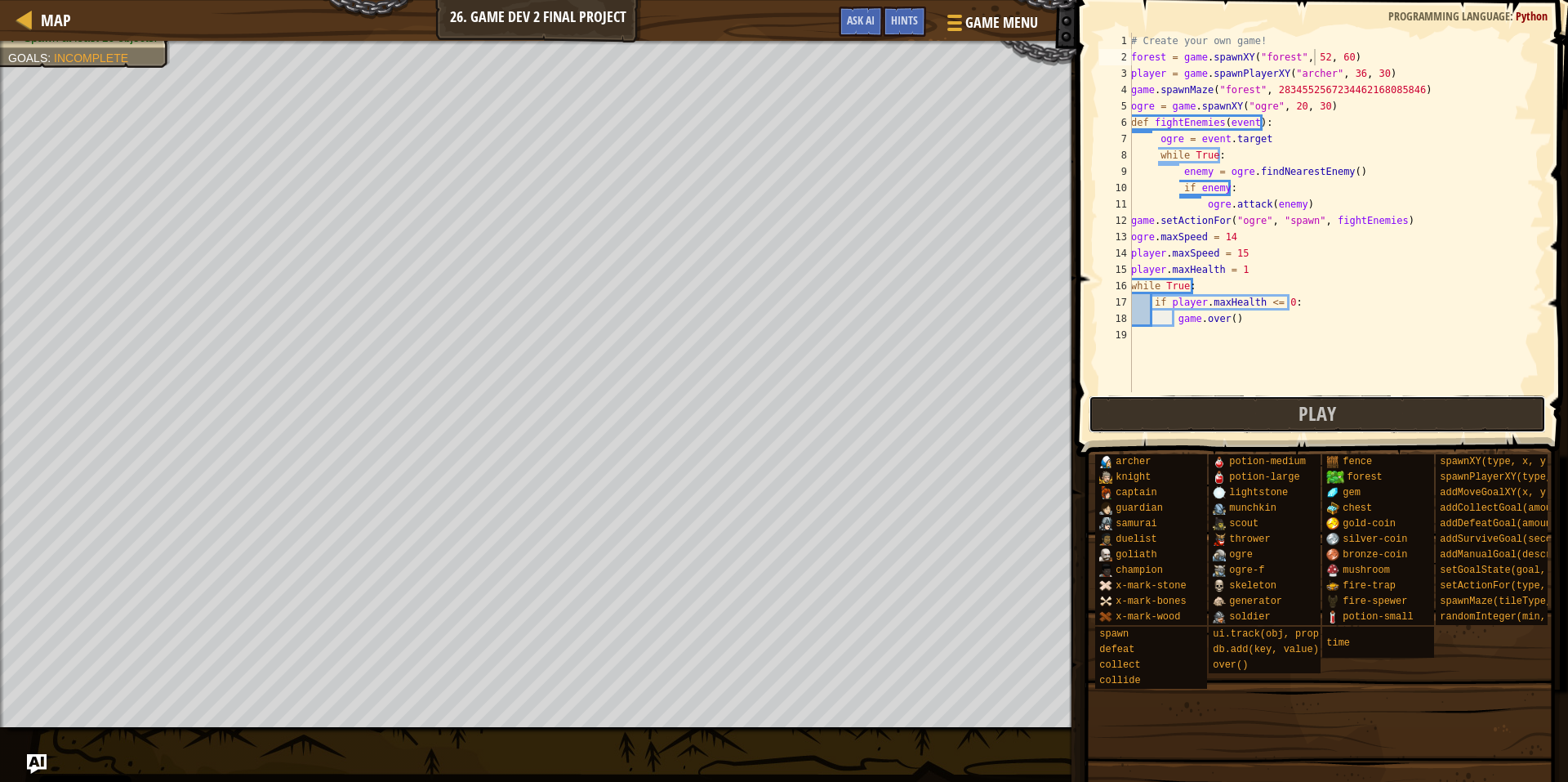
click at [1206, 423] on button "Play" at bounding box center [1317, 414] width 458 height 38
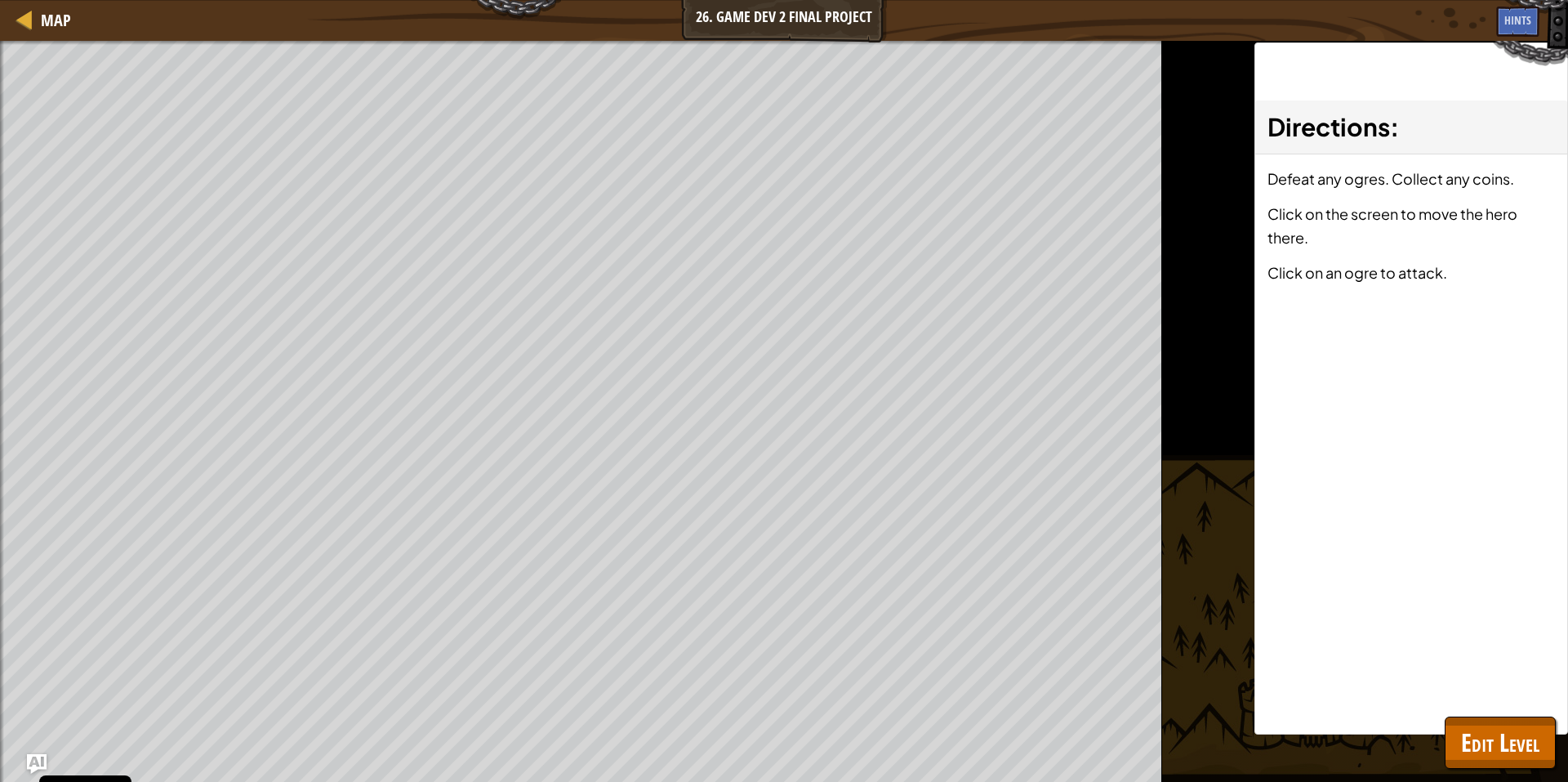
click at [1214, 335] on div "Beat your completed level. Add a goal Include the hero. Spawn at least 10 objec…" at bounding box center [784, 410] width 1568 height 741
click at [1498, 751] on span "Edit Level" at bounding box center [1500, 742] width 79 height 34
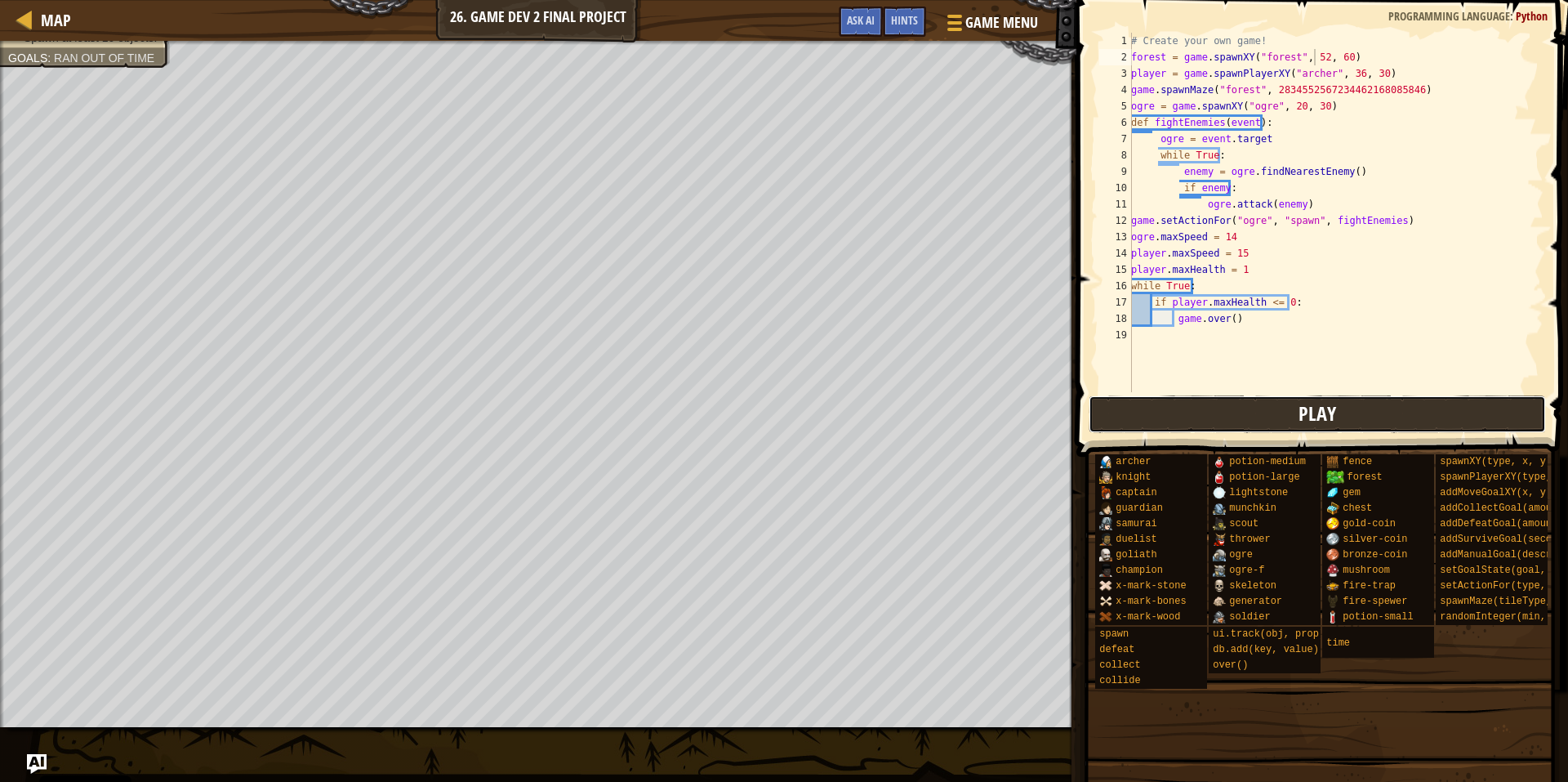
click at [1258, 406] on button "Play" at bounding box center [1317, 414] width 458 height 38
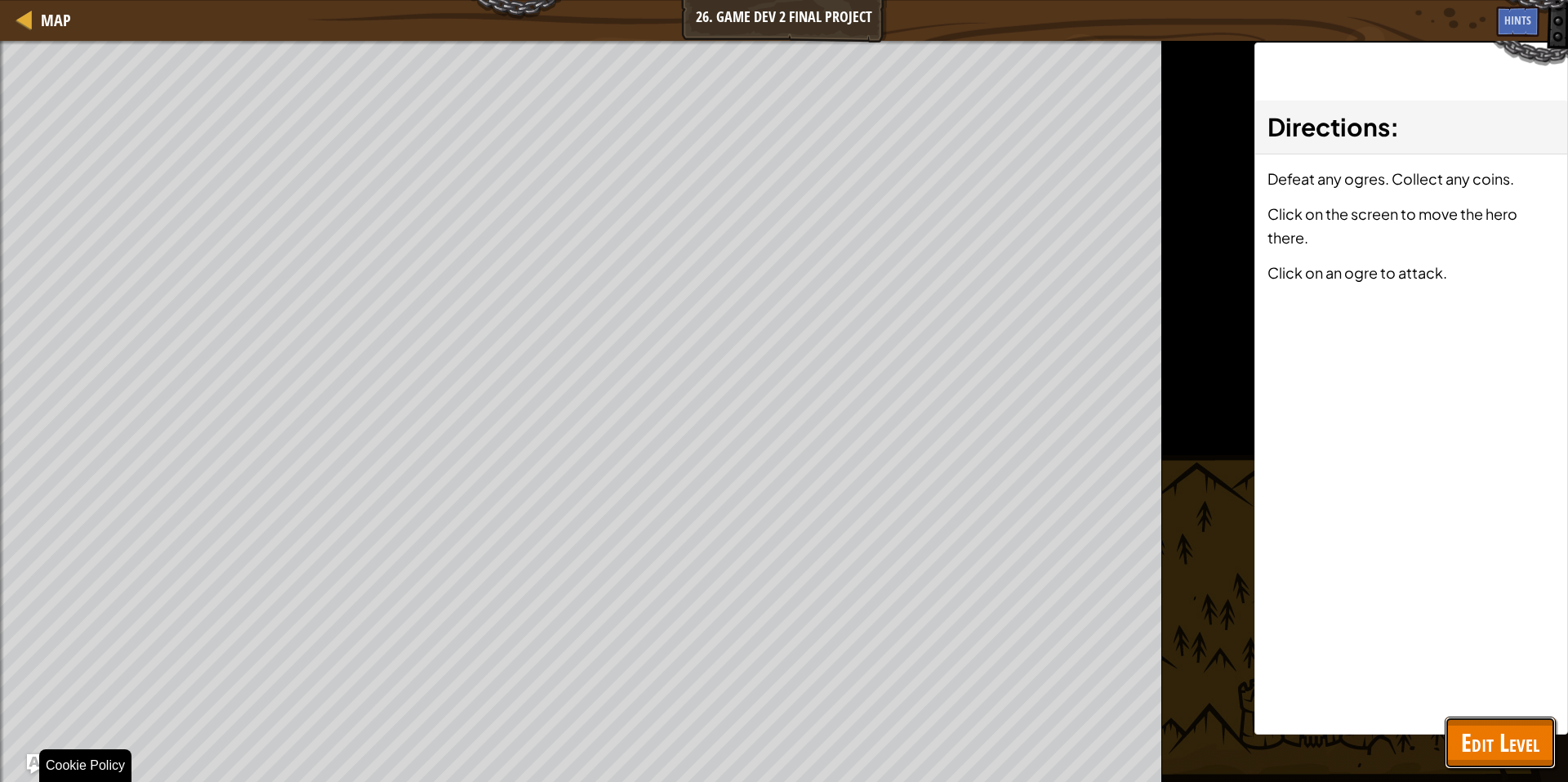
click at [1515, 763] on button "Edit Level" at bounding box center [1500, 742] width 111 height 52
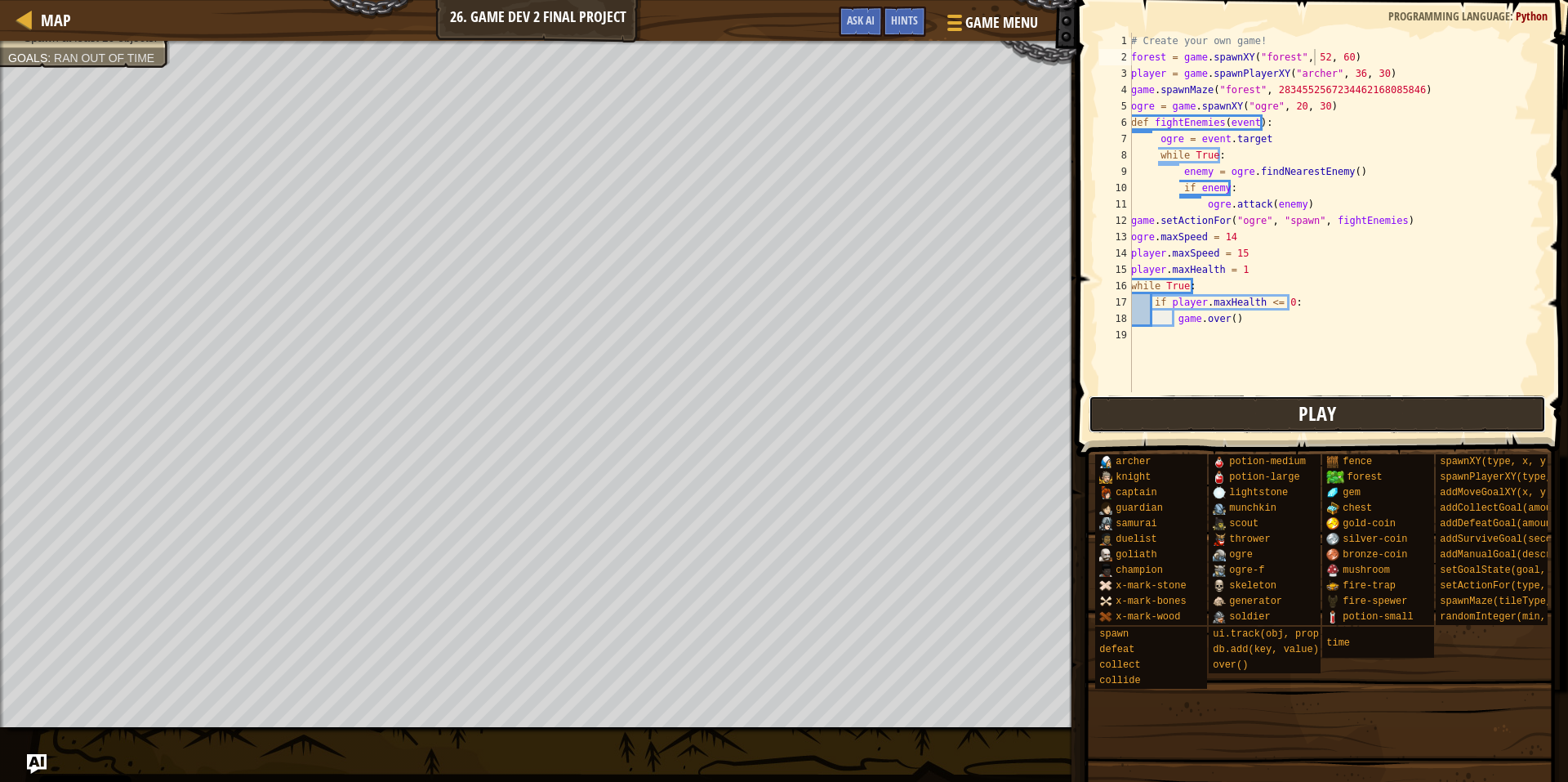
click at [1281, 432] on button "Play" at bounding box center [1317, 414] width 458 height 38
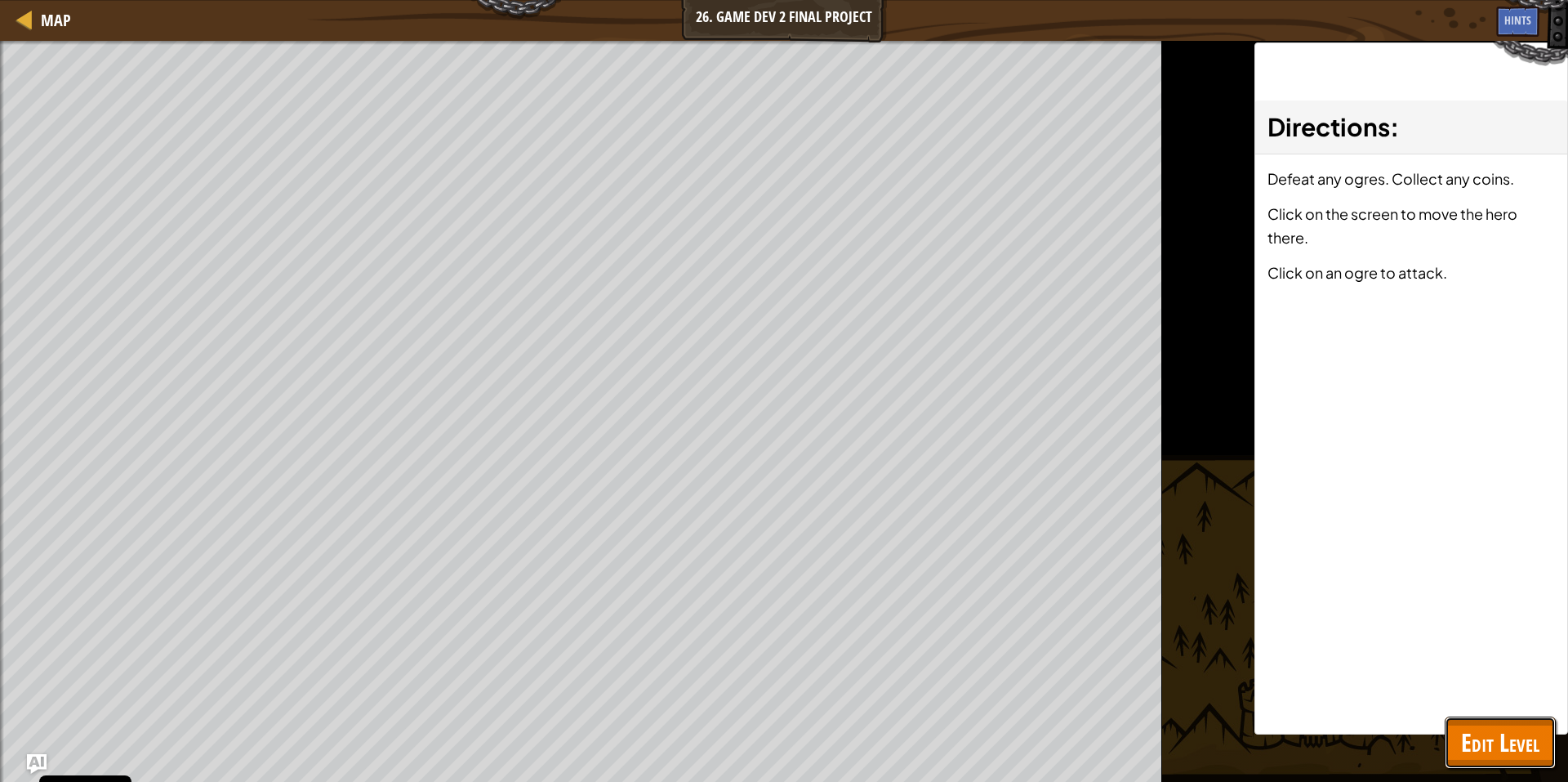
click at [1514, 723] on button "Edit Level" at bounding box center [1500, 742] width 111 height 52
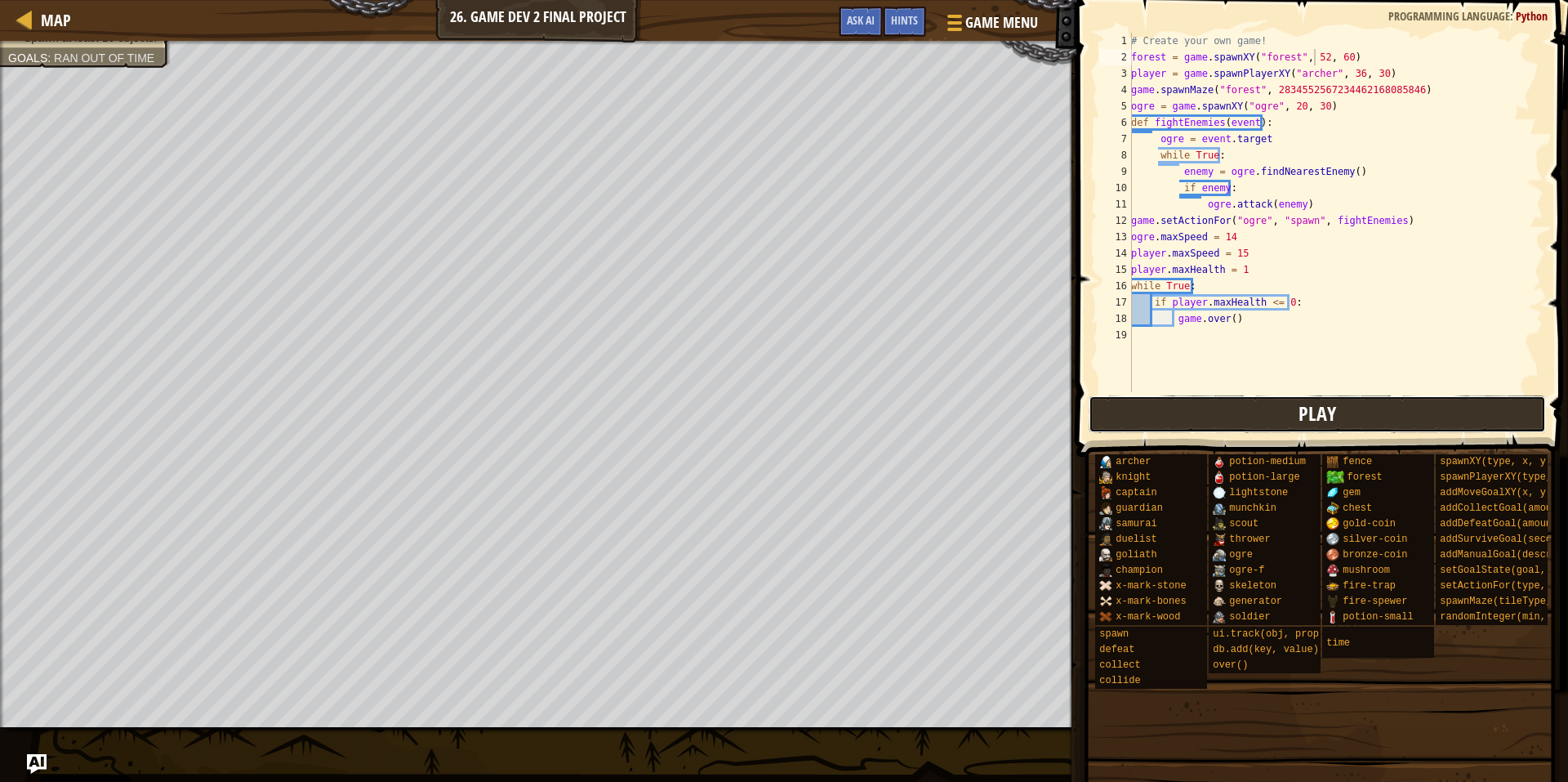
click at [1361, 412] on button "Play" at bounding box center [1317, 414] width 458 height 38
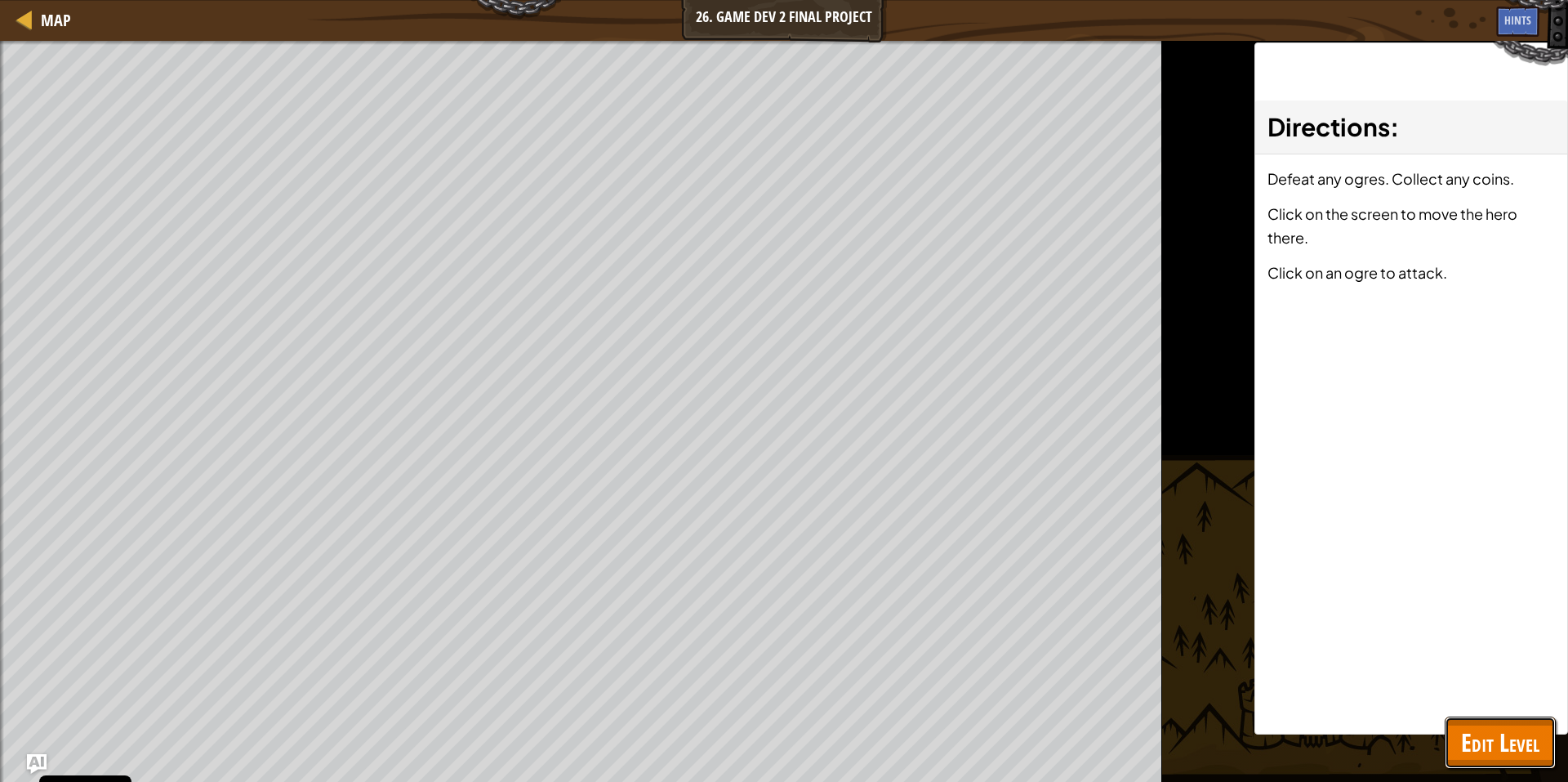
click at [1493, 735] on span "Edit Level" at bounding box center [1500, 742] width 79 height 34
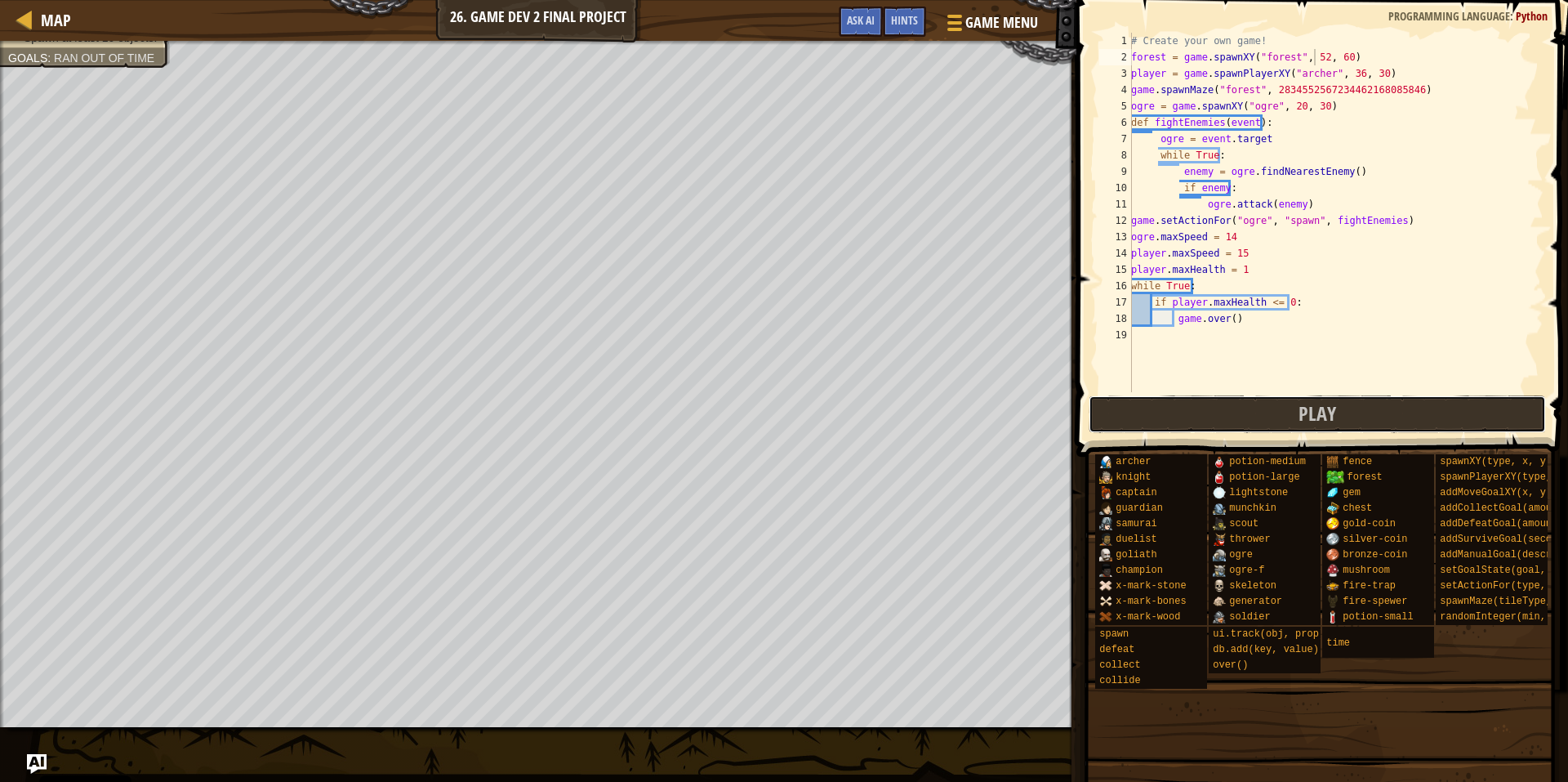
click at [1250, 419] on button "Play" at bounding box center [1317, 414] width 458 height 38
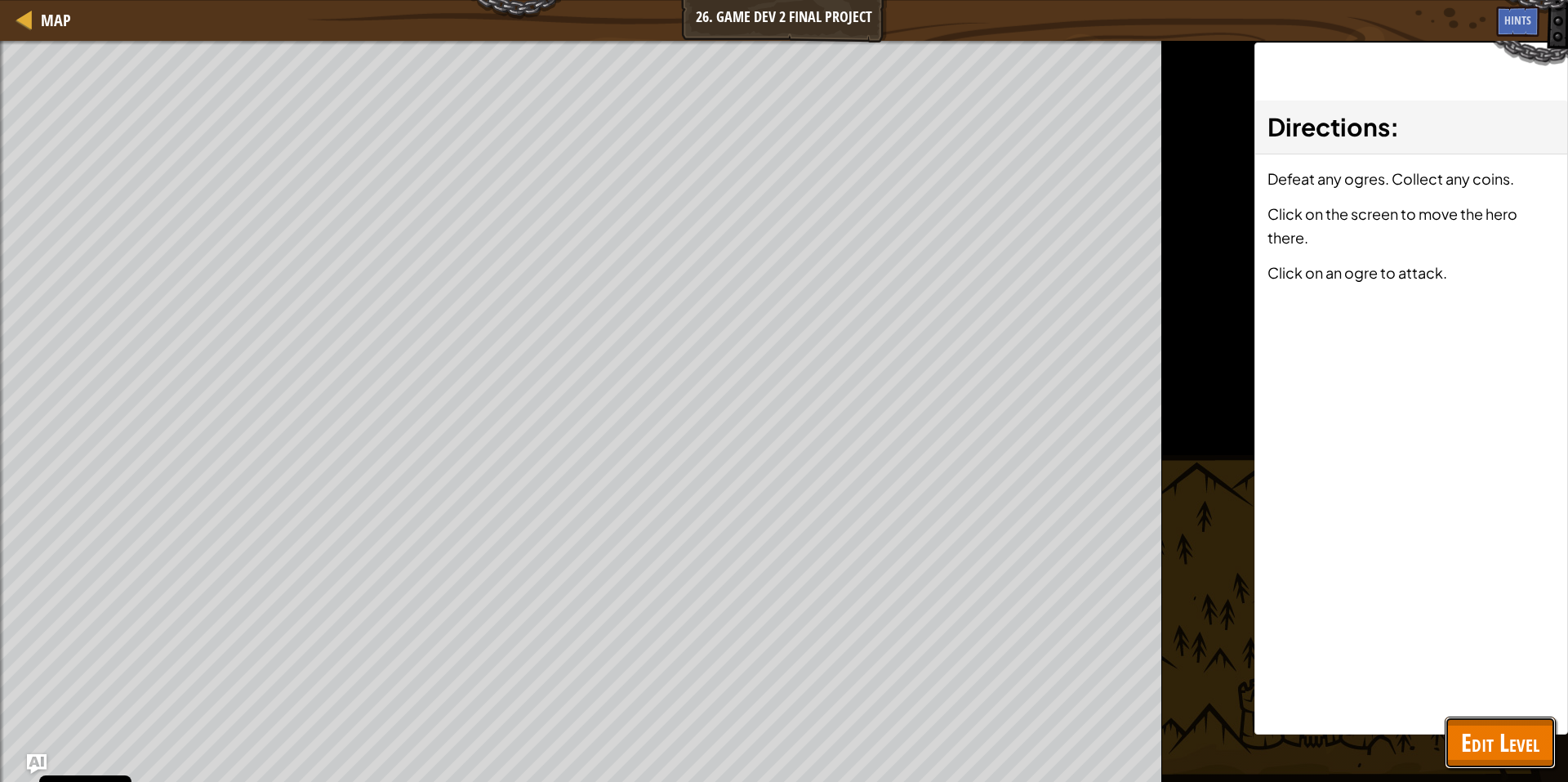
click at [1499, 721] on button "Edit Level" at bounding box center [1500, 742] width 111 height 52
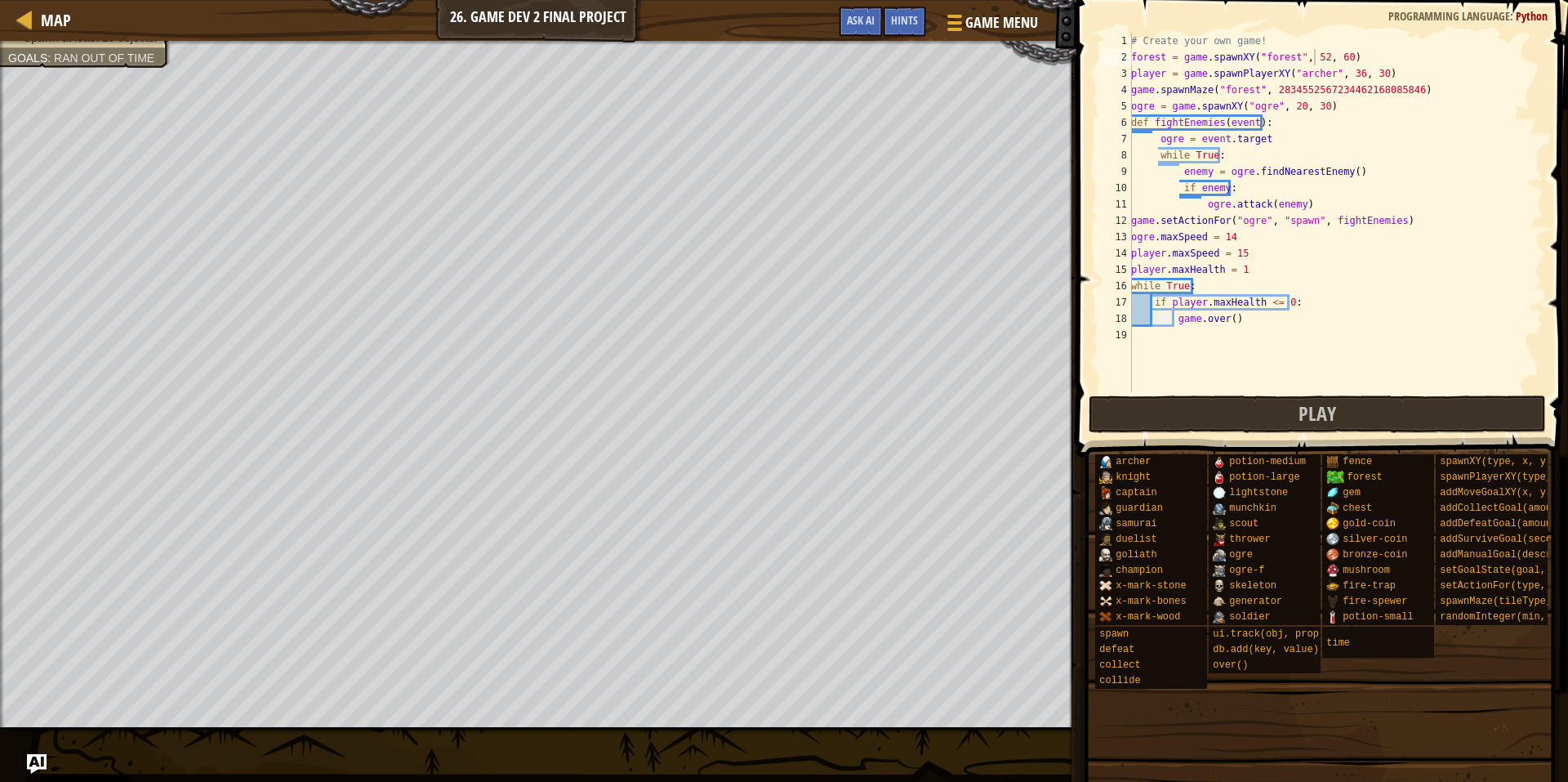
scroll to position [7, 0]
drag, startPoint x: 1257, startPoint y: 335, endPoint x: 1248, endPoint y: 336, distance: 9.1
click at [1257, 335] on div "# Create your own game! forest = game . spawnXY ( "forest" , 52 , 60 ) player =…" at bounding box center [1335, 229] width 416 height 392
click at [1270, 308] on div "# Create your own game! forest = game . spawnXY ( "forest" , 52 , 60 ) player =…" at bounding box center [1335, 229] width 416 height 392
click at [1234, 324] on div "# Create your own game! forest = game . spawnXY ( "forest" , 52 , 60 ) player =…" at bounding box center [1335, 229] width 416 height 392
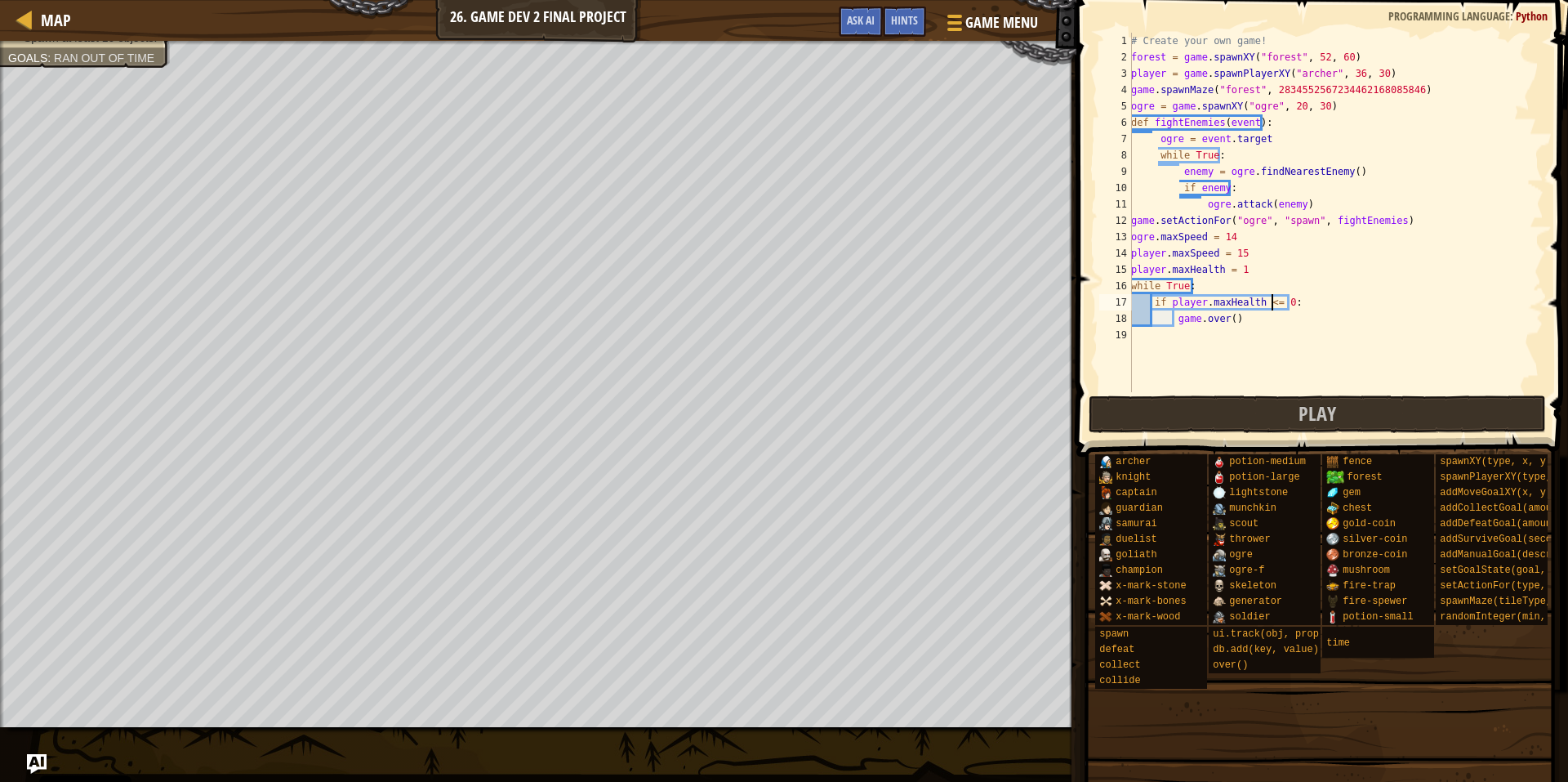
type textarea "game.over()"
click at [1287, 41] on div "# Create your own game! forest = game . spawnXY ( "forest" , 52 , 60 ) player =…" at bounding box center [1335, 229] width 416 height 392
type textarea "# Create your own game!"
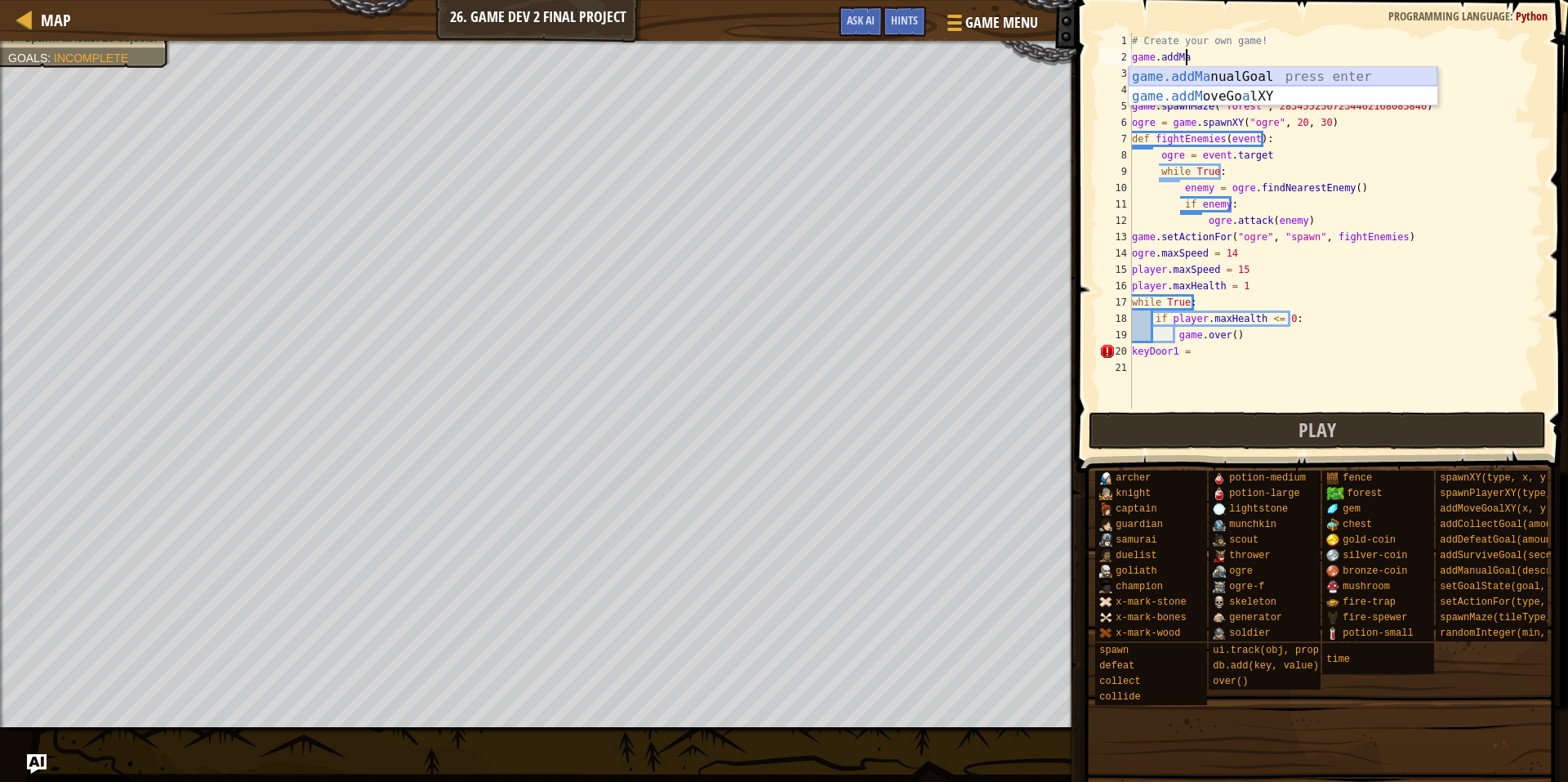
click at [1255, 70] on div "game.addMa nualGoal press enter game.addM oveGo a lXY press enter" at bounding box center [1283, 106] width 309 height 79
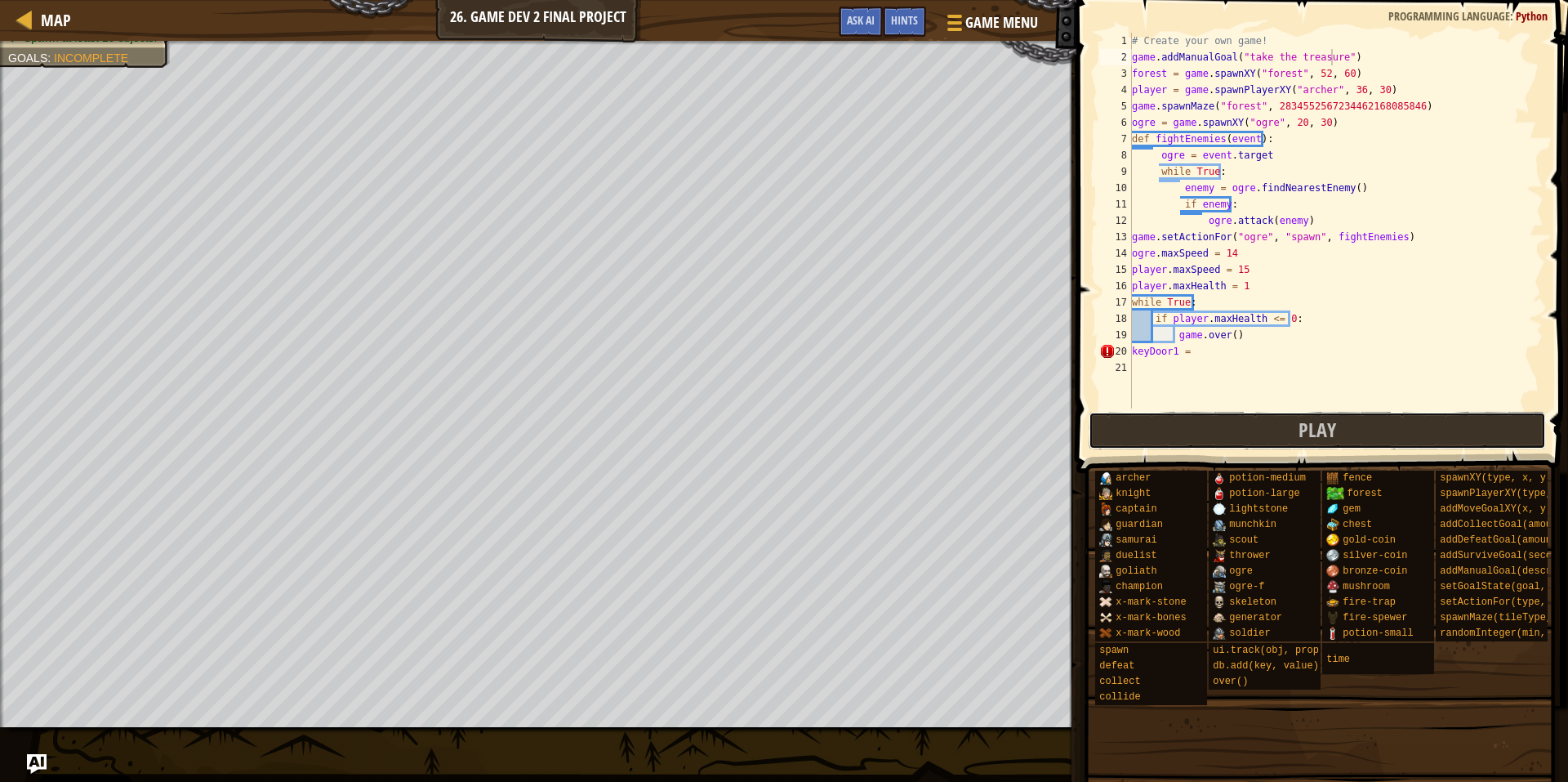
click at [1245, 424] on button "Play" at bounding box center [1317, 430] width 458 height 38
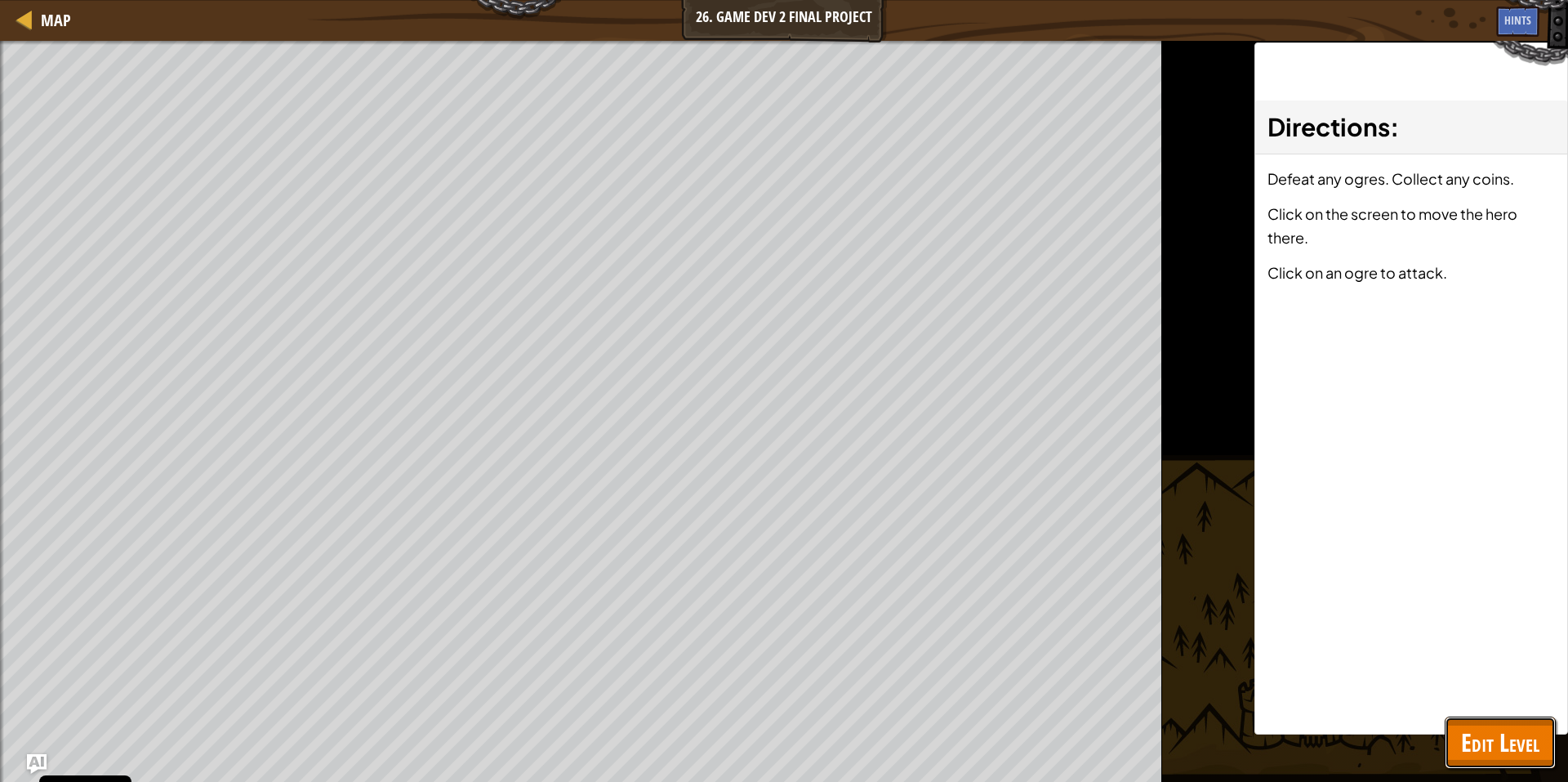
click at [1465, 726] on span "Edit Level" at bounding box center [1500, 742] width 79 height 34
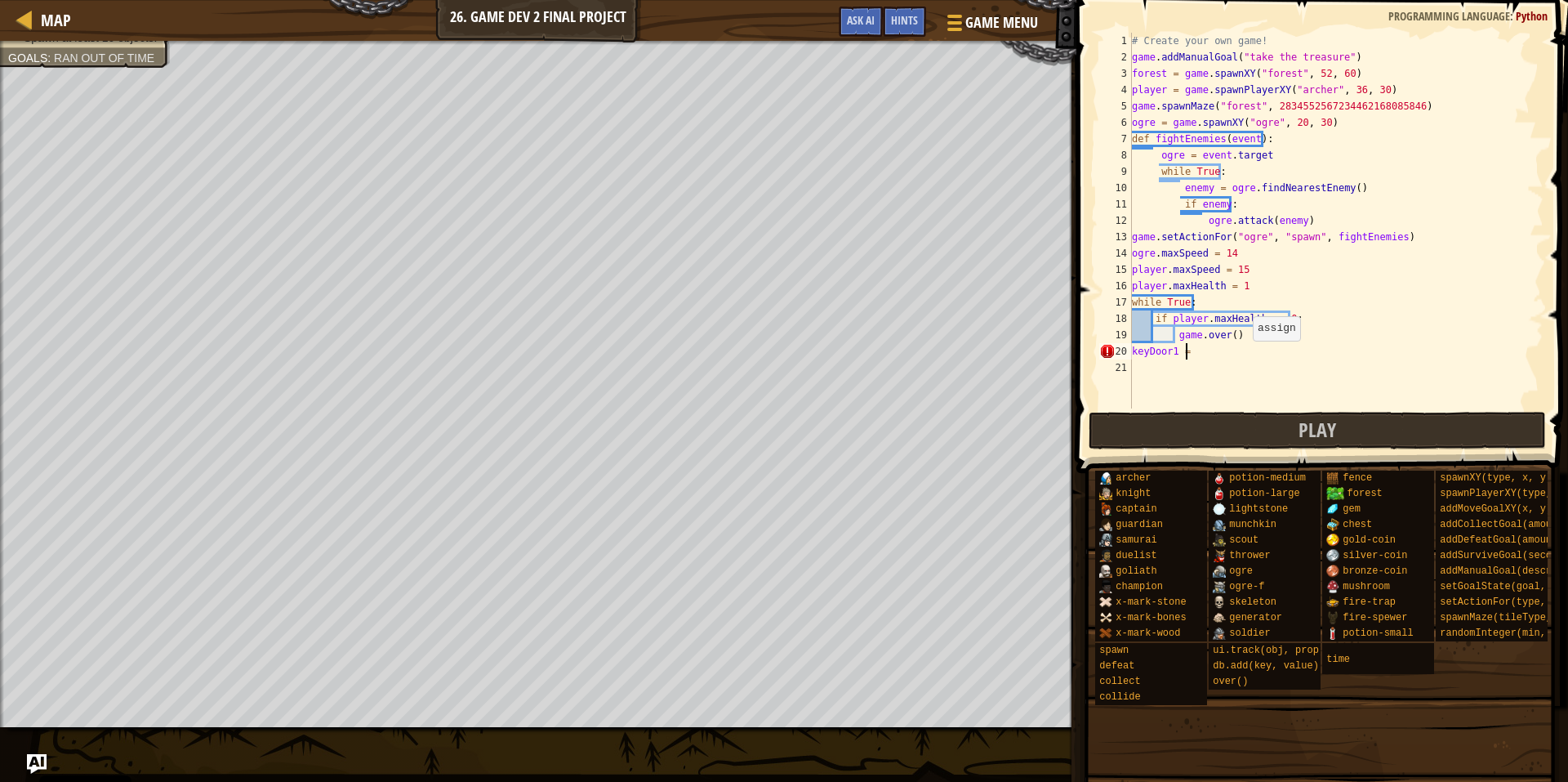
click at [1245, 357] on div "# Create your own game! game . addManualGoal ( "take the treasure" ) forest = g…" at bounding box center [1336, 237] width 415 height 409
type textarea "k"
click at [1174, 420] on button "Play" at bounding box center [1317, 430] width 458 height 38
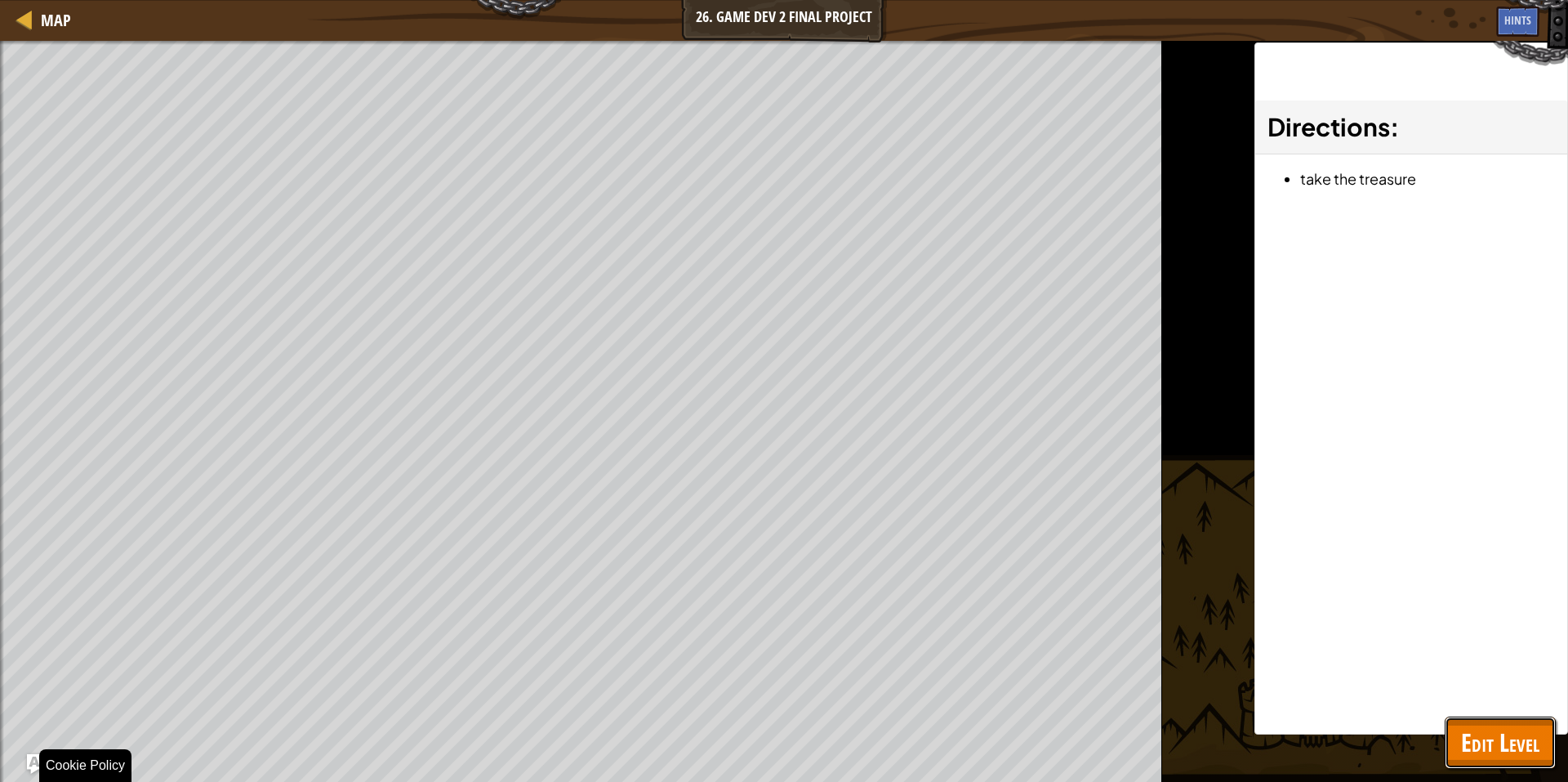
click at [1484, 734] on span "Edit Level" at bounding box center [1500, 742] width 79 height 34
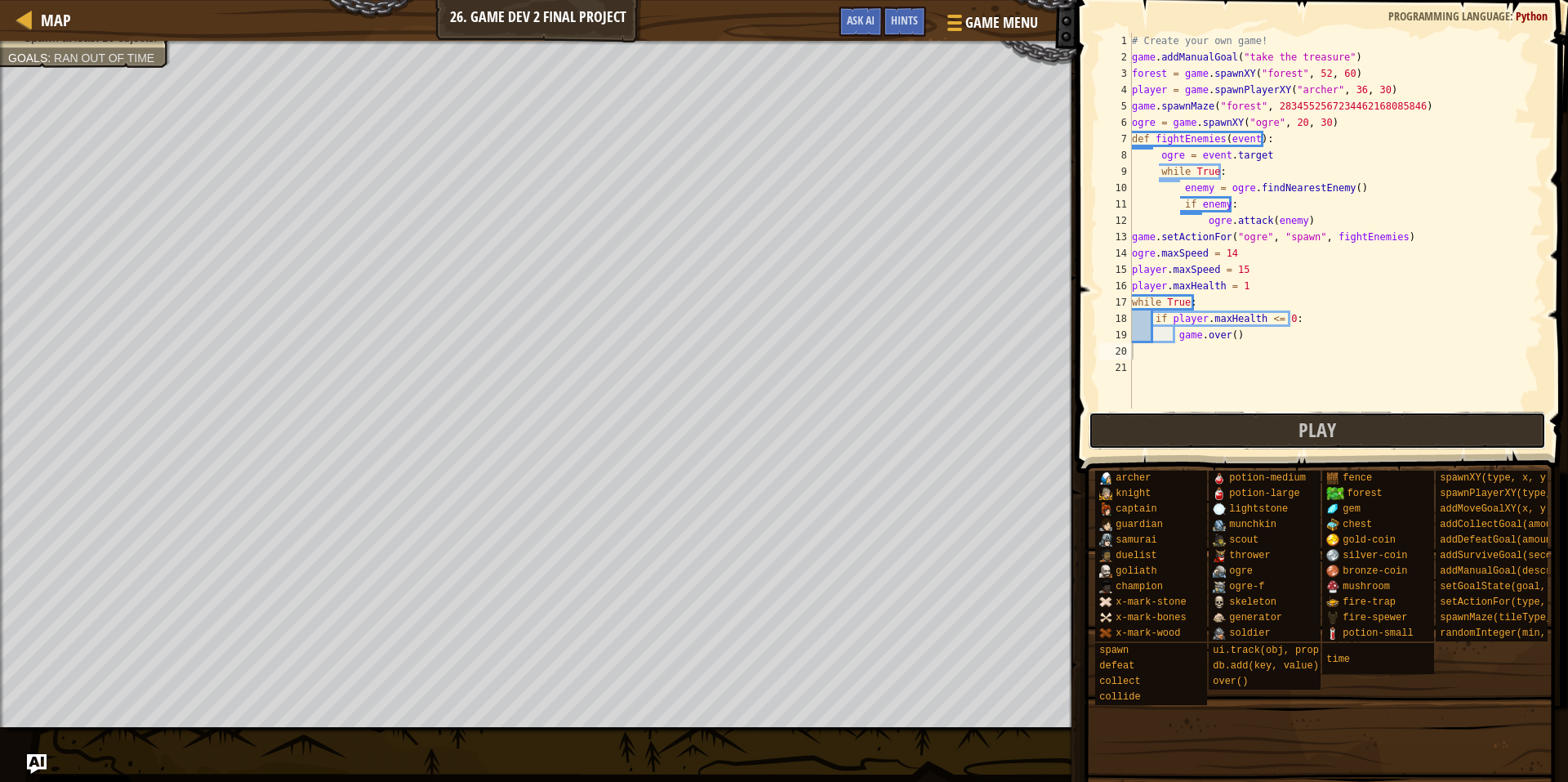
click at [1226, 421] on button "Play" at bounding box center [1317, 430] width 458 height 38
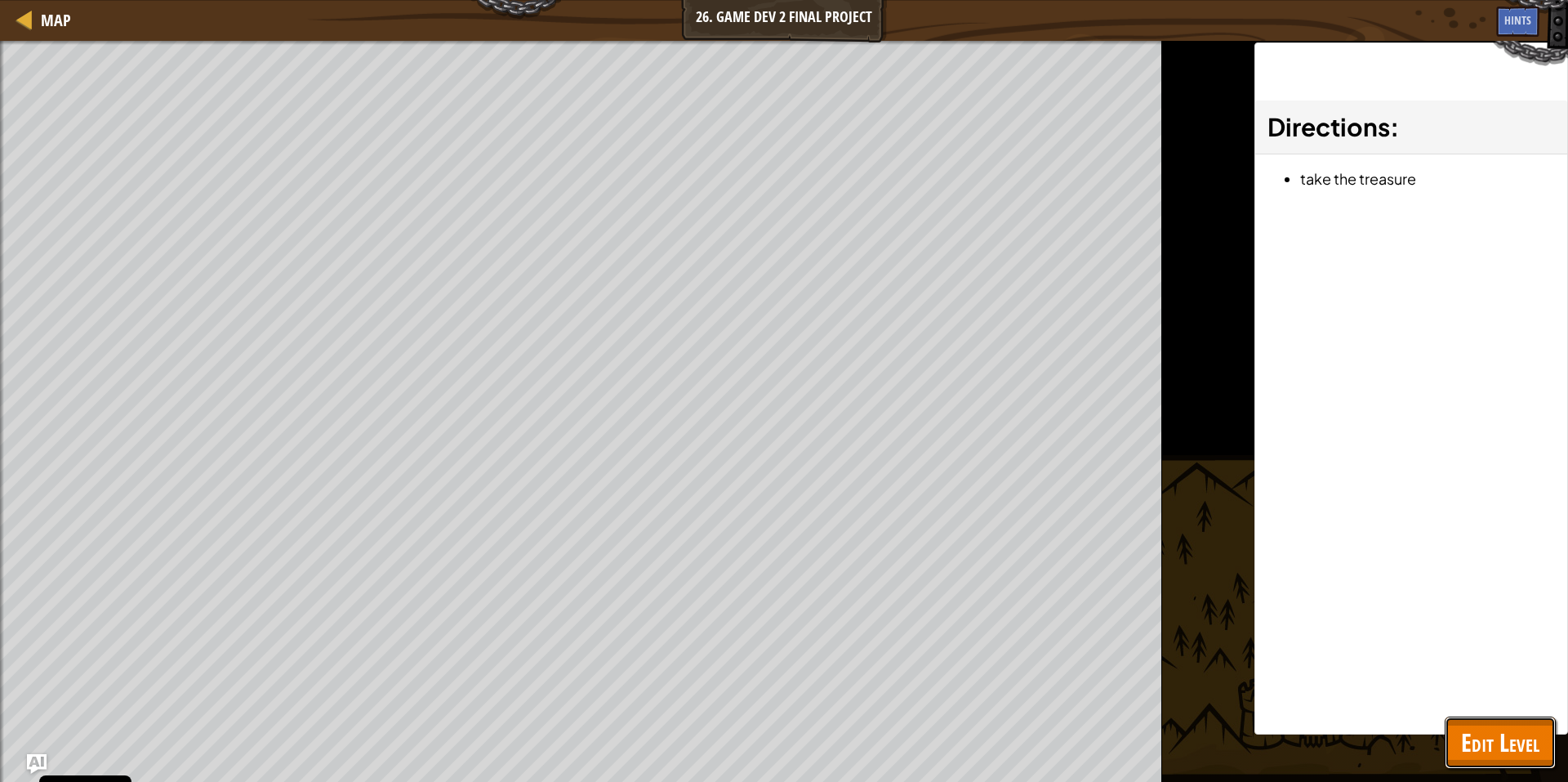
click at [1509, 741] on span "Edit Level" at bounding box center [1500, 742] width 79 height 34
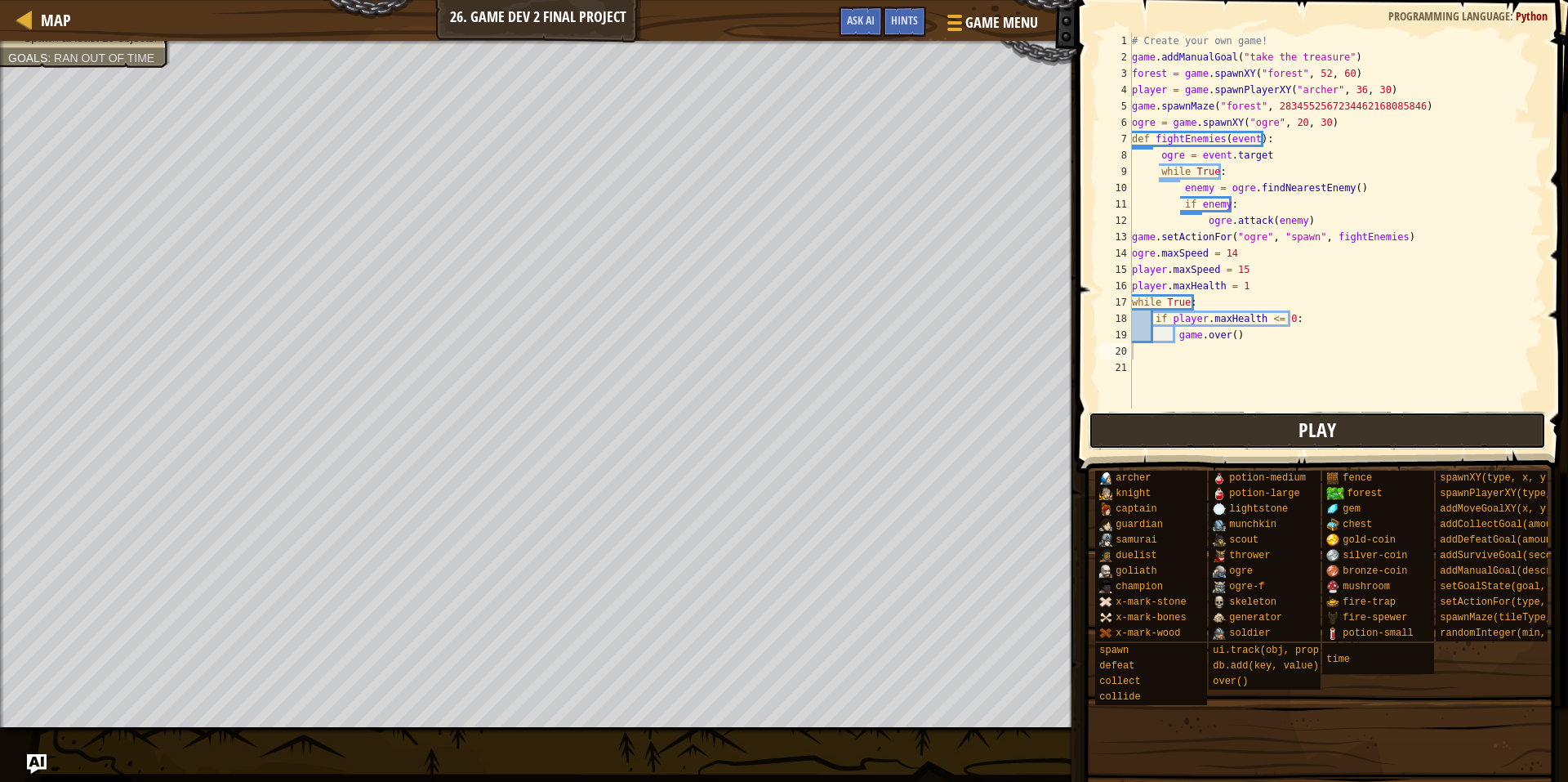
click at [1368, 436] on button "Play" at bounding box center [1317, 430] width 458 height 38
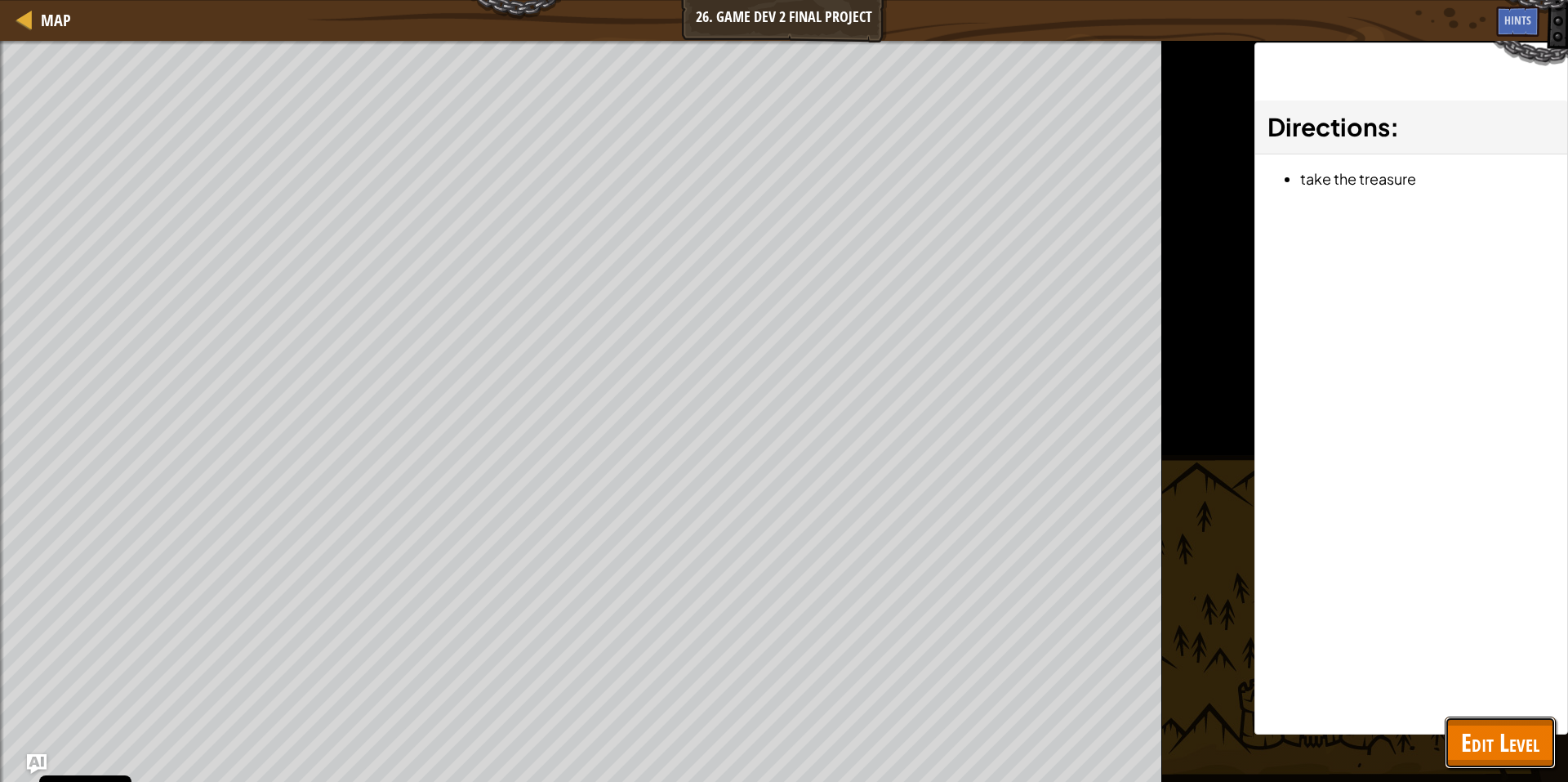
click at [1524, 747] on span "Edit Level" at bounding box center [1500, 742] width 79 height 34
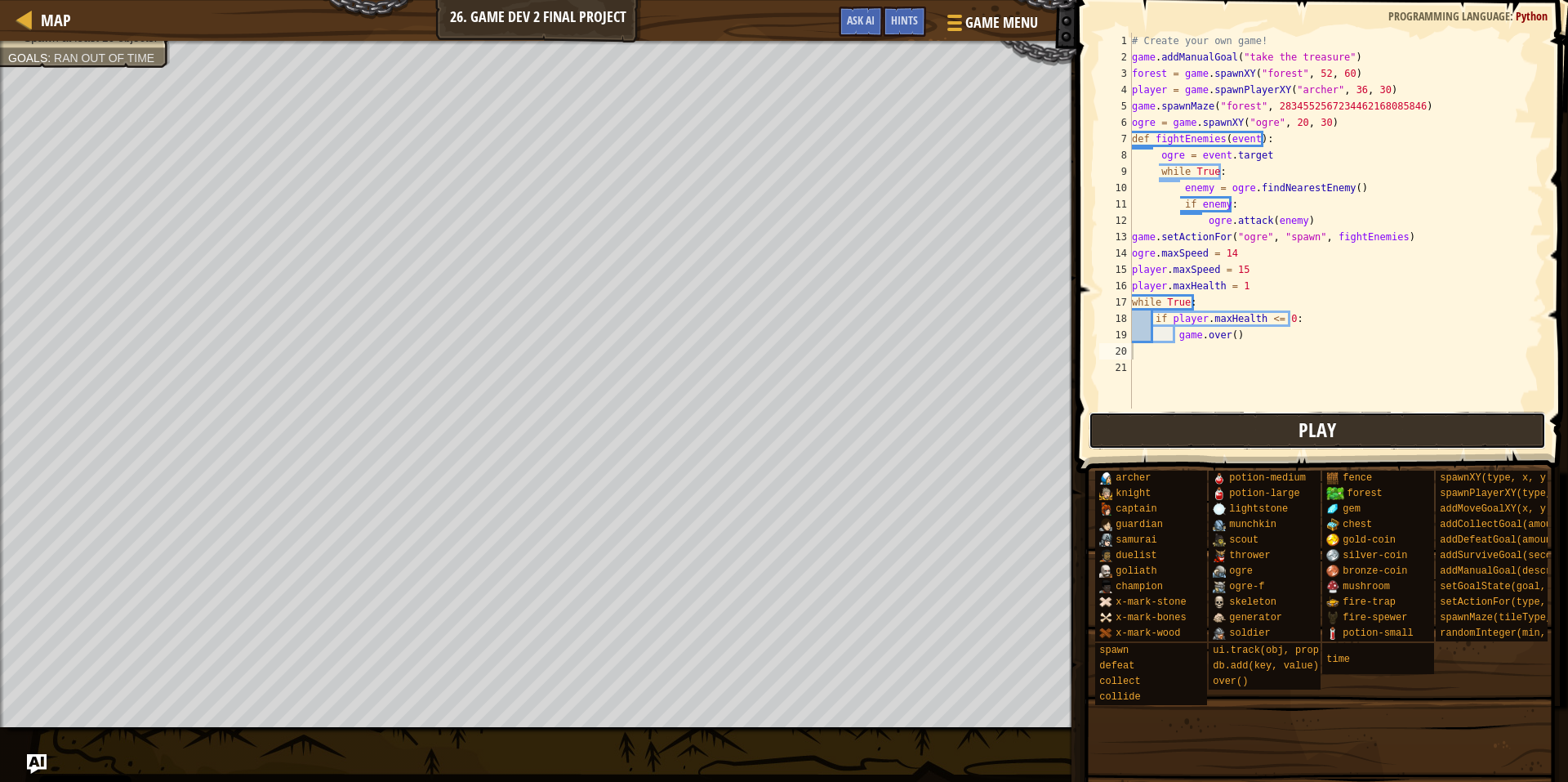
click at [1307, 440] on span "Play" at bounding box center [1317, 430] width 38 height 26
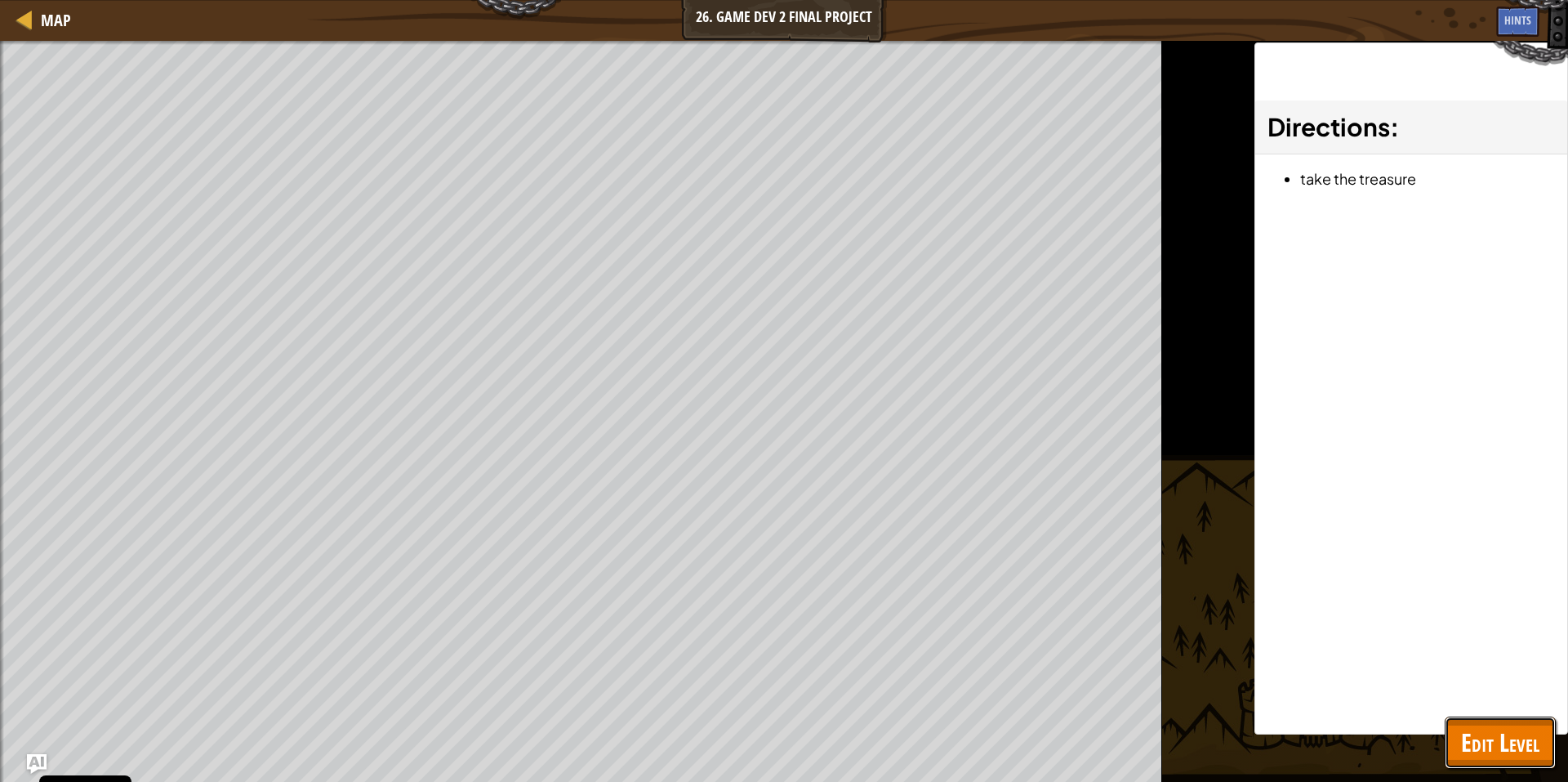
click at [1494, 752] on span "Edit Level" at bounding box center [1500, 742] width 79 height 34
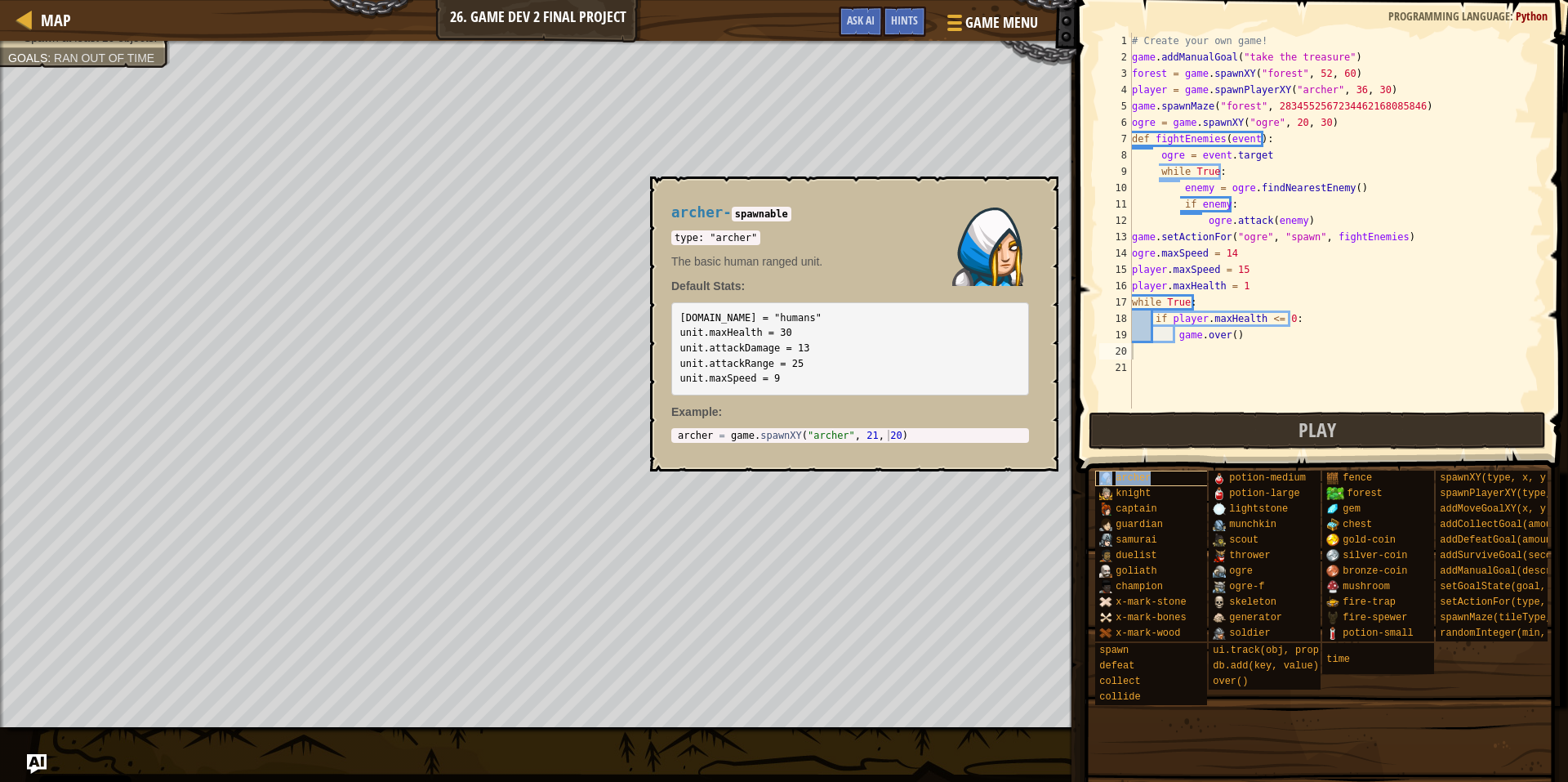
click at [1180, 480] on div "archer" at bounding box center [1174, 478] width 157 height 16
click at [1143, 538] on span "samurai" at bounding box center [1136, 539] width 41 height 11
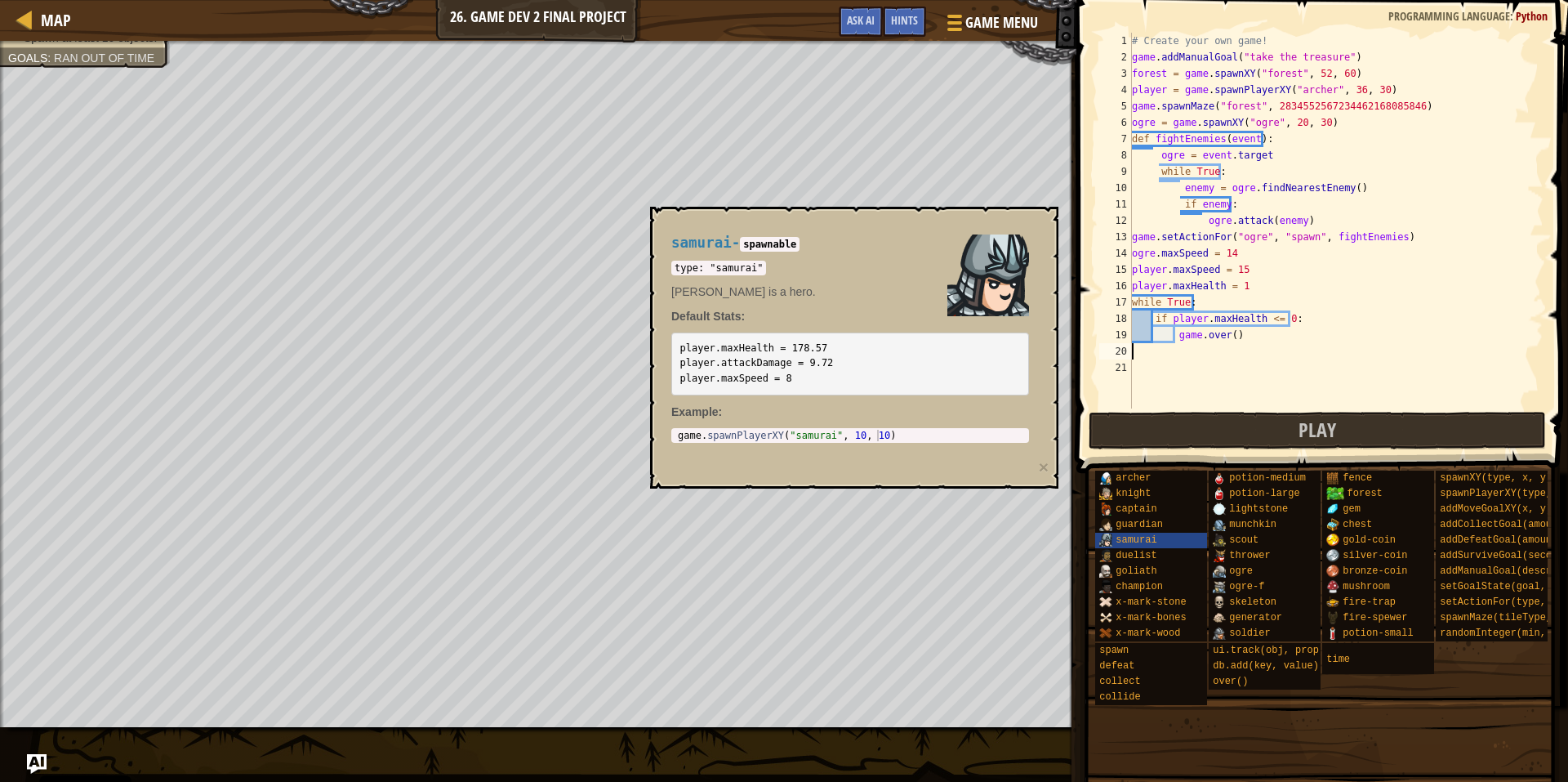
click at [1323, 95] on div "# Create your own game! game . addManualGoal ( "take the treasure" ) forest = g…" at bounding box center [1336, 237] width 415 height 409
type textarea "player = game.spawnPlayerXY("[PERSON_NAME]", 36, 30)"
click at [1396, 553] on span "silver-coin" at bounding box center [1375, 555] width 64 height 11
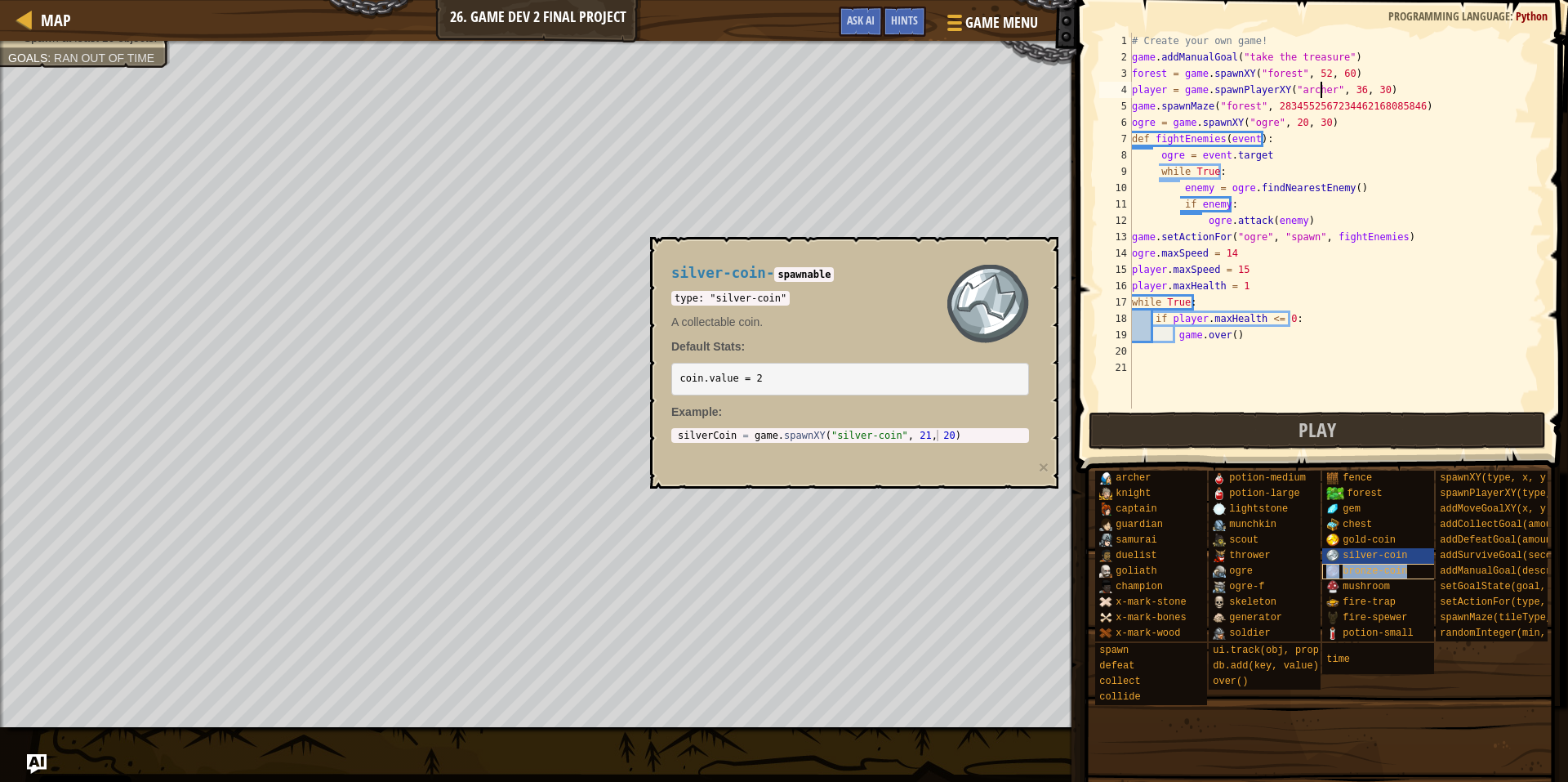
click at [1370, 574] on span "bronze-coin" at bounding box center [1375, 570] width 64 height 11
click at [1126, 682] on span "collect" at bounding box center [1120, 680] width 41 height 11
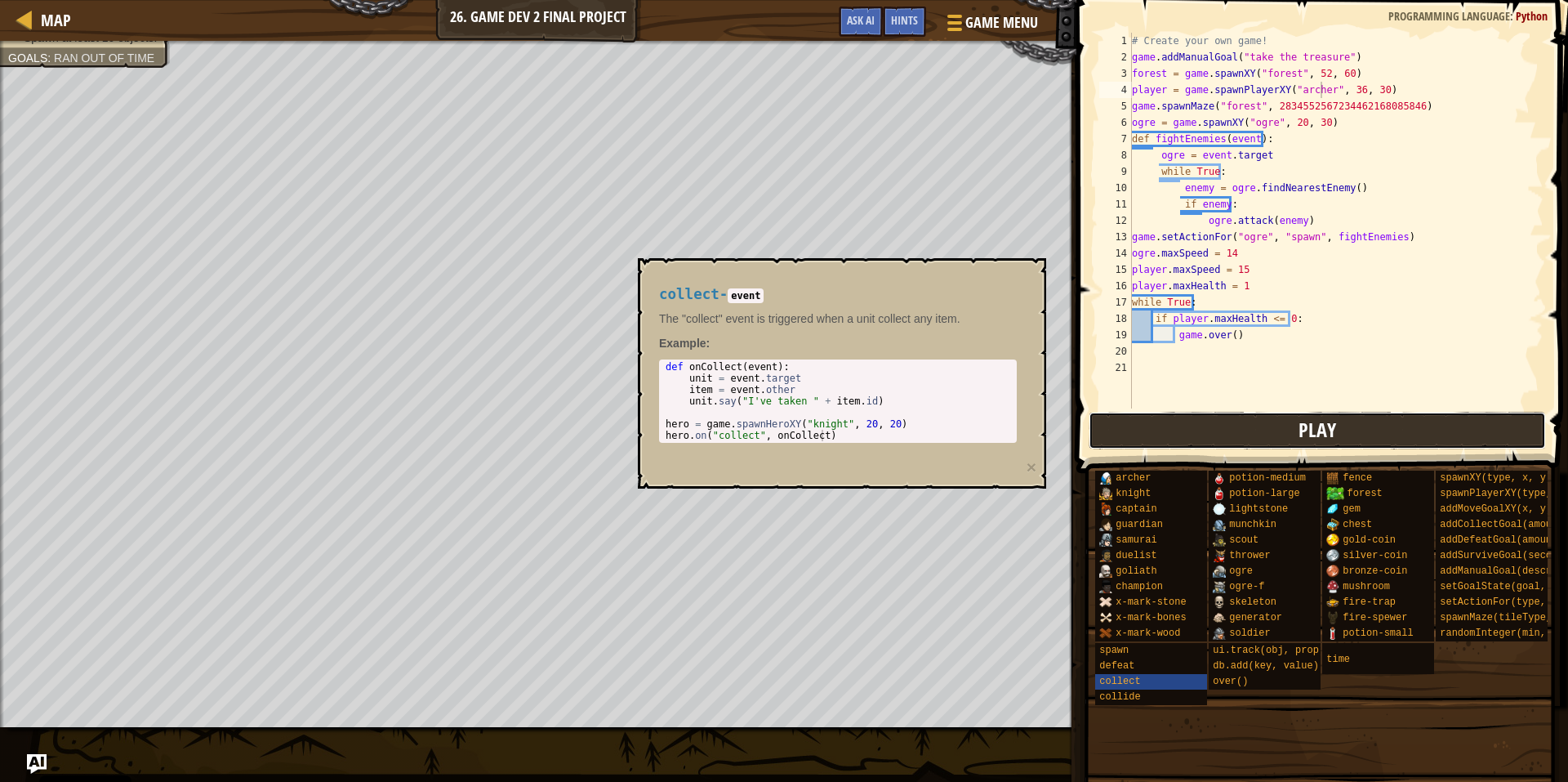
click at [1201, 429] on button "Play" at bounding box center [1317, 430] width 458 height 38
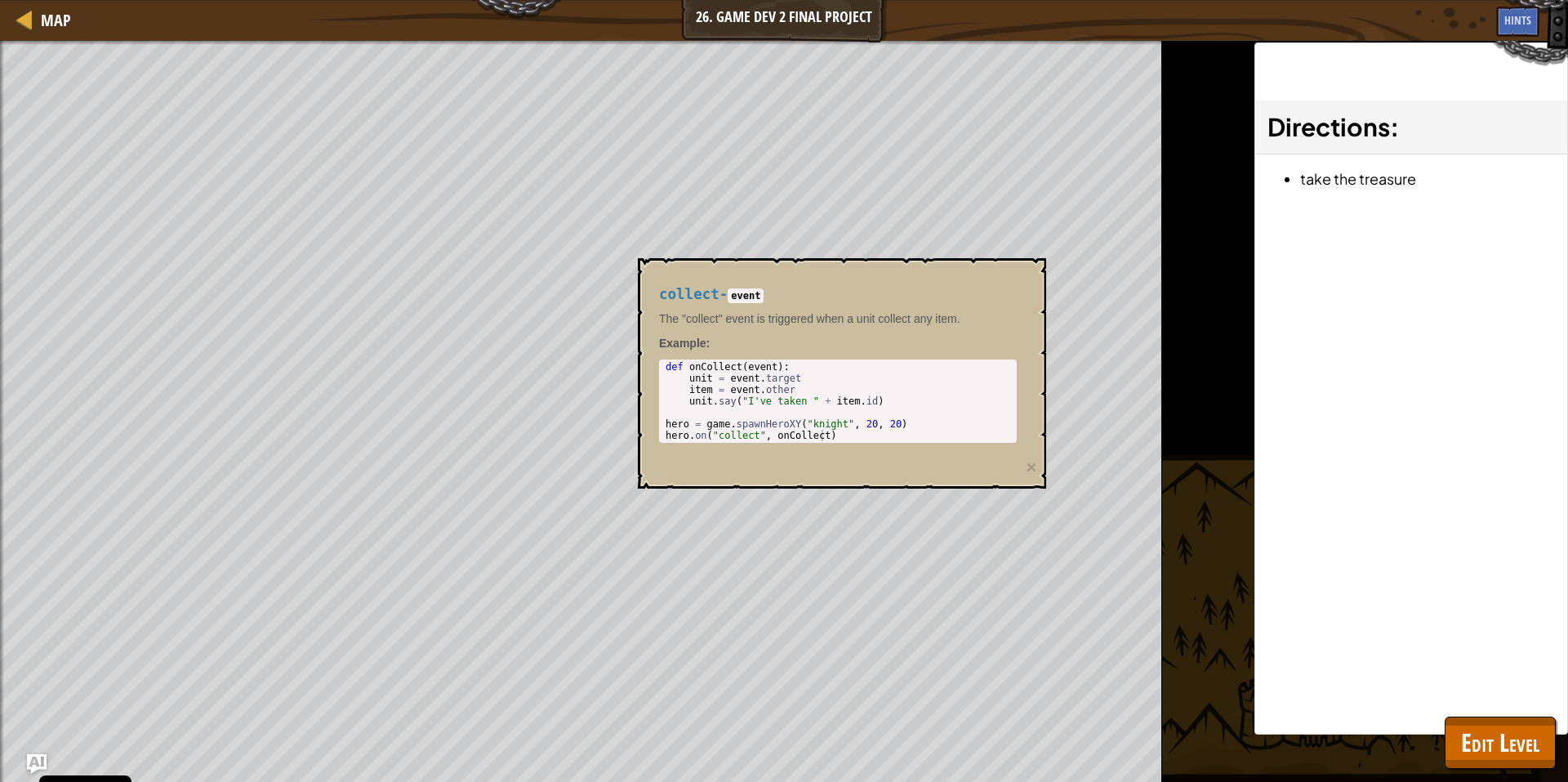
click at [1018, 287] on div "collect - event The "collect" event is triggered when a unit collect any item. …" at bounding box center [837, 365] width 380 height 187
click at [1495, 736] on span "Edit Level" at bounding box center [1500, 742] width 79 height 34
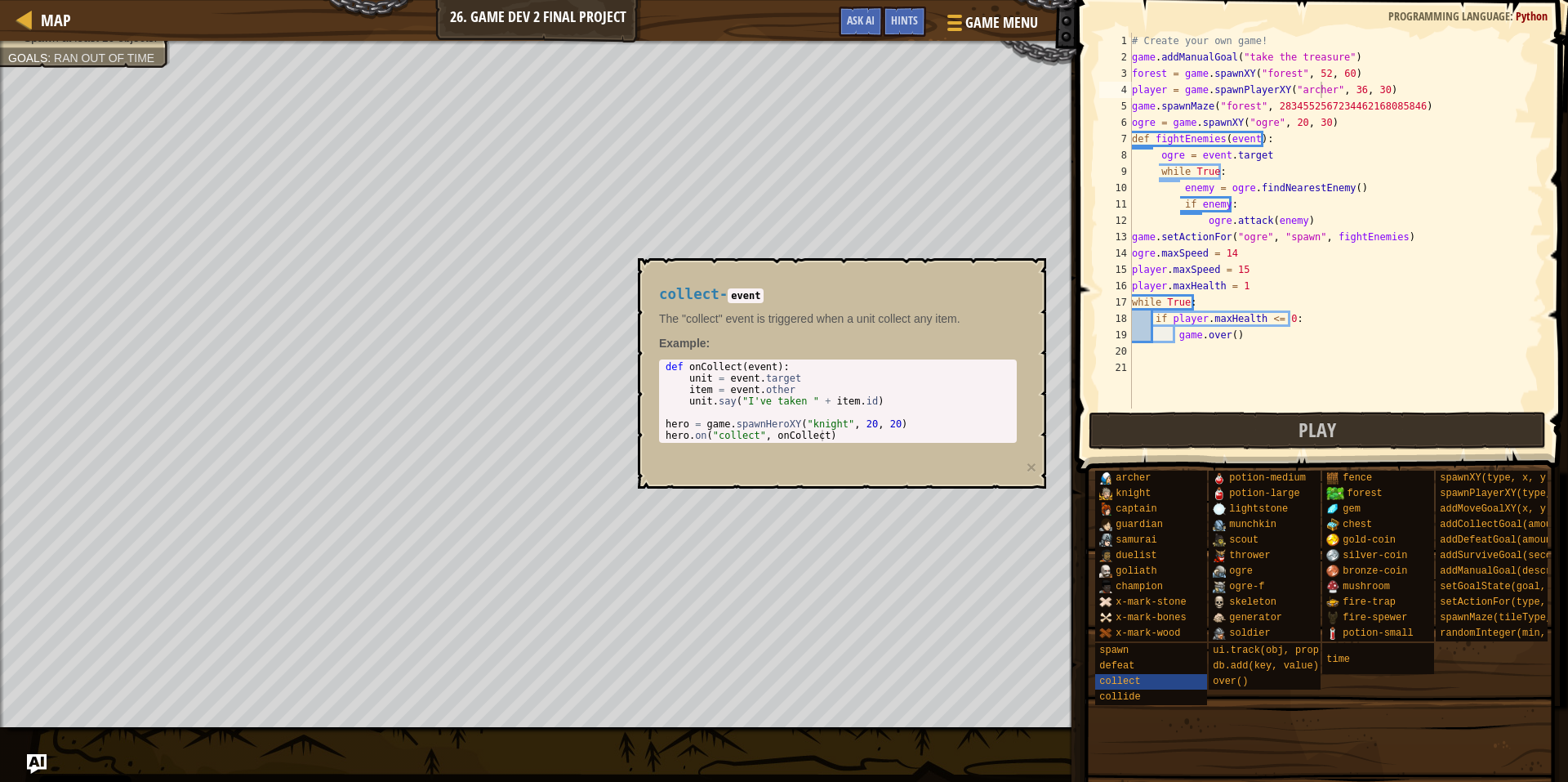
click at [1023, 267] on div "collect - event The "collect" event is triggered when a unit collect any item. …" at bounding box center [842, 372] width 409 height 230
click at [1164, 689] on div "collide" at bounding box center [1174, 697] width 157 height 16
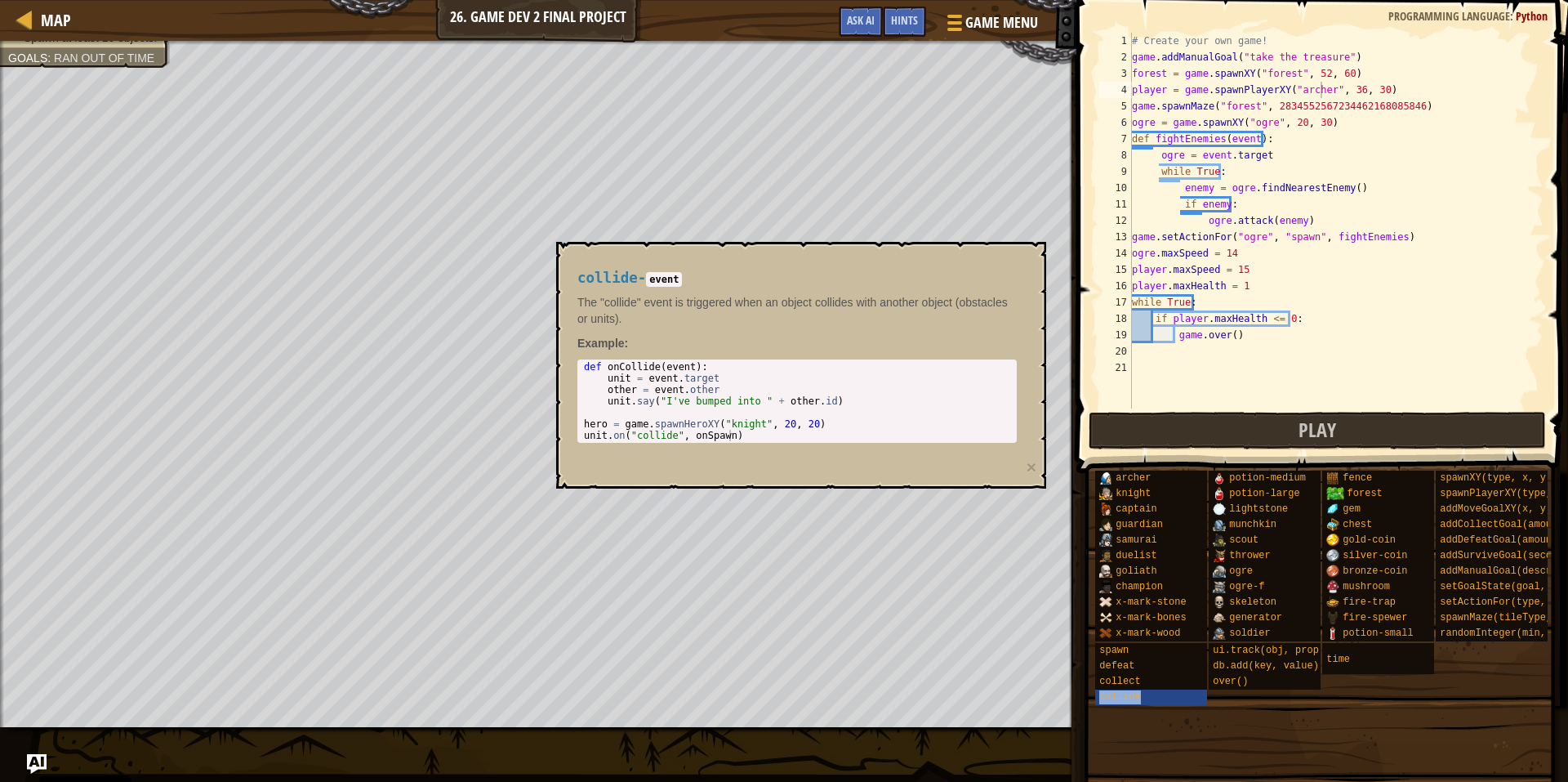
click at [1344, 680] on div "[PERSON_NAME] [PERSON_NAME] captain guardian samurai duelist goliath champion x…" at bounding box center [1325, 587] width 462 height 236
drag, startPoint x: 994, startPoint y: 259, endPoint x: 1011, endPoint y: 257, distance: 17.1
click at [1003, 258] on div "collide - event The "collide" event is triggered when an object collides with a…" at bounding box center [797, 357] width 462 height 203
drag, startPoint x: 904, startPoint y: 306, endPoint x: 883, endPoint y: 287, distance: 28.3
drag, startPoint x: 883, startPoint y: 287, endPoint x: 770, endPoint y: 273, distance: 113.9
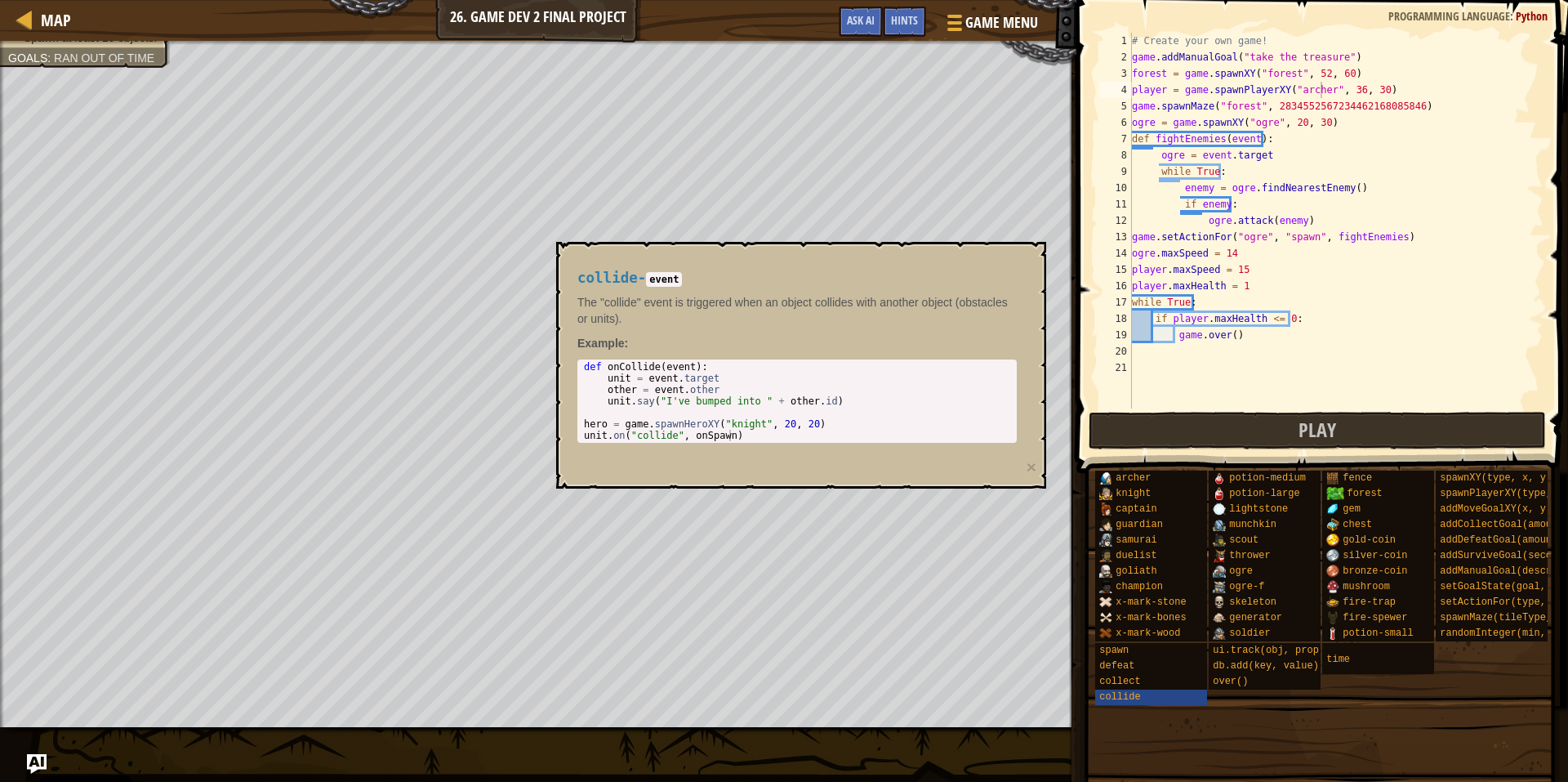
click at [770, 272] on h4 "collide - event" at bounding box center [797, 278] width 439 height 16
click at [905, 269] on div "collide - event The "collide" event is triggered when an object collides with a…" at bounding box center [797, 357] width 462 height 203
click at [1005, 0] on body "Cookie Policy CodeCombat uses a few essential and non-essential cookies. Privac…" at bounding box center [784, 0] width 1568 height 0
click at [992, 17] on span "Game Menu" at bounding box center [1002, 22] width 76 height 22
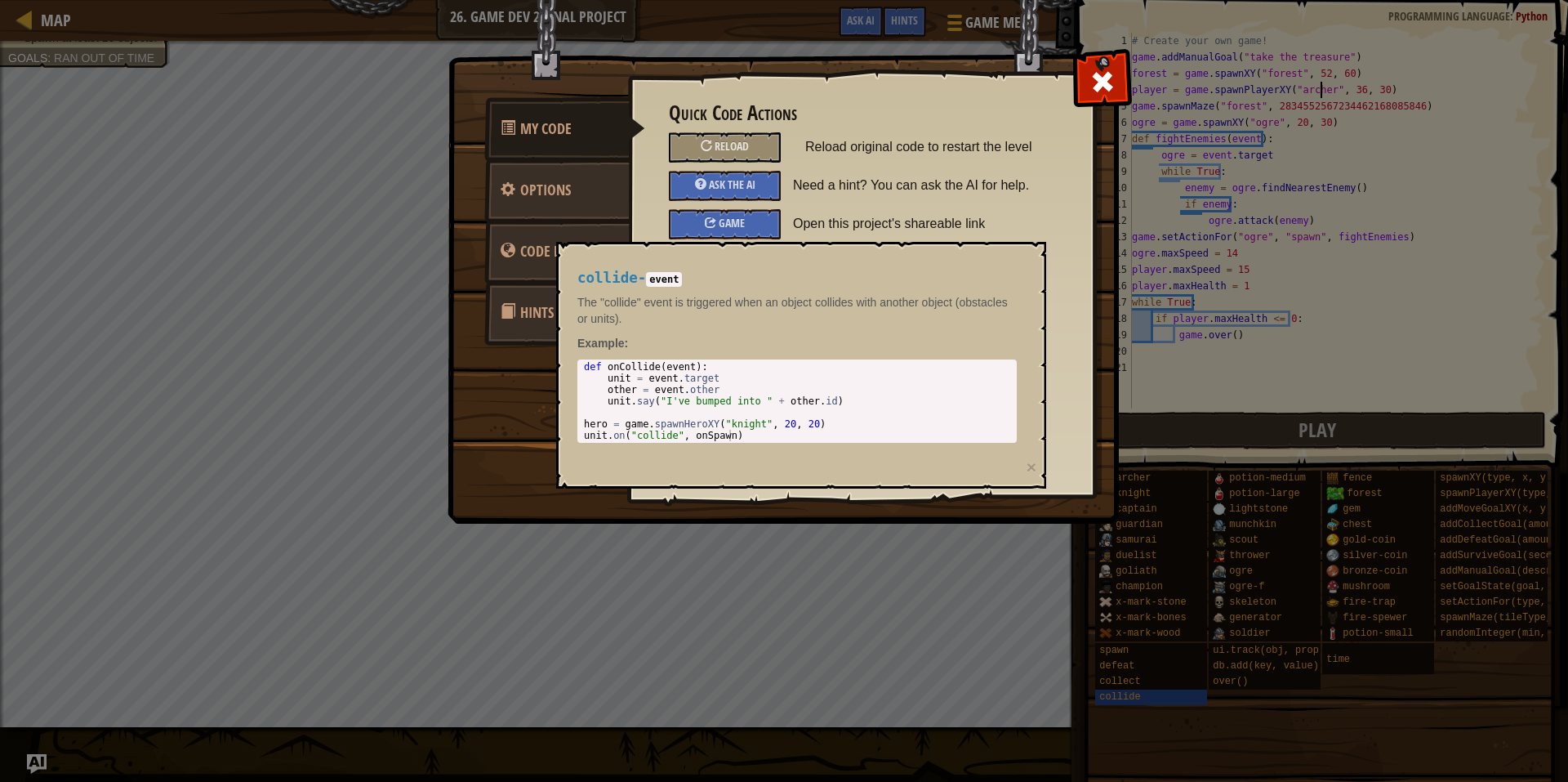
click at [1100, 89] on span at bounding box center [1103, 82] width 26 height 26
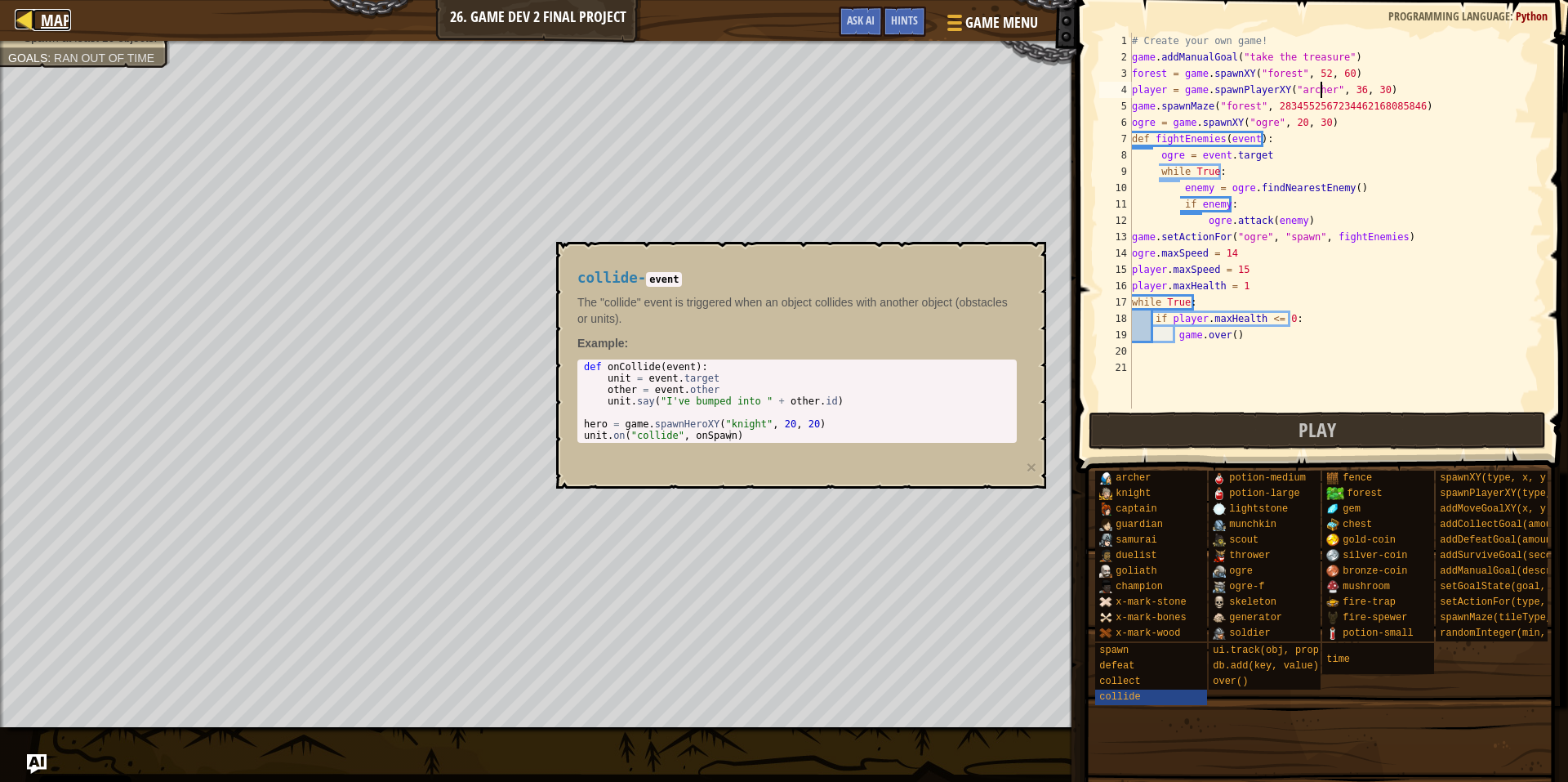
click at [53, 14] on span "Map" at bounding box center [56, 19] width 30 height 22
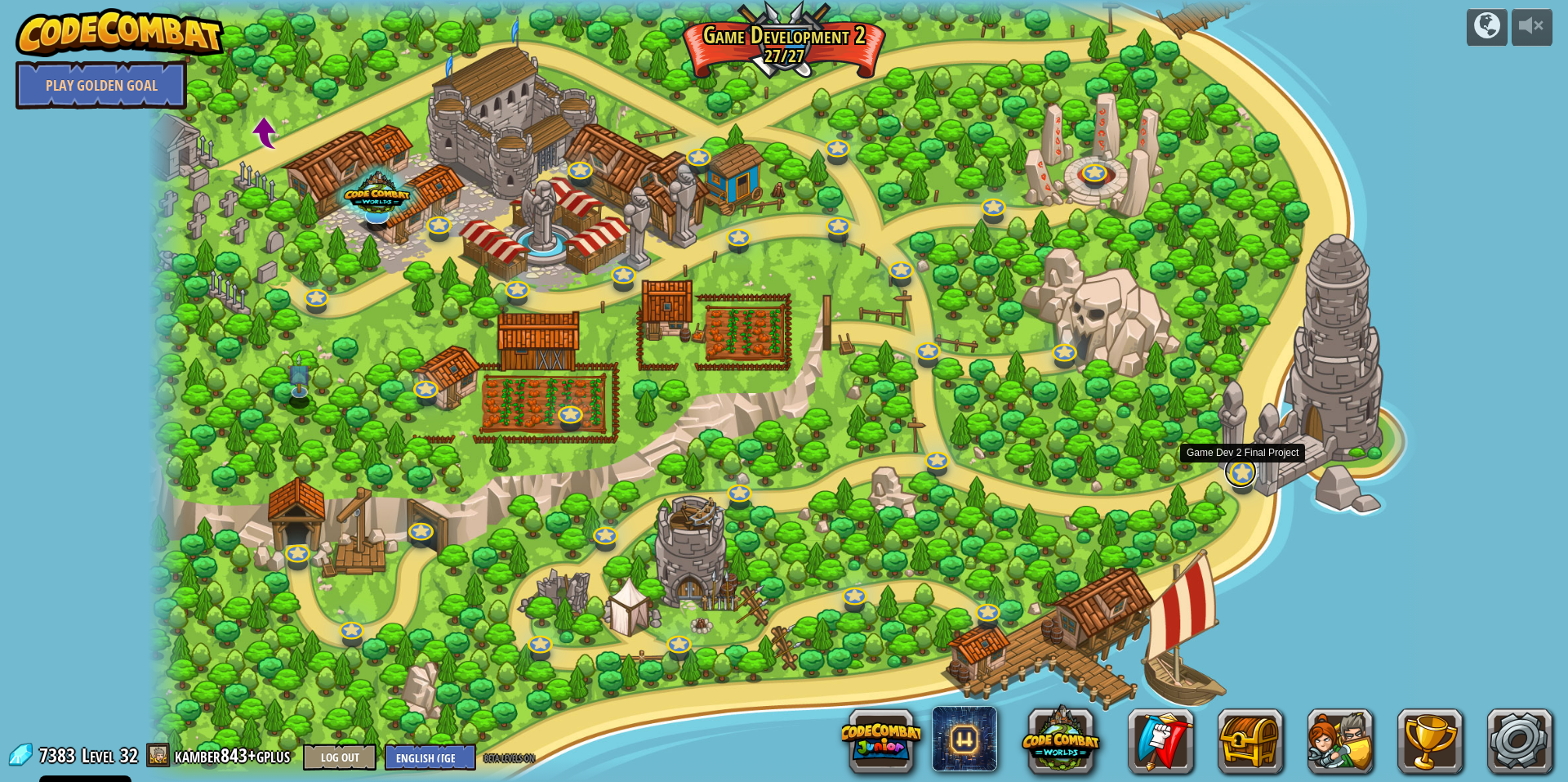
click at [1248, 476] on link at bounding box center [1240, 471] width 33 height 33
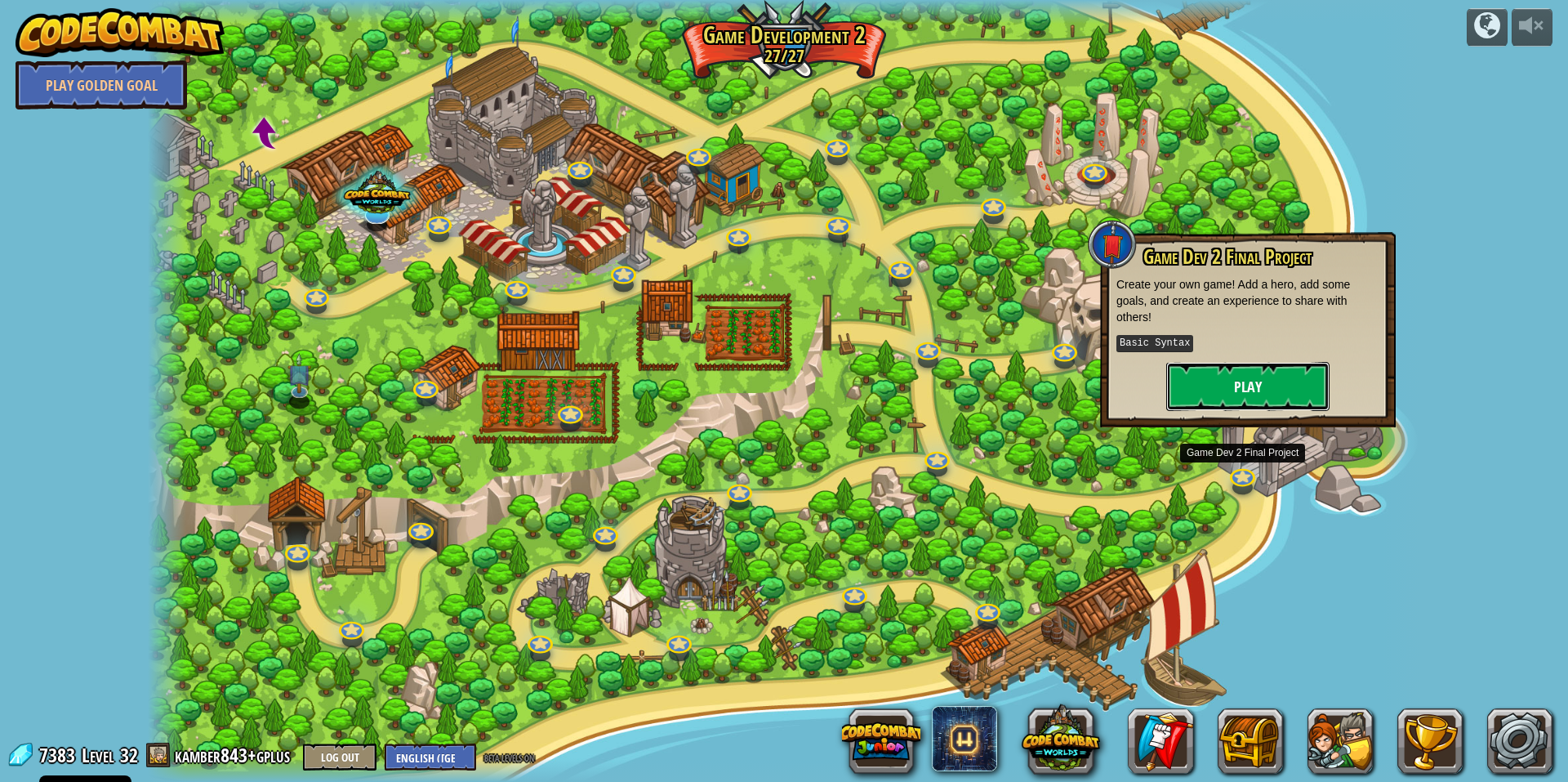
click at [1223, 391] on button "Play" at bounding box center [1248, 387] width 163 height 49
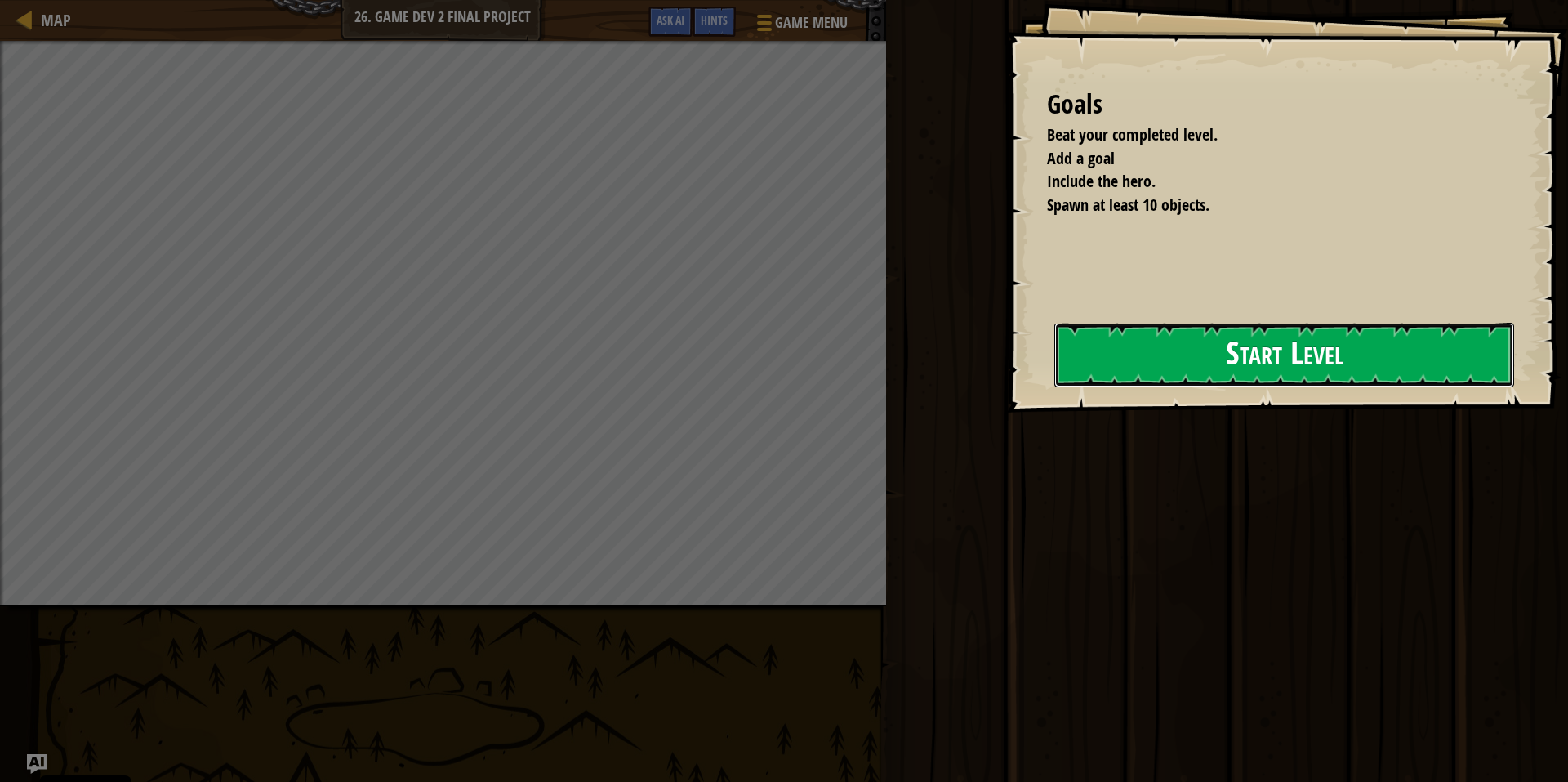
click at [1134, 363] on button "Start Level" at bounding box center [1284, 355] width 460 height 64
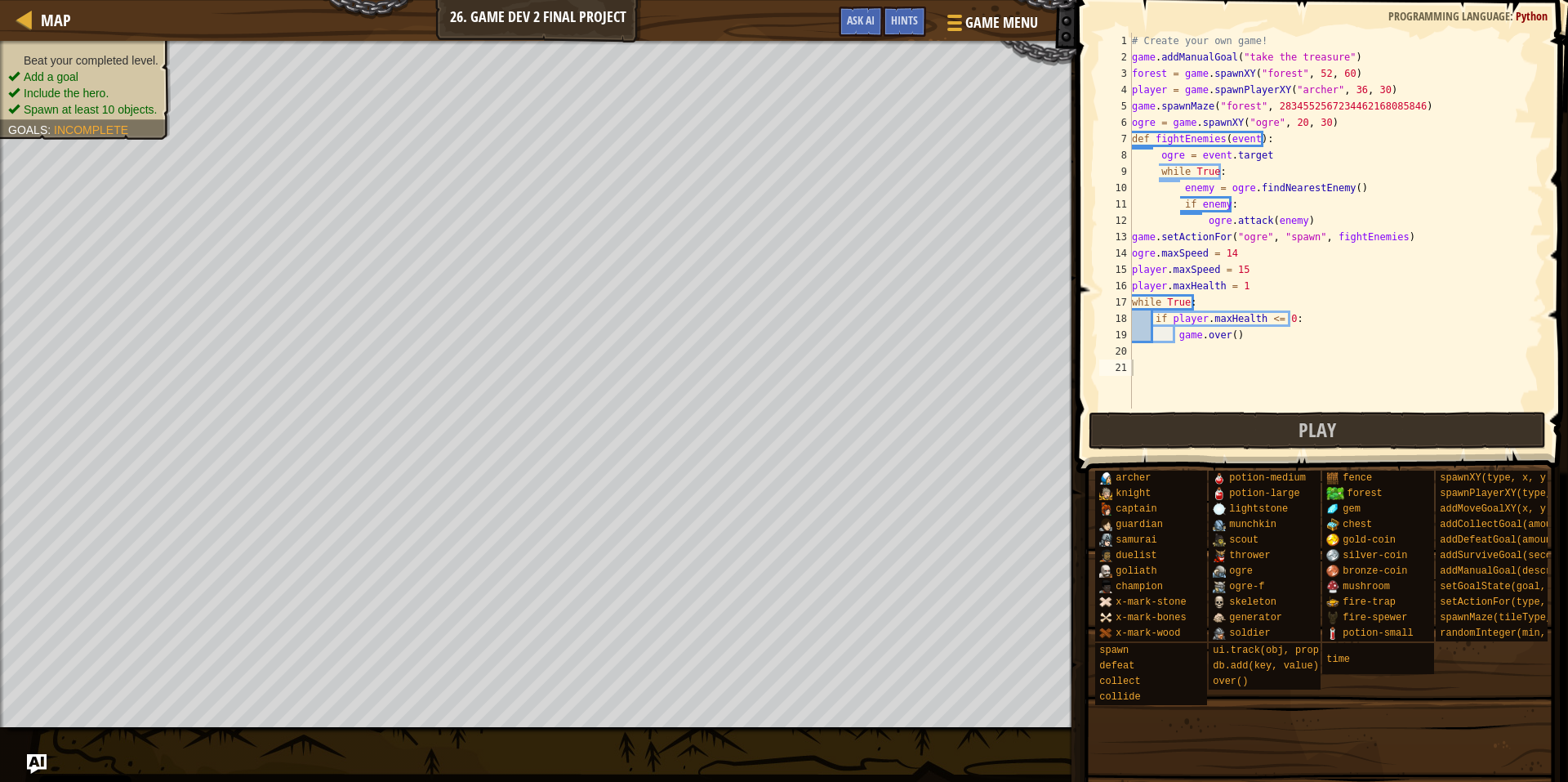
click at [1080, 422] on span at bounding box center [1324, 213] width 505 height 522
click at [1130, 423] on button "Play" at bounding box center [1317, 430] width 458 height 38
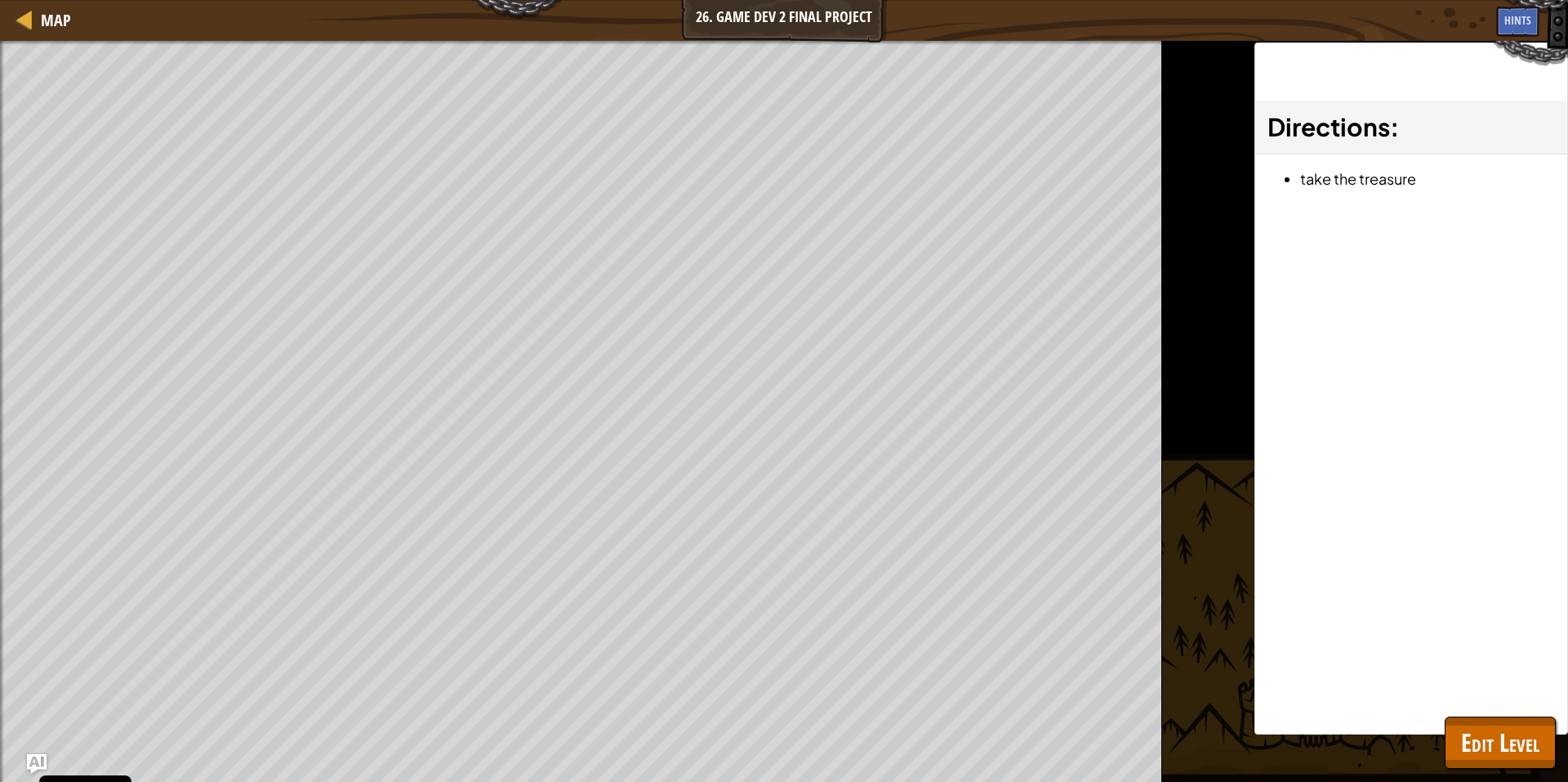
click at [2, 125] on div at bounding box center [2, 423] width 4 height 765
click at [1540, 718] on button "Edit Level" at bounding box center [1500, 742] width 111 height 52
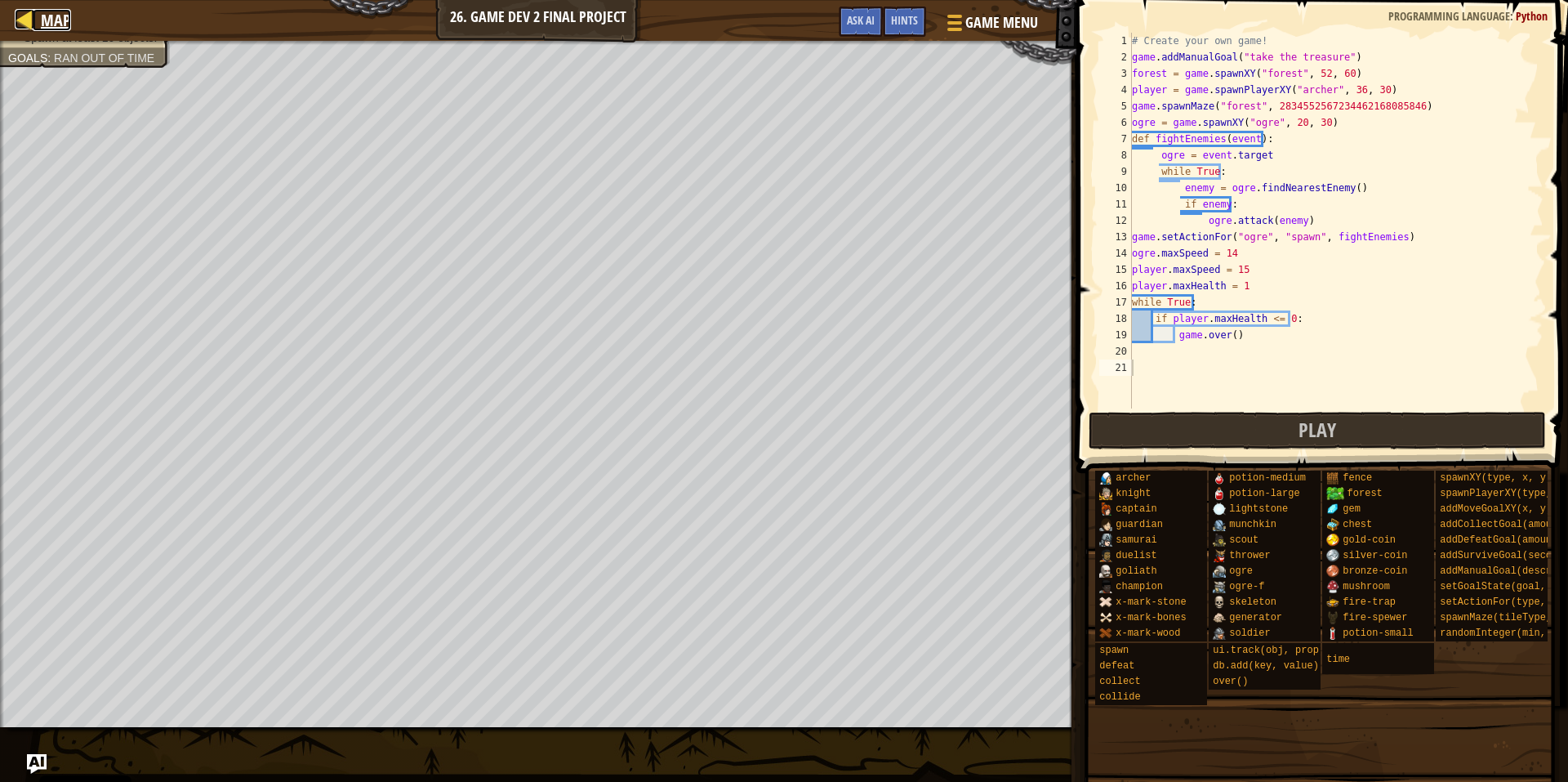
click at [49, 19] on span "Map" at bounding box center [56, 19] width 30 height 22
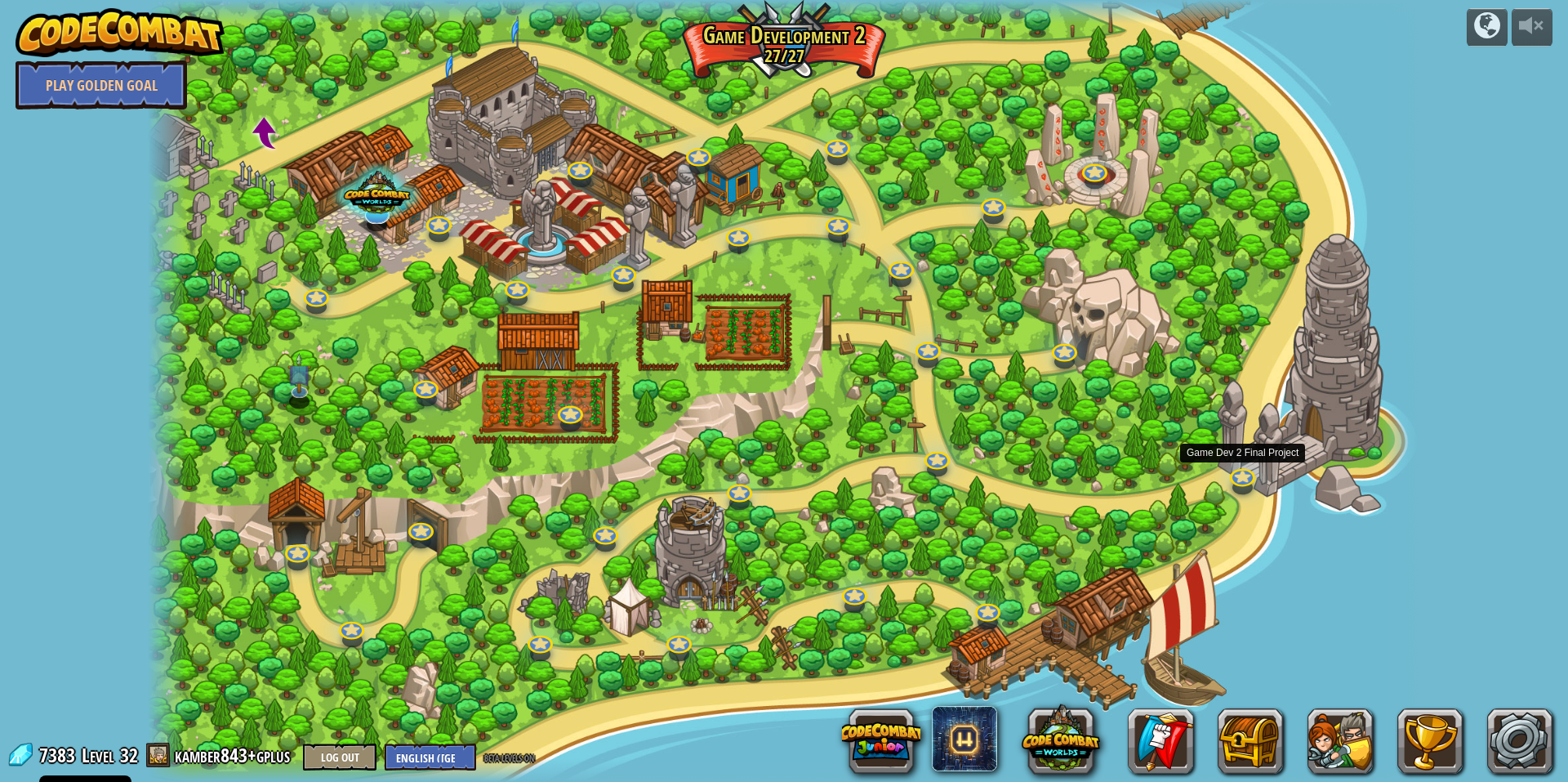
click at [1261, 481] on div at bounding box center [784, 391] width 1272 height 782
click at [1232, 482] on link at bounding box center [1240, 471] width 33 height 33
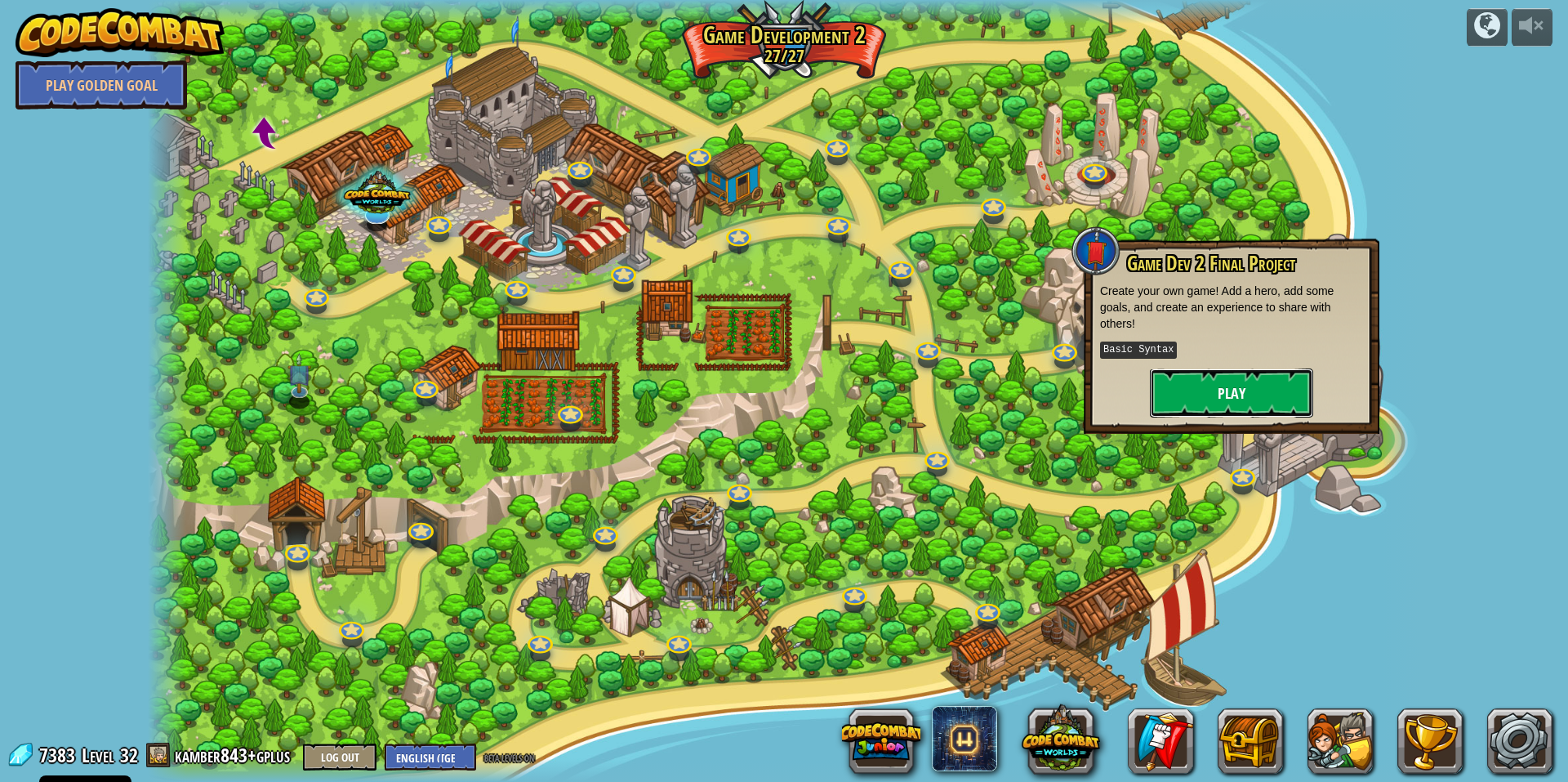
click at [1197, 402] on button "Play" at bounding box center [1231, 393] width 163 height 49
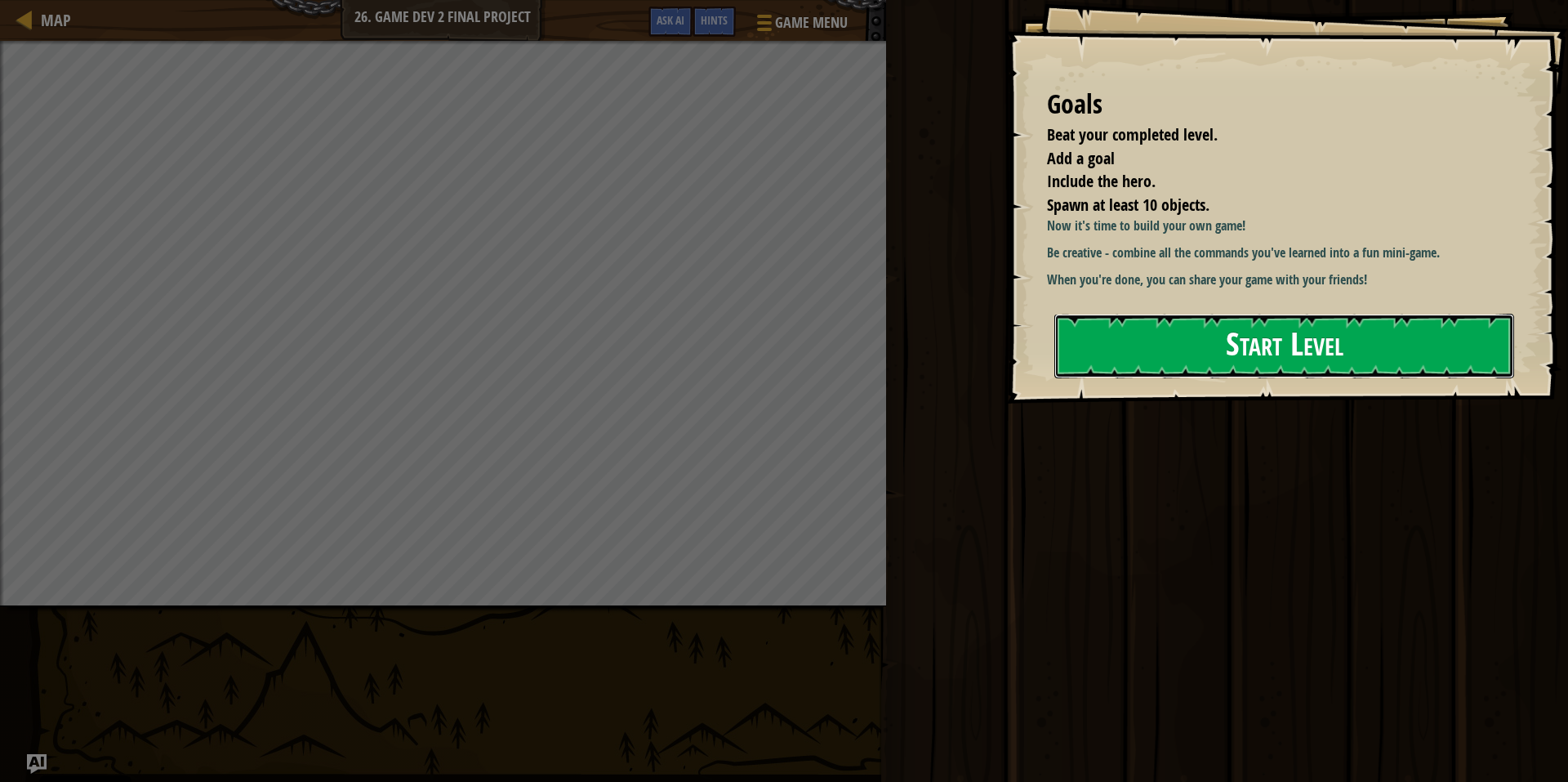
click at [1258, 334] on button "Start Level" at bounding box center [1284, 345] width 460 height 64
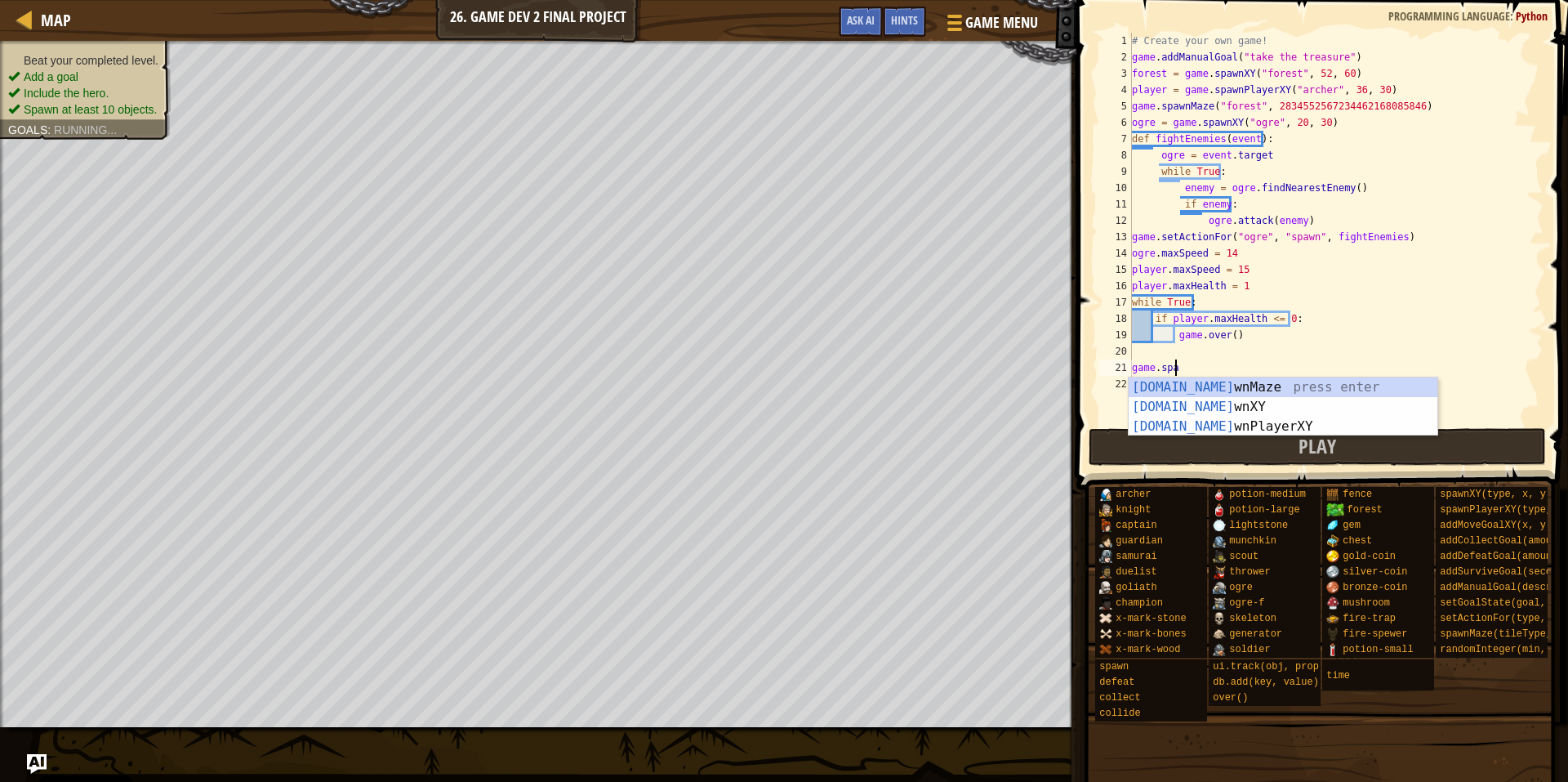
scroll to position [7, 3]
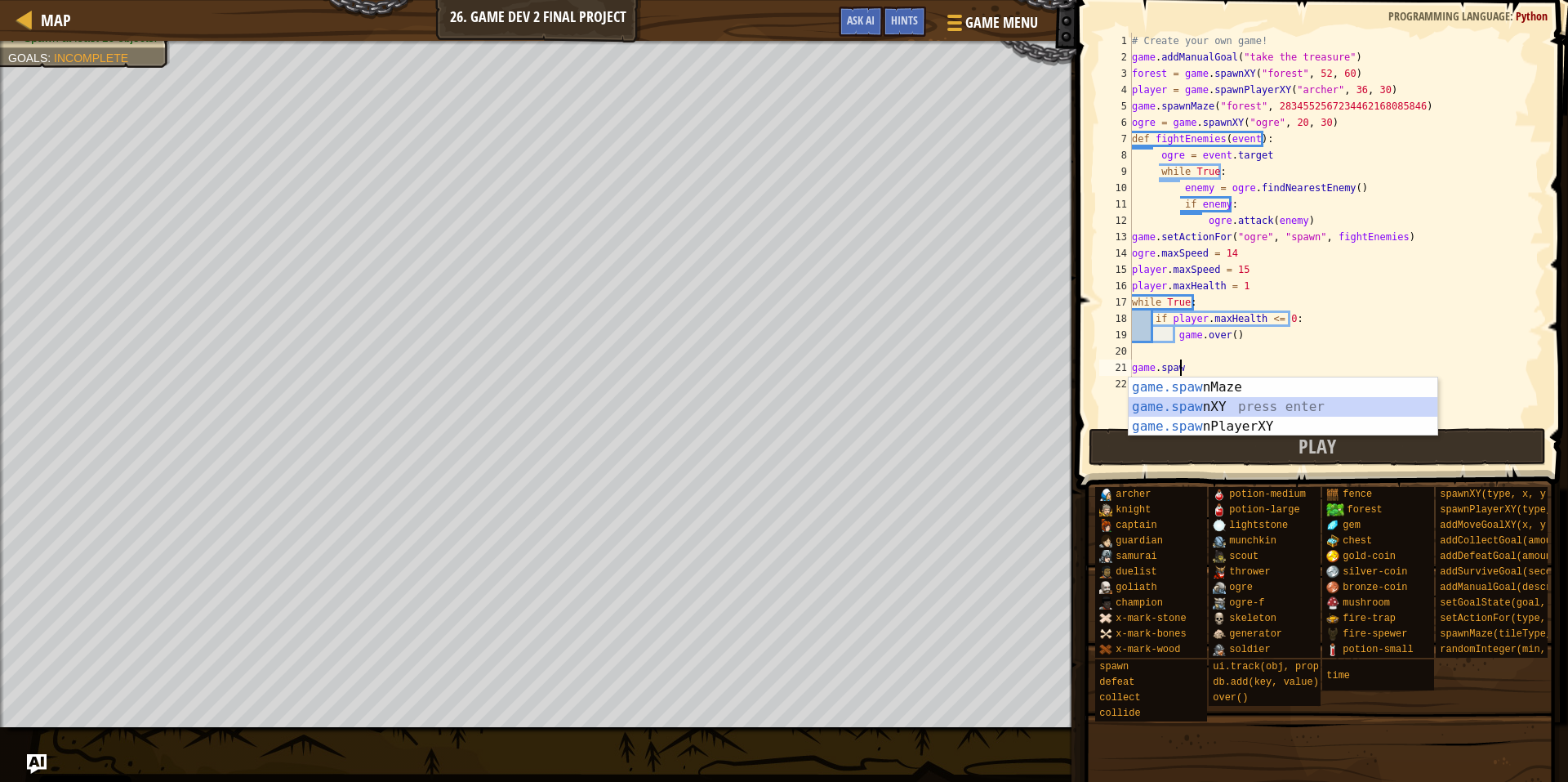
click at [1200, 411] on div "game.[PERSON_NAME] nMaze press enter game.[PERSON_NAME] nXY press enter game.[P…" at bounding box center [1283, 426] width 309 height 98
type textarea "game.spawnXY("fence", 36, 30)"
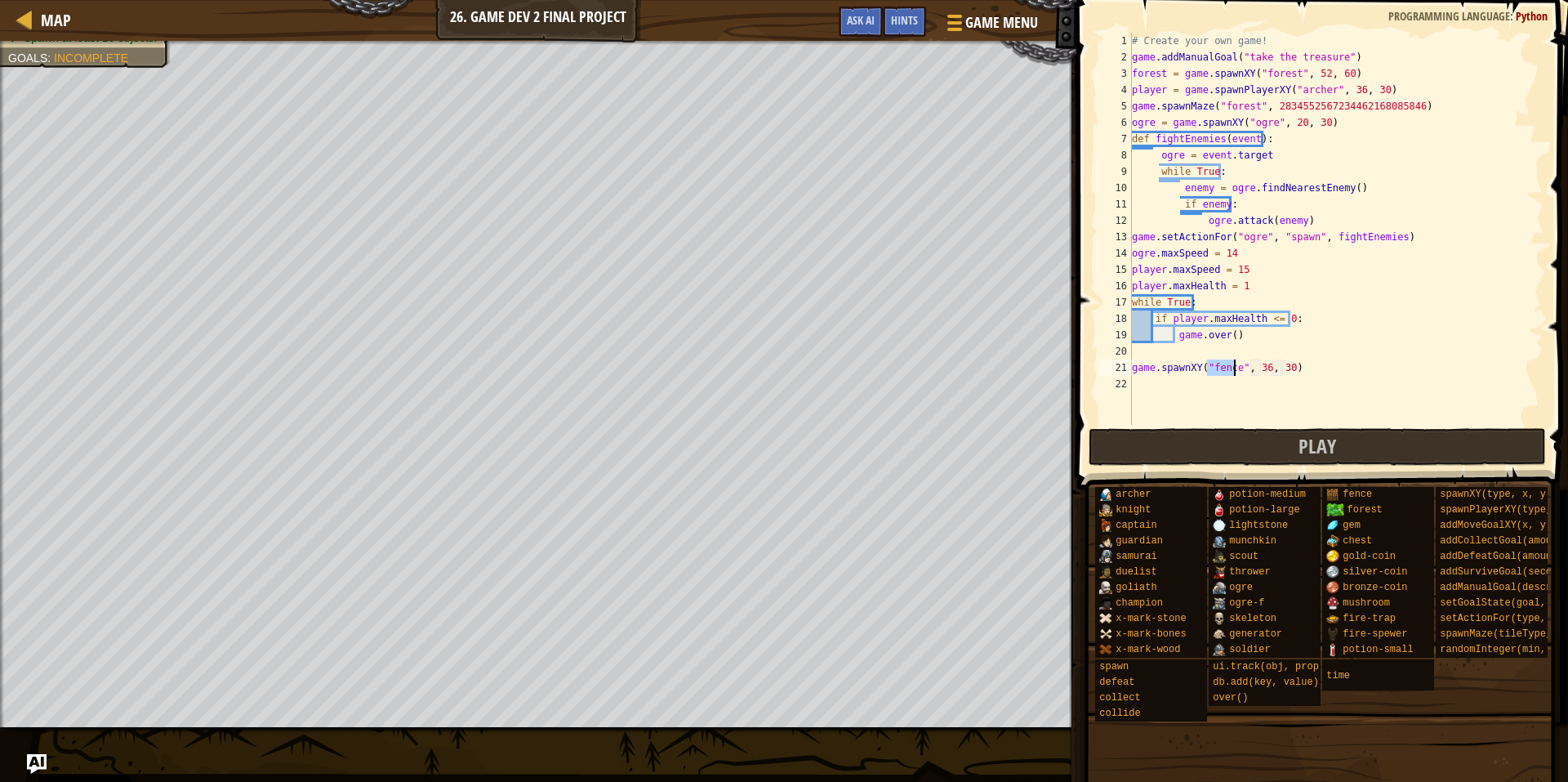
click at [1133, 377] on div "# Create your own game! game . addManualGoal ( "take the treasure" ) forest = g…" at bounding box center [1336, 244] width 415 height 425
click at [1130, 369] on div "21" at bounding box center [1115, 367] width 33 height 17
type textarea "door1 = game.spawnXY("fence", 36, 30)"
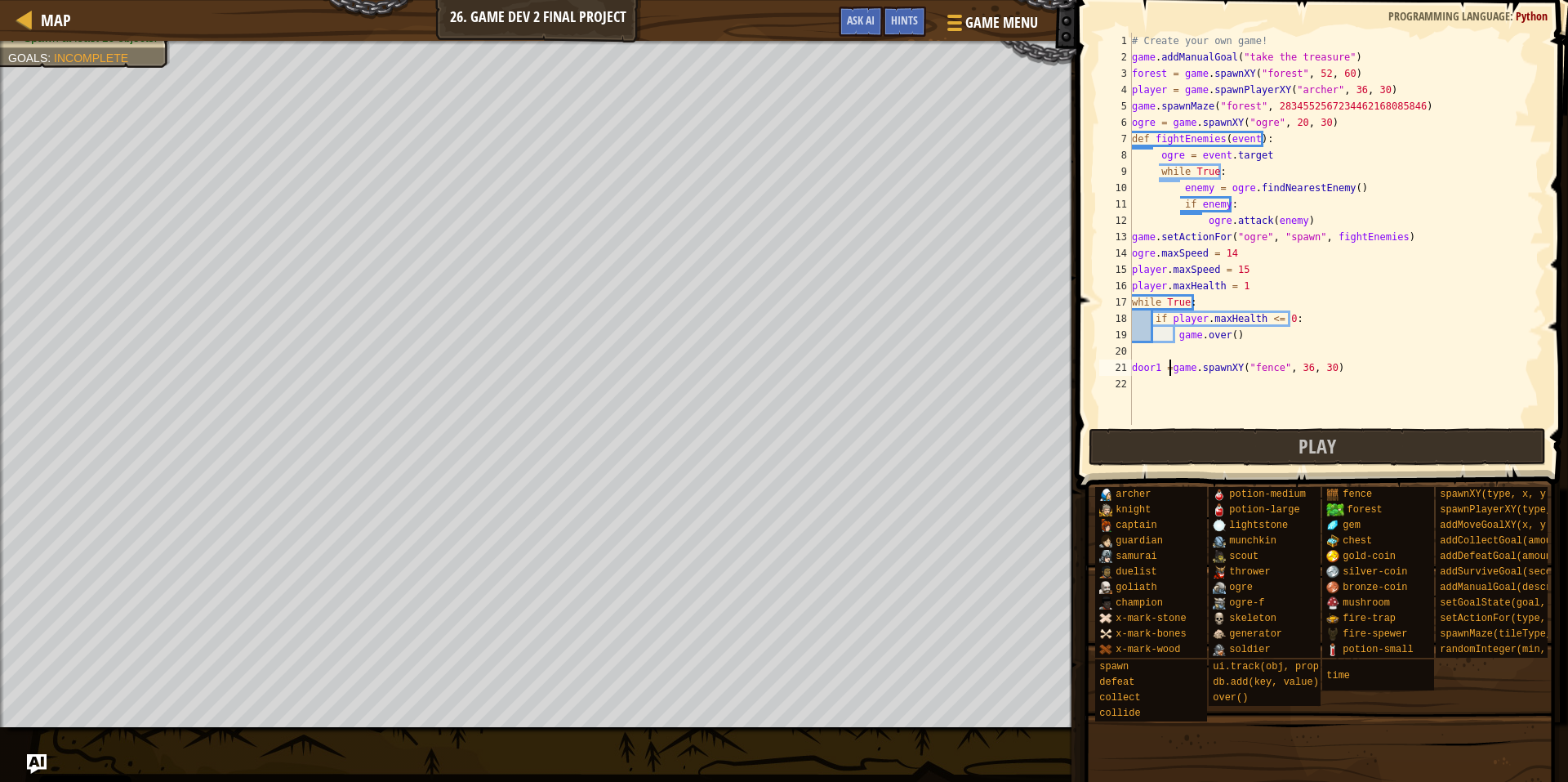
scroll to position [7, 3]
click at [1265, 380] on div "# Create your own game! game . addManualGoal ( "take the treasure" ) forest = g…" at bounding box center [1336, 244] width 415 height 425
click at [1302, 365] on div "# Create your own game! game . addManualGoal ( "take the treasure" ) forest = g…" at bounding box center [1336, 244] width 415 height 425
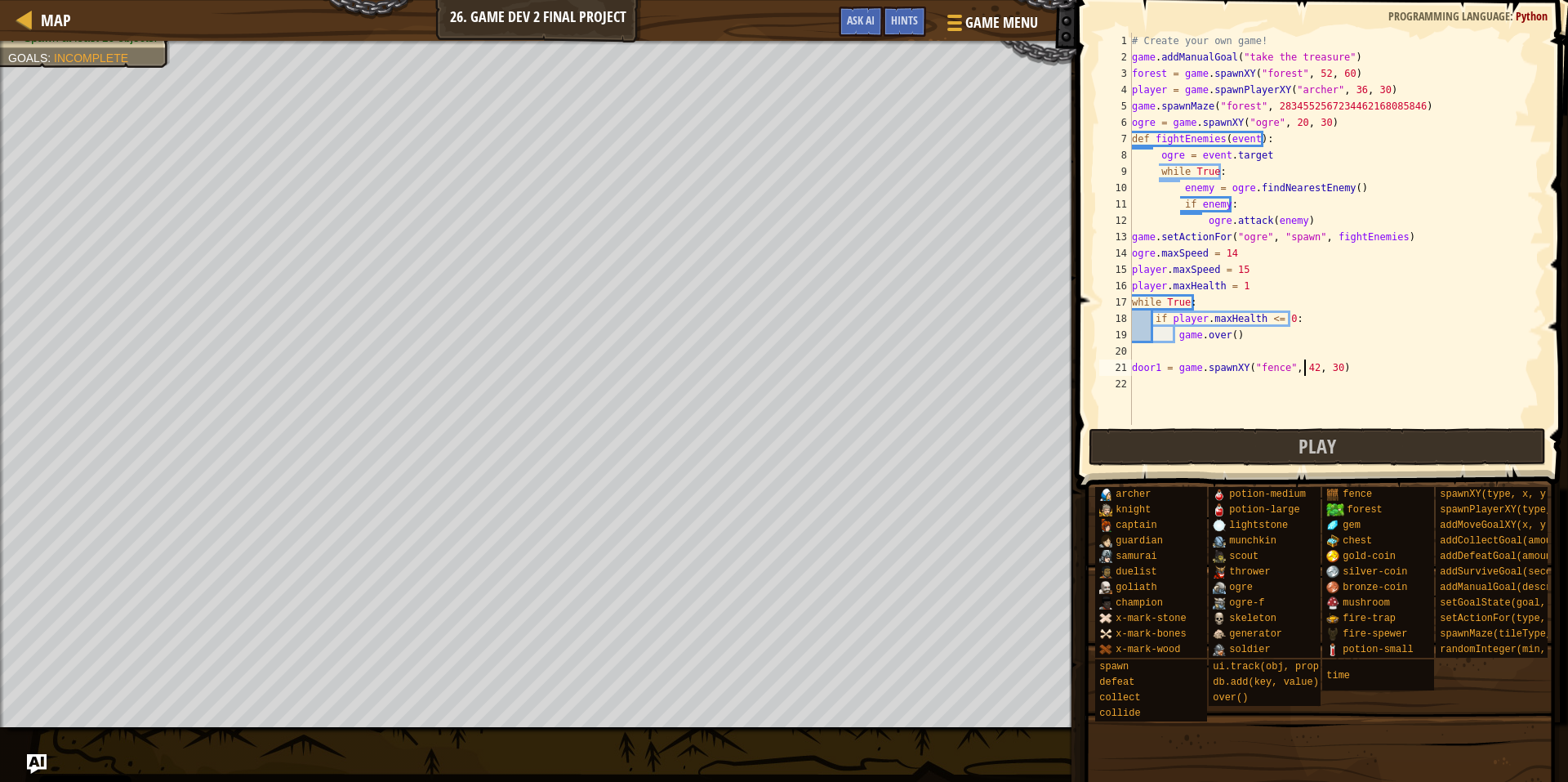
click at [1324, 360] on div "# Create your own game! game . addManualGoal ( "take the treasure" ) forest = g…" at bounding box center [1336, 244] width 415 height 425
click at [1258, 368] on div "# Create your own game! game . addManualGoal ( "take the treasure" ) forest = g…" at bounding box center [1336, 244] width 415 height 425
click at [1344, 366] on div "# Create your own game! game . addManualGoal ( "take the treasure" ) forest = g…" at bounding box center [1336, 244] width 415 height 425
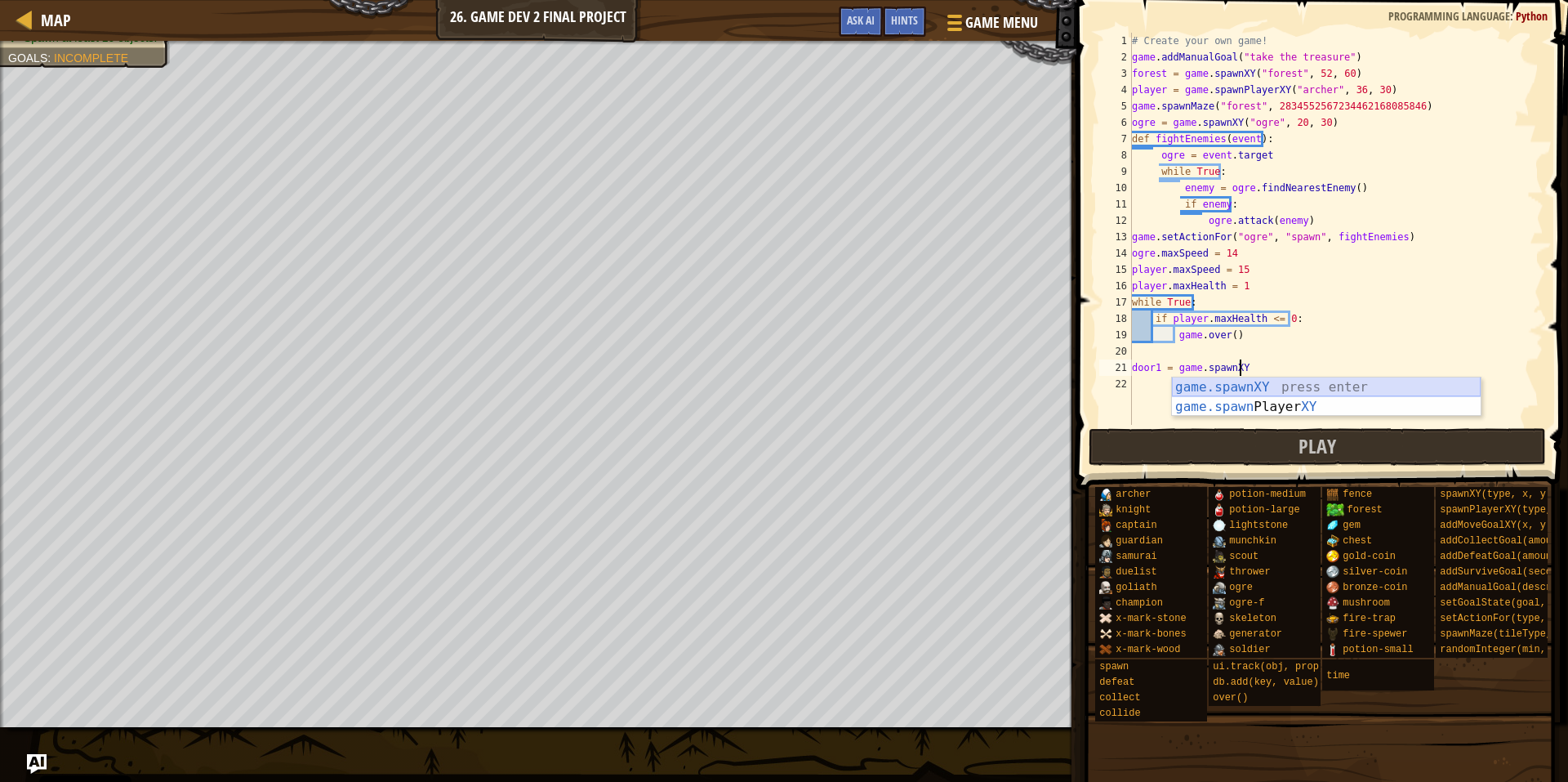
click at [1234, 391] on div "game.spawnXY press enter game.spawn Player XY press enter" at bounding box center [1326, 417] width 309 height 79
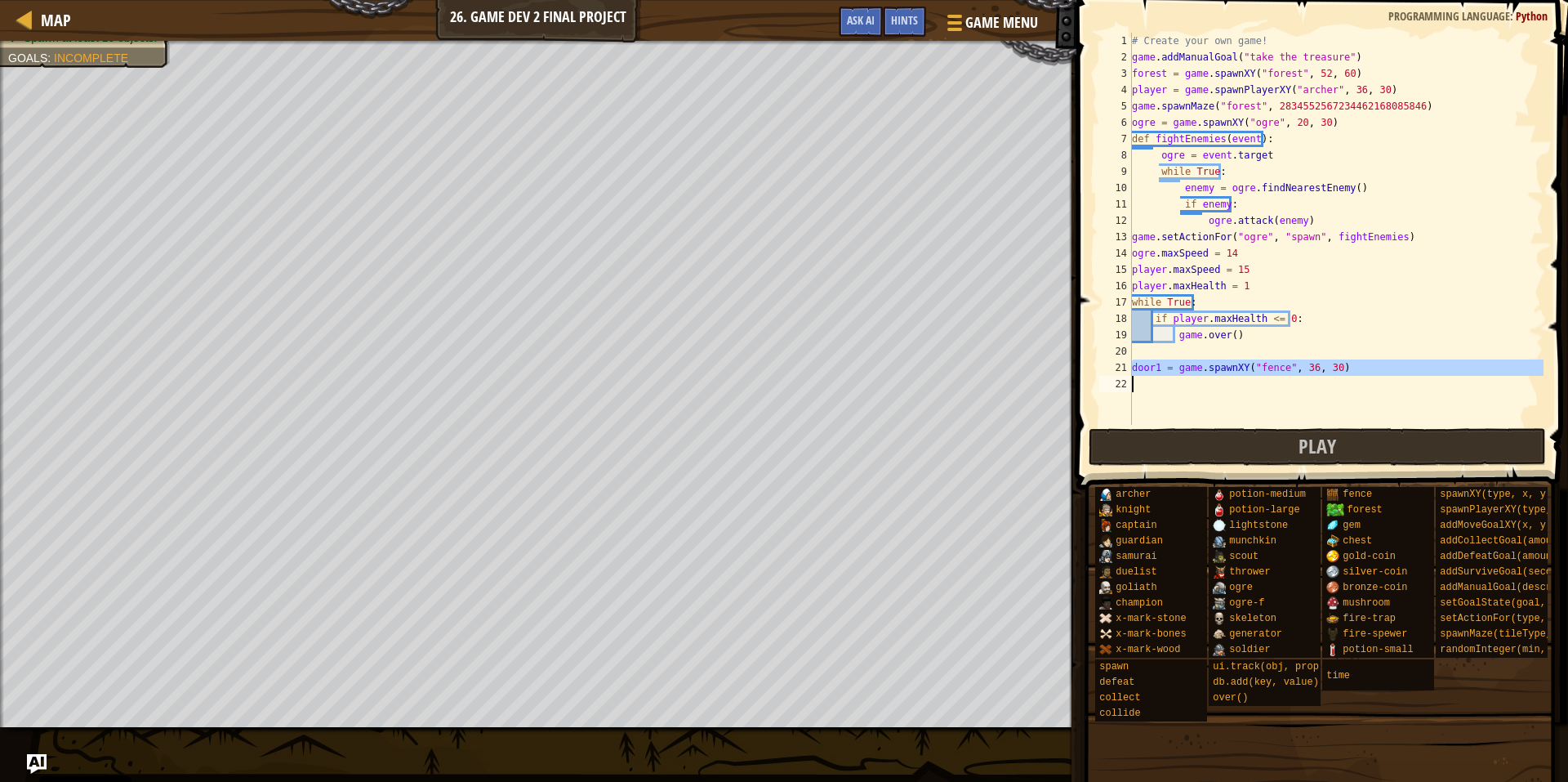
drag, startPoint x: 1133, startPoint y: 367, endPoint x: 1567, endPoint y: 385, distance: 434.4
click at [1567, 385] on div "door1 = game.spawnXY("fence", 36, 30) 1 2 3 4 5 6 7 8 9 10 11 12 13 14 15 16 17…" at bounding box center [1319, 276] width 497 height 538
type textarea "door1 = game.spawnXY("fence", 36, 30)"
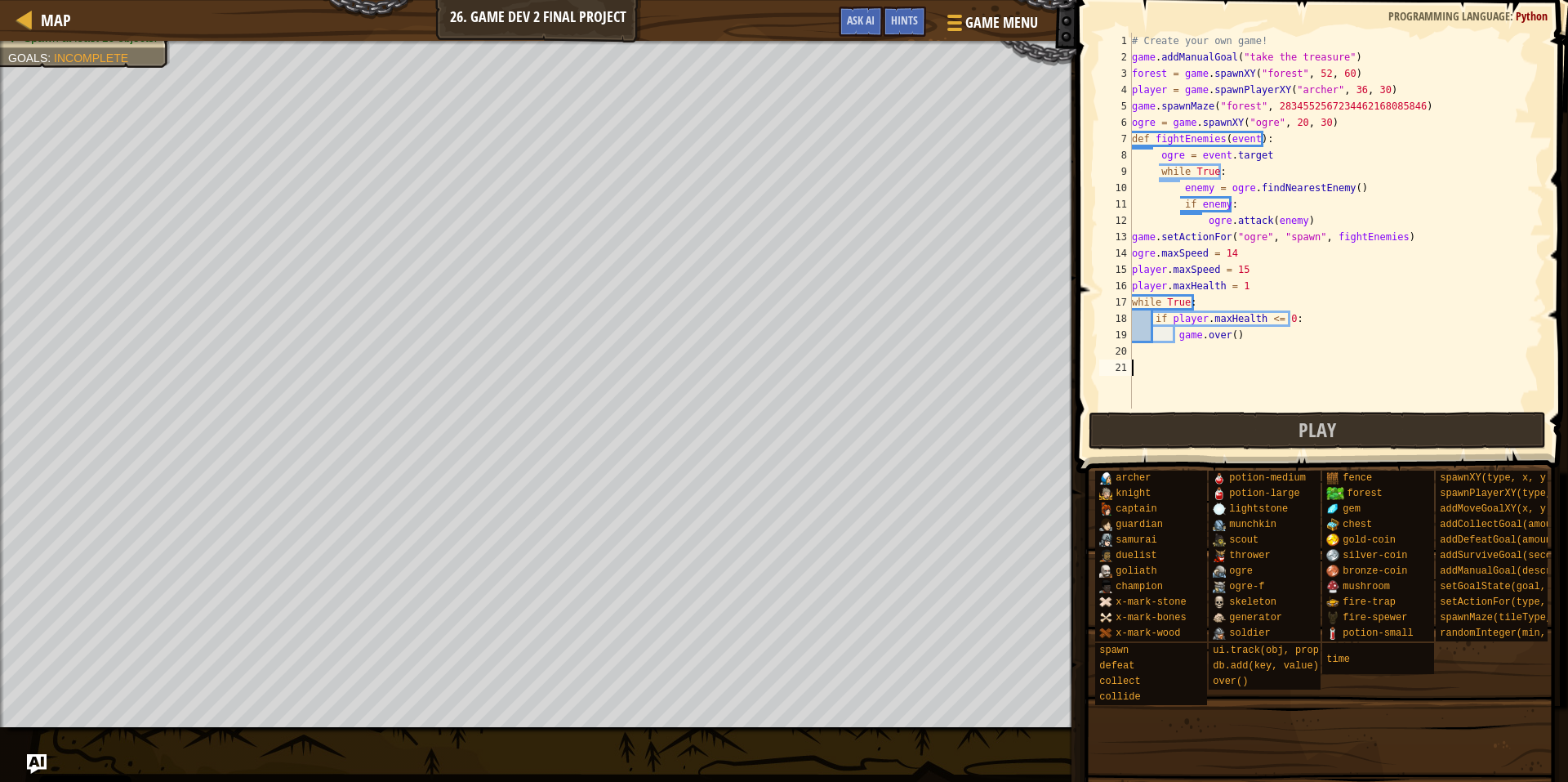
scroll to position [7, 0]
click at [1361, 110] on div "# Create your own game! game . addManualGoal ( "take the treasure" ) forest = g…" at bounding box center [1336, 237] width 415 height 409
click at [1347, 79] on div "# Create your own game! game . addManualGoal ( "take the treasure" ) forest = g…" at bounding box center [1336, 237] width 415 height 409
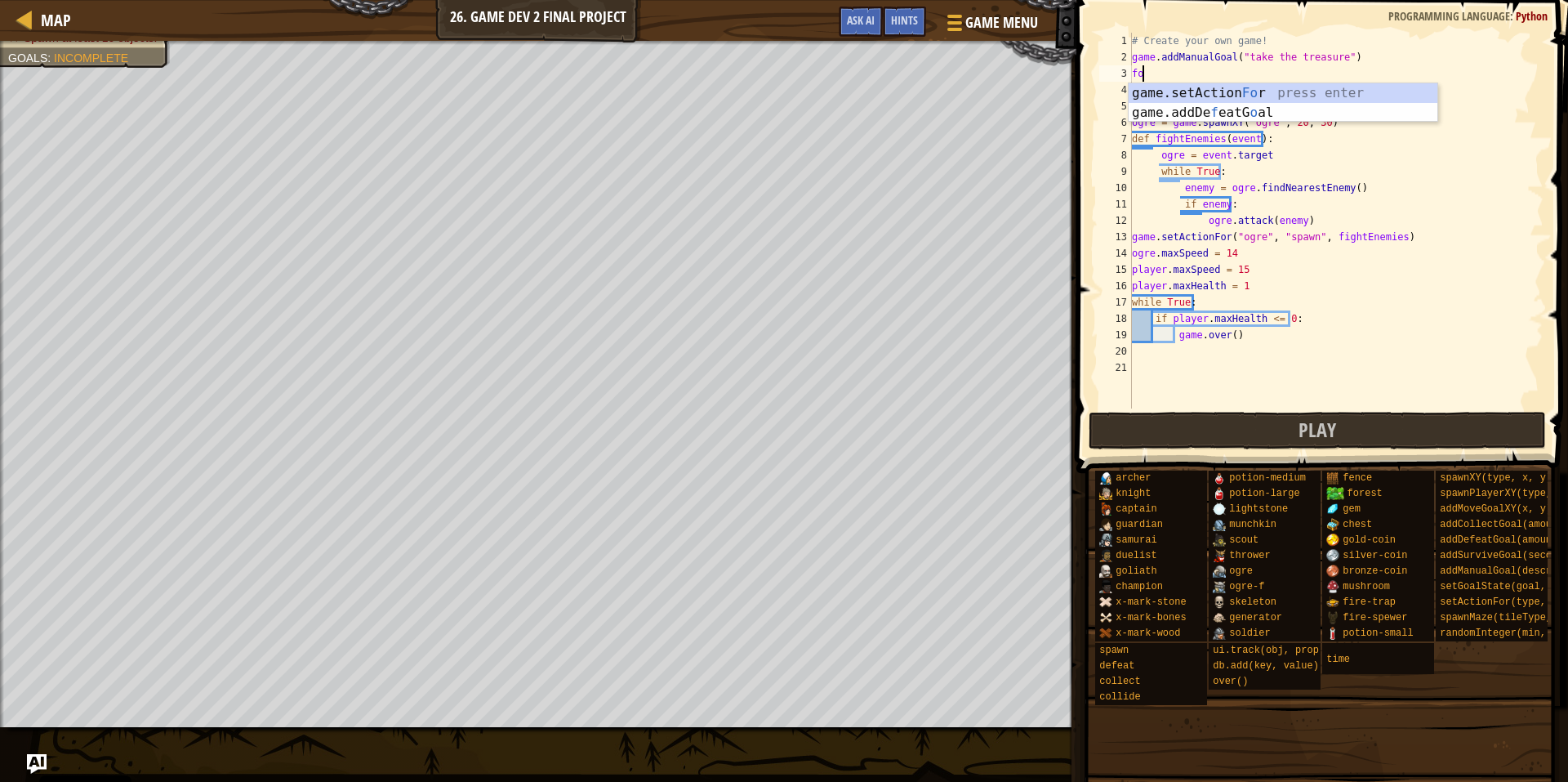
type textarea "f"
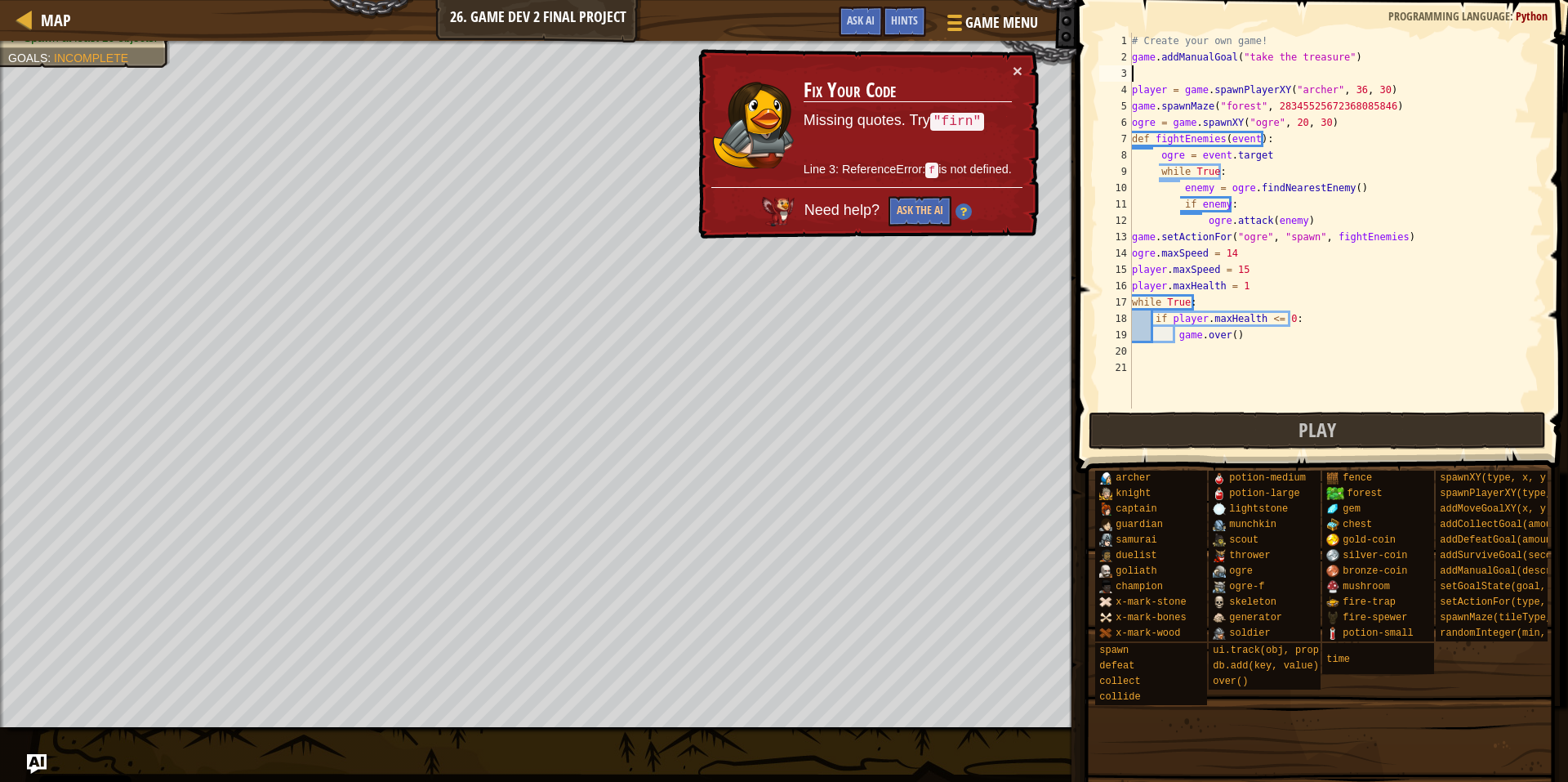
click at [1017, 60] on div "× Fix Your Code Missing quotes. Try "firn" Line 3: ReferenceError: f is not def…" at bounding box center [867, 145] width 344 height 191
click at [1023, 86] on div "× Fix Your Code Missing quotes. Try "firn" Line 3: ReferenceError: f is not def…" at bounding box center [867, 145] width 344 height 191
click at [1019, 76] on button "×" at bounding box center [1017, 70] width 10 height 17
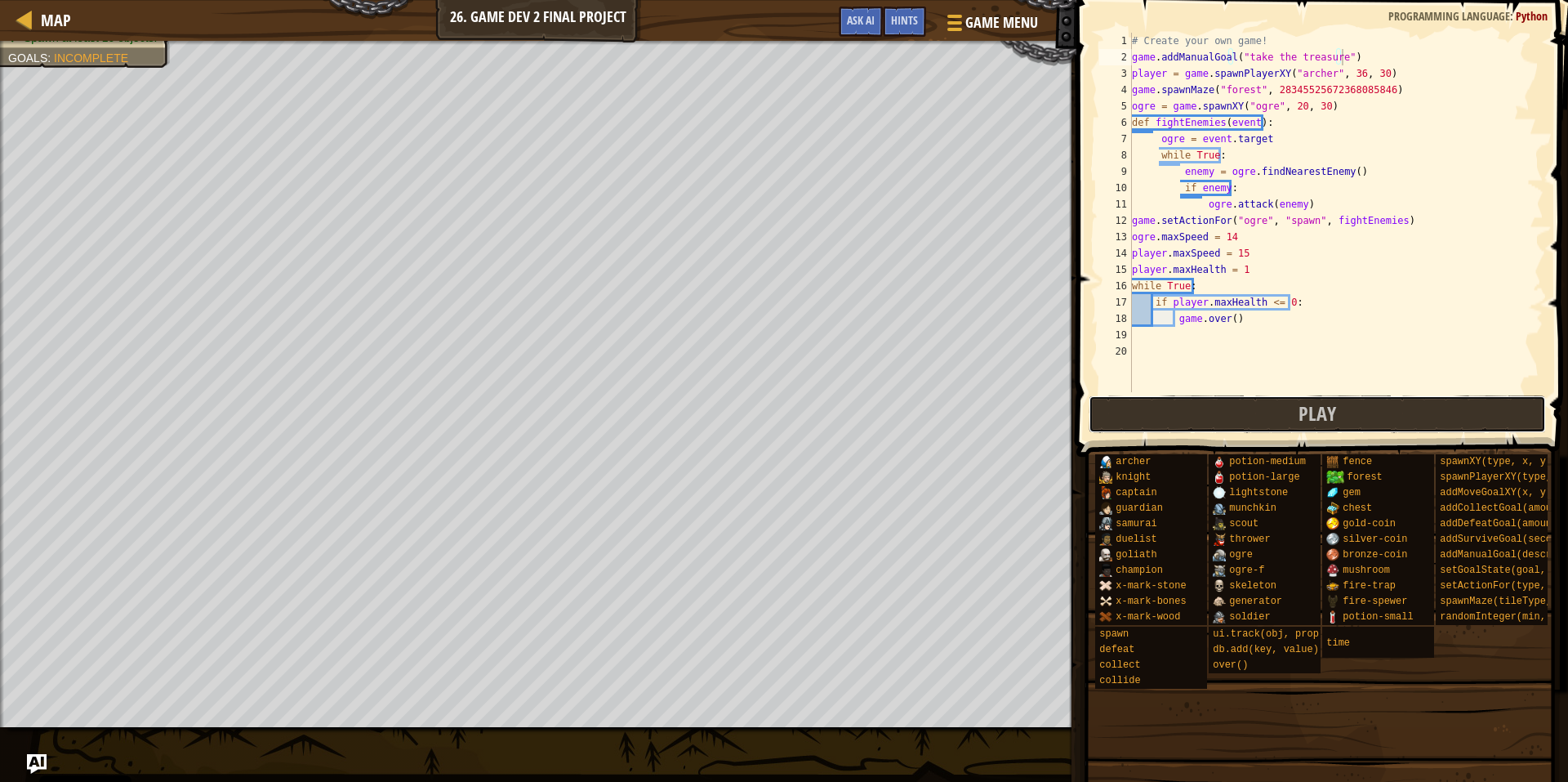
drag, startPoint x: 1193, startPoint y: 403, endPoint x: 1180, endPoint y: 402, distance: 13.0
click at [1180, 402] on button "Play" at bounding box center [1317, 414] width 458 height 38
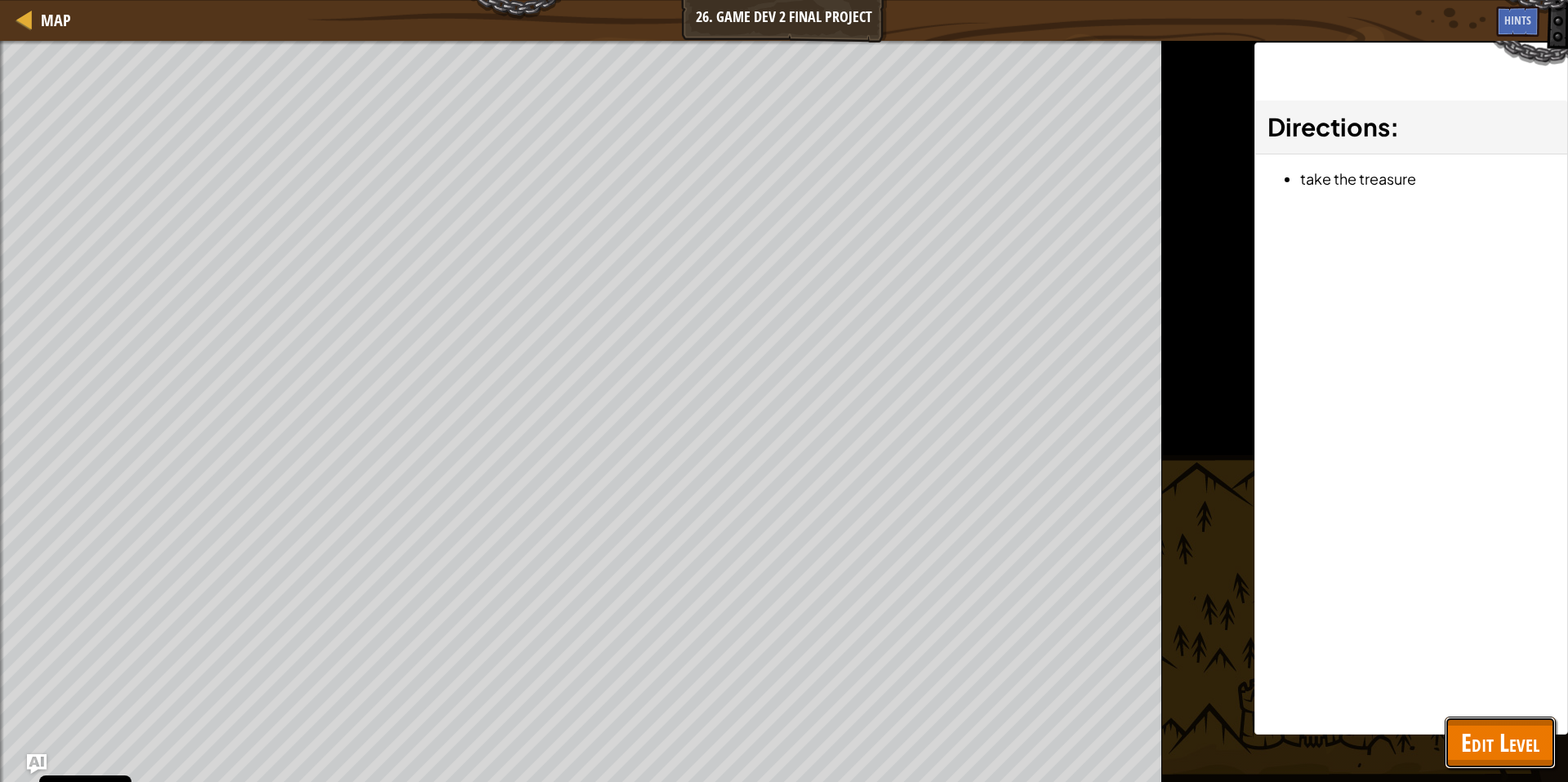
click at [1515, 733] on span "Edit Level" at bounding box center [1500, 742] width 79 height 34
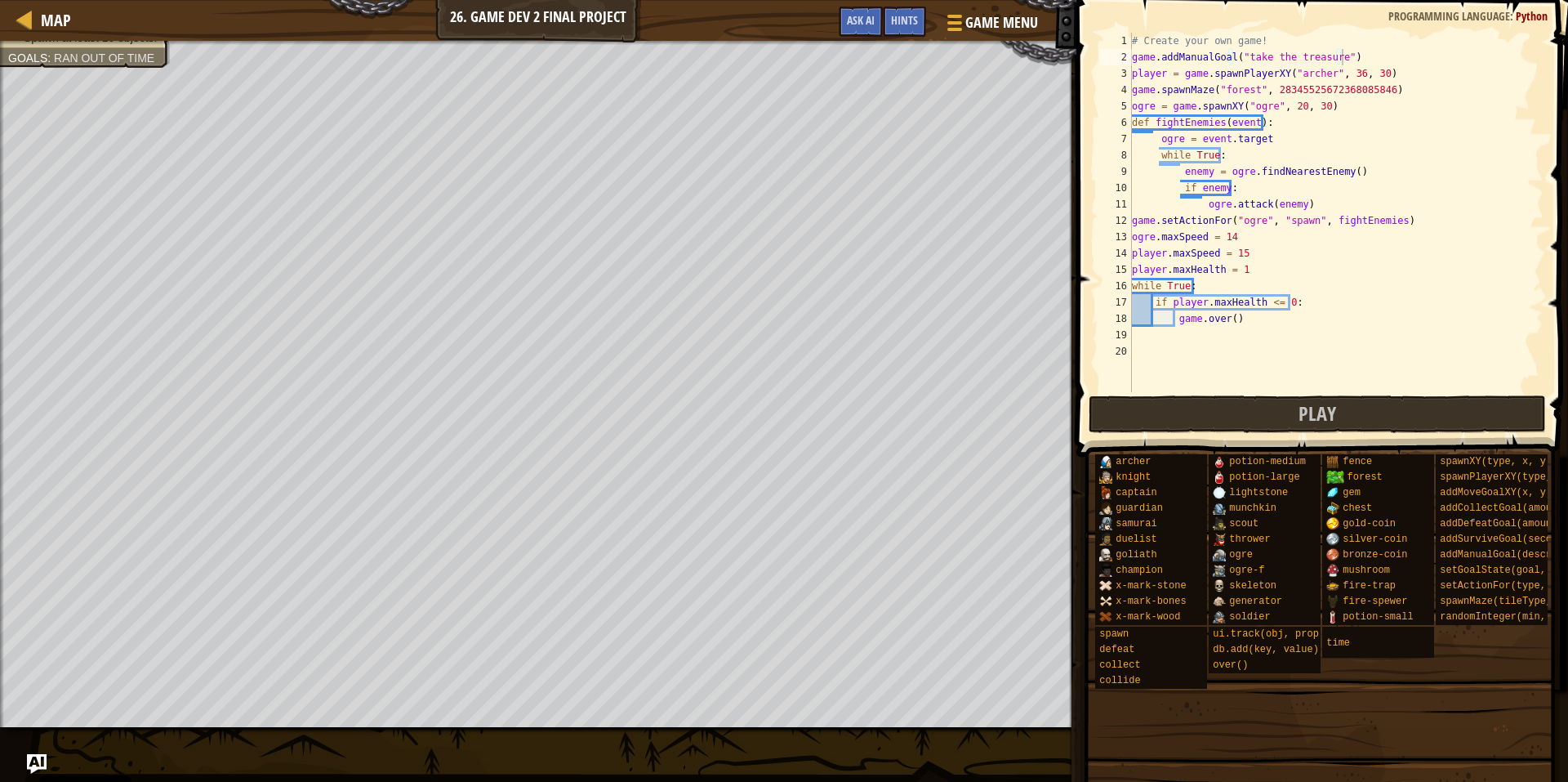
click at [1368, 86] on div "# Create your own game! game . addManualGoal ( "take the treasure" ) player = g…" at bounding box center [1336, 229] width 415 height 392
click at [1332, 51] on div "# Create your own game! game . addManualGoal ( "take the treasure" ) player = g…" at bounding box center [1336, 229] width 415 height 392
click at [1302, 53] on div "# Create your own game! game . addManualGoal ( "survive for" ) player = game . …" at bounding box center [1336, 229] width 415 height 392
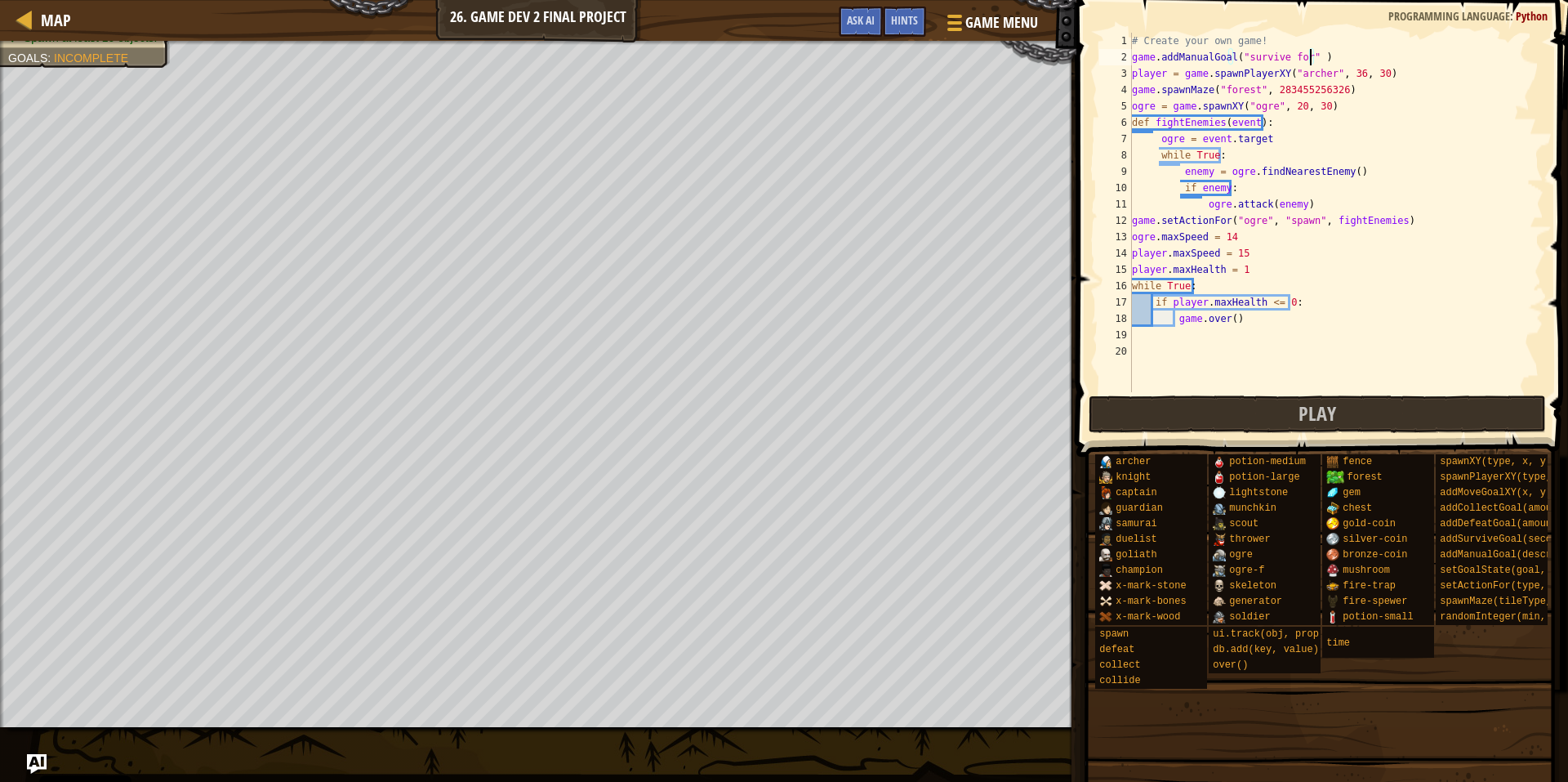
click at [1302, 53] on div "# Create your own game! game . addManualGoal ( "survive for" ) player = game . …" at bounding box center [1336, 229] width 415 height 392
click at [1300, 53] on div "# Create your own game! game . addManualGoal ( "survive for" ) player = game . …" at bounding box center [1336, 229] width 415 height 392
click at [1367, 60] on div "# Create your own game! game . addManualGoal ( "survive the ogre" ) player = ga…" at bounding box center [1336, 229] width 415 height 392
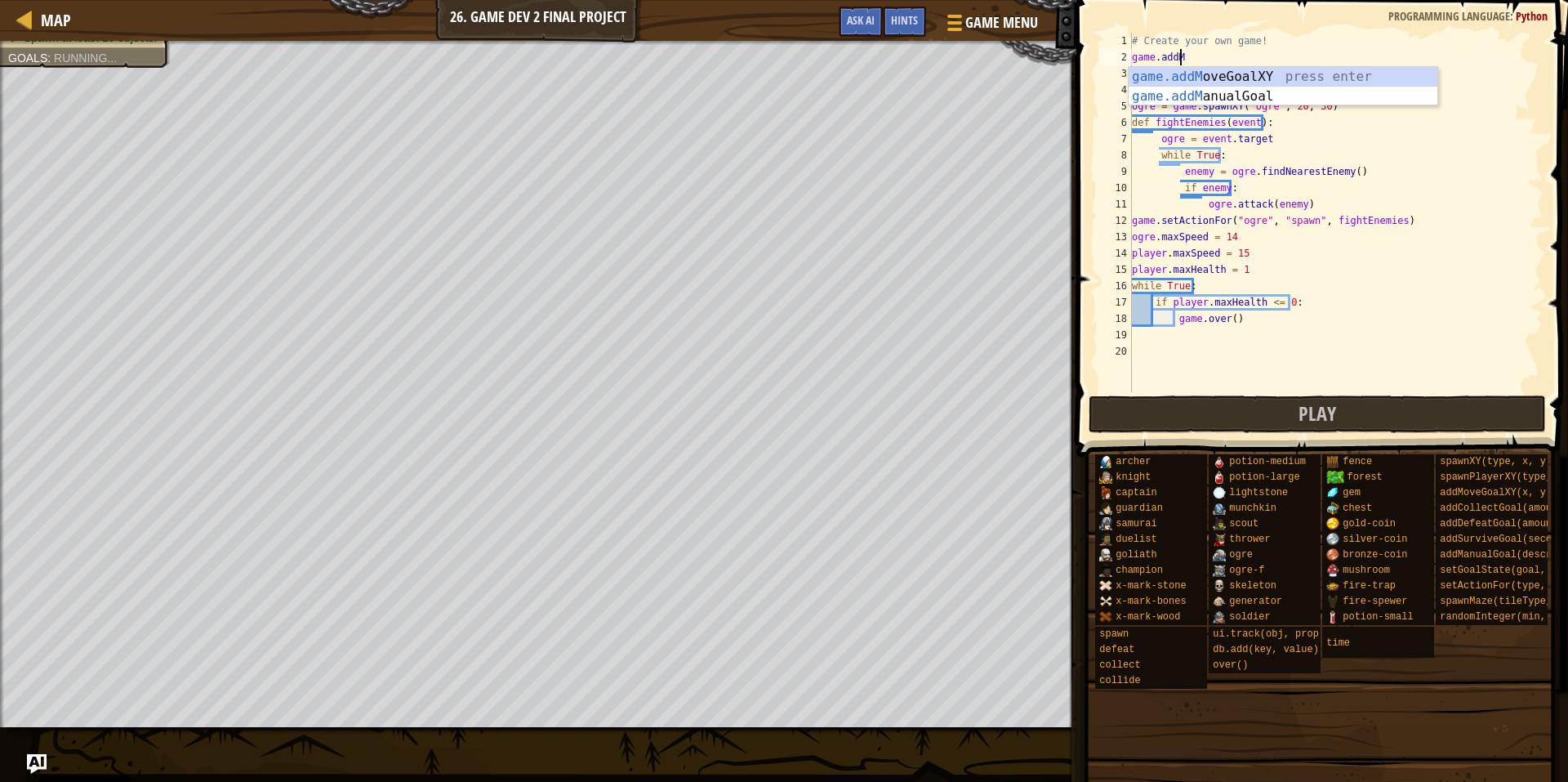
scroll to position [7, 3]
type textarea "[DOMAIN_NAME]"
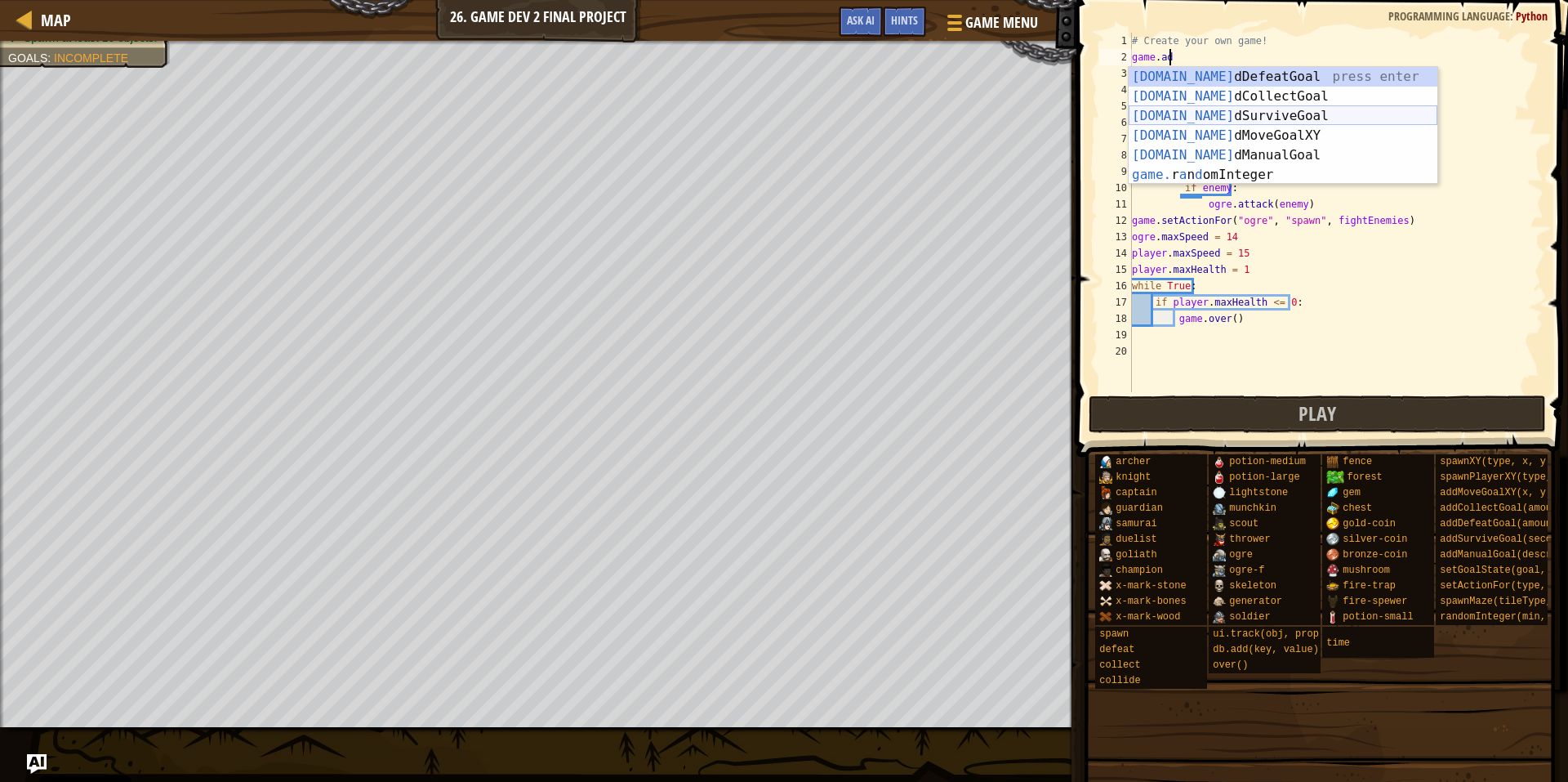
click at [1262, 120] on div "[DOMAIN_NAME] dDefeatGoal press enter [DOMAIN_NAME] dCollectGoal press enter [D…" at bounding box center [1283, 146] width 309 height 157
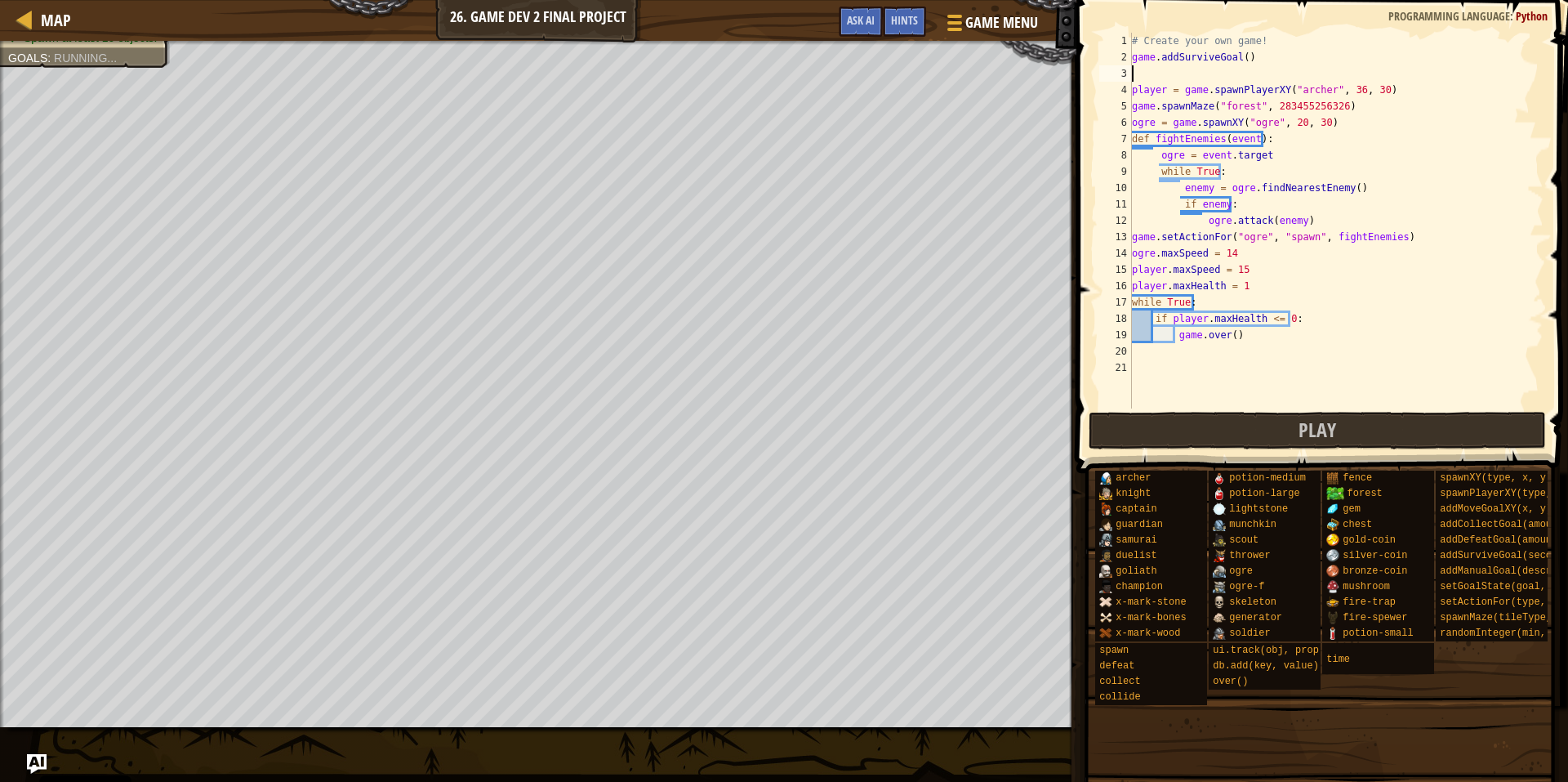
scroll to position [7, 0]
click at [1245, 55] on div "# Create your own game! game . addSurviveGoal ( ) player = game . spawnPlayerXY…" at bounding box center [1336, 237] width 415 height 409
click at [1273, 67] on div "game.addMa nualGoal press enter game.addM oveGo a lXY press enter" at bounding box center [1283, 106] width 309 height 79
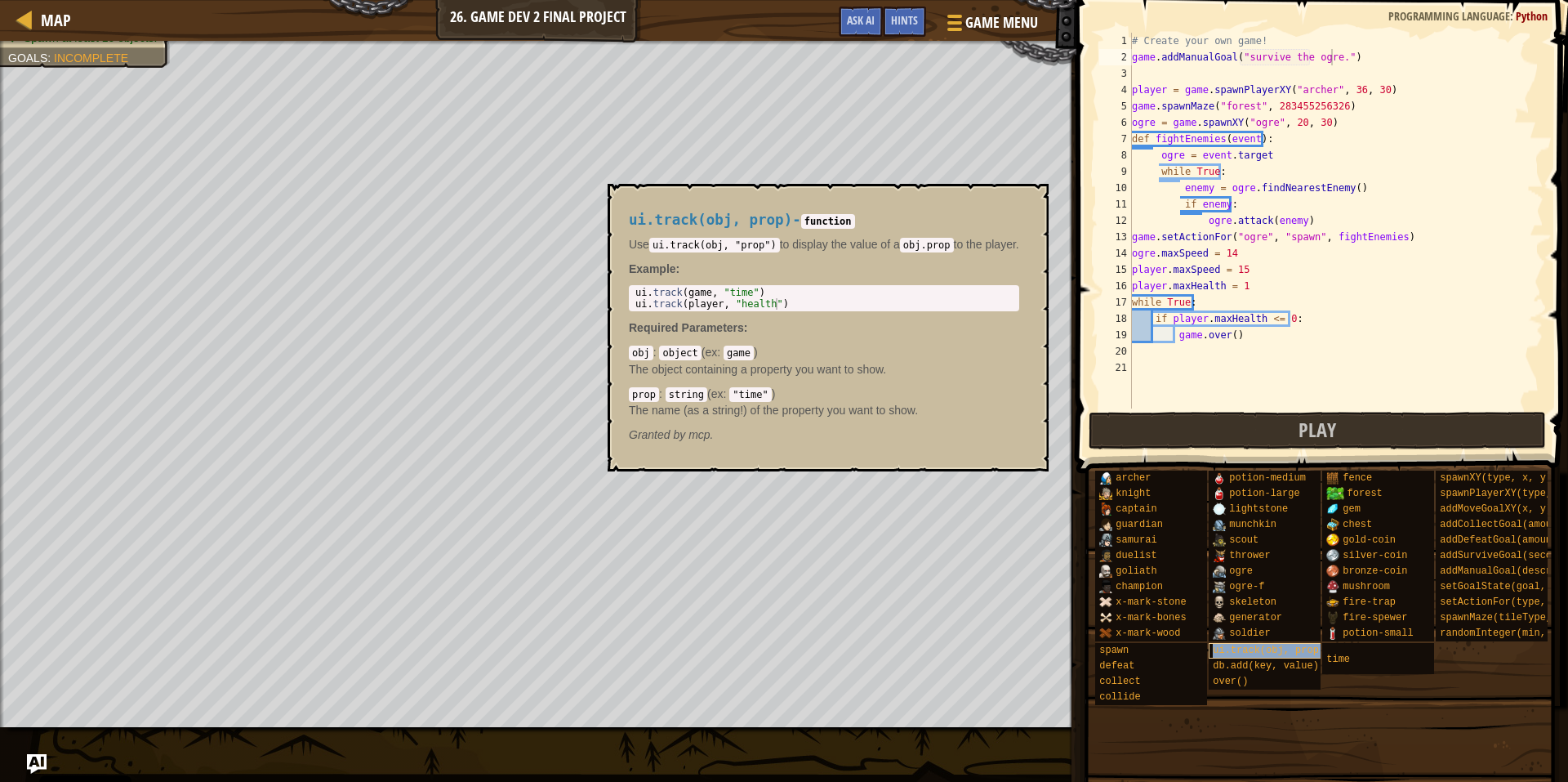
click at [1274, 643] on div "ui.track(obj, prop)" at bounding box center [1287, 650] width 157 height 16
click at [1348, 54] on div "# Create your own game! game . addManualGoal ( "survive the ogre." ) player = g…" at bounding box center [1336, 237] width 415 height 409
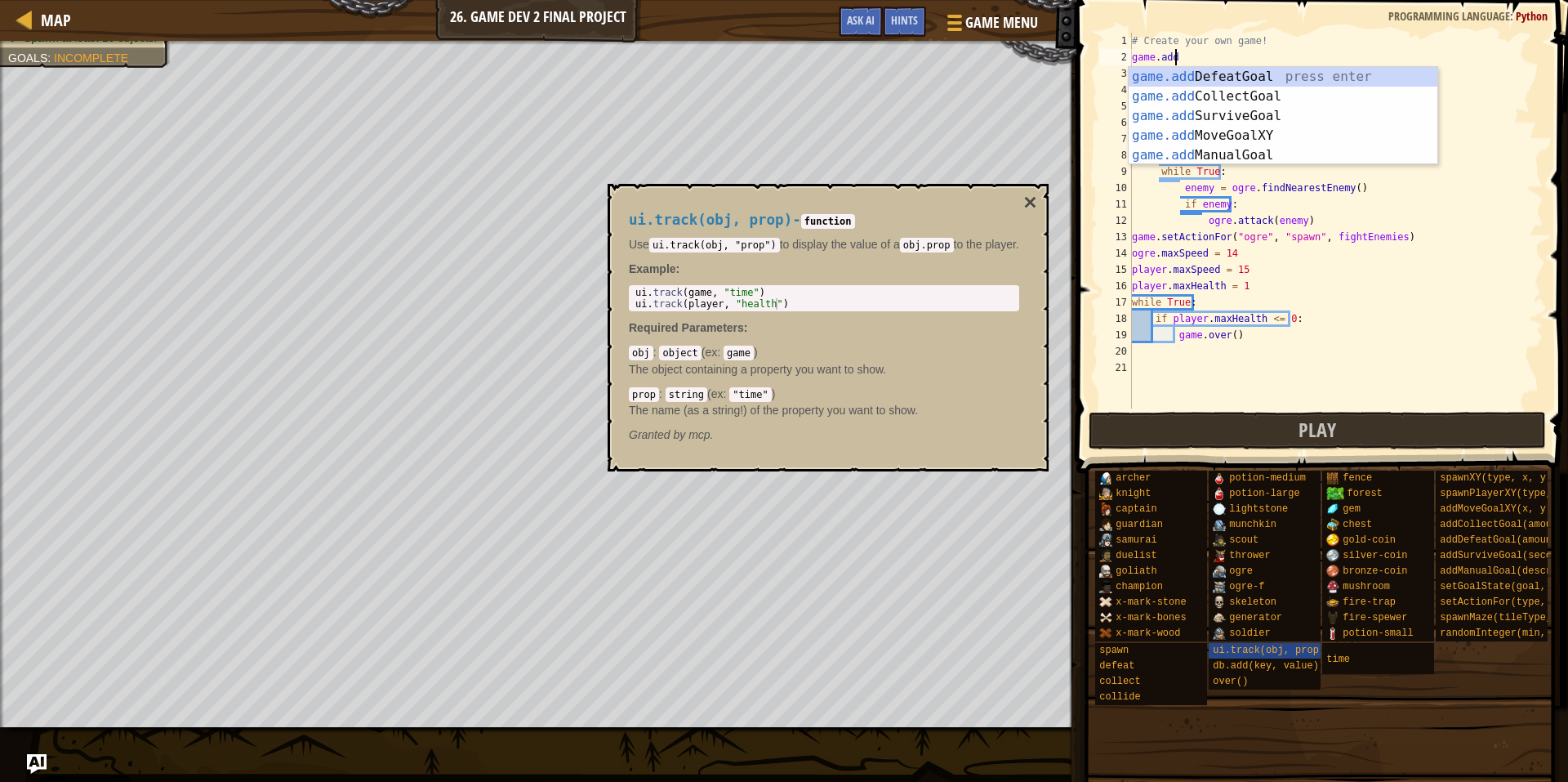
scroll to position [7, 3]
type textarea "game.adds"
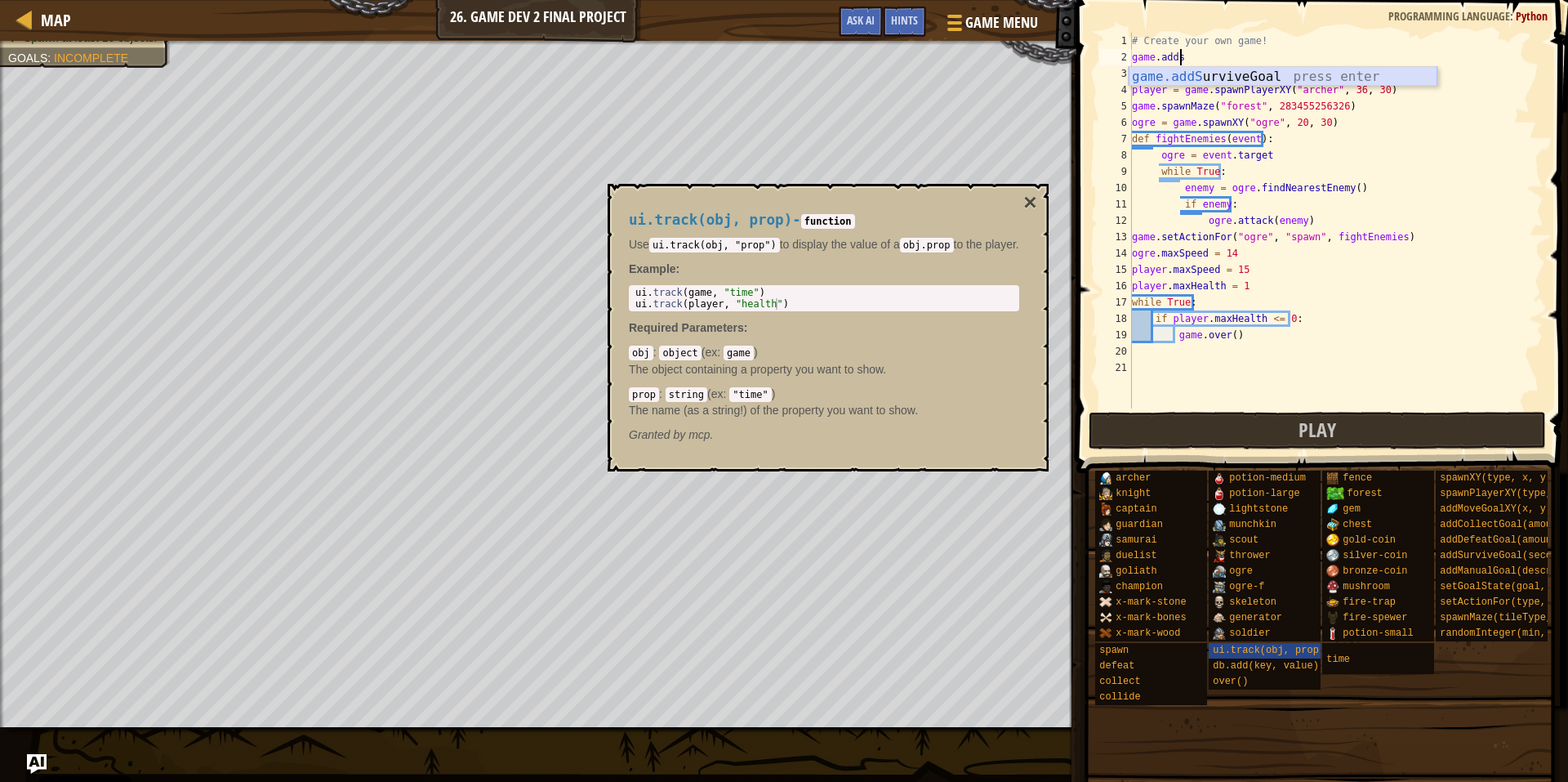
click at [1238, 79] on div "game.addS urviveGoal press enter" at bounding box center [1283, 96] width 309 height 59
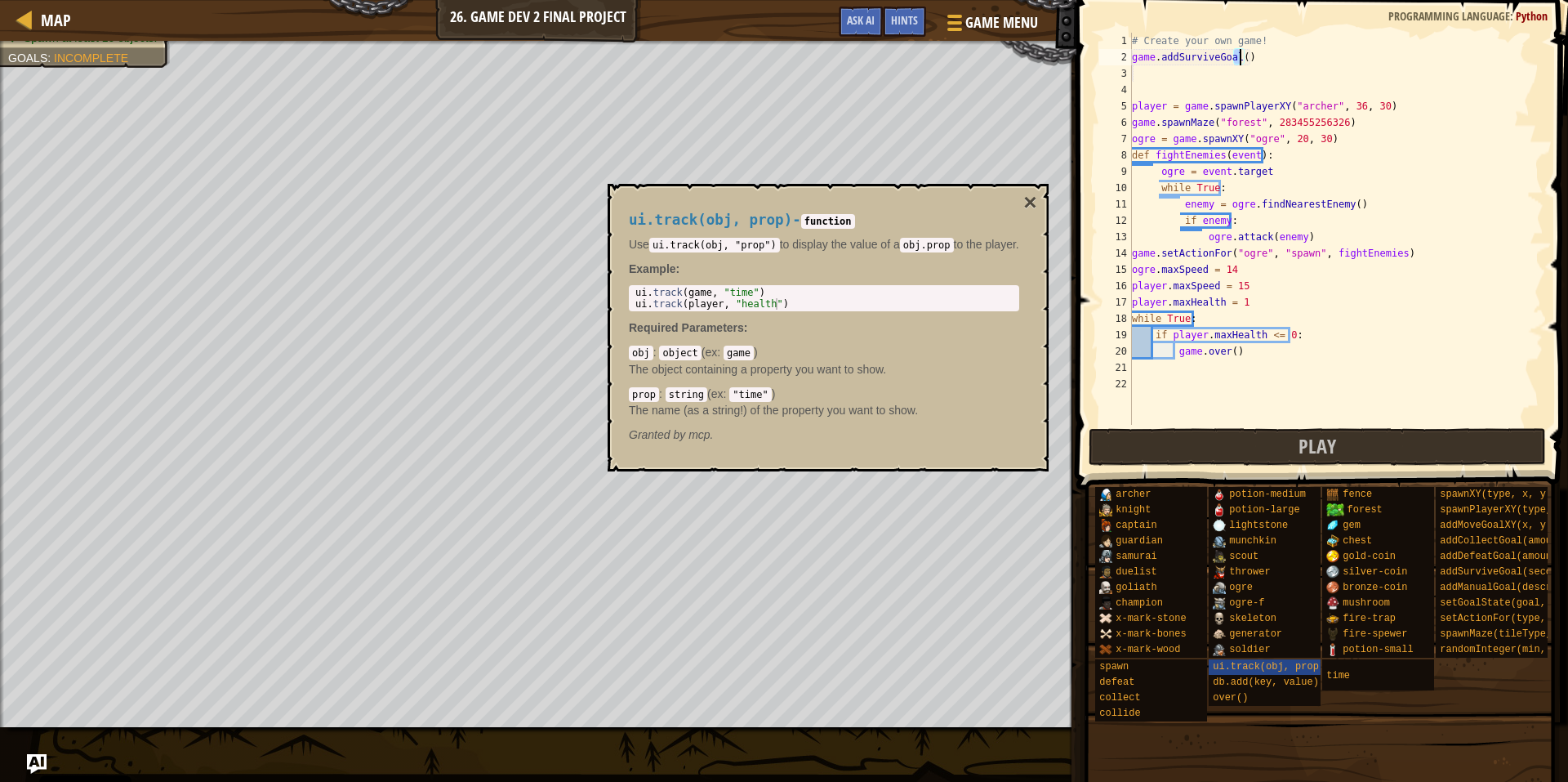
click at [1237, 52] on div "# Create your own game! game . addSurviveGoal ( ) player = game . spawnPlayerXY…" at bounding box center [1336, 244] width 415 height 425
click at [1245, 54] on div "# Create your own game! game . addSurviveGoal ( ) player = game . spawnPlayerXY…" at bounding box center [1336, 244] width 415 height 425
click at [1243, 54] on div "# Create your own game! game . addSurviveGoal ( ) player = game . spawnPlayerXY…" at bounding box center [1336, 244] width 415 height 425
click at [1240, 50] on div "# Create your own game! game . addSurviveGoal ( ) player = game . spawnPlayerXY…" at bounding box center [1336, 244] width 415 height 425
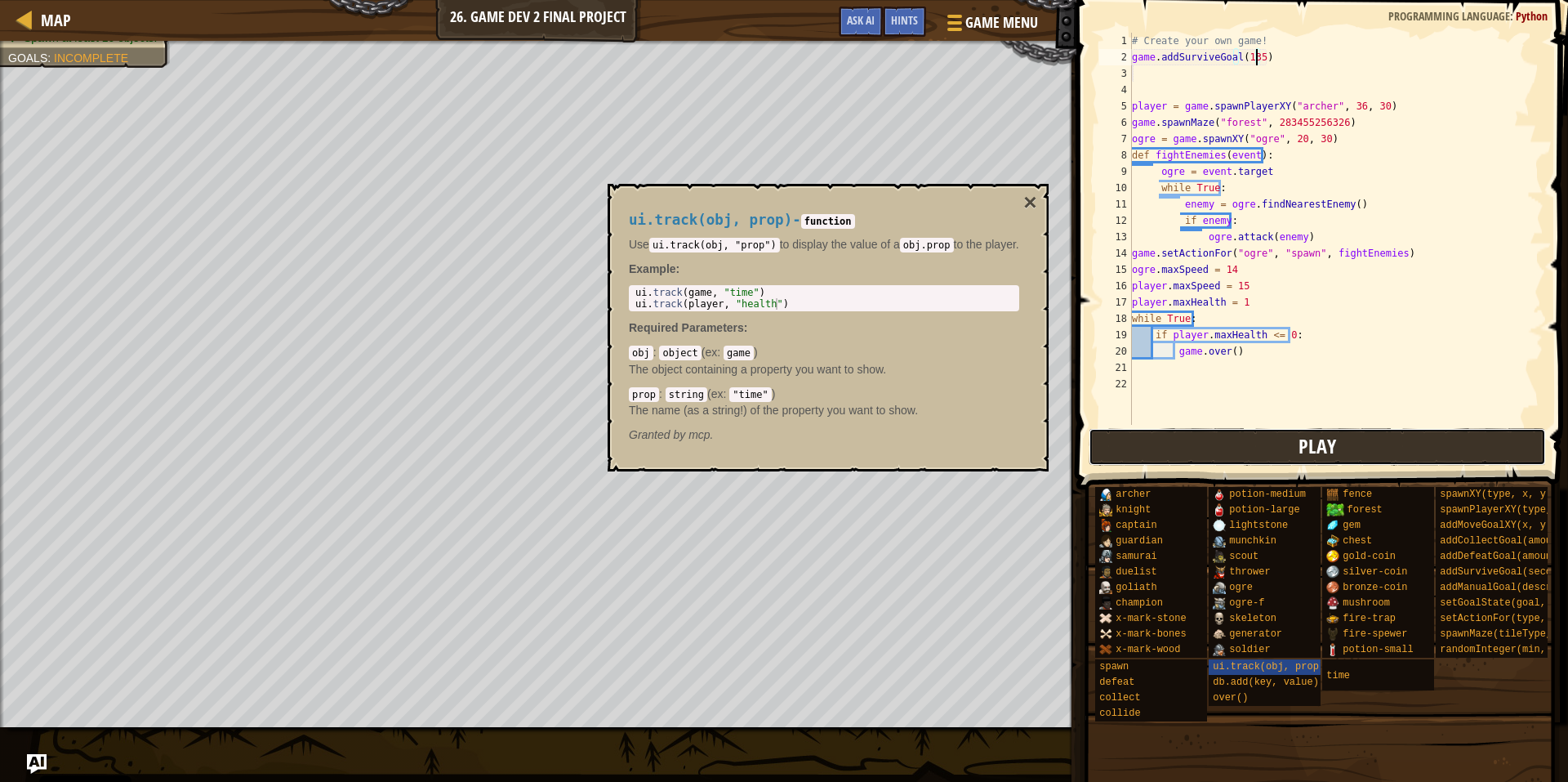
click at [1289, 445] on button "Play" at bounding box center [1317, 447] width 458 height 38
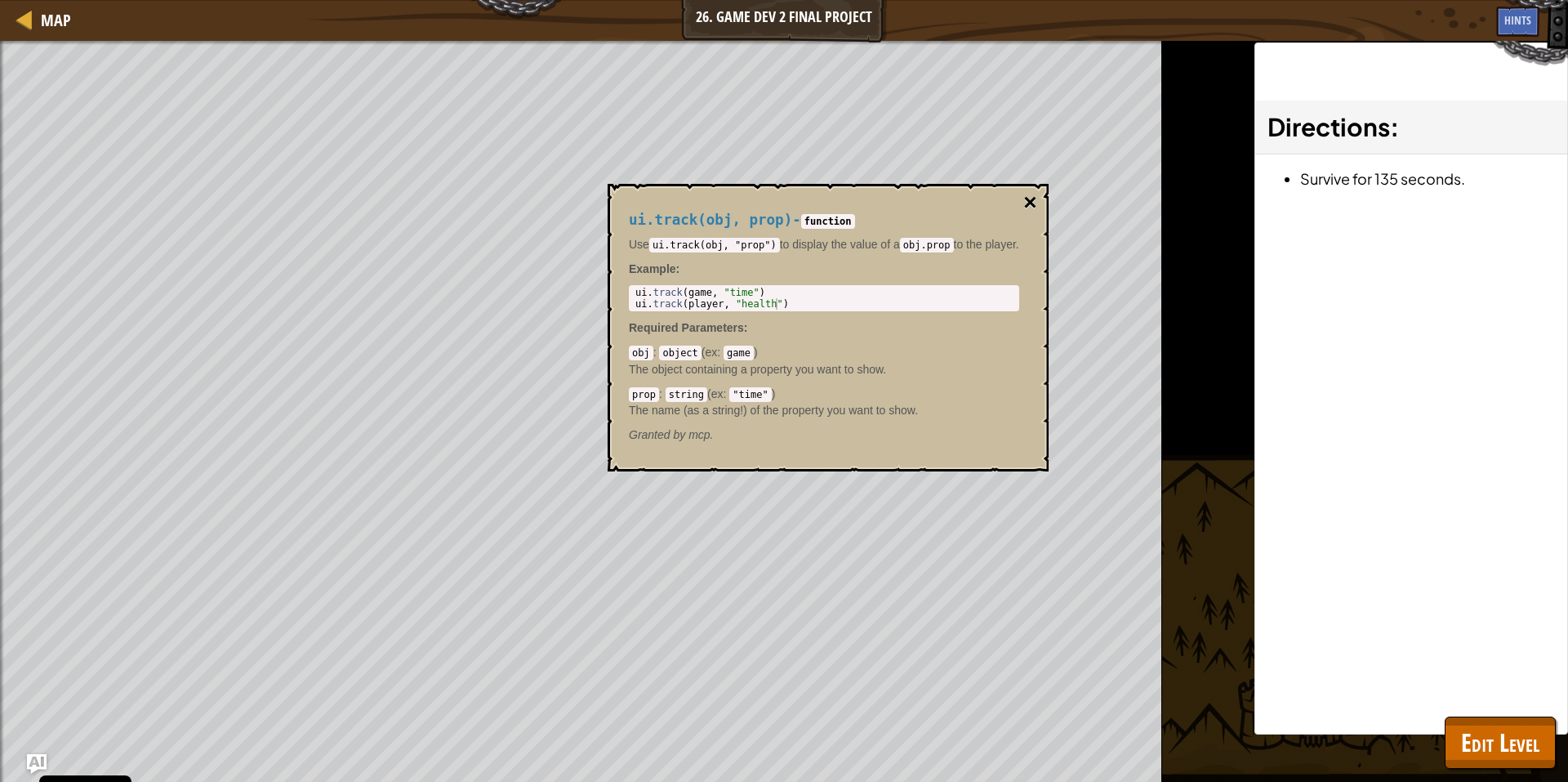
click at [1029, 201] on button "×" at bounding box center [1030, 203] width 13 height 23
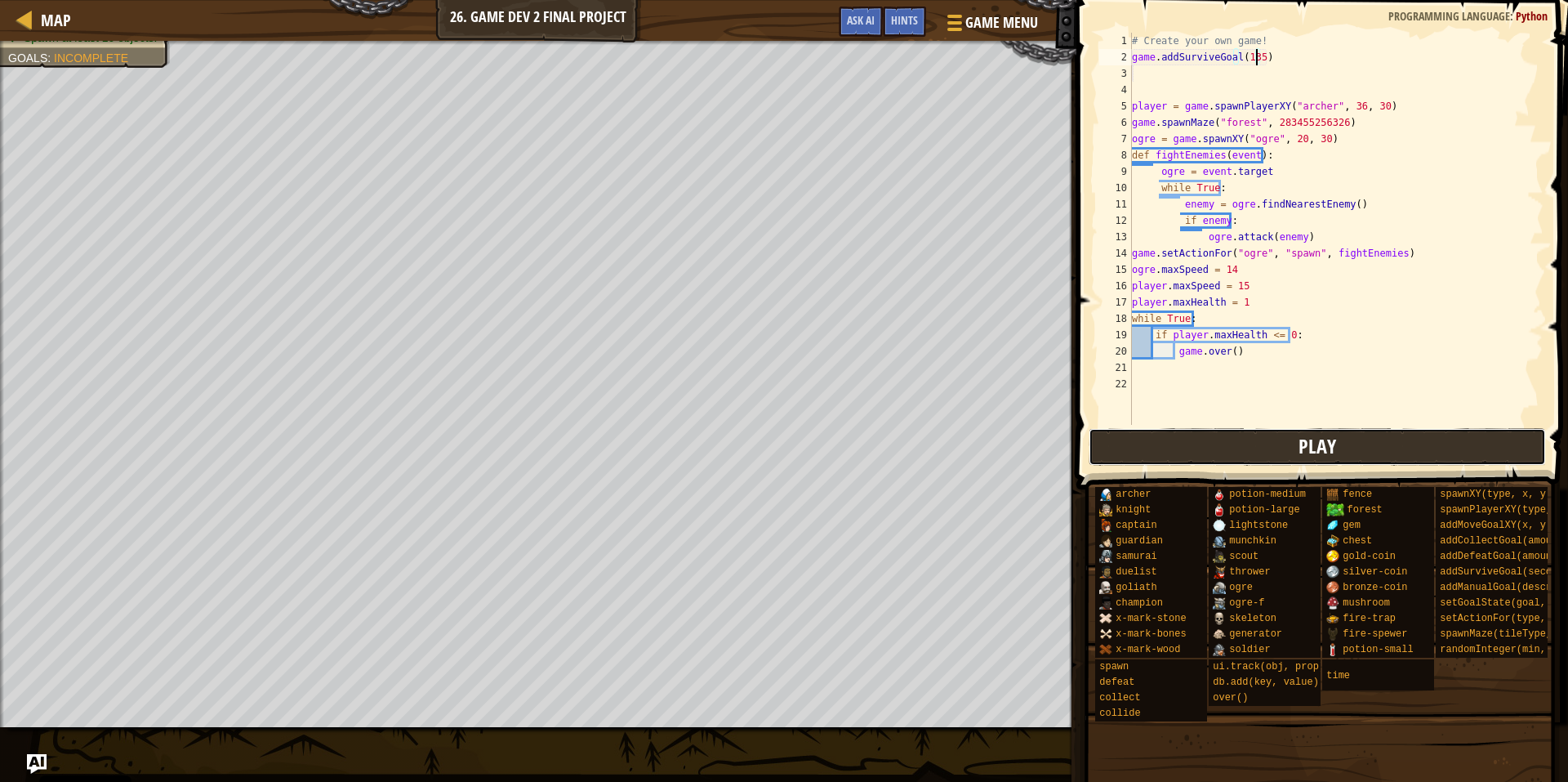
click at [1421, 438] on button "Play" at bounding box center [1317, 447] width 458 height 38
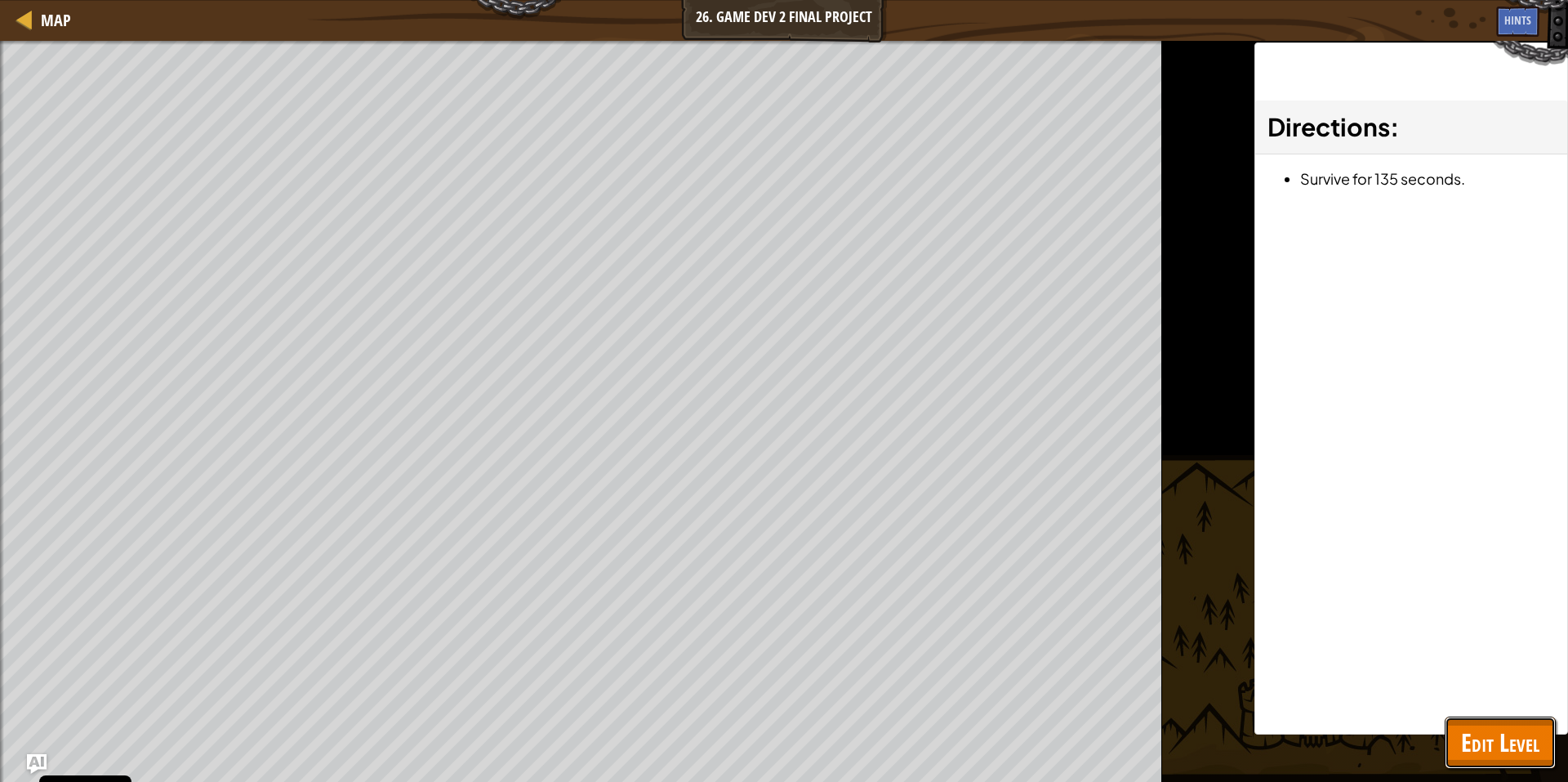
click at [1475, 763] on button "Edit Level" at bounding box center [1500, 742] width 111 height 52
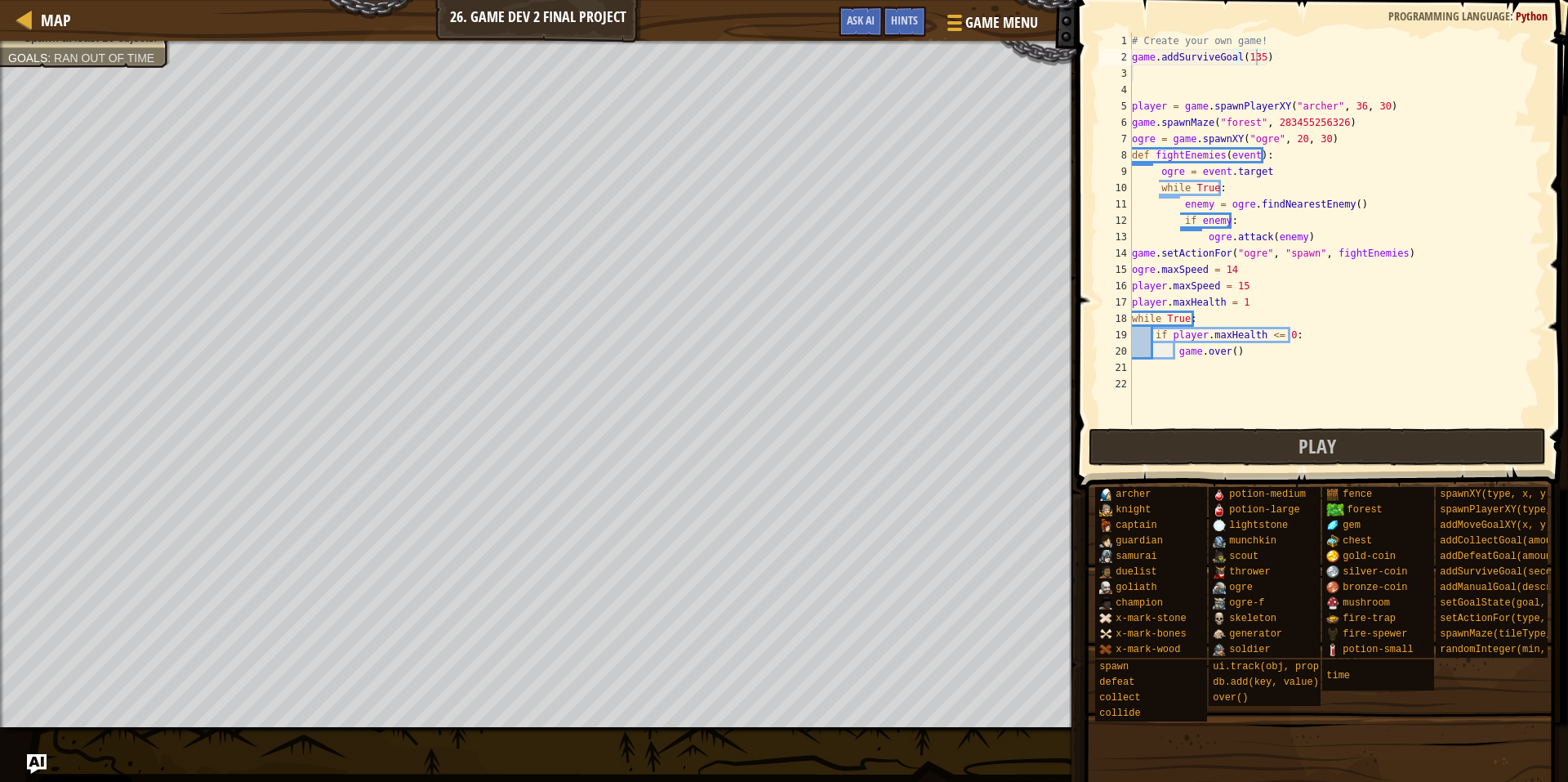
type textarea "game.setActionFor("ogre", "spawn", fightEnemies)"
click at [1435, 259] on div "# Create your own game! game . addSurviveGoal ( 135 ) player = game . spawnPlay…" at bounding box center [1336, 244] width 415 height 425
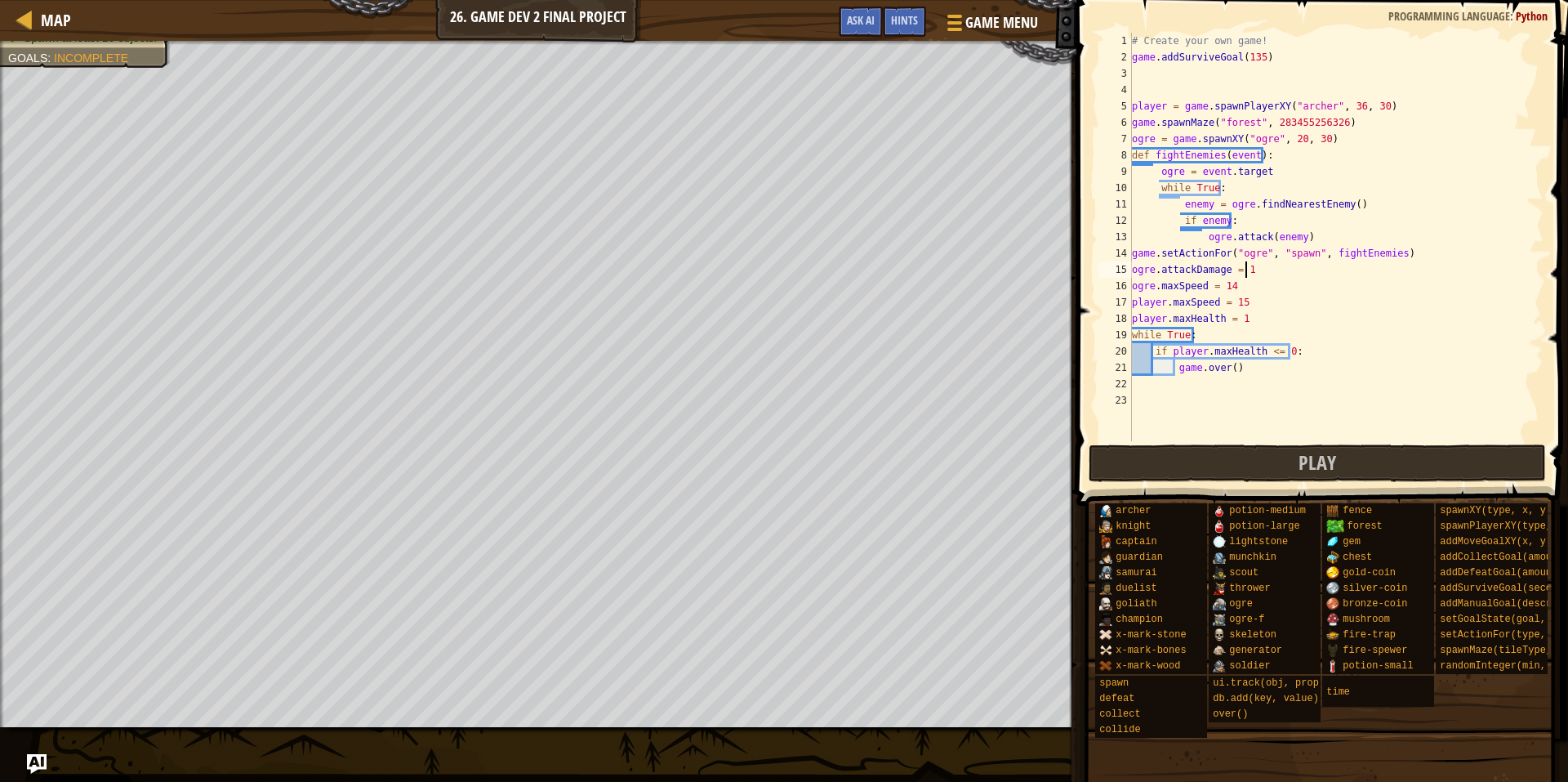
scroll to position [7, 8]
click at [1255, 318] on div "# Create your own game! game . addSurviveGoal ( 135 ) player = game . spawnPlay…" at bounding box center [1336, 253] width 415 height 441
click at [1344, 462] on button "Play" at bounding box center [1317, 463] width 458 height 38
drag, startPoint x: 1242, startPoint y: 457, endPoint x: 1201, endPoint y: 474, distance: 44.4
click at [1242, 459] on button "Play" at bounding box center [1317, 463] width 458 height 38
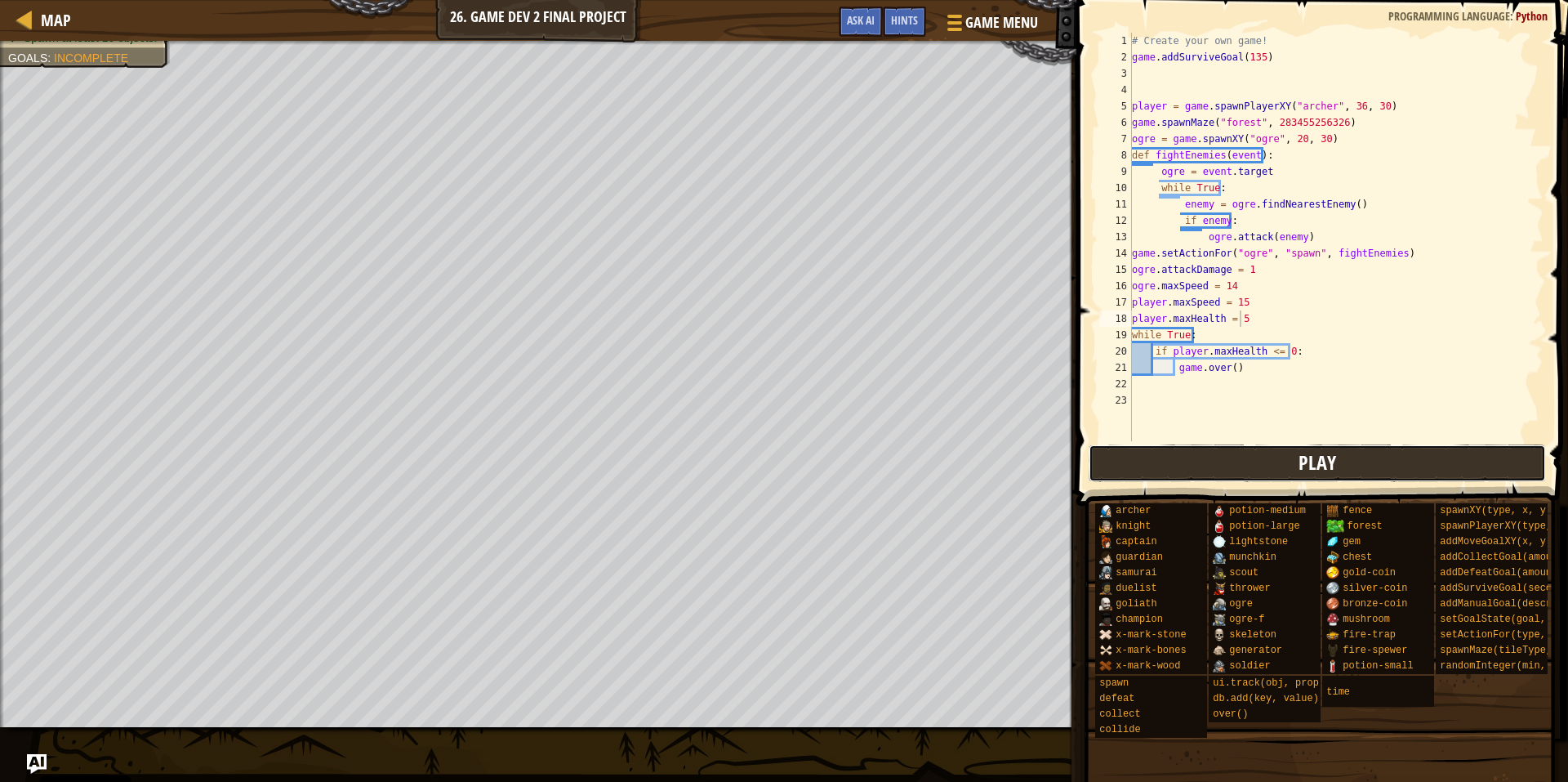
click at [1216, 453] on button "Play" at bounding box center [1317, 463] width 458 height 38
click at [1349, 463] on button "Play" at bounding box center [1317, 463] width 458 height 38
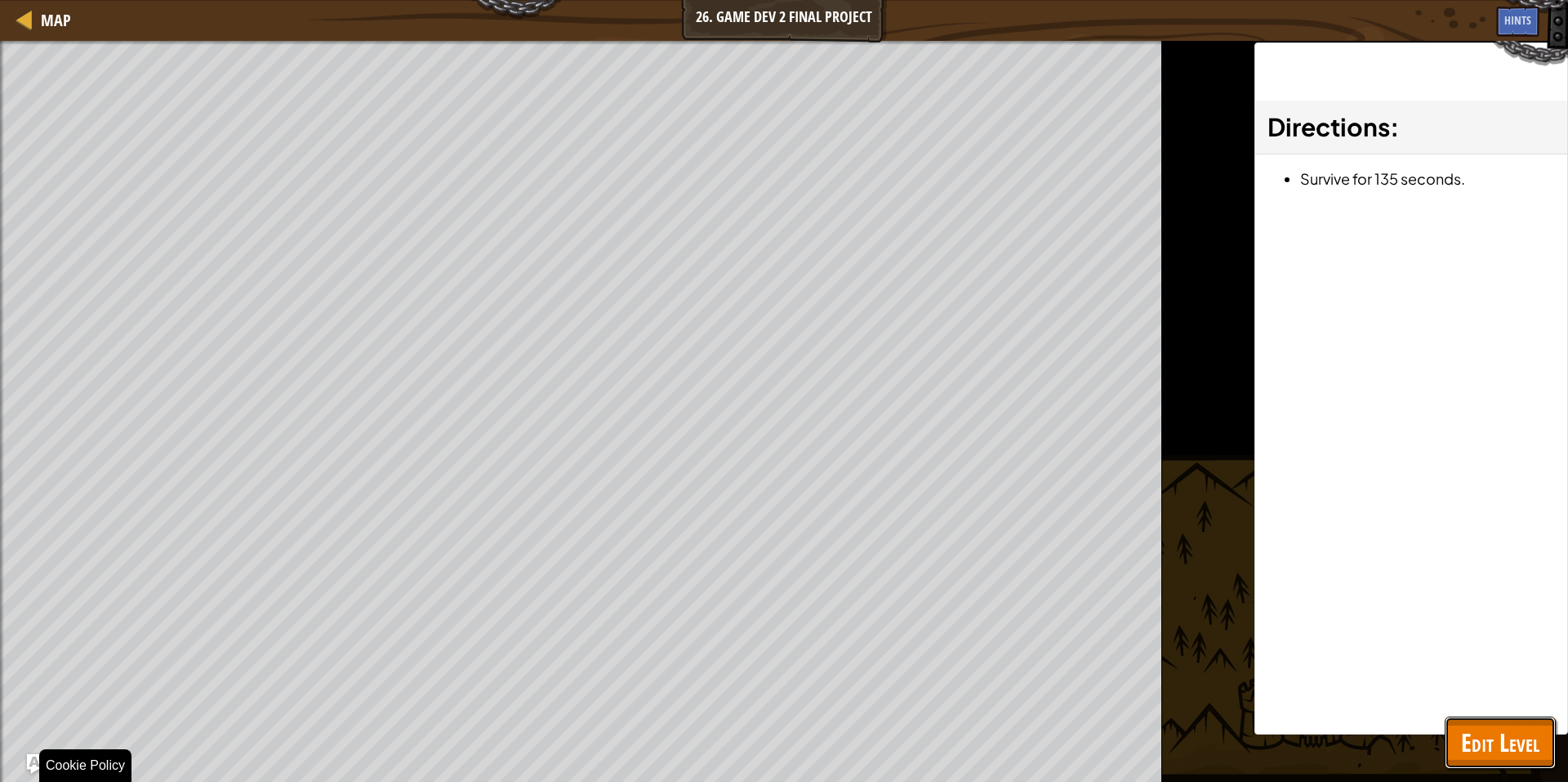
click at [1516, 735] on span "Edit Level" at bounding box center [1500, 742] width 79 height 34
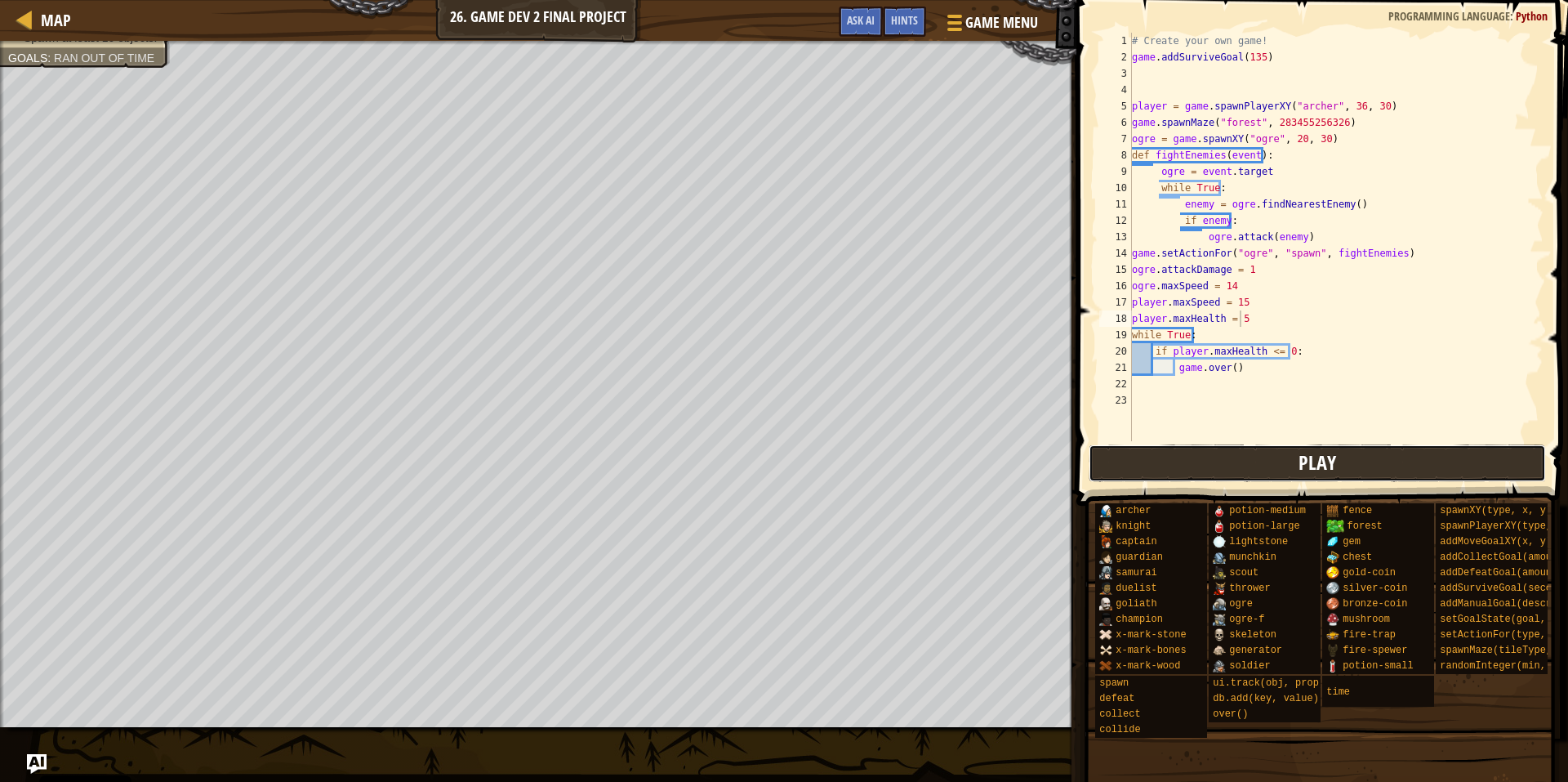
click at [1405, 469] on button "Play" at bounding box center [1317, 463] width 458 height 38
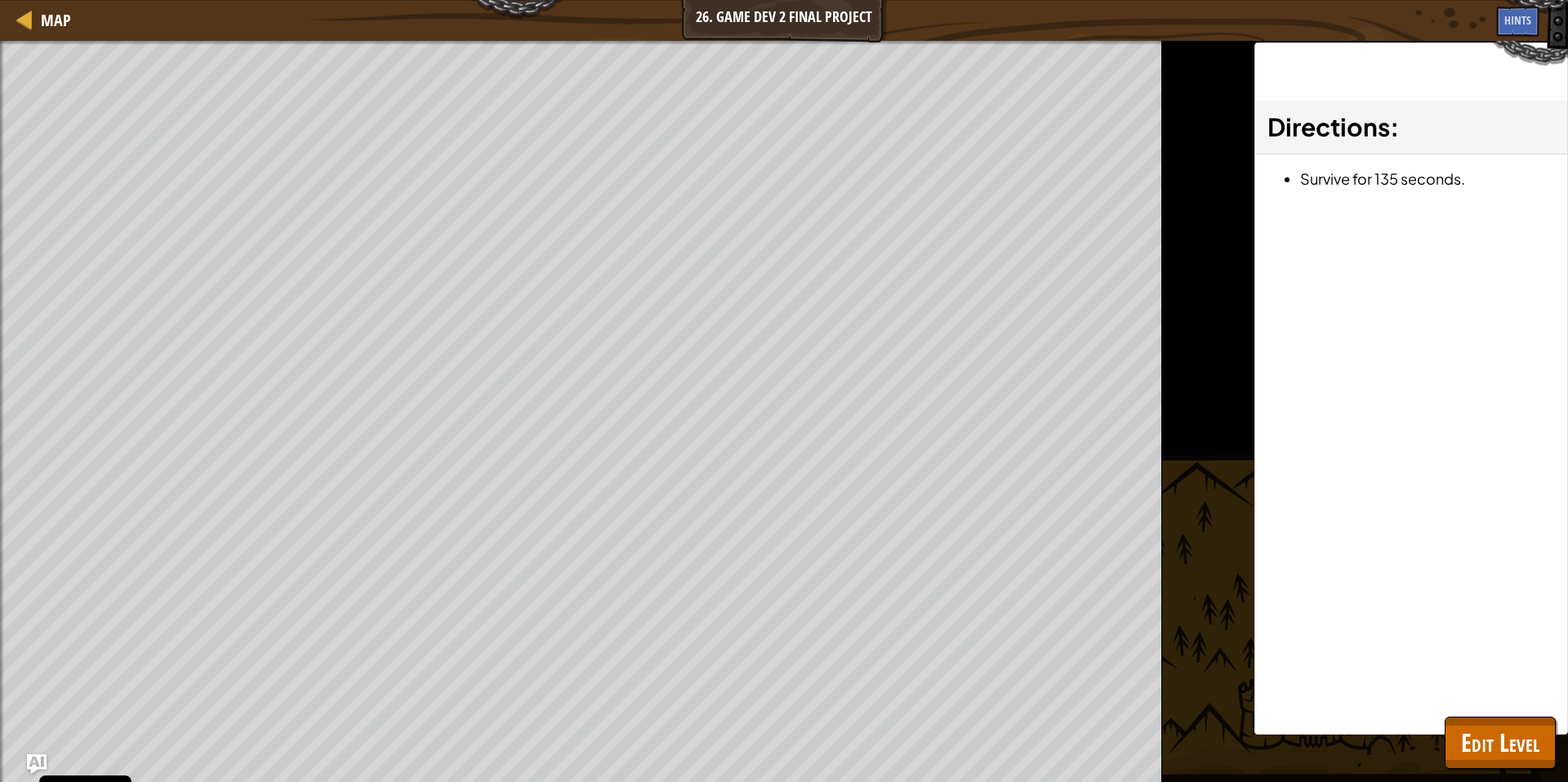
click at [1509, 714] on div "Directions : Survive for 135 seconds." at bounding box center [1411, 388] width 313 height 692
drag, startPoint x: 1519, startPoint y: 730, endPoint x: 1526, endPoint y: 736, distance: 9.2
click at [1525, 733] on span "Edit Level" at bounding box center [1500, 742] width 79 height 34
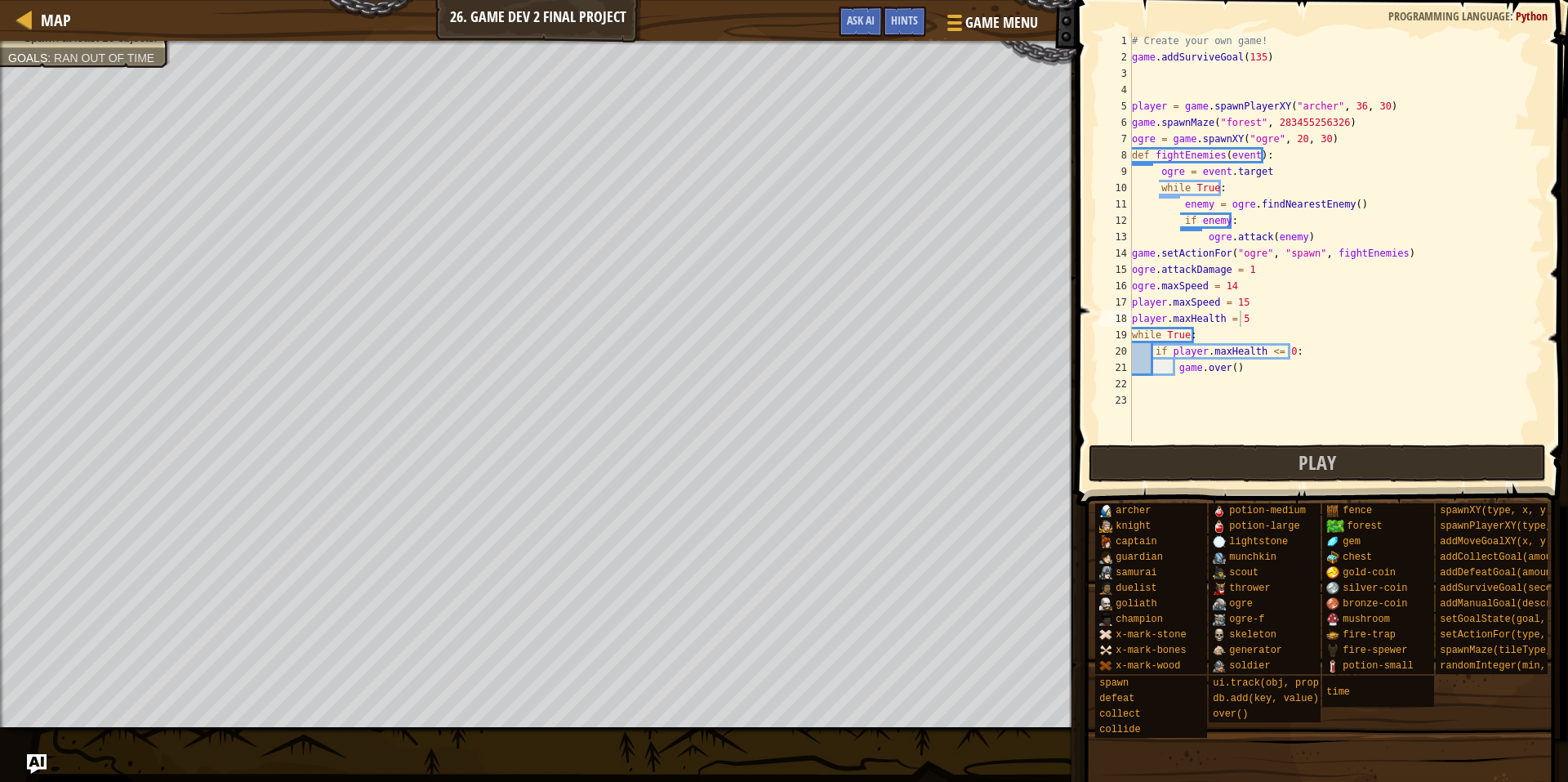
click at [1242, 293] on div "# Create your own game! game . addSurviveGoal ( 135 ) player = game . spawnPlay…" at bounding box center [1336, 253] width 415 height 441
click at [1262, 282] on div "# Create your own game! game . addSurviveGoal ( 135 ) player = game . spawnPlay…" at bounding box center [1336, 237] width 415 height 409
click at [1149, 456] on button "Play" at bounding box center [1317, 463] width 458 height 38
click at [1236, 288] on div "# Create your own game! game . addSurviveGoal ( 135 ) player = game . spawnPlay…" at bounding box center [1336, 253] width 415 height 441
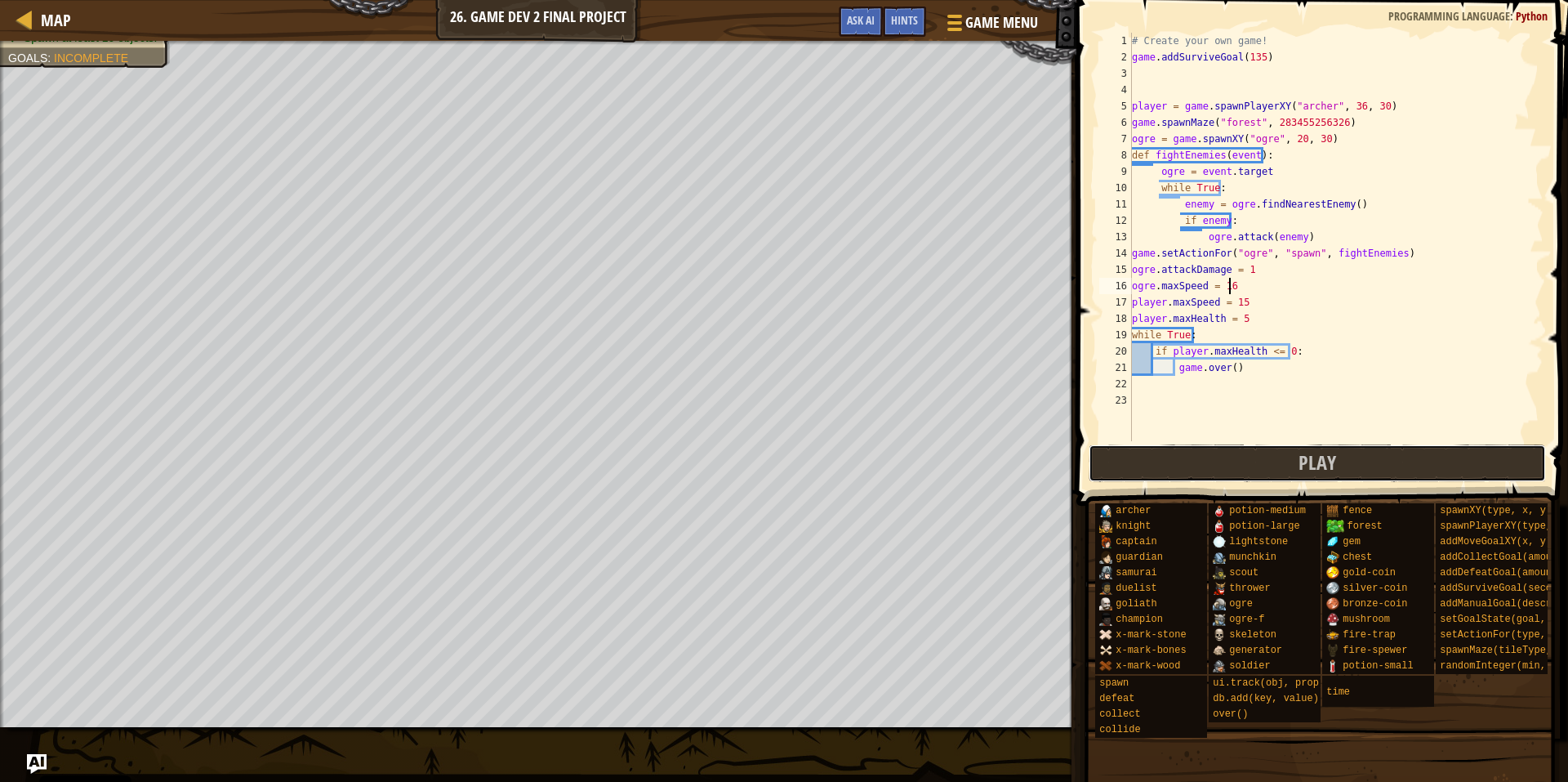
click at [1212, 455] on button "Play" at bounding box center [1317, 463] width 458 height 38
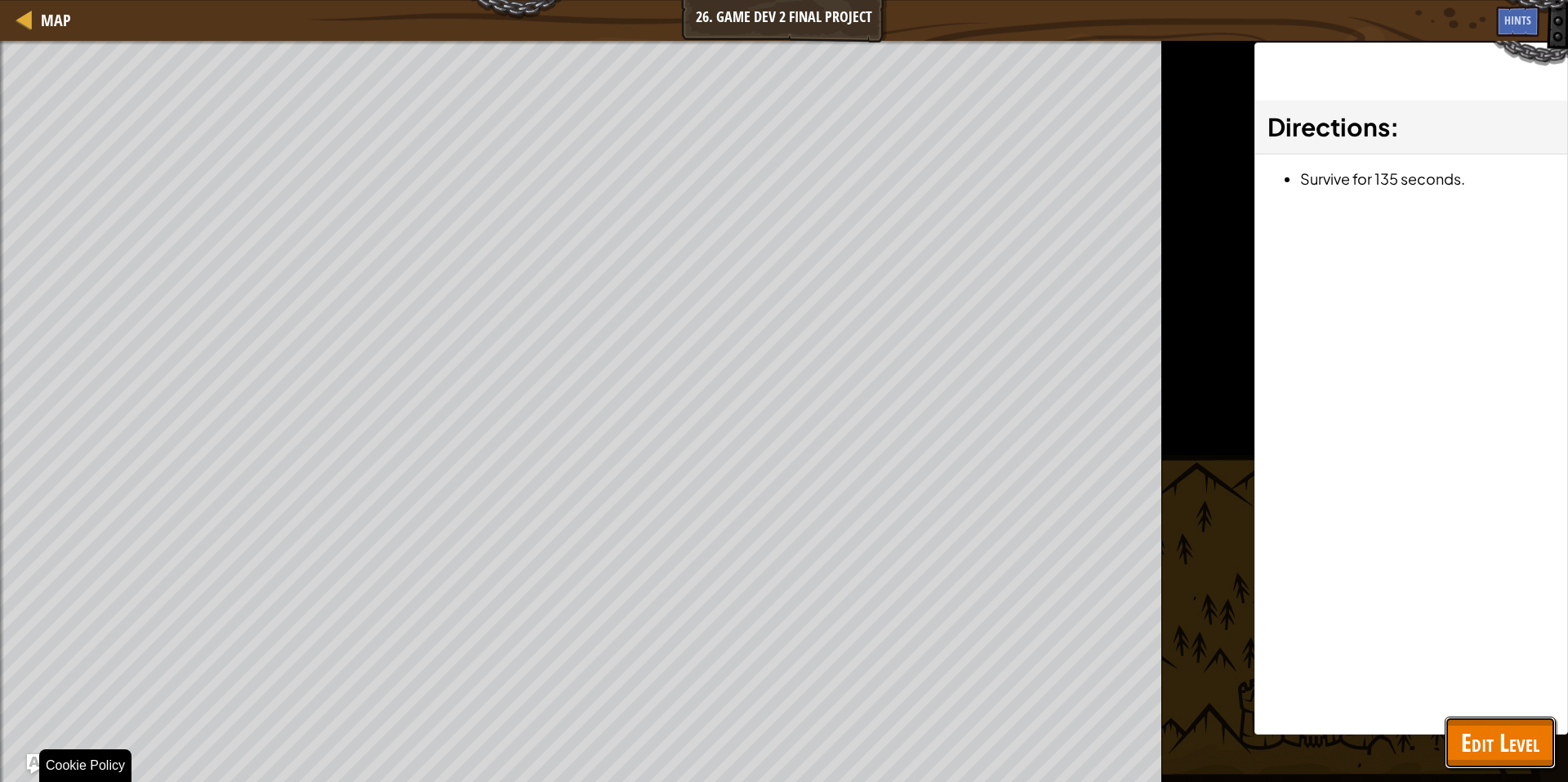
click at [1477, 766] on button "Edit Level" at bounding box center [1500, 742] width 111 height 52
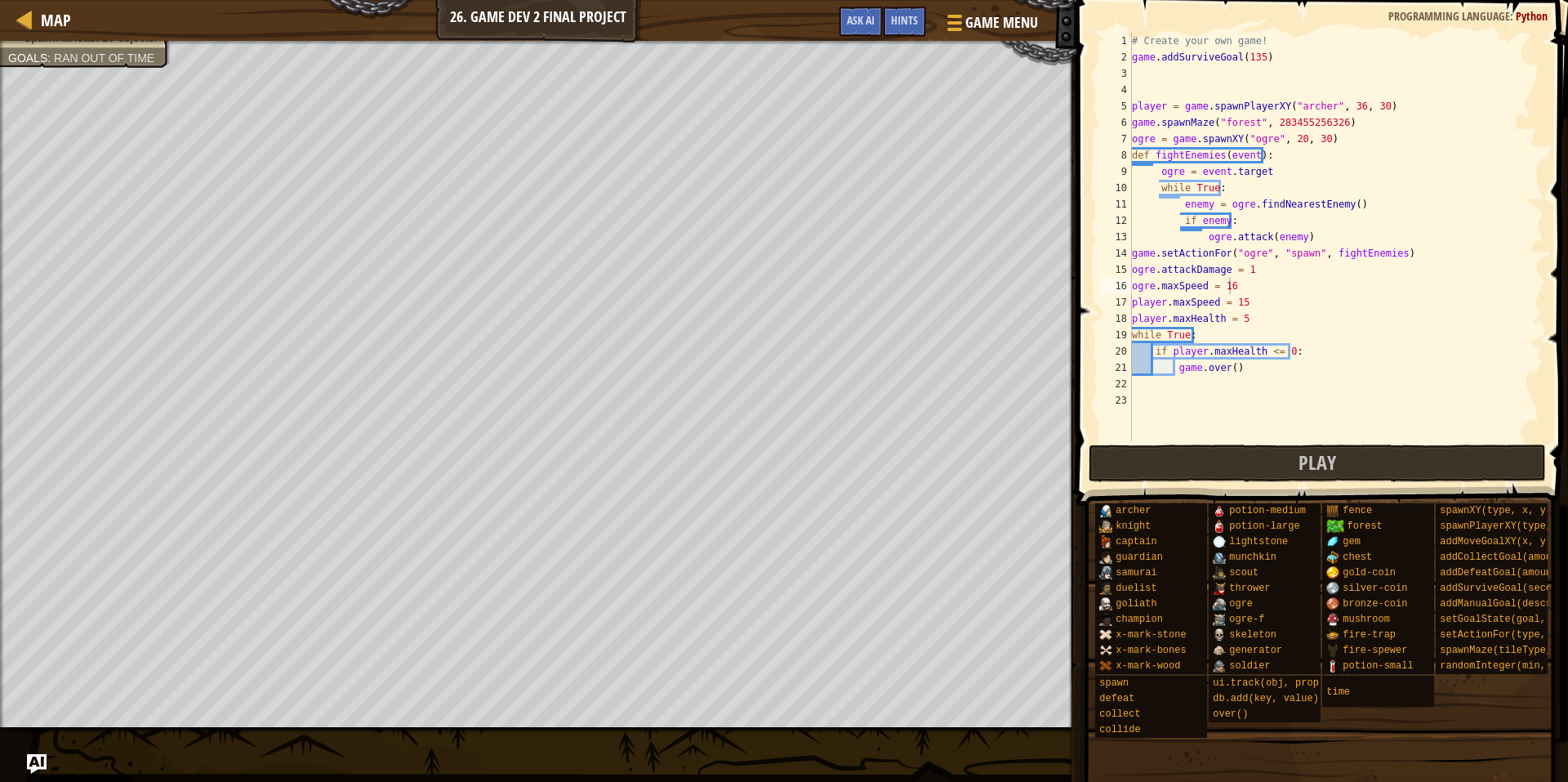
click at [1308, 127] on div "# Create your own game! game . addSurviveGoal ( 135 ) player = game . spawnPlay…" at bounding box center [1336, 253] width 415 height 441
click at [1282, 473] on button "Play" at bounding box center [1317, 463] width 458 height 38
click at [1265, 455] on button "Play" at bounding box center [1317, 463] width 458 height 38
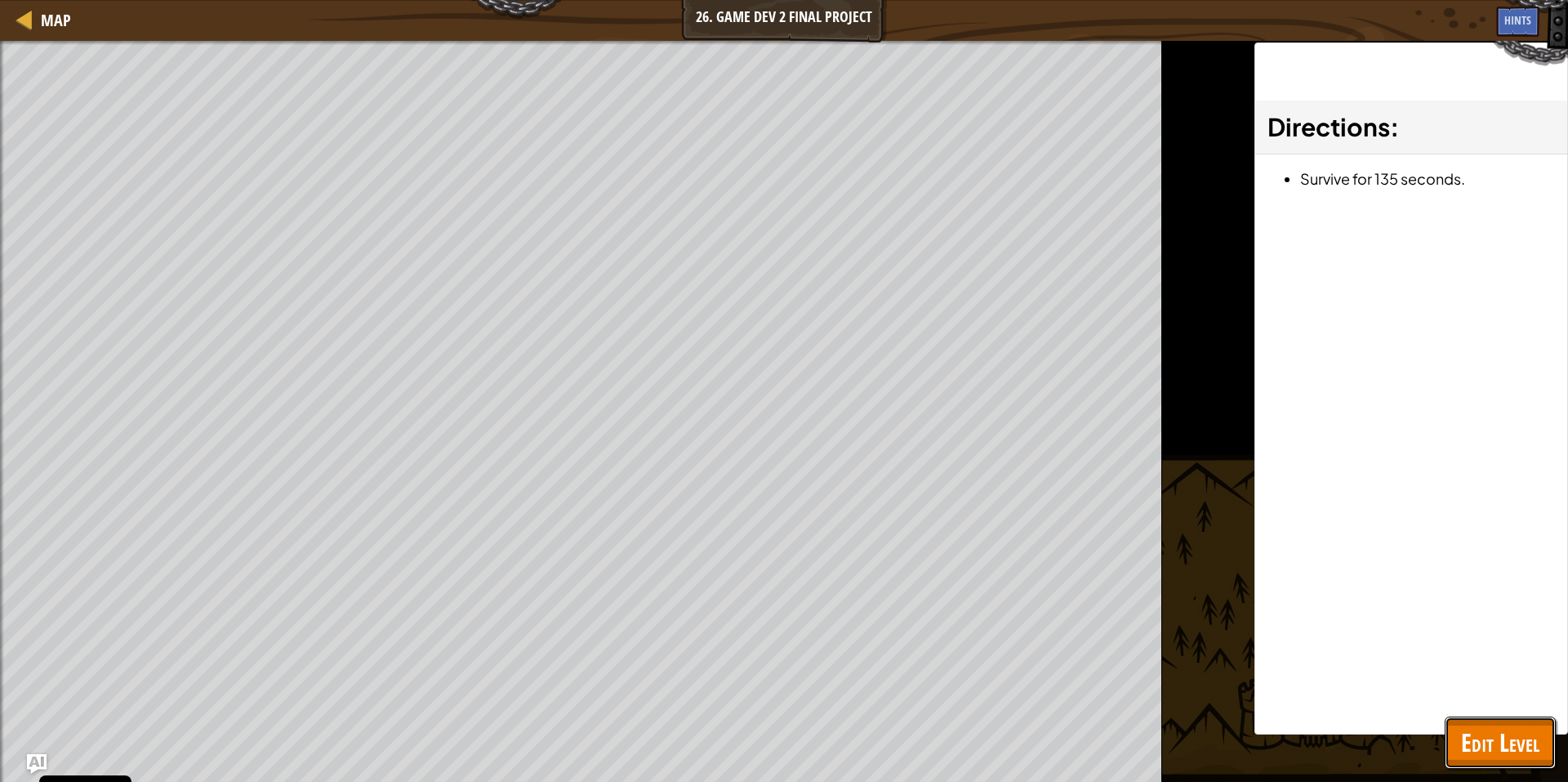
click at [1489, 736] on span "Edit Level" at bounding box center [1500, 742] width 79 height 34
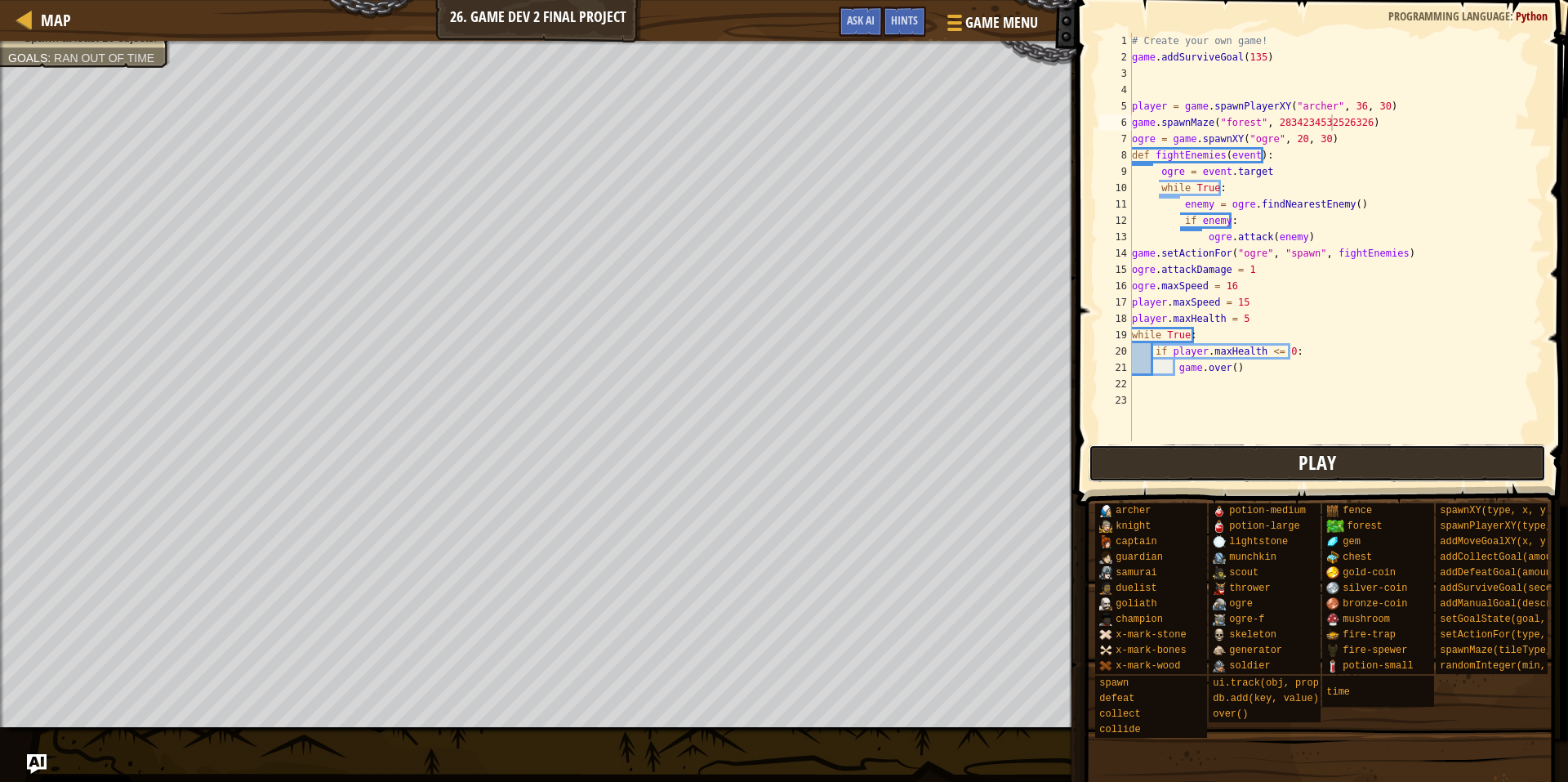
click at [1241, 461] on button "Play" at bounding box center [1317, 463] width 458 height 38
click at [1337, 451] on button "Play" at bounding box center [1317, 463] width 458 height 38
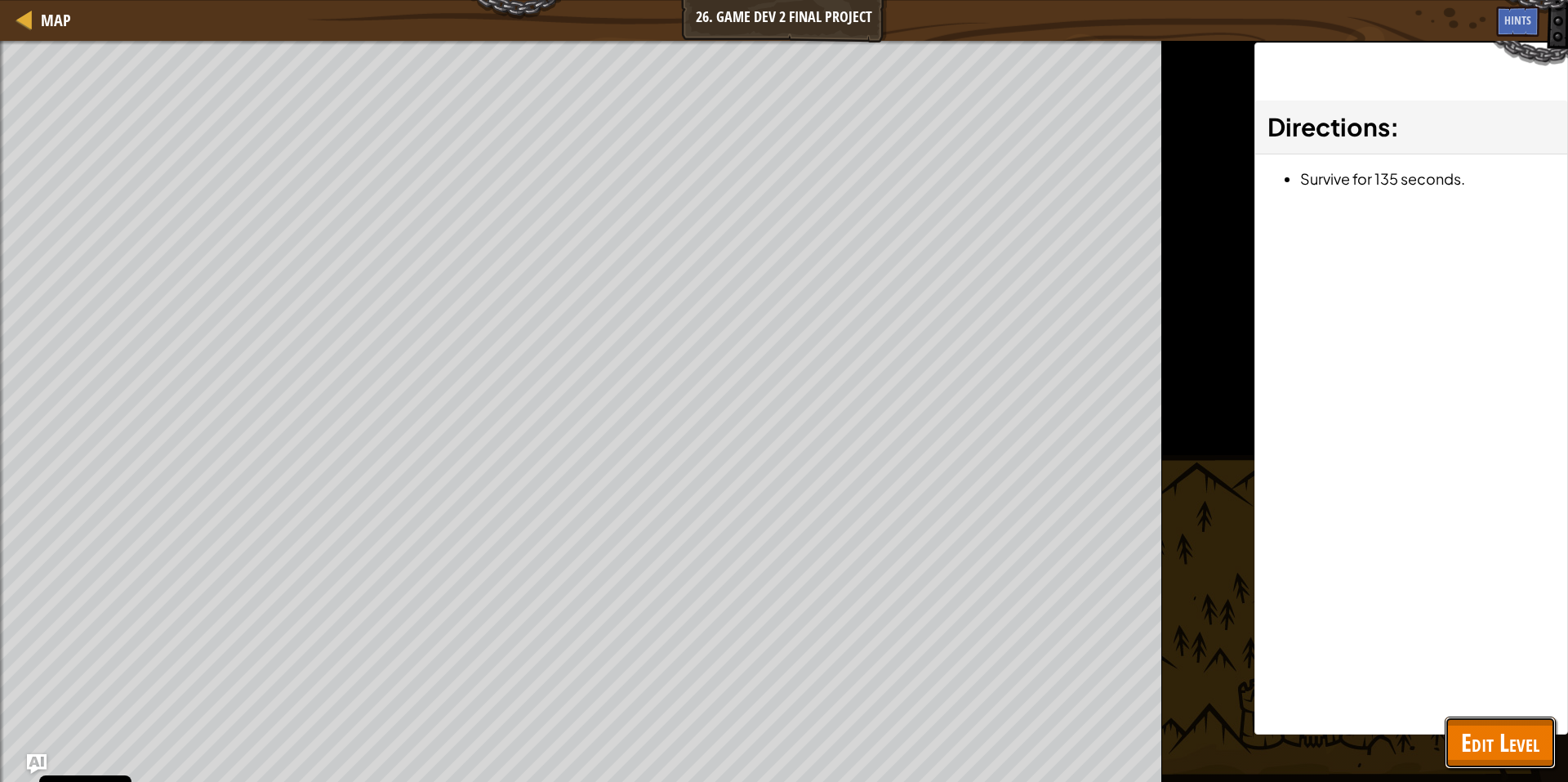
click at [1466, 748] on span "Edit Level" at bounding box center [1500, 742] width 79 height 34
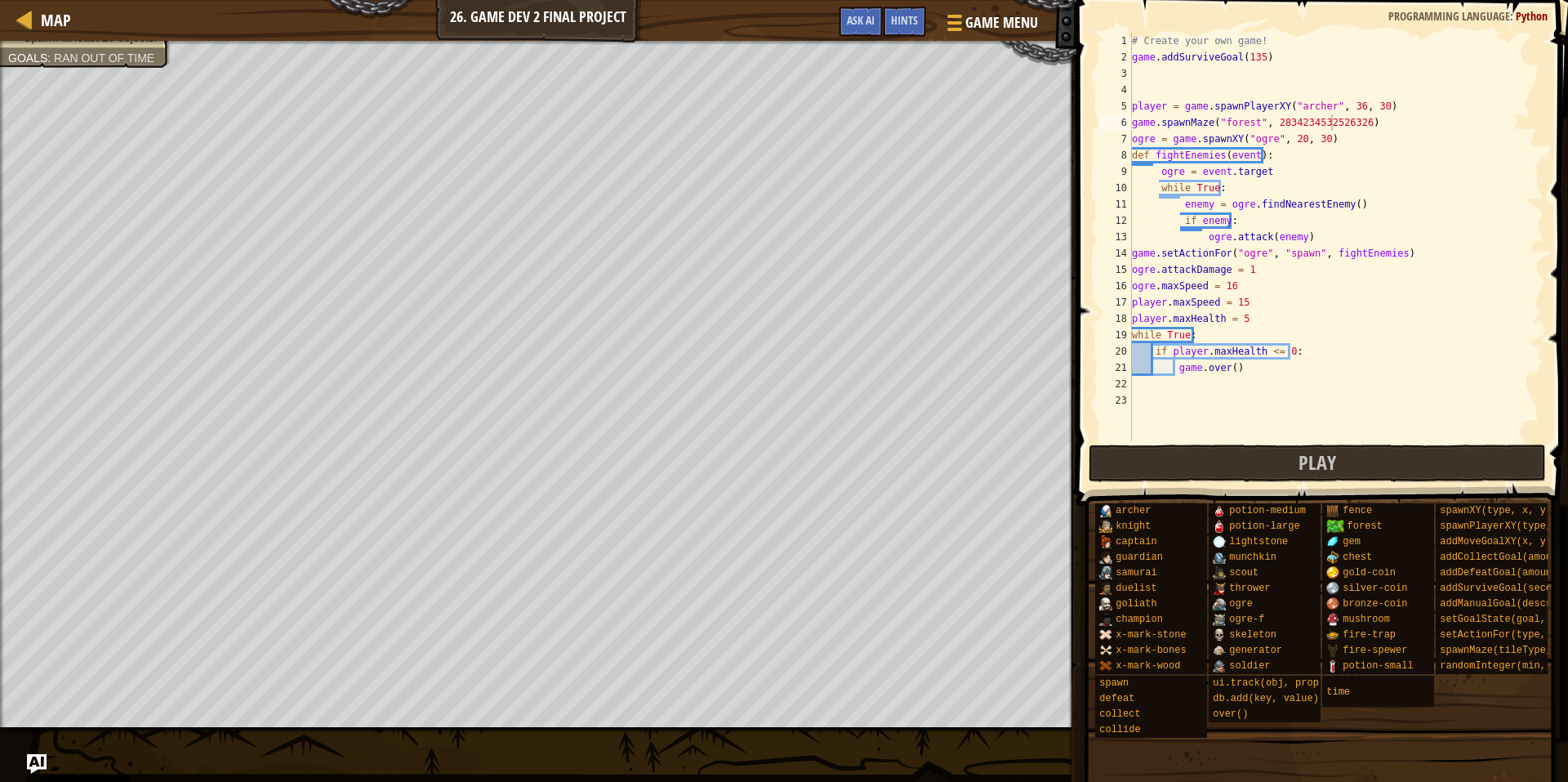
click at [1252, 56] on div "# Create your own game! game . addSurviveGoal ( 135 ) player = game . spawnPlay…" at bounding box center [1336, 253] width 415 height 441
click at [1252, 57] on div "# Create your own game! game . addSurviveGoal ( 135 ) player = game . spawnPlay…" at bounding box center [1336, 253] width 415 height 441
click at [1255, 57] on div "# Create your own game! game . addSurviveGoal ( 135 ) player = game . spawnPlay…" at bounding box center [1336, 253] width 415 height 441
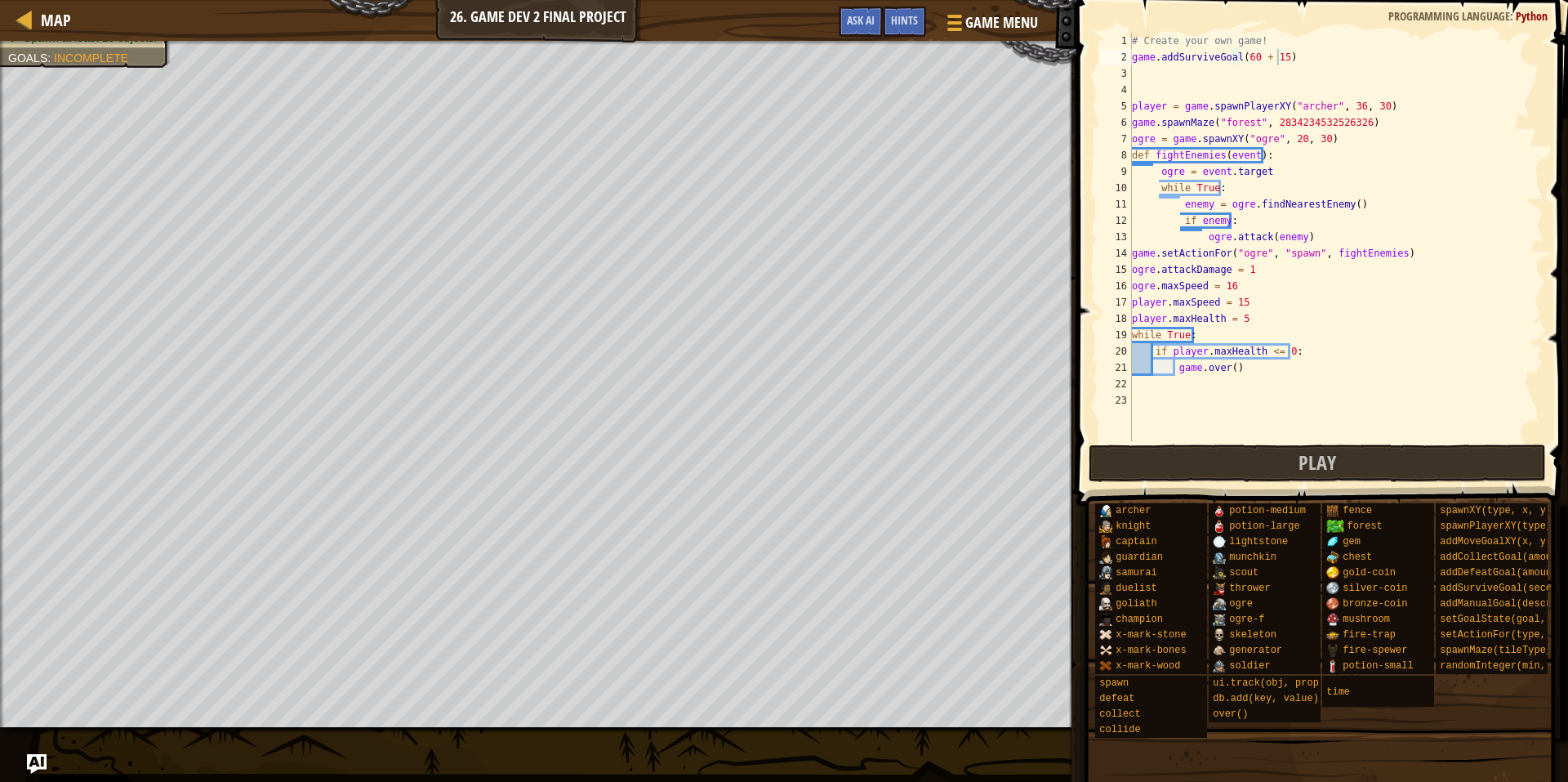
click at [1272, 440] on div "game.addSurviveGoal(60 + 15) 1 2 3 4 5 6 7 8 9 10 11 12 13 14 15 16 17 18 19 20…" at bounding box center [1319, 285] width 497 height 554
click at [1325, 447] on button "Play" at bounding box center [1317, 463] width 458 height 38
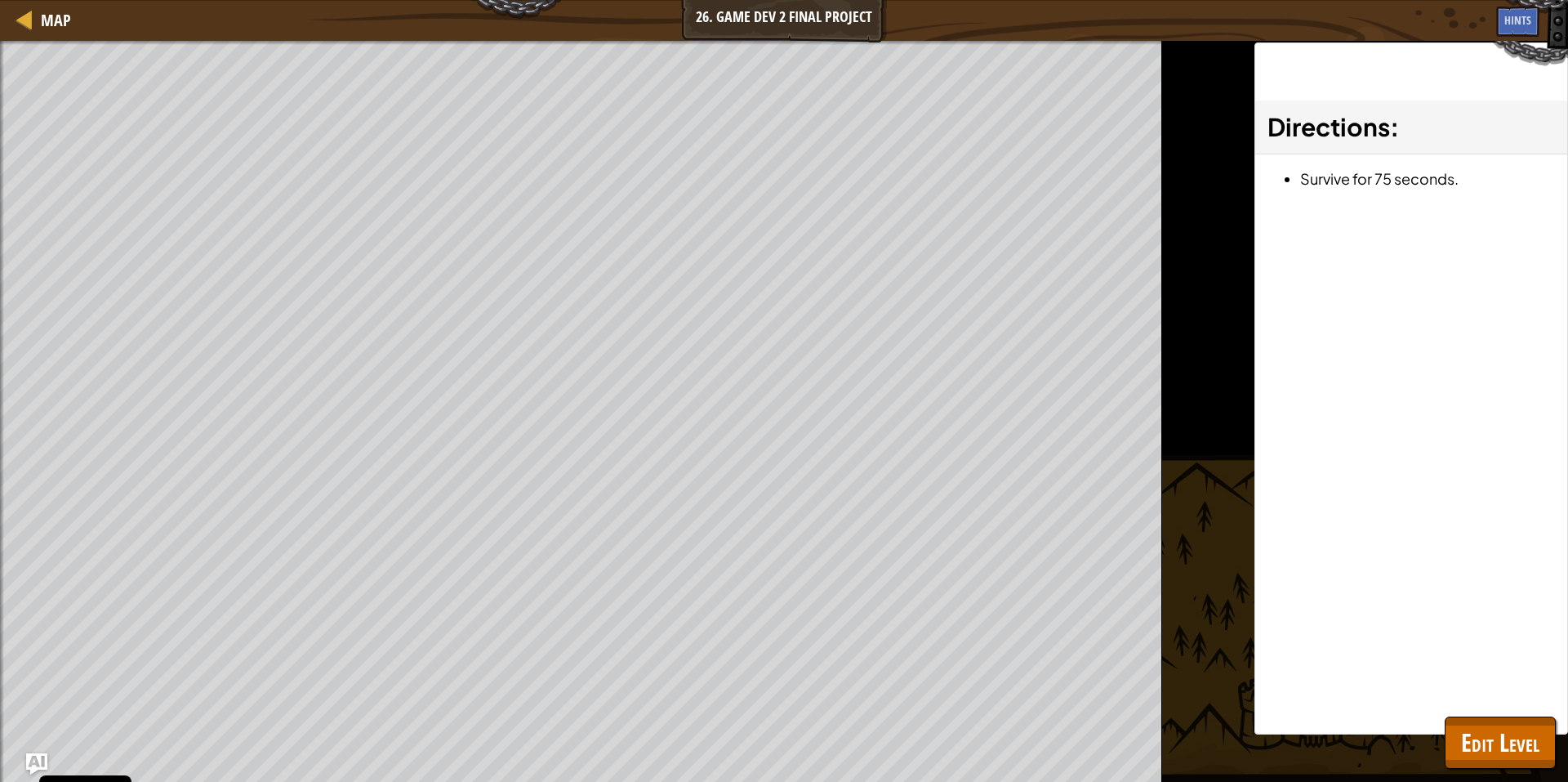
click at [26, 763] on img "Ask AI" at bounding box center [37, 763] width 21 height 21
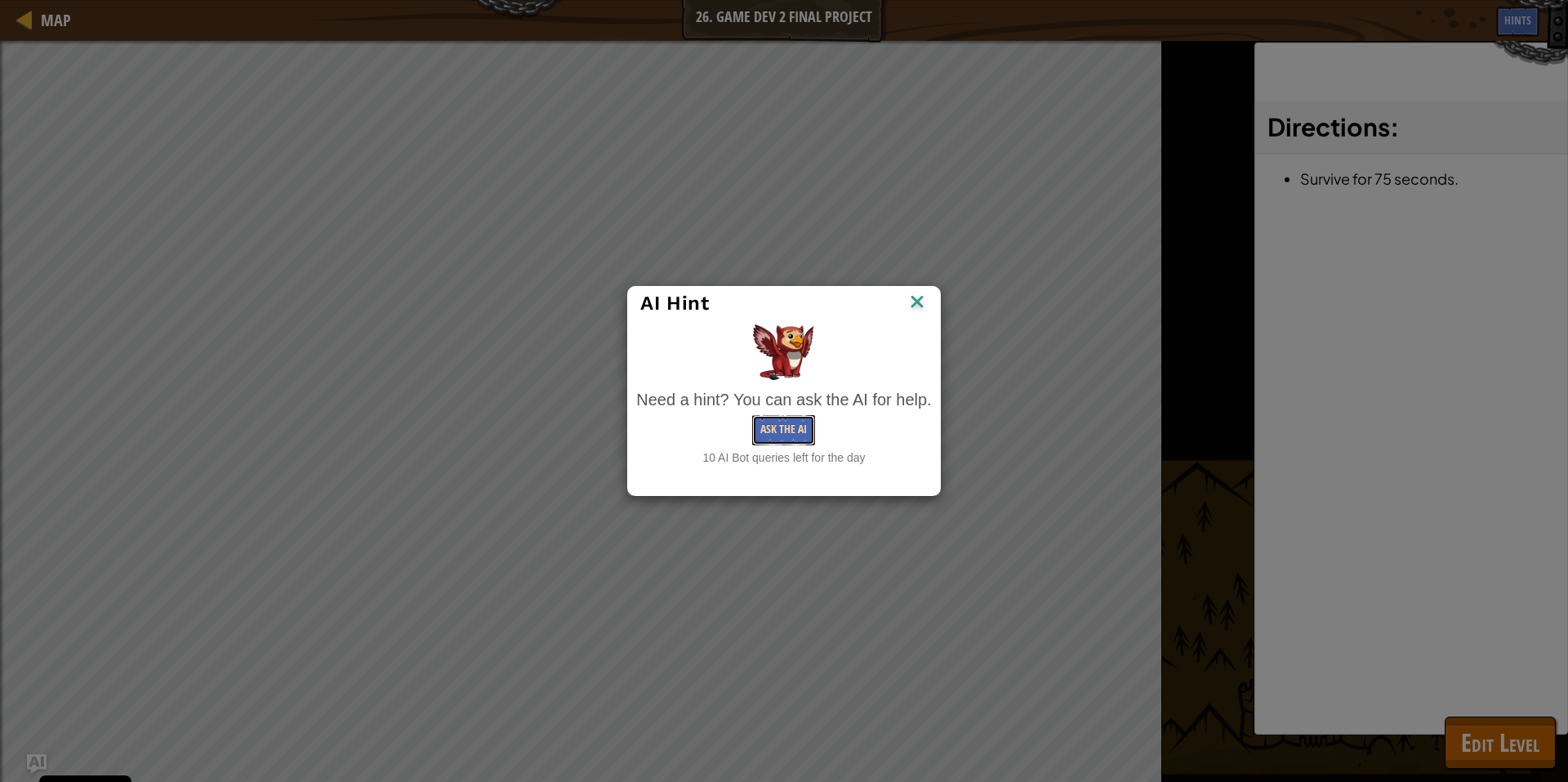
click at [783, 434] on button "Ask the AI" at bounding box center [783, 430] width 63 height 30
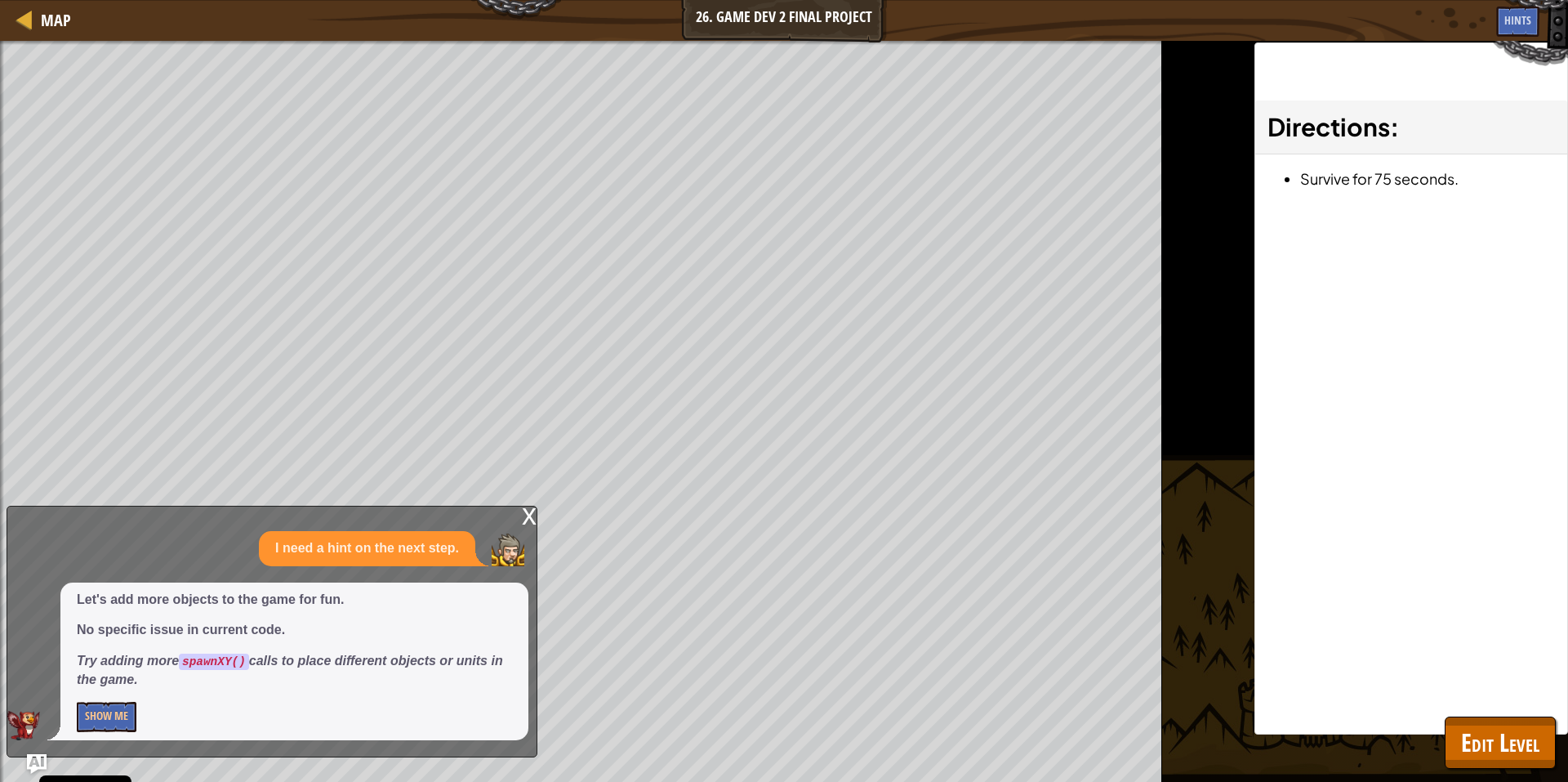
click at [533, 507] on div "x" at bounding box center [529, 515] width 15 height 17
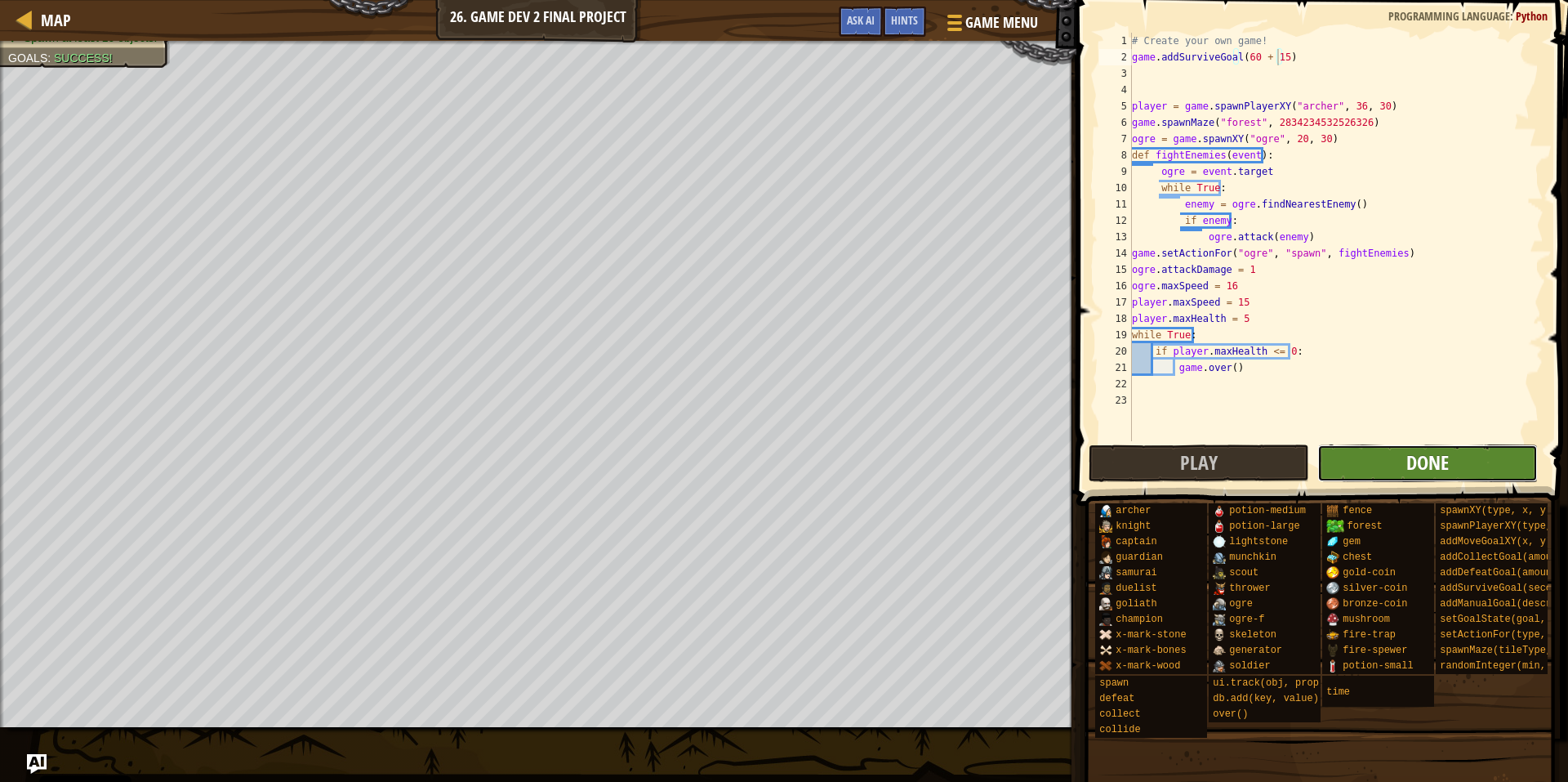
click at [1419, 468] on span "Done" at bounding box center [1428, 462] width 42 height 26
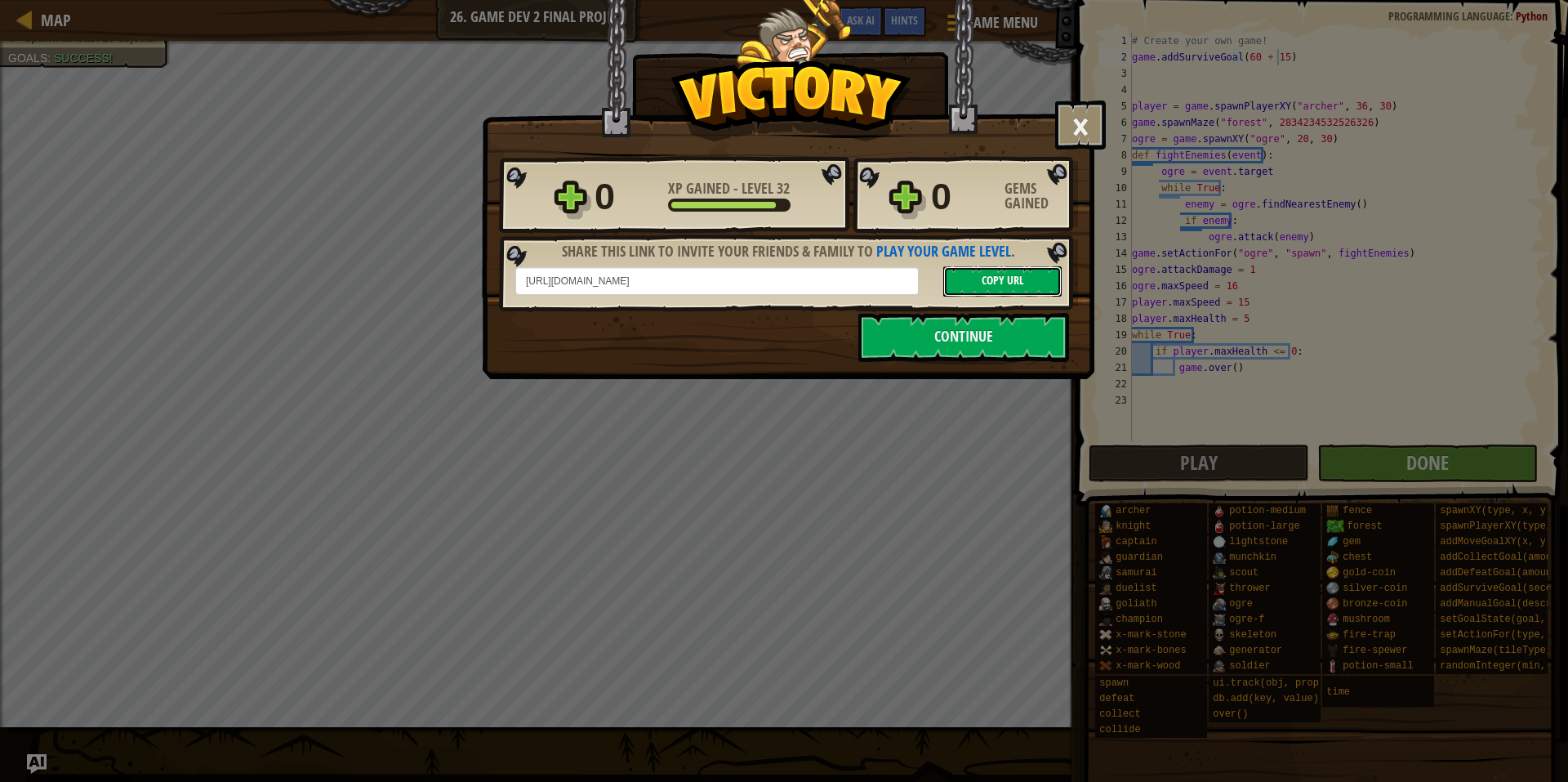
click at [1025, 288] on button "Copy URL" at bounding box center [1002, 282] width 118 height 30
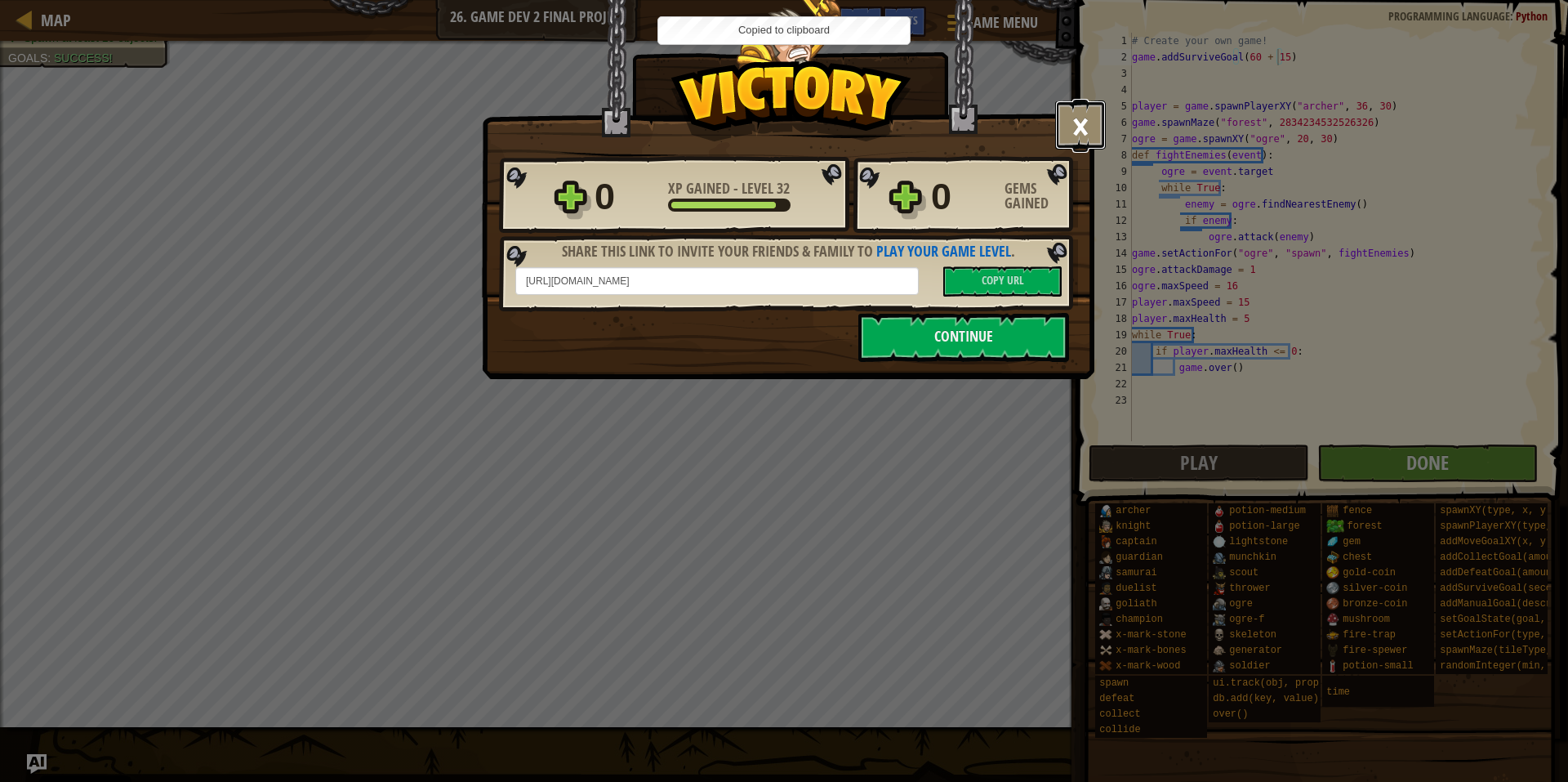
click at [1069, 130] on button "×" at bounding box center [1080, 125] width 50 height 49
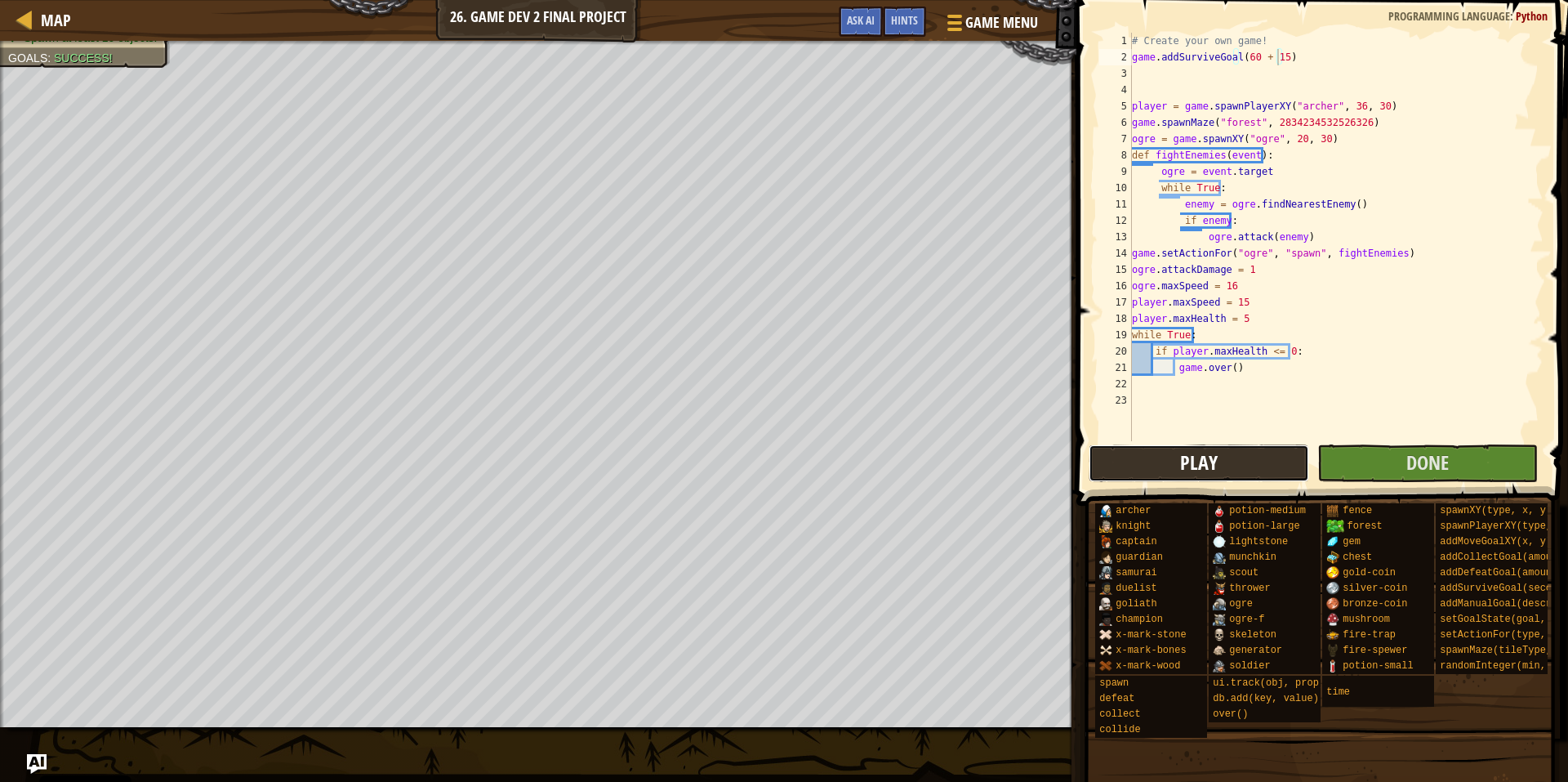
click at [1189, 470] on span "Play" at bounding box center [1198, 462] width 38 height 26
click at [1226, 462] on button "Play" at bounding box center [1199, 463] width 221 height 38
click at [1304, 116] on div "# Create your own game! game . addSurviveGoal ( 60 + 15 ) player = game . spawn…" at bounding box center [1336, 253] width 415 height 441
click at [1175, 464] on button "Play" at bounding box center [1199, 463] width 221 height 38
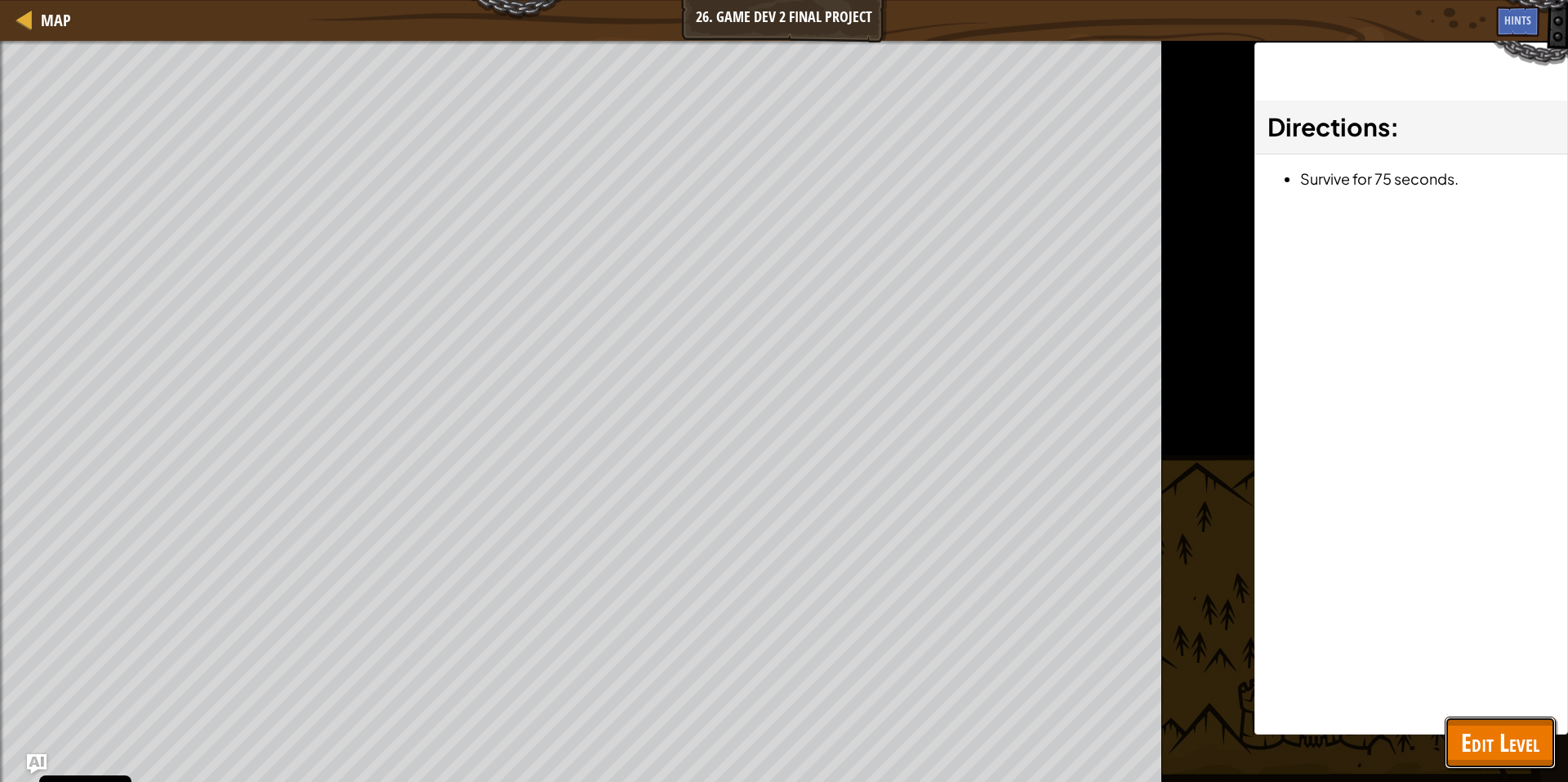
click at [1487, 752] on span "Edit Level" at bounding box center [1500, 742] width 79 height 34
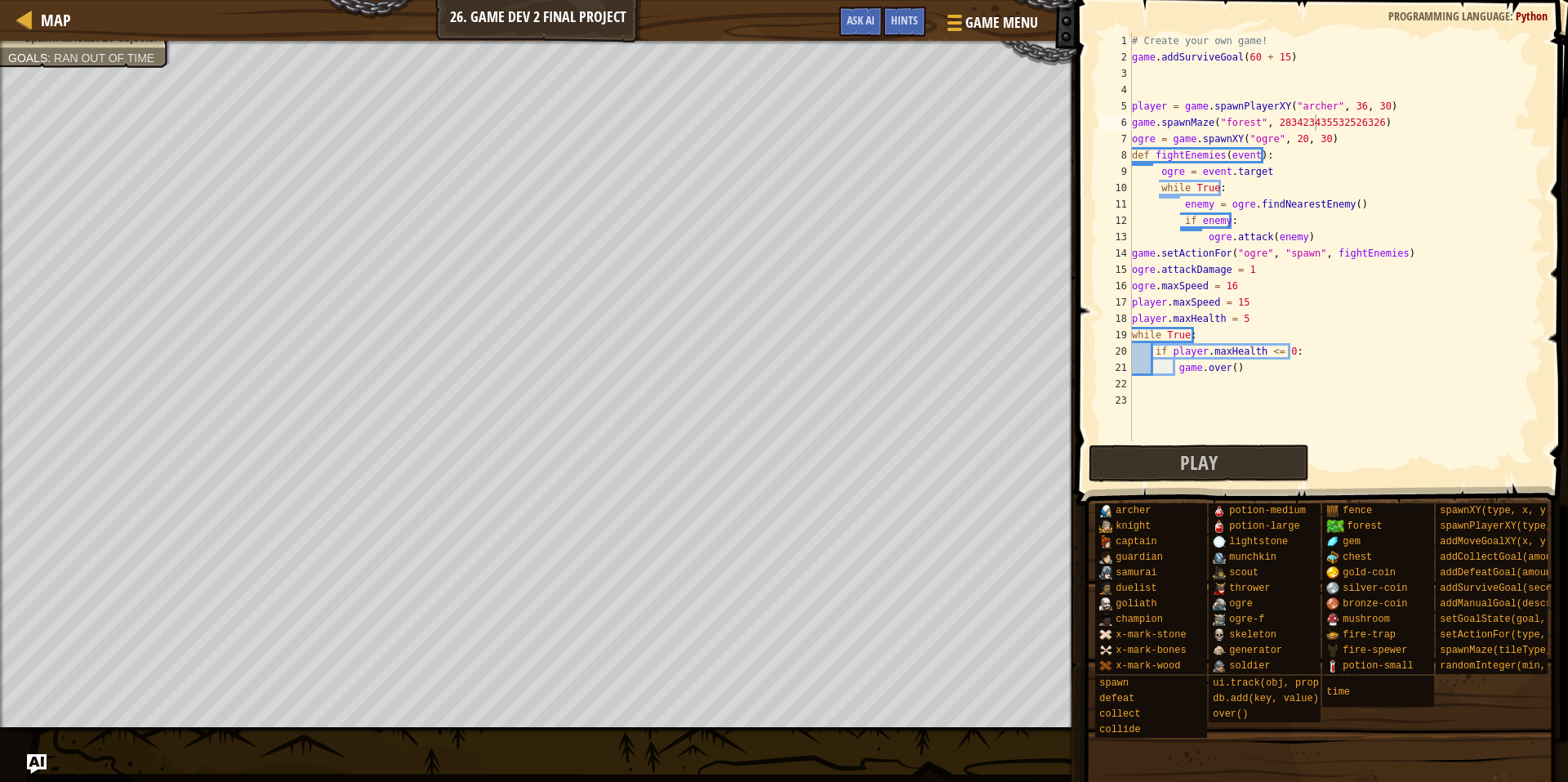
click at [1294, 132] on div "# Create your own game! game . addSurviveGoal ( 60 + 15 ) player = game . spawn…" at bounding box center [1336, 253] width 415 height 441
type textarea "ogre = game.spawnXY("ogre", 25, 30)"
click at [1255, 457] on button "Play" at bounding box center [1199, 463] width 221 height 38
click at [1148, 469] on button "Play" at bounding box center [1199, 463] width 221 height 38
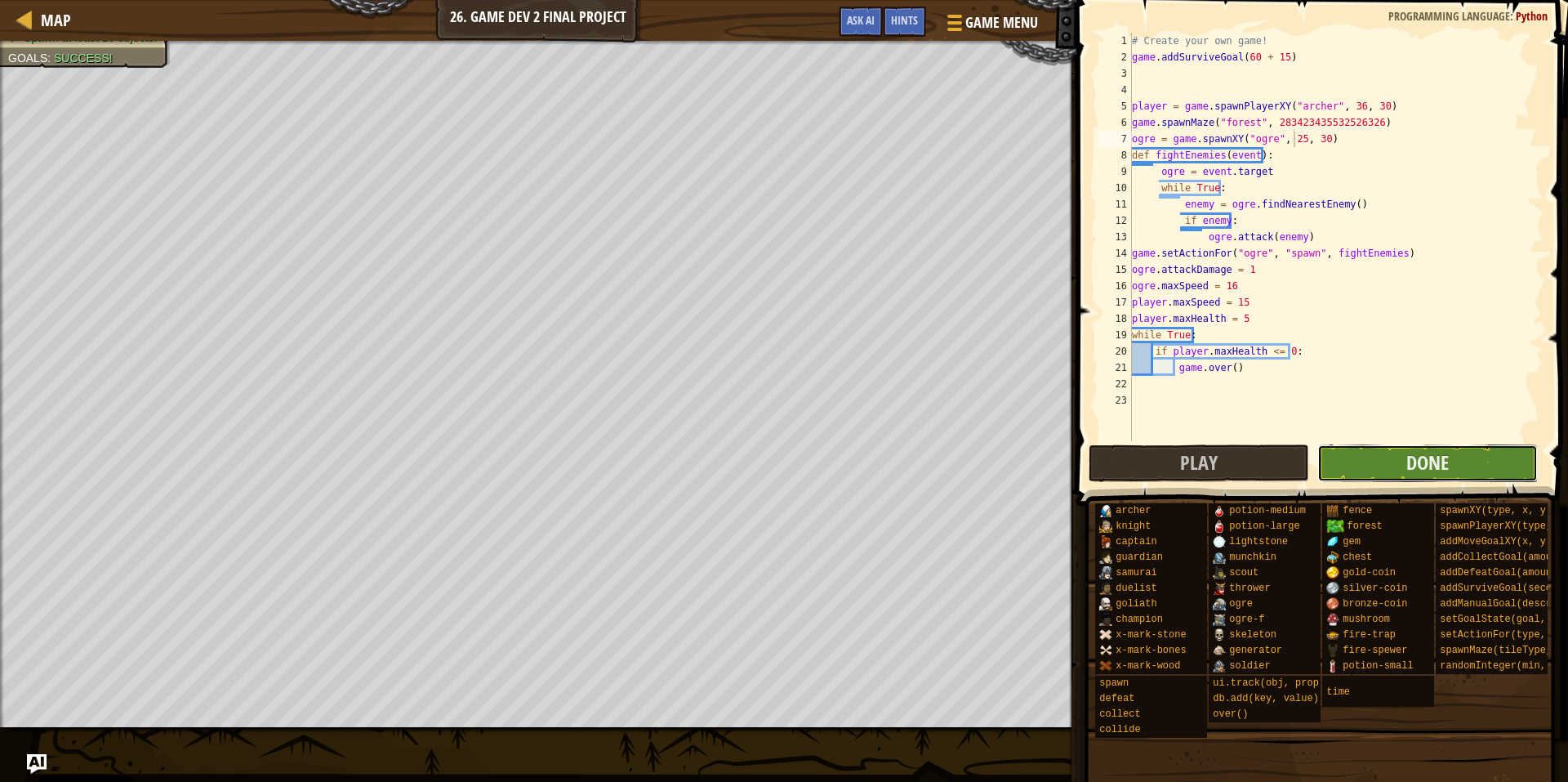
click at [1366, 453] on button "Done" at bounding box center [1428, 463] width 221 height 38
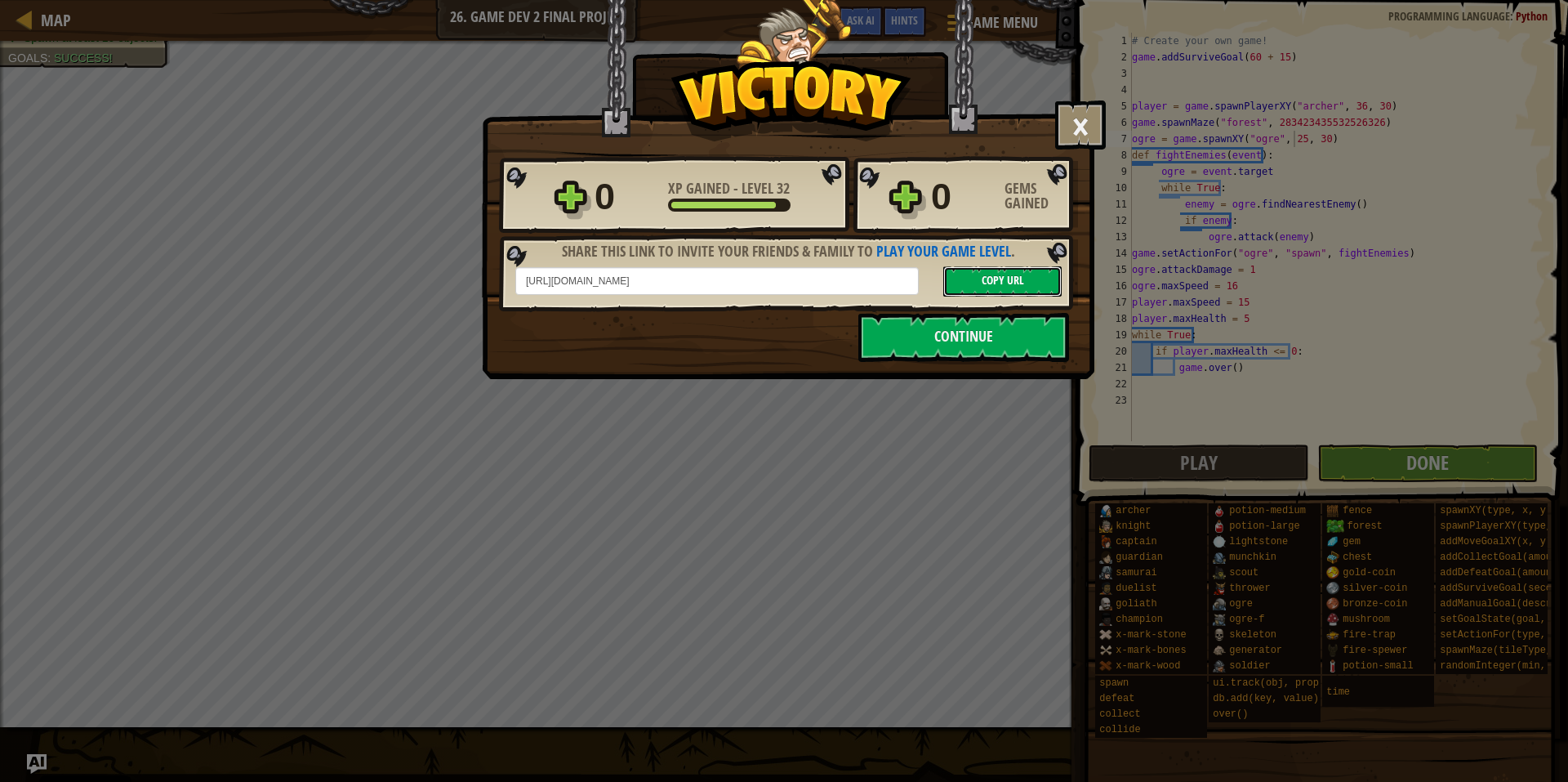
click at [982, 269] on button "Copy URL" at bounding box center [1002, 282] width 118 height 30
click at [1079, 116] on button "×" at bounding box center [1080, 125] width 50 height 49
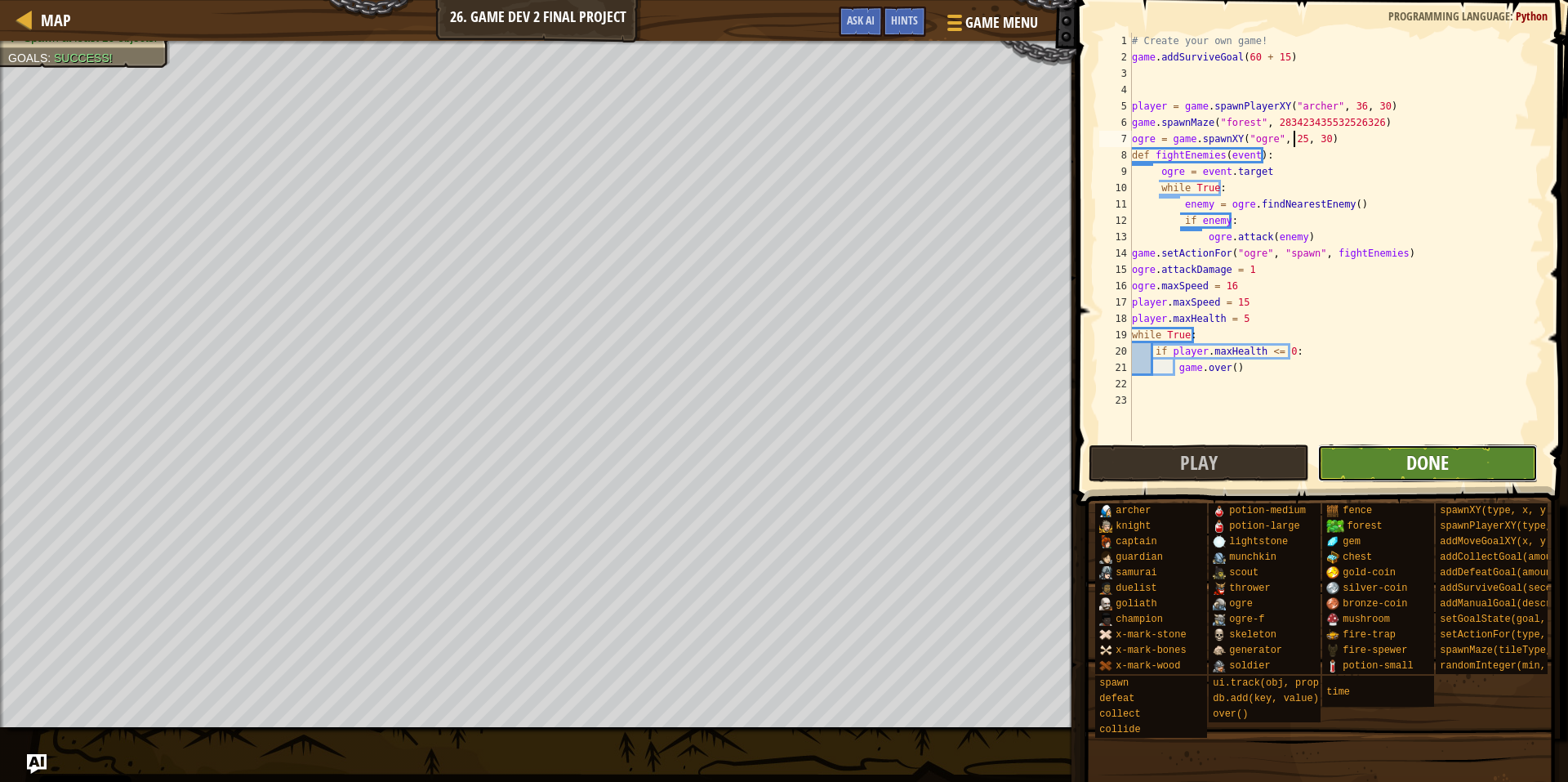
click at [1425, 460] on span "Done" at bounding box center [1428, 462] width 42 height 26
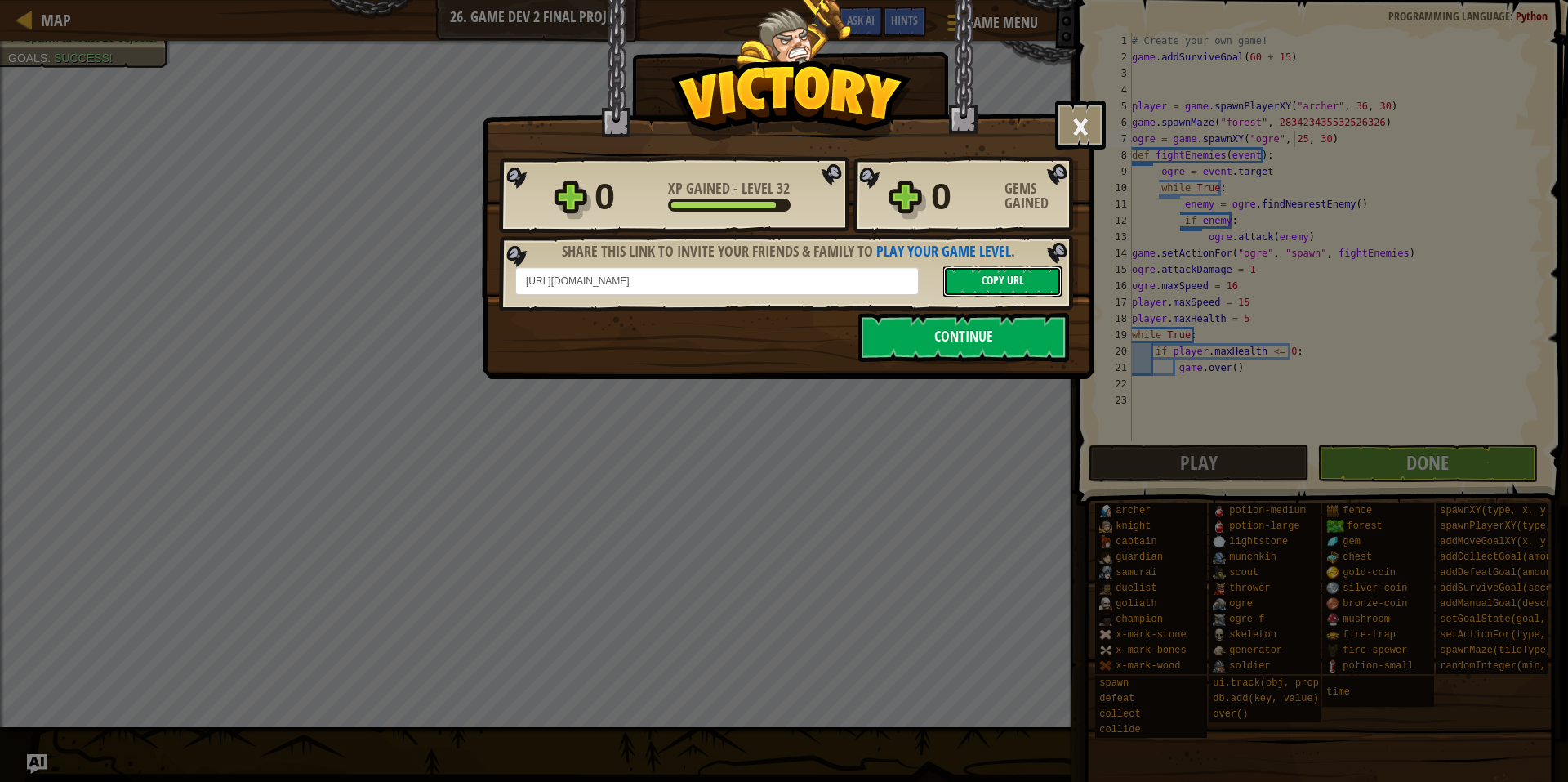
click at [1011, 286] on span "Copy URL" at bounding box center [1003, 280] width 42 height 16
click at [902, 344] on button "Continue" at bounding box center [964, 337] width 211 height 49
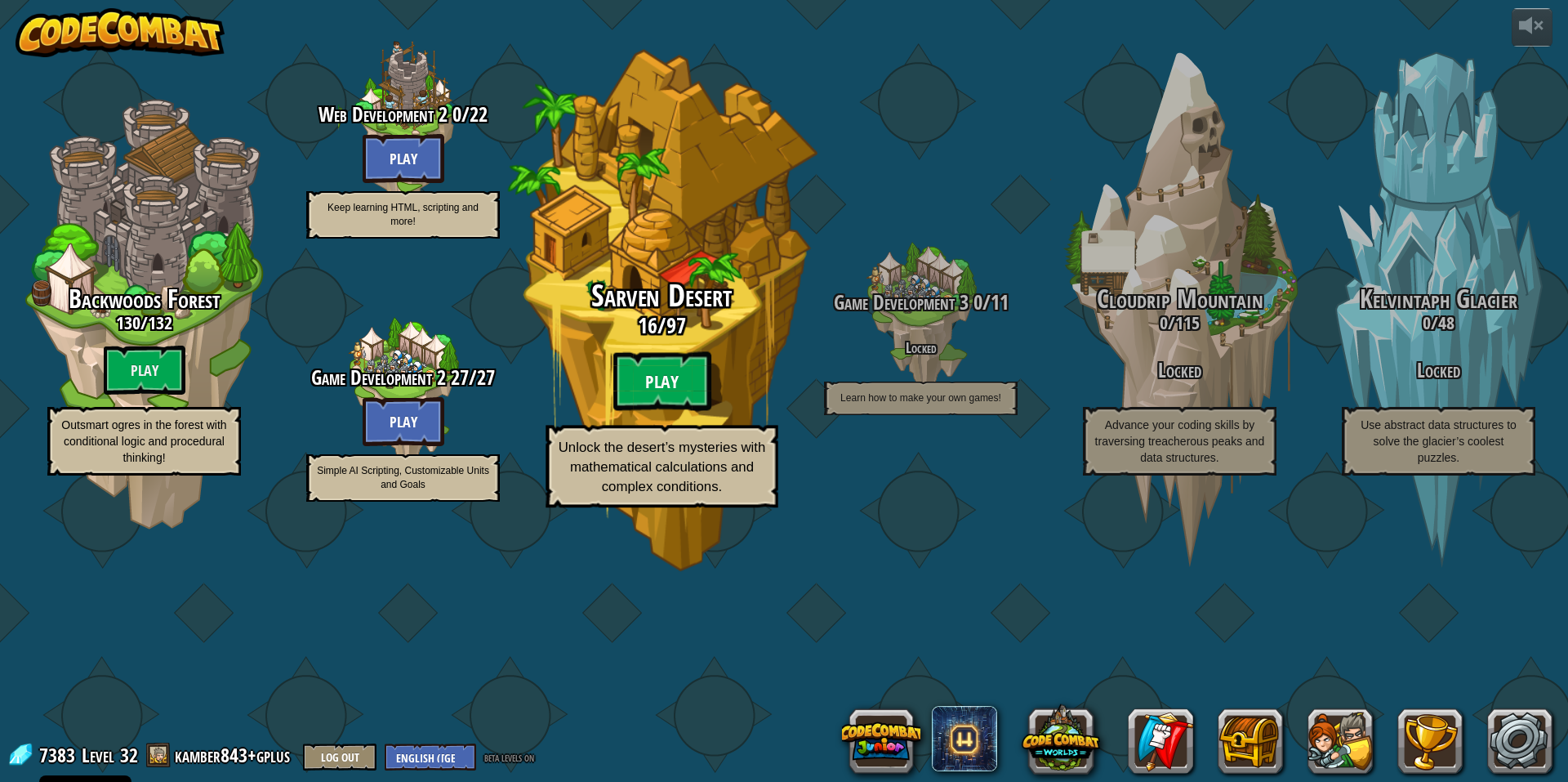
click at [645, 411] on btn "Play" at bounding box center [662, 381] width 98 height 59
